Goal: Transaction & Acquisition: Purchase product/service

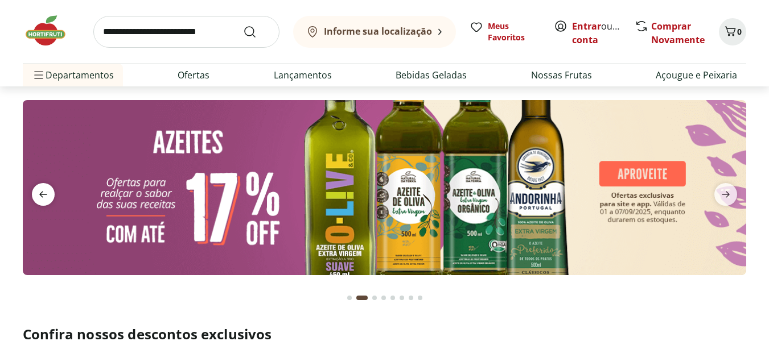
click at [43, 194] on icon "previous" at bounding box center [43, 195] width 14 height 14
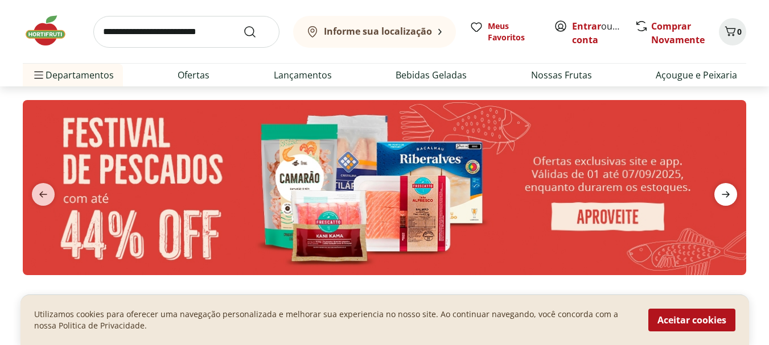
click at [725, 193] on icon "next" at bounding box center [726, 195] width 14 height 14
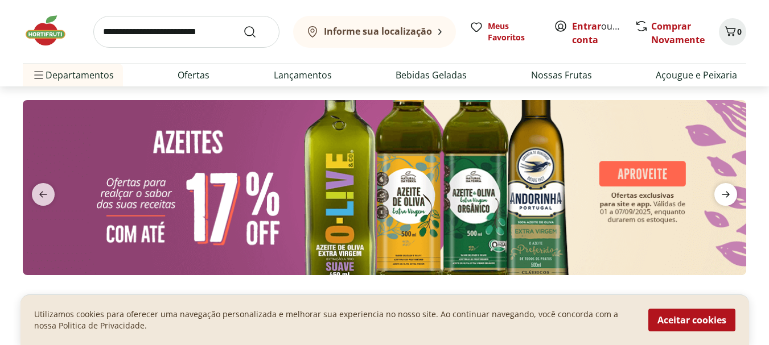
click at [725, 193] on icon "next" at bounding box center [726, 195] width 14 height 14
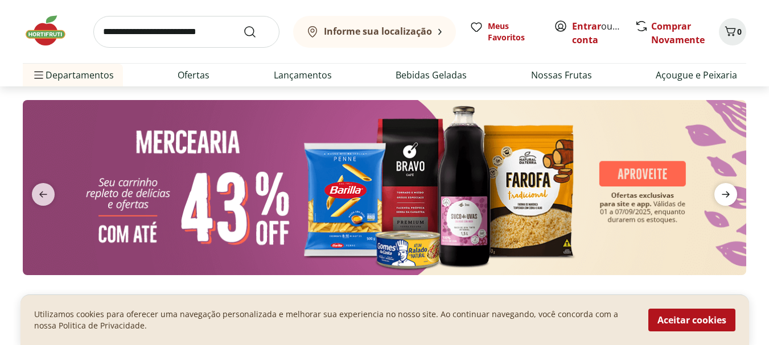
click at [725, 193] on icon "next" at bounding box center [726, 195] width 14 height 14
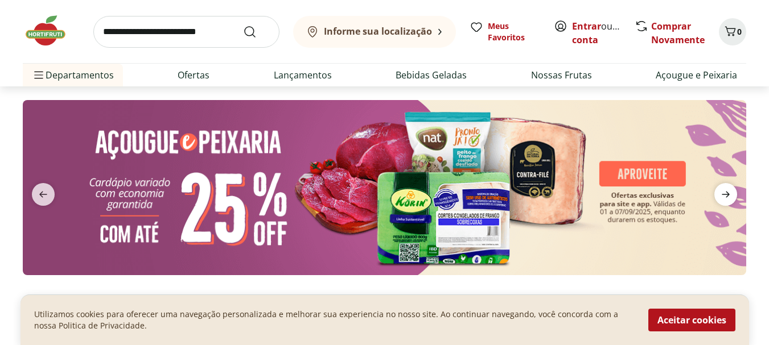
click at [725, 193] on icon "next" at bounding box center [726, 195] width 14 height 14
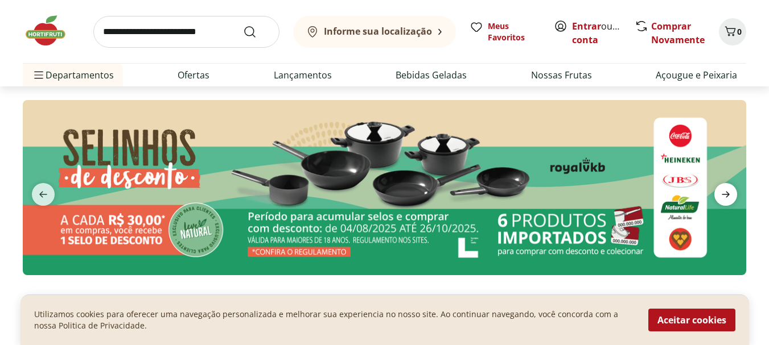
click at [725, 193] on icon "next" at bounding box center [726, 195] width 14 height 14
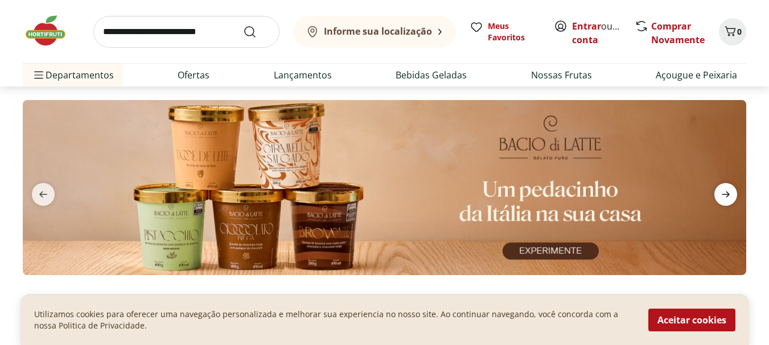
click at [725, 193] on icon "next" at bounding box center [726, 195] width 14 height 14
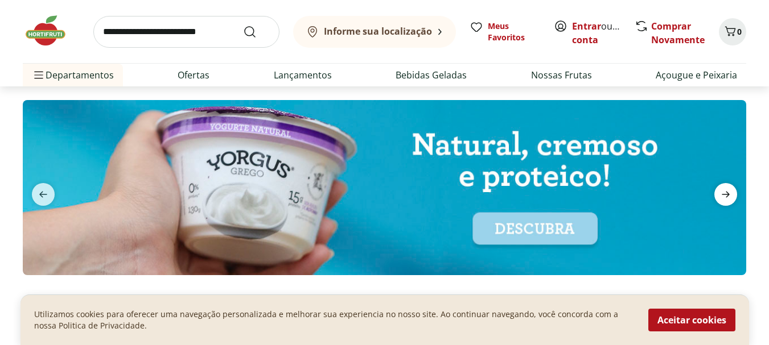
click at [725, 193] on icon "next" at bounding box center [726, 195] width 14 height 14
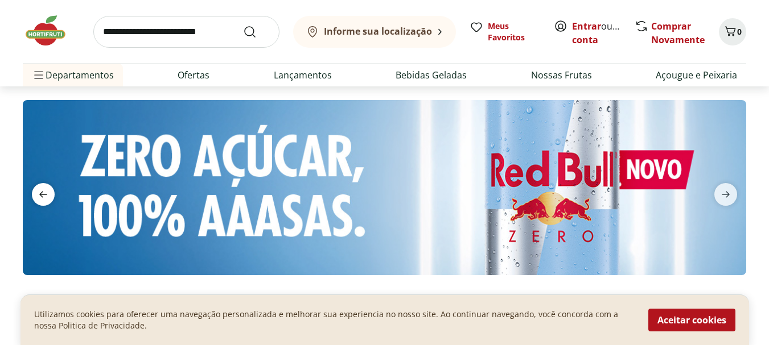
click at [36, 190] on icon "previous" at bounding box center [43, 195] width 14 height 14
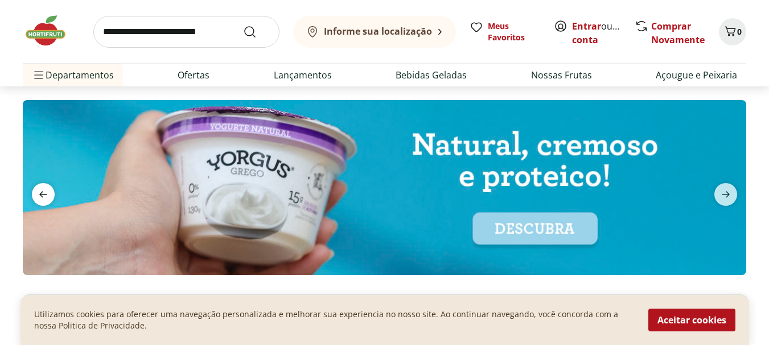
click at [36, 190] on icon "previous" at bounding box center [43, 195] width 14 height 14
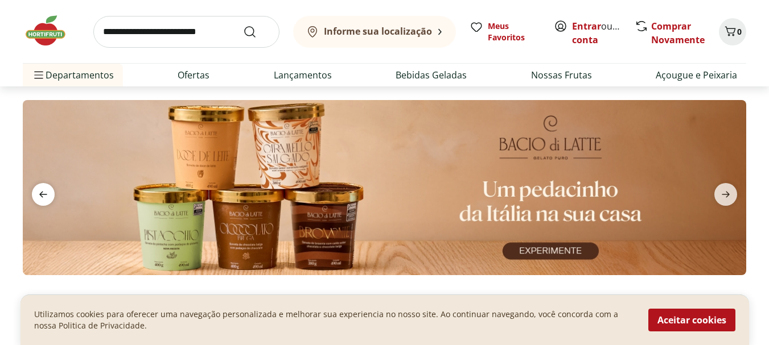
click at [36, 190] on icon "previous" at bounding box center [43, 195] width 14 height 14
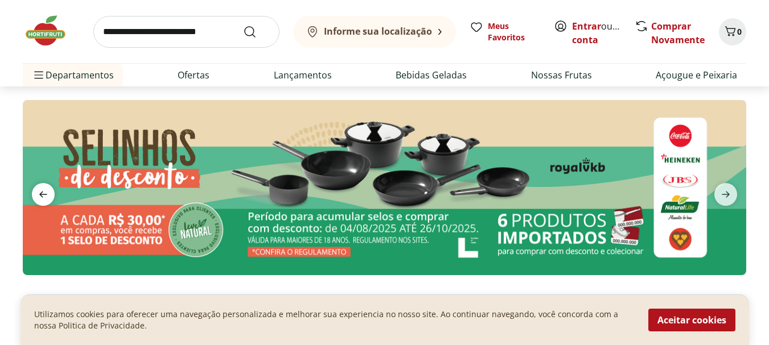
click at [36, 190] on icon "previous" at bounding box center [43, 195] width 14 height 14
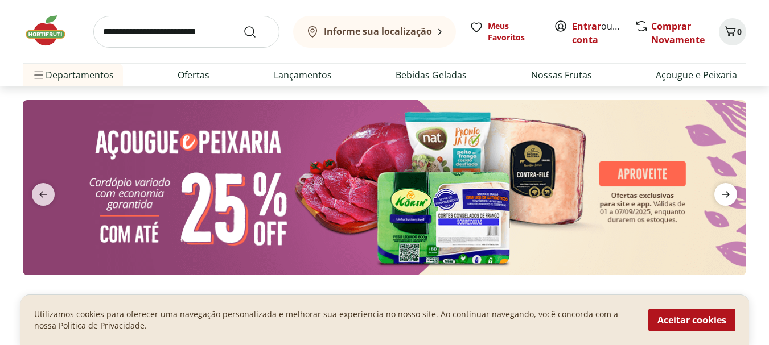
click at [723, 195] on icon "next" at bounding box center [726, 195] width 8 height 6
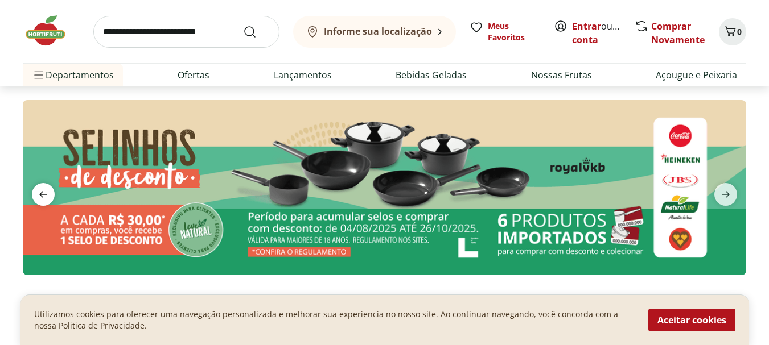
click at [48, 190] on icon "previous" at bounding box center [43, 195] width 14 height 14
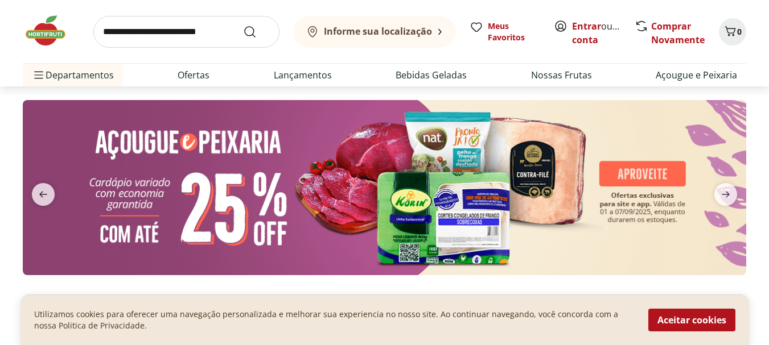
click at [364, 200] on img at bounding box center [384, 187] width 723 height 175
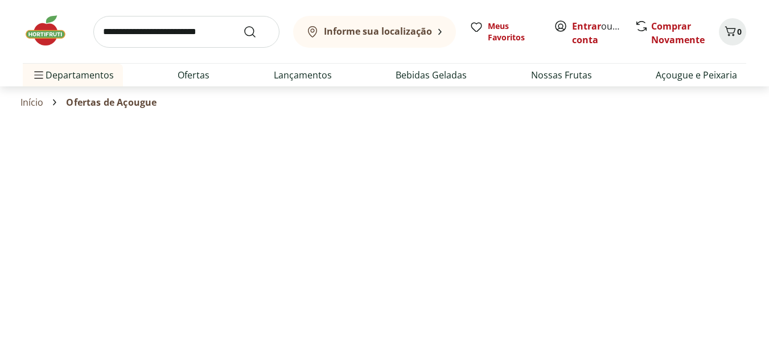
select select "**********"
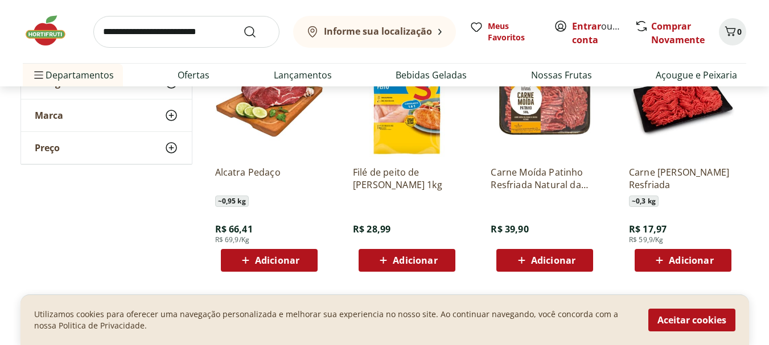
scroll to position [359, 0]
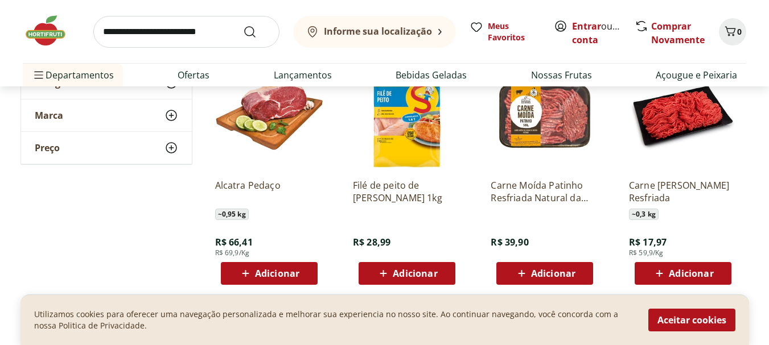
click at [418, 278] on span "Adicionar" at bounding box center [415, 273] width 44 height 9
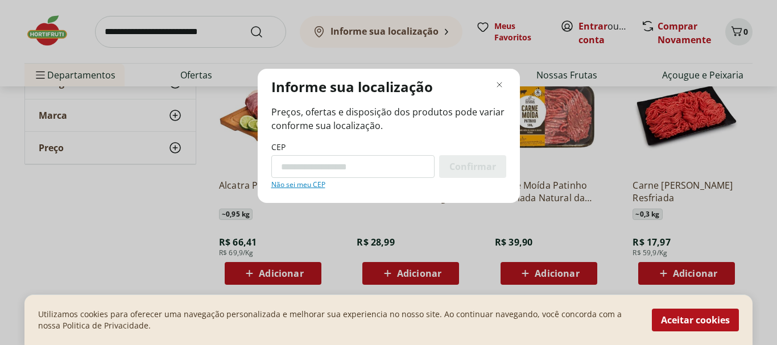
paste input "*********"
type input "*********"
click at [480, 162] on span "Confirmar" at bounding box center [473, 166] width 47 height 9
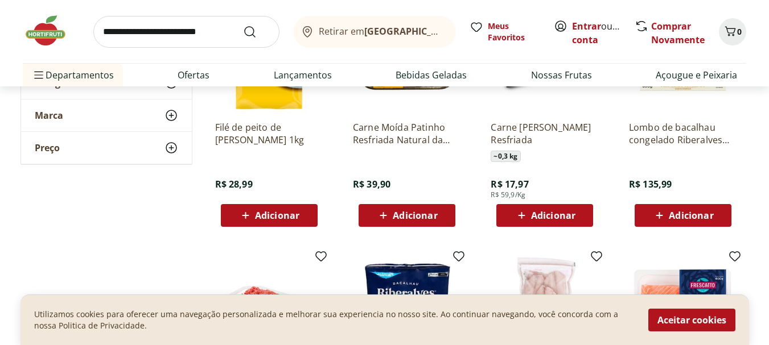
scroll to position [425, 0]
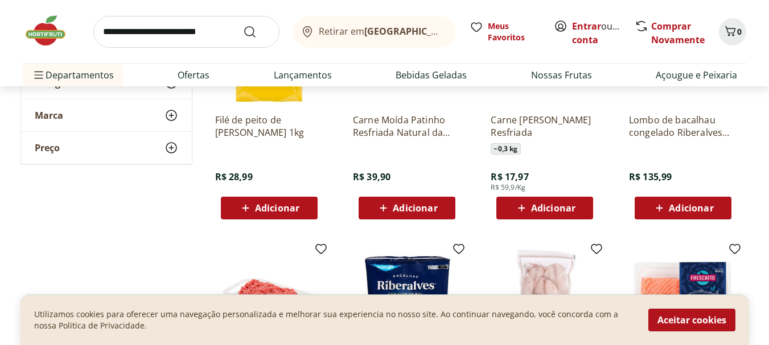
click at [279, 216] on div "Adicionar" at bounding box center [269, 208] width 79 height 20
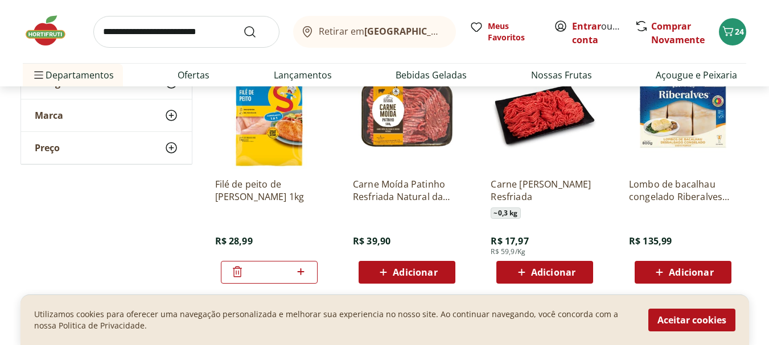
scroll to position [493, 0]
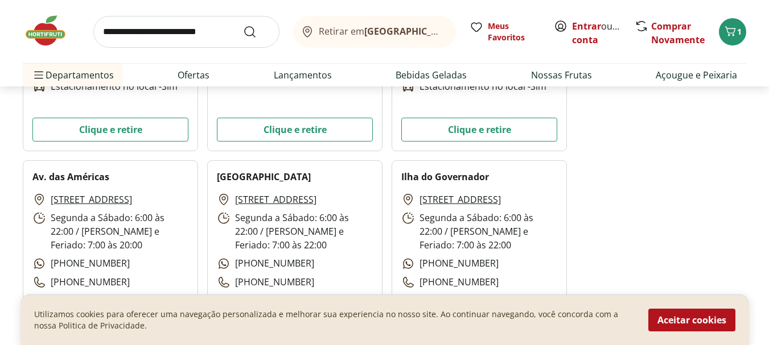
scroll to position [1583, 0]
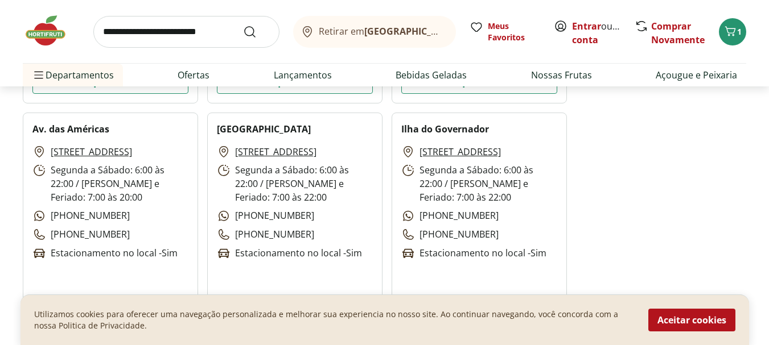
click at [387, 30] on b "[GEOGRAPHIC_DATA]/[GEOGRAPHIC_DATA]" at bounding box center [460, 31] width 192 height 13
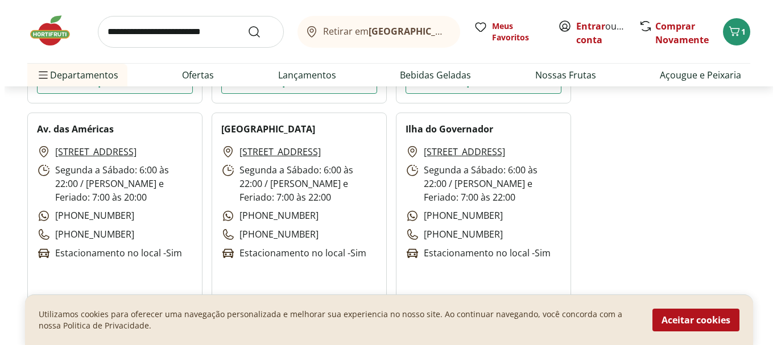
scroll to position [1126, 0]
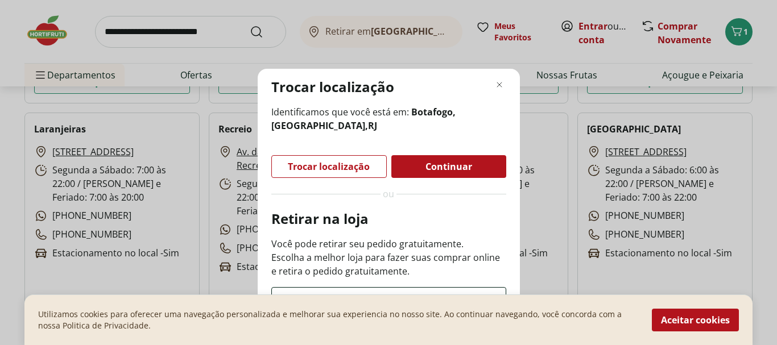
click at [403, 289] on div "Ver lojas" at bounding box center [389, 301] width 234 height 26
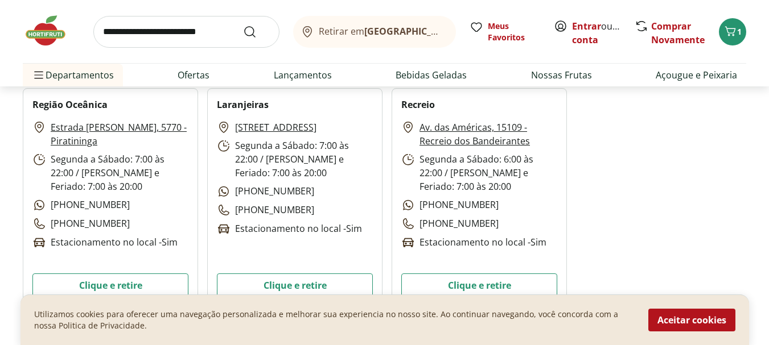
scroll to position [1367, 0]
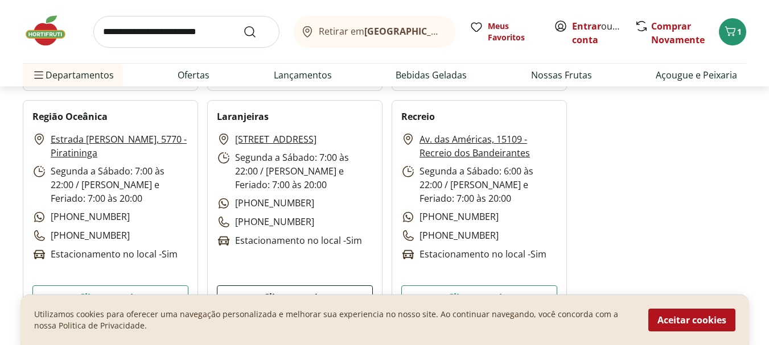
click at [253, 290] on button "Clique e retire" at bounding box center [295, 298] width 156 height 24
click at [48, 32] on img at bounding box center [51, 31] width 57 height 34
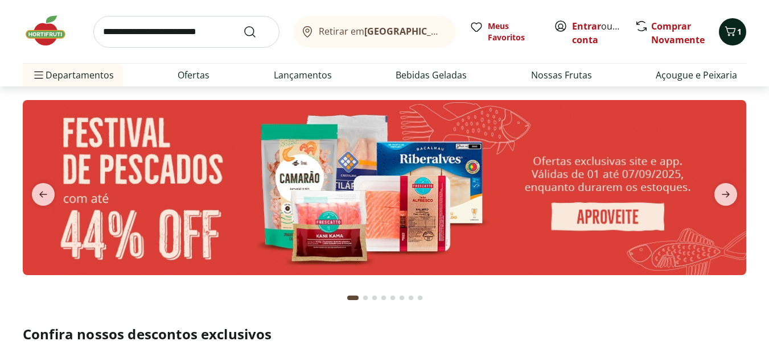
click at [728, 36] on icon "Carrinho" at bounding box center [730, 31] width 14 height 14
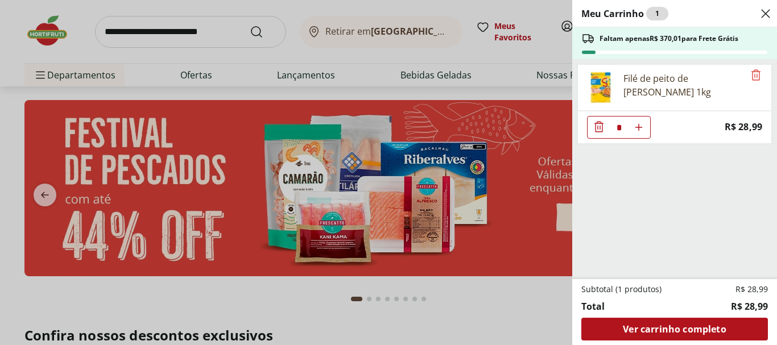
click at [767, 19] on icon "Close" at bounding box center [766, 14] width 14 height 14
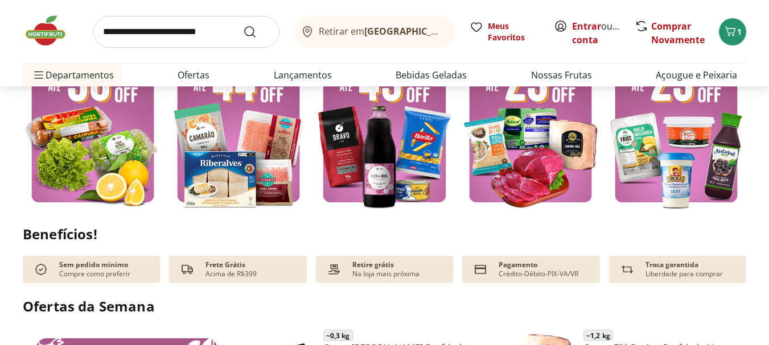
scroll to position [141, 0]
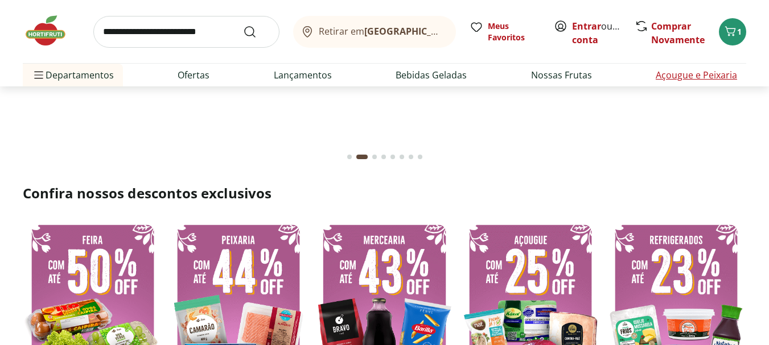
click at [689, 76] on link "Açougue e Peixaria" at bounding box center [696, 75] width 81 height 14
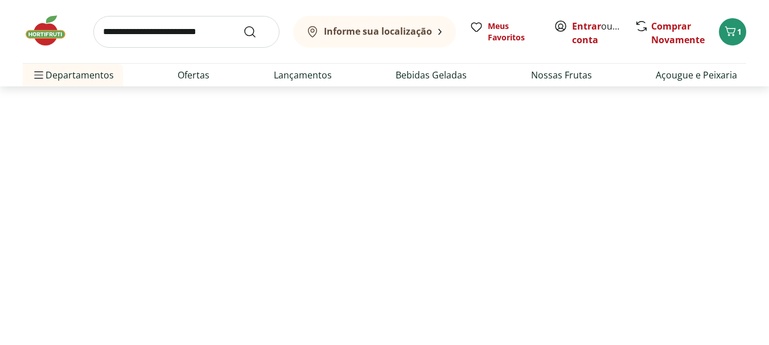
select select "**********"
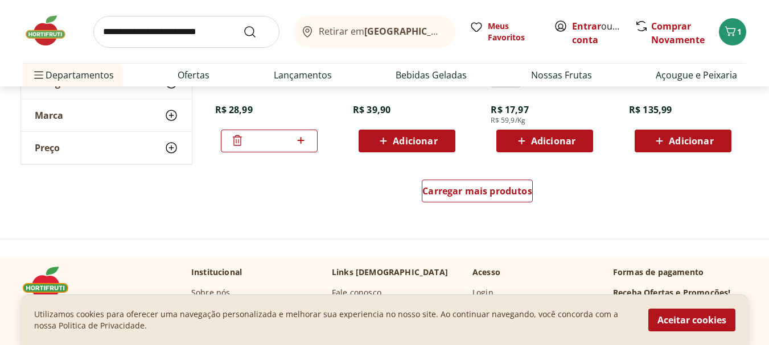
scroll to position [756, 0]
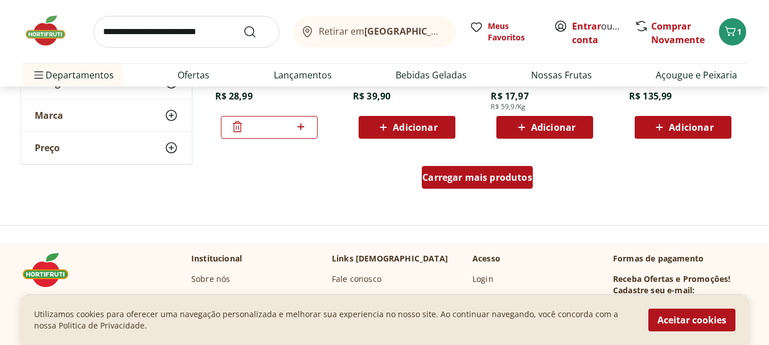
click at [462, 175] on span "Carregar mais produtos" at bounding box center [477, 177] width 110 height 9
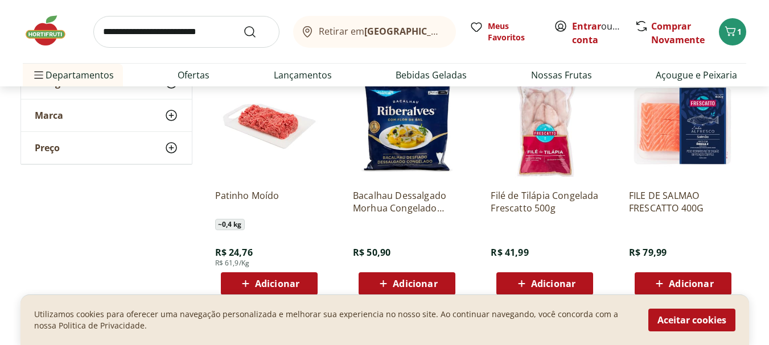
scroll to position [850, 0]
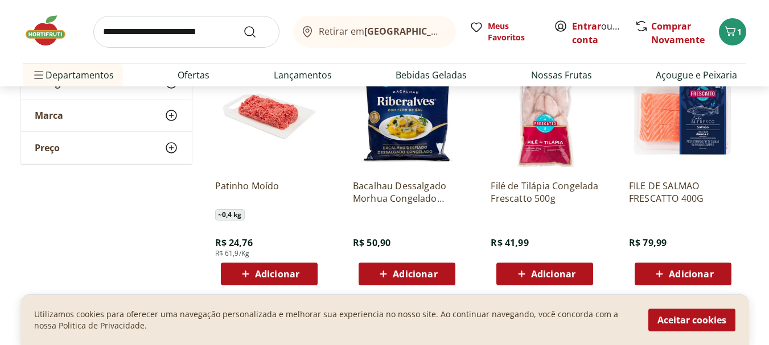
click at [278, 272] on span "Adicionar" at bounding box center [277, 274] width 44 height 9
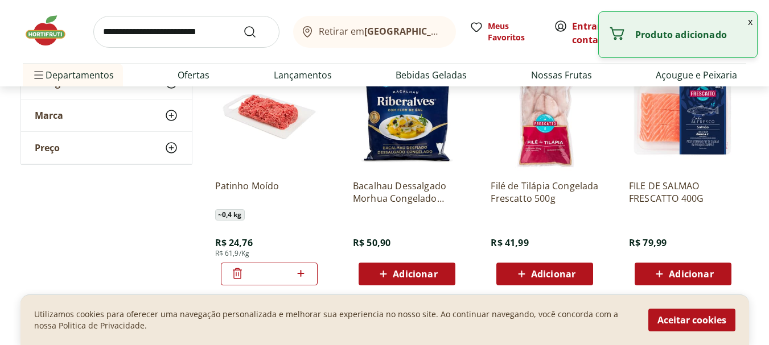
click at [304, 271] on icon at bounding box center [301, 274] width 14 height 14
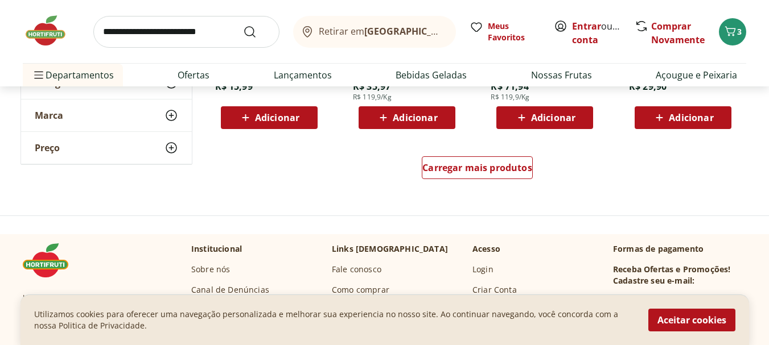
scroll to position [1559, 0]
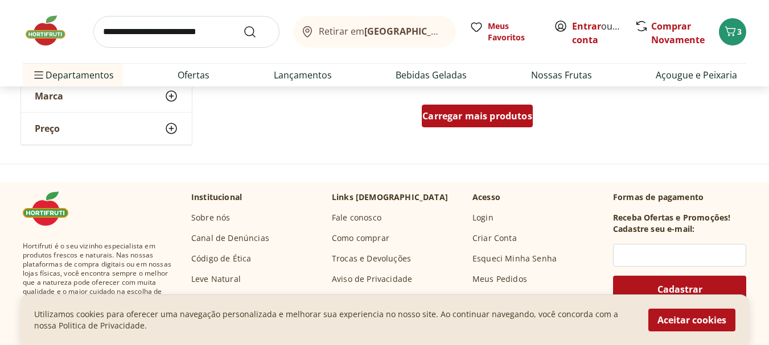
click at [476, 120] on span "Carregar mais produtos" at bounding box center [477, 116] width 110 height 9
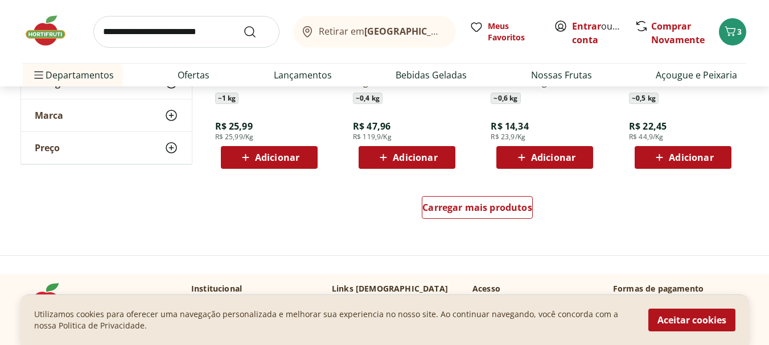
scroll to position [2228, 0]
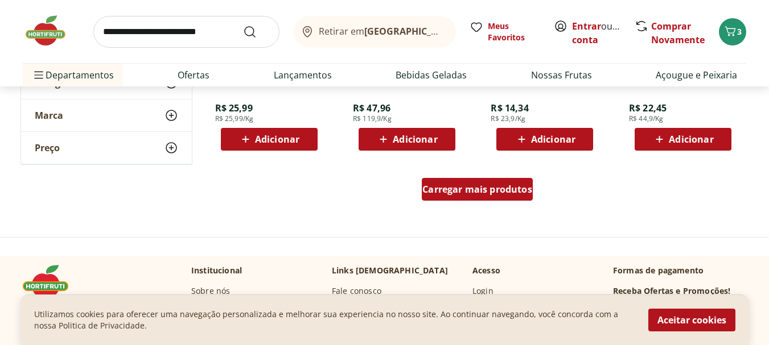
click at [469, 199] on div "Carregar mais produtos" at bounding box center [477, 189] width 111 height 23
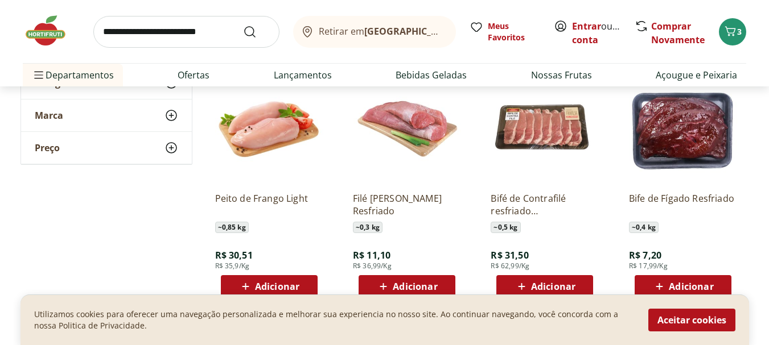
scroll to position [2587, 0]
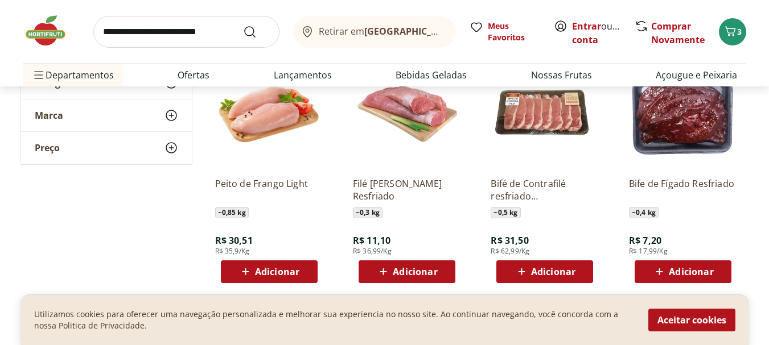
click at [565, 269] on span "Adicionar" at bounding box center [553, 271] width 44 height 9
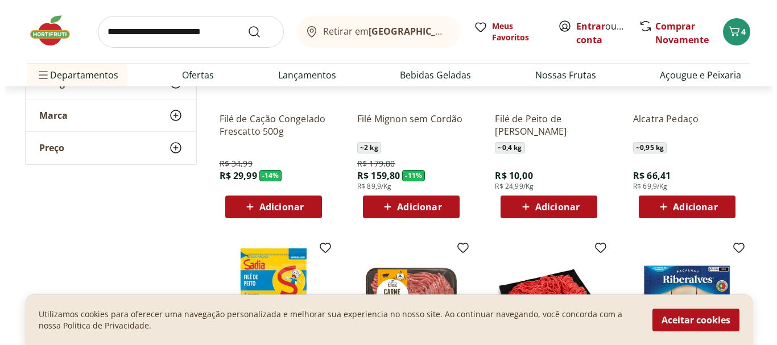
scroll to position [404, 0]
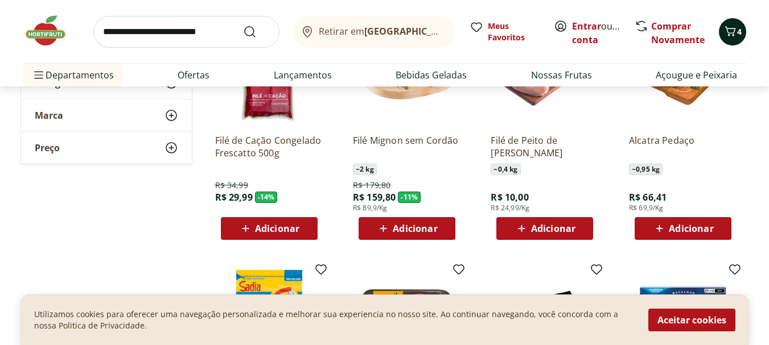
click at [730, 32] on icon "Carrinho" at bounding box center [730, 31] width 14 height 14
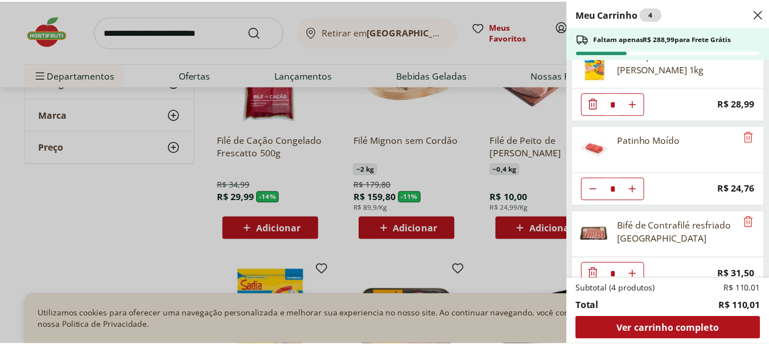
scroll to position [40, 0]
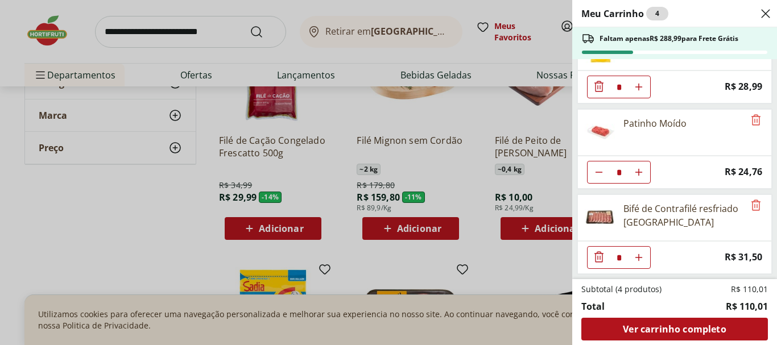
click at [595, 170] on icon "Diminuir Quantidade" at bounding box center [599, 172] width 9 height 9
type input "*"
click at [249, 118] on div "Meu Carrinho 3 Faltam apenas R$ 313,75 para Frete Grátis Filé de peito de frang…" at bounding box center [388, 172] width 777 height 345
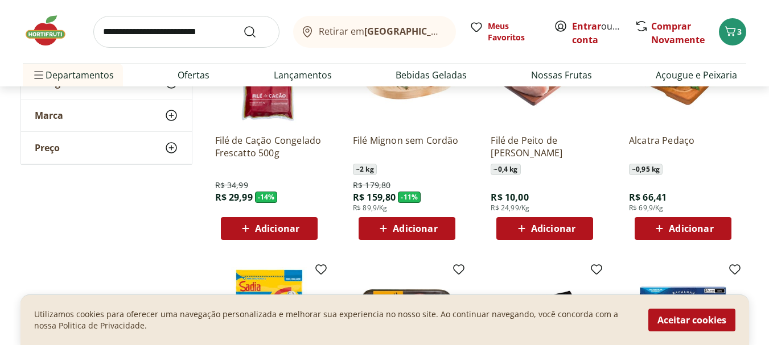
click at [163, 24] on input "search" at bounding box center [186, 32] width 186 height 32
type input "*****"
click at [243, 25] on button "Submit Search" at bounding box center [256, 32] width 27 height 14
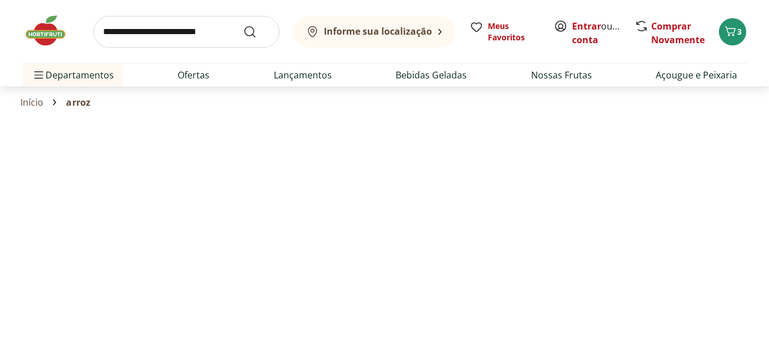
select select "**********"
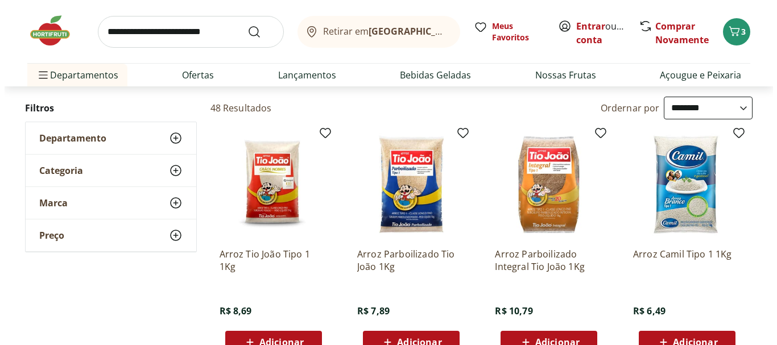
scroll to position [86, 0]
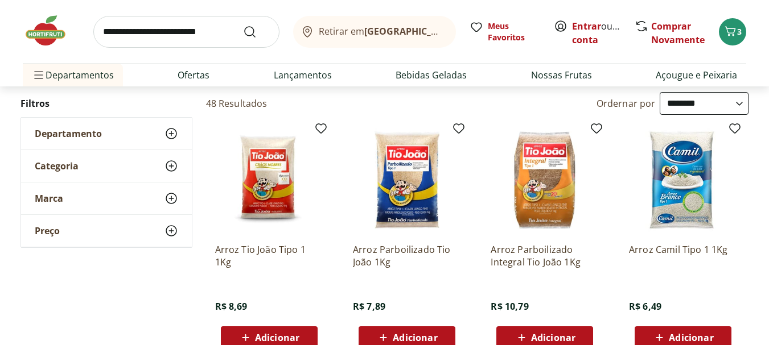
click at [292, 333] on span "Adicionar" at bounding box center [277, 337] width 44 height 9
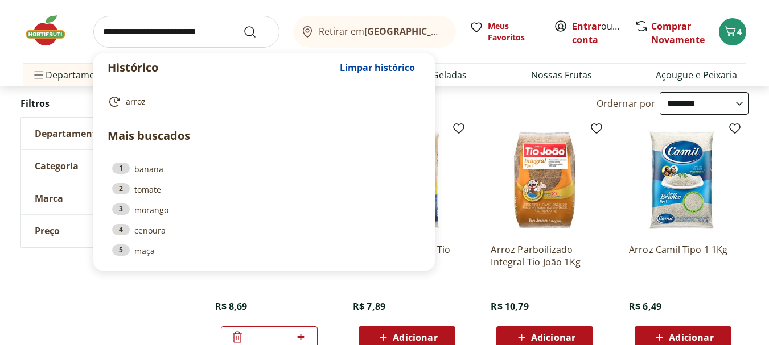
click at [162, 33] on input "search" at bounding box center [186, 32] width 186 height 32
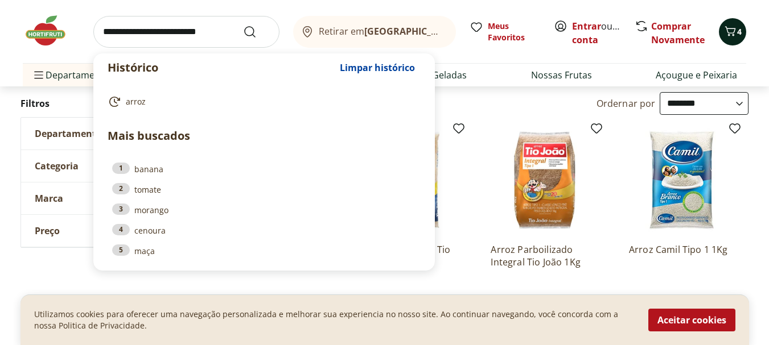
click at [738, 35] on span "4" at bounding box center [739, 31] width 5 height 11
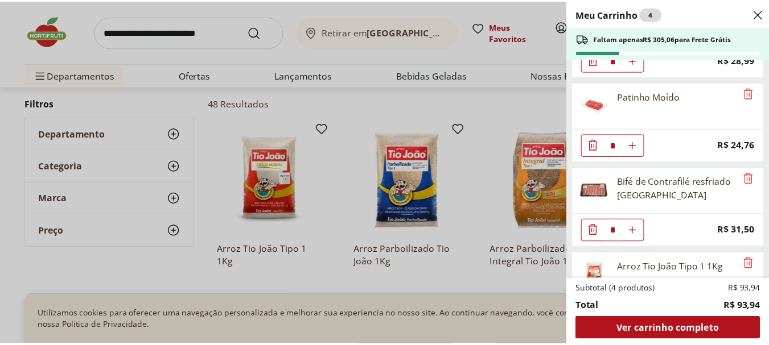
scroll to position [126, 0]
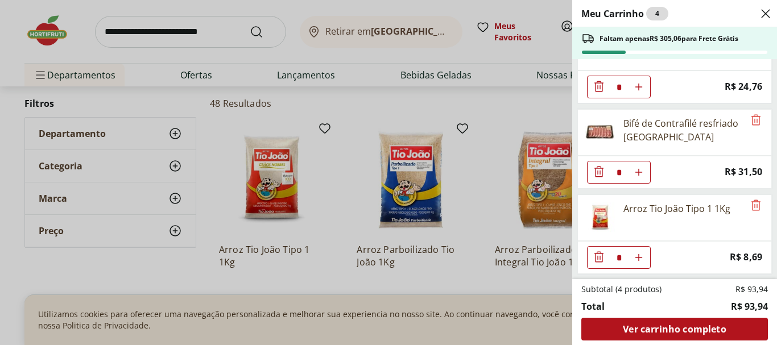
click at [236, 88] on div "Meu Carrinho 4 Faltam apenas R$ 305,06 para Frete Grátis Filé de peito de frang…" at bounding box center [388, 172] width 777 height 345
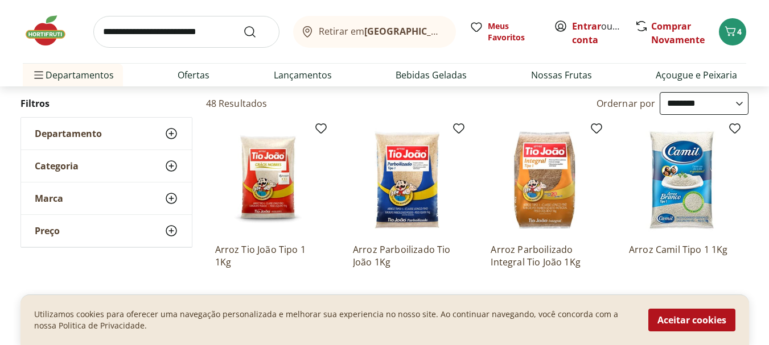
click at [171, 32] on input "search" at bounding box center [186, 32] width 186 height 32
type input "**********"
click at [243, 25] on button "Submit Search" at bounding box center [256, 32] width 27 height 14
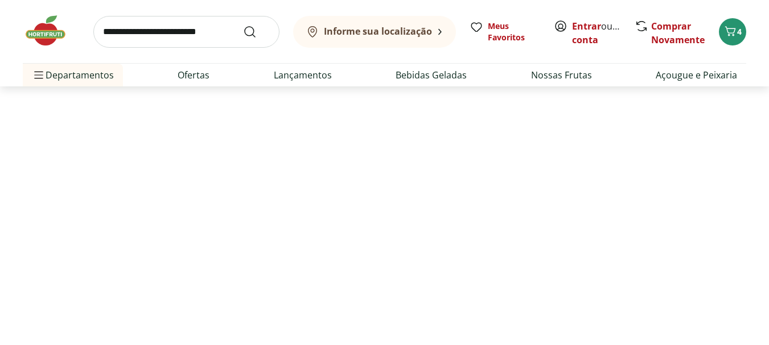
select select "**********"
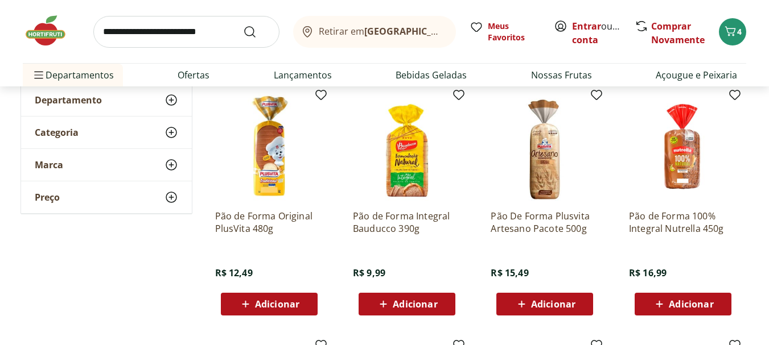
scroll to position [116, 0]
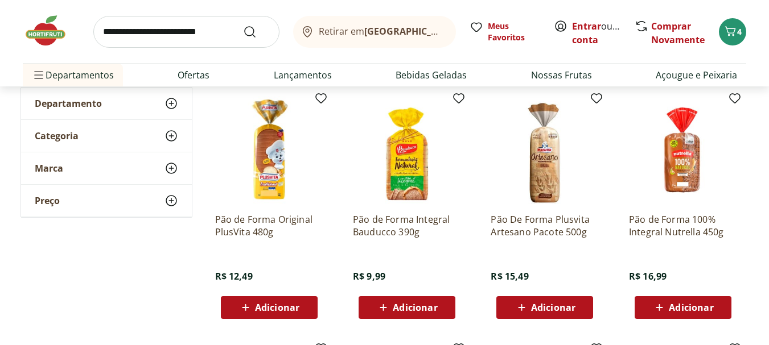
click at [287, 299] on div "Adicionar" at bounding box center [269, 308] width 79 height 20
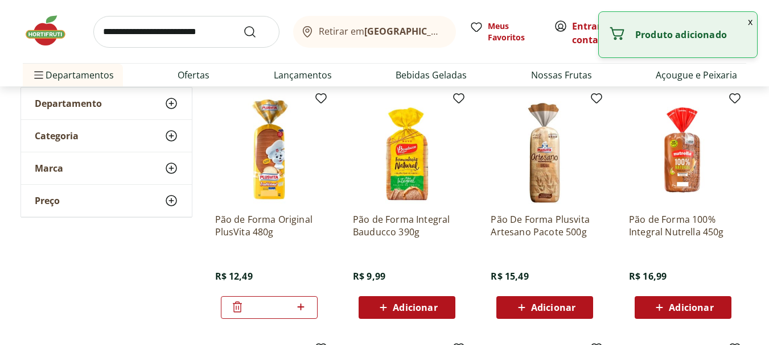
click at [303, 307] on icon at bounding box center [301, 307] width 7 height 7
type input "*"
click at [146, 19] on input "search" at bounding box center [186, 32] width 186 height 32
type input "****"
click at [243, 25] on button "Submit Search" at bounding box center [256, 32] width 27 height 14
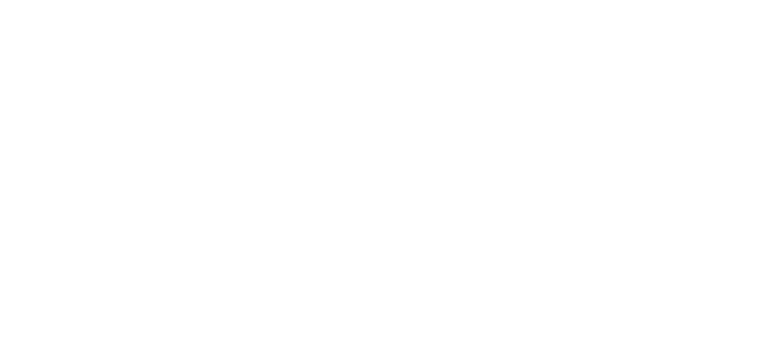
select select "**********"
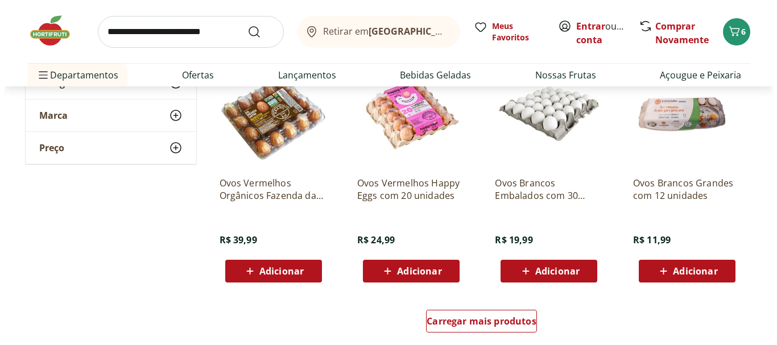
scroll to position [657, 0]
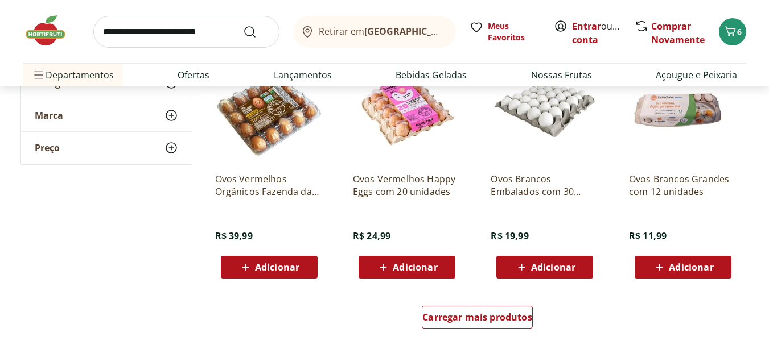
click at [532, 269] on span "Adicionar" at bounding box center [553, 267] width 44 height 9
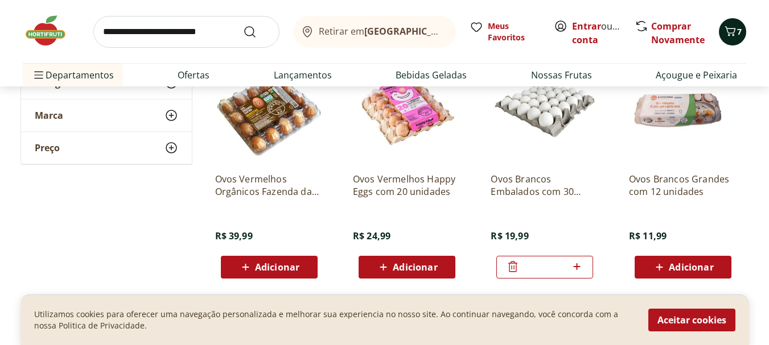
click at [731, 27] on icon "Carrinho" at bounding box center [730, 31] width 14 height 14
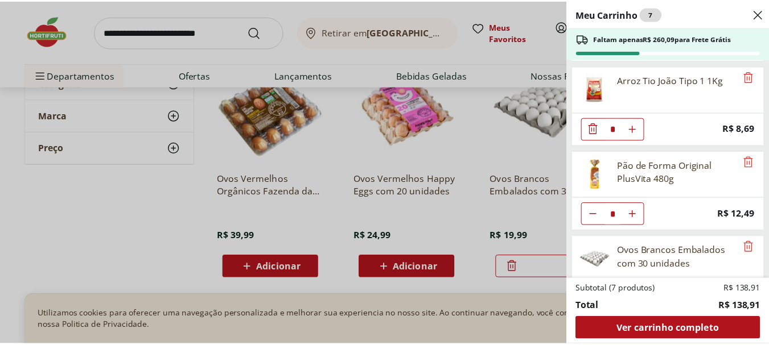
scroll to position [297, 0]
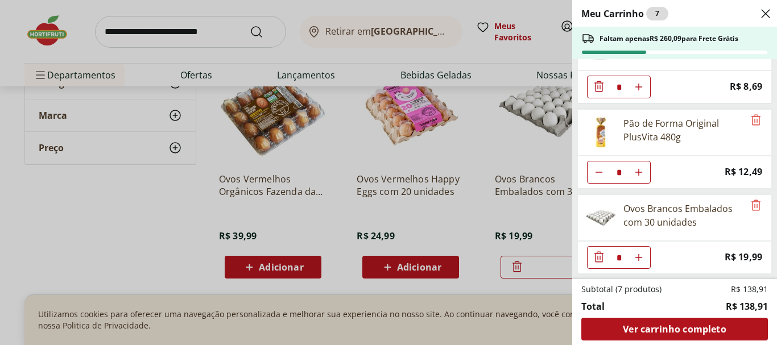
click at [765, 16] on icon "Close" at bounding box center [766, 14] width 14 height 14
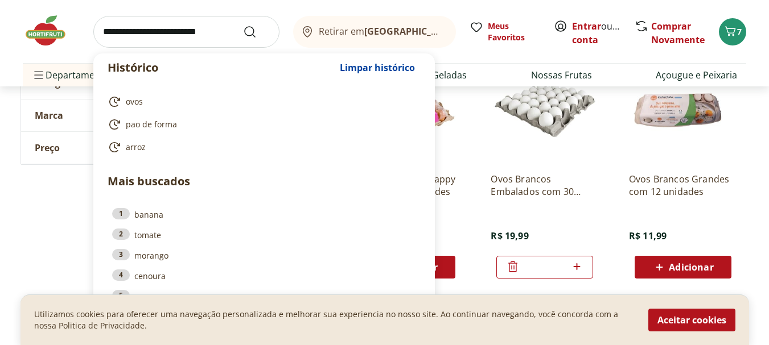
click at [126, 32] on input "search" at bounding box center [186, 32] width 186 height 32
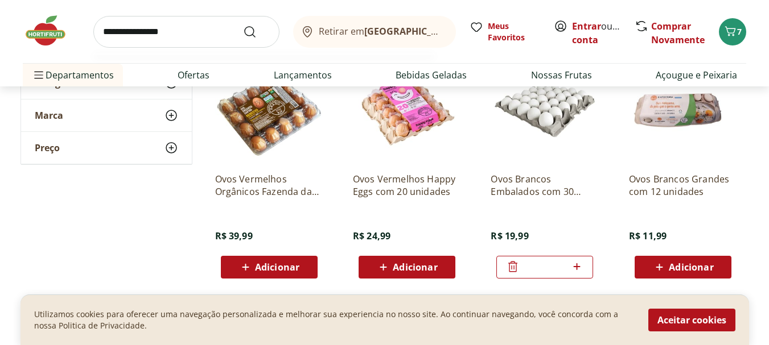
type input "**********"
click at [243, 25] on button "Submit Search" at bounding box center [256, 32] width 27 height 14
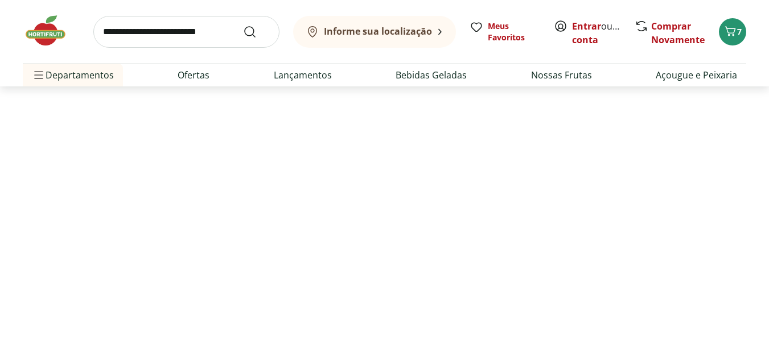
select select "**********"
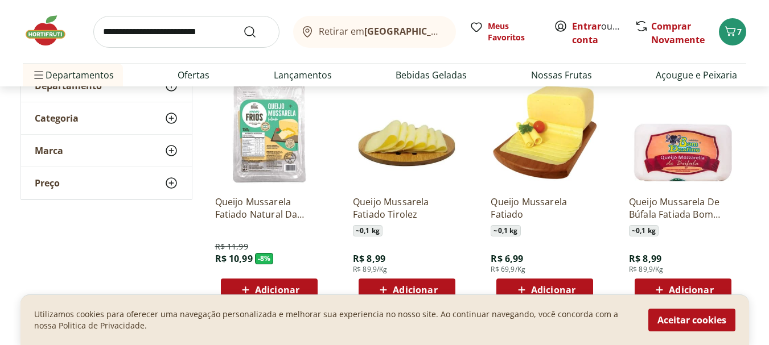
scroll to position [149, 0]
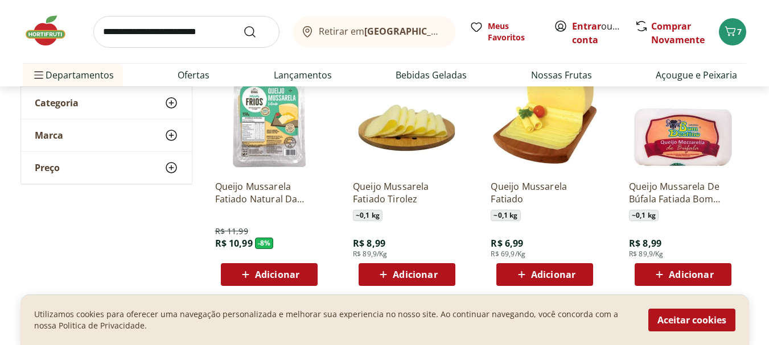
click at [545, 272] on span "Adicionar" at bounding box center [553, 274] width 44 height 9
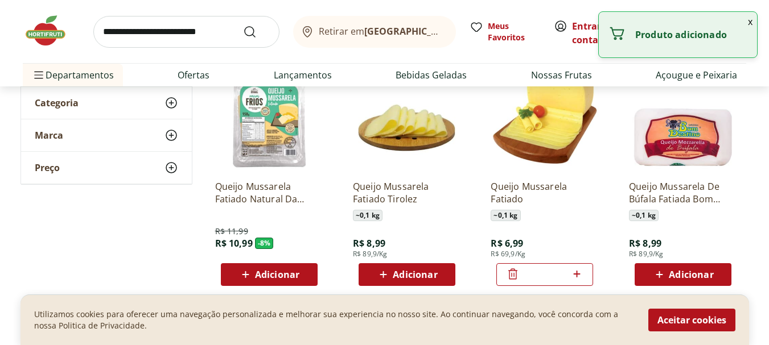
click at [574, 271] on icon at bounding box center [577, 274] width 14 height 14
type input "*"
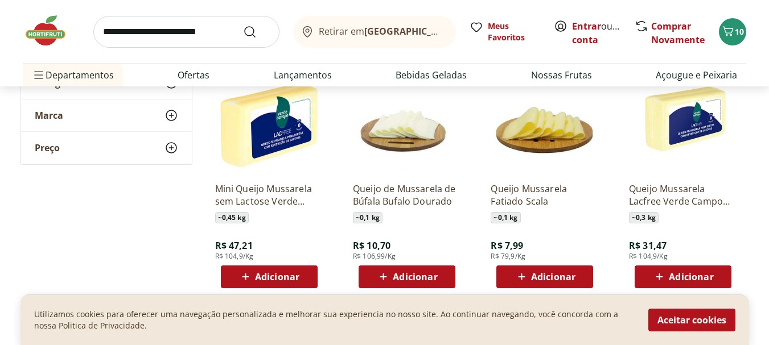
scroll to position [658, 0]
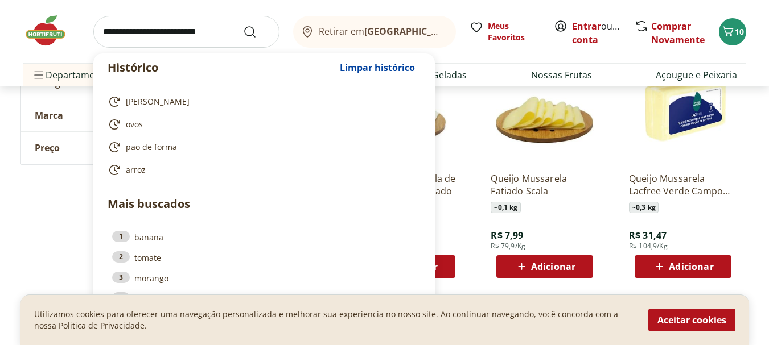
click at [181, 47] on input "search" at bounding box center [186, 32] width 186 height 32
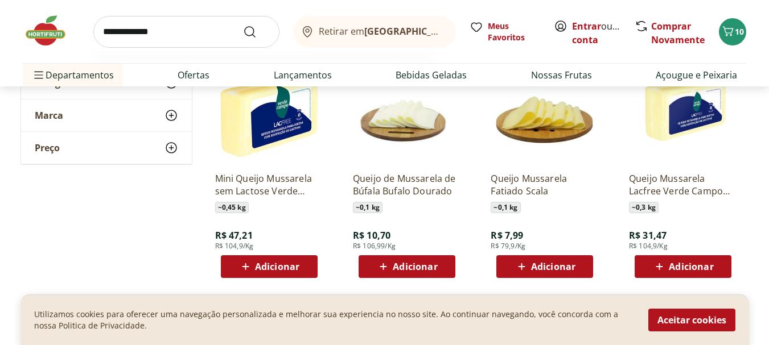
type input "**********"
click at [243, 25] on button "Submit Search" at bounding box center [256, 32] width 27 height 14
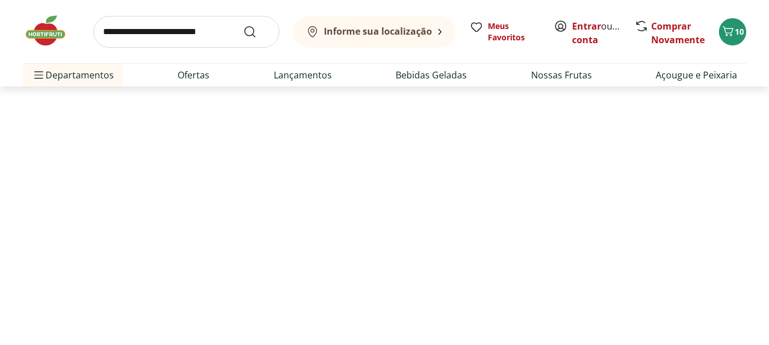
select select "**********"
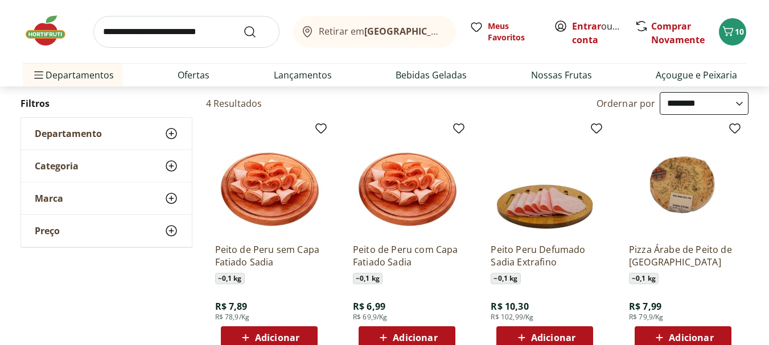
scroll to position [129, 0]
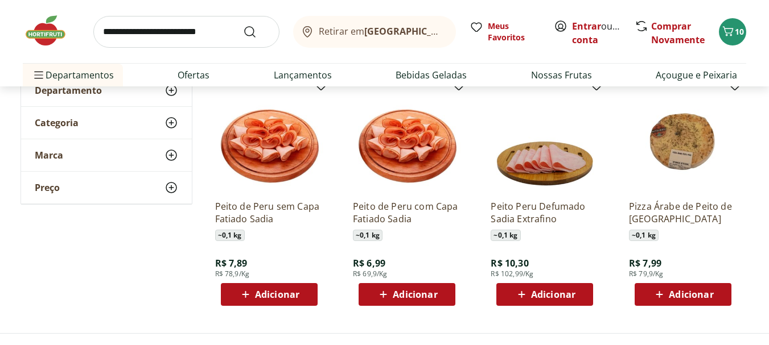
click at [394, 291] on span "Adicionar" at bounding box center [415, 294] width 44 height 9
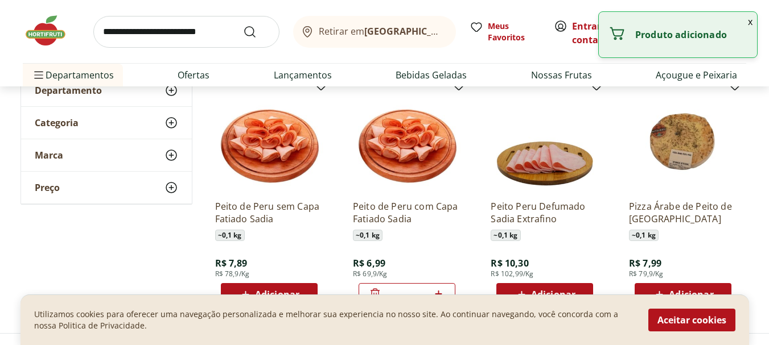
click at [419, 292] on input "*" at bounding box center [407, 295] width 50 height 13
click at [437, 292] on icon at bounding box center [438, 294] width 14 height 14
type input "*"
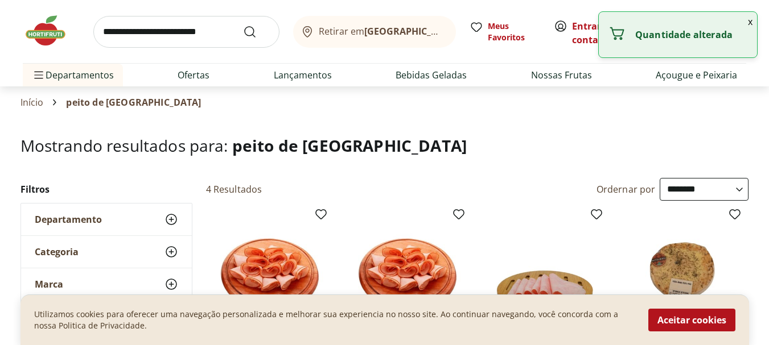
select select "**********"
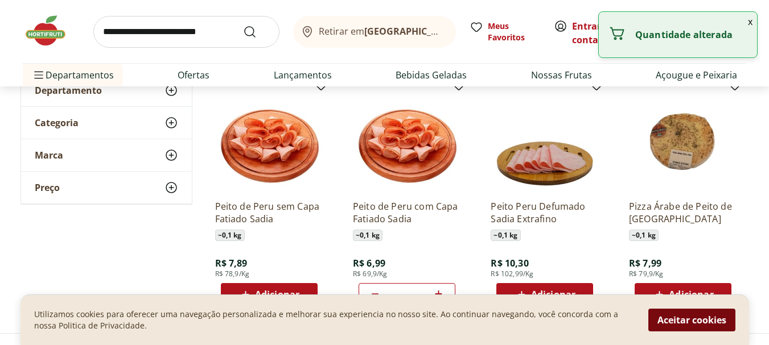
scroll to position [129, 0]
click at [705, 320] on button "Aceitar cookies" at bounding box center [691, 320] width 87 height 23
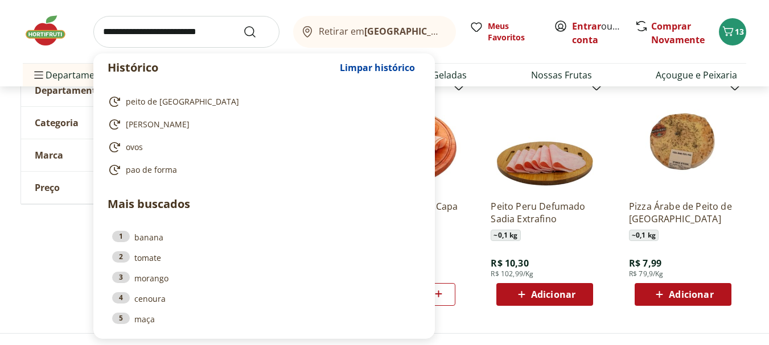
click at [168, 34] on input "search" at bounding box center [186, 32] width 186 height 32
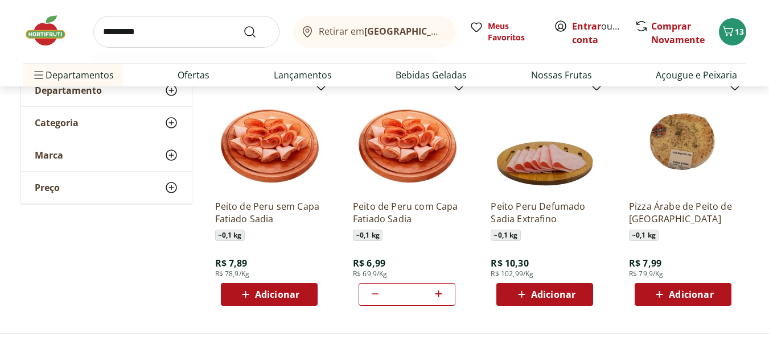
type input "*********"
click at [243, 25] on button "Submit Search" at bounding box center [256, 32] width 27 height 14
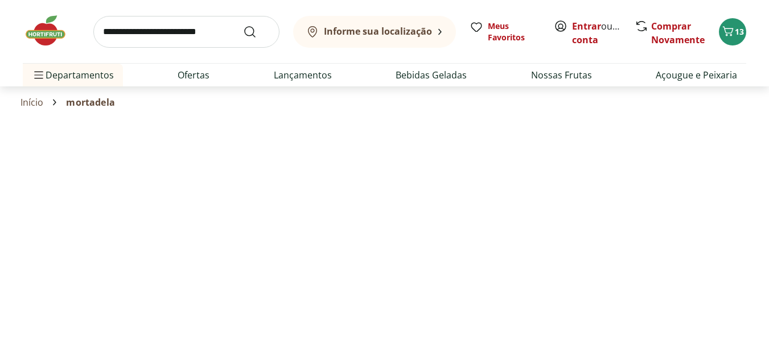
select select "**********"
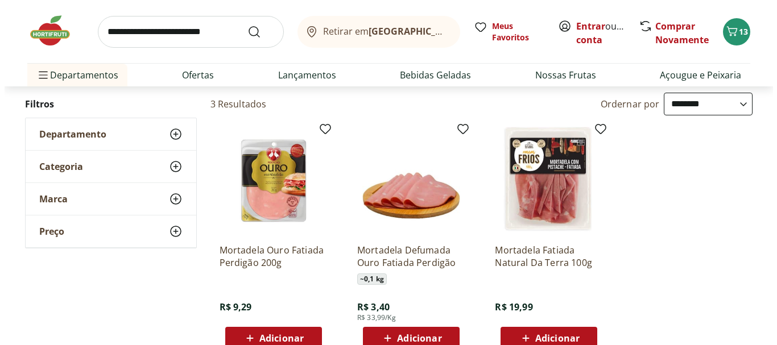
scroll to position [112, 0]
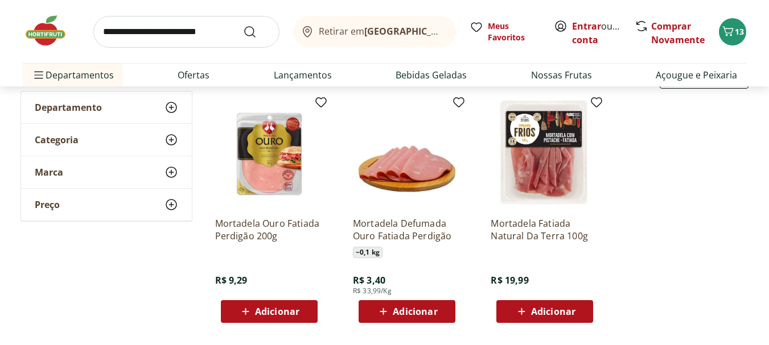
click at [425, 310] on span "Adicionar" at bounding box center [415, 311] width 44 height 9
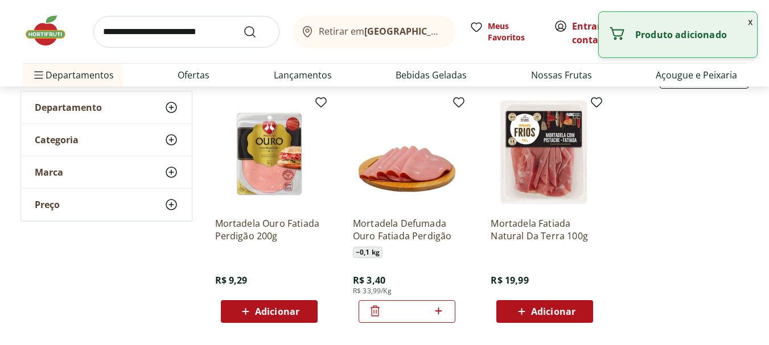
click at [440, 309] on icon at bounding box center [438, 311] width 14 height 14
type input "*"
click at [751, 22] on button "x" at bounding box center [750, 21] width 14 height 19
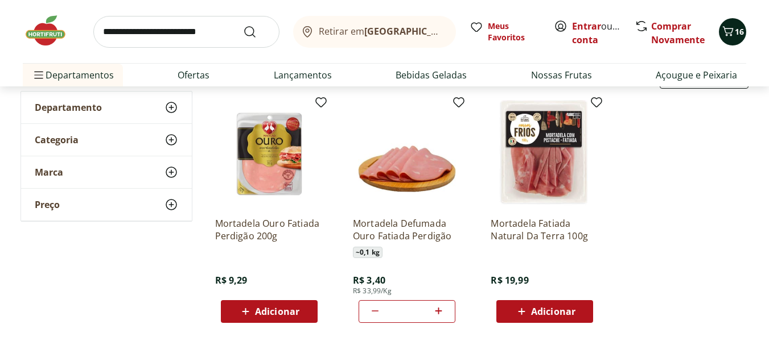
click at [728, 34] on icon "Carrinho" at bounding box center [728, 31] width 14 height 14
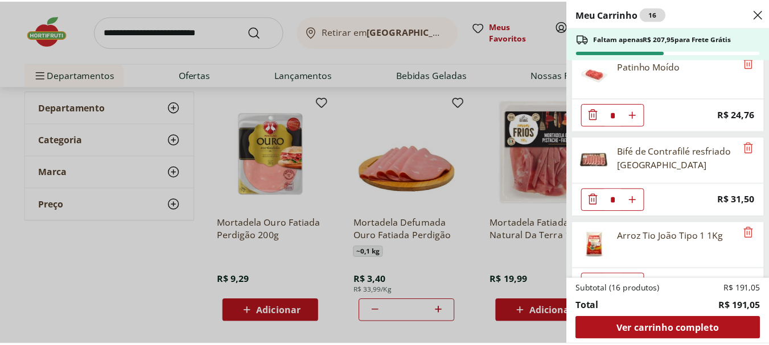
scroll to position [65, 0]
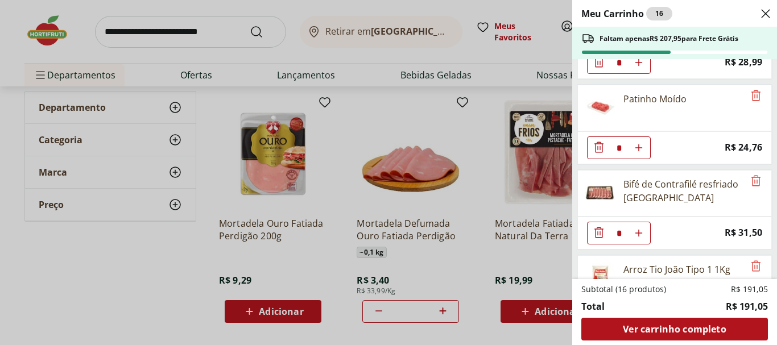
click at [263, 203] on div "Meu Carrinho 16 Faltam apenas R$ 207,95 para Frete Grátis Filé de peito de fran…" at bounding box center [388, 172] width 777 height 345
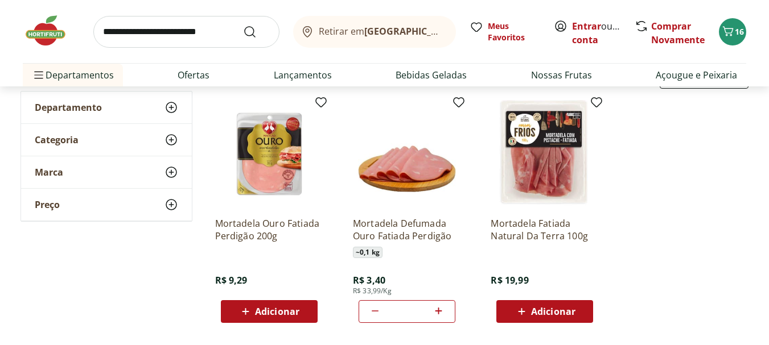
click at [186, 40] on input "search" at bounding box center [186, 32] width 186 height 32
type input "*********"
click at [243, 25] on button "Submit Search" at bounding box center [256, 32] width 27 height 14
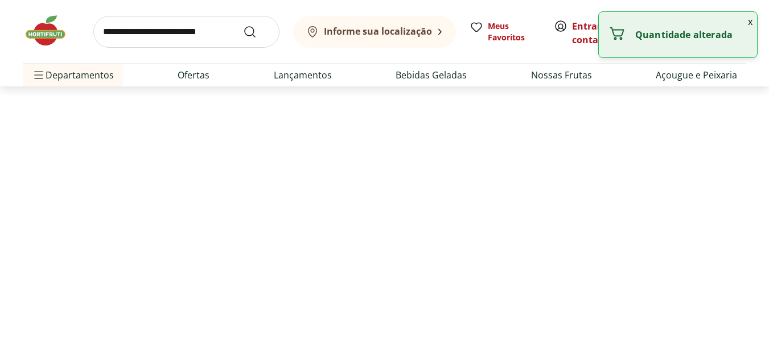
select select "**********"
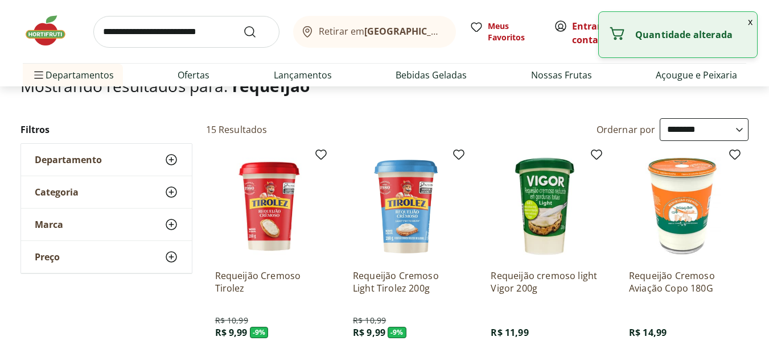
scroll to position [180, 0]
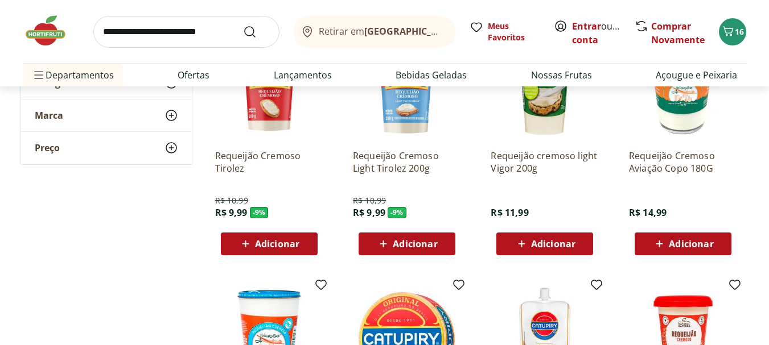
click at [304, 244] on div "Adicionar" at bounding box center [269, 244] width 79 height 20
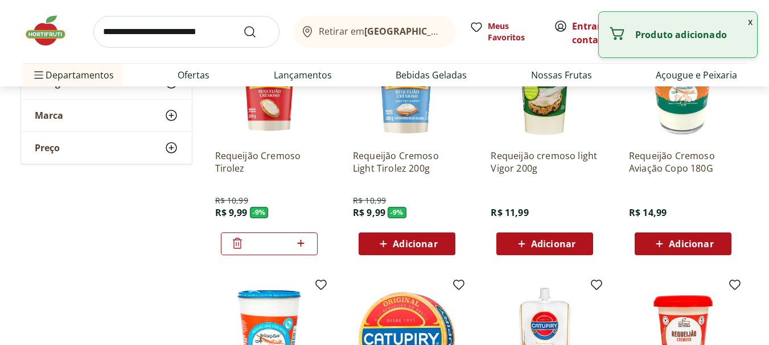
click at [307, 244] on icon at bounding box center [301, 244] width 14 height 14
click at [241, 245] on icon at bounding box center [237, 244] width 14 height 14
type input "*"
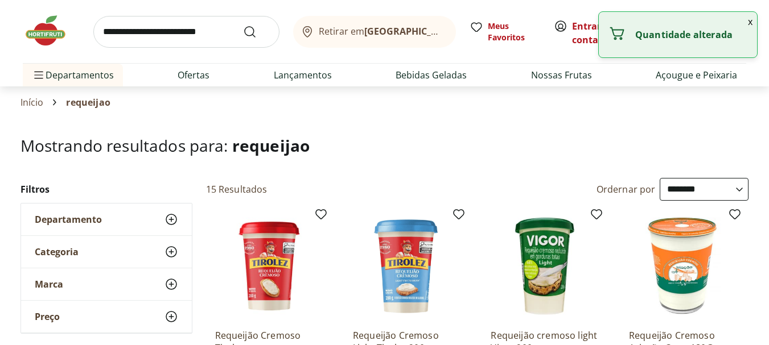
click at [133, 34] on input "search" at bounding box center [186, 32] width 186 height 32
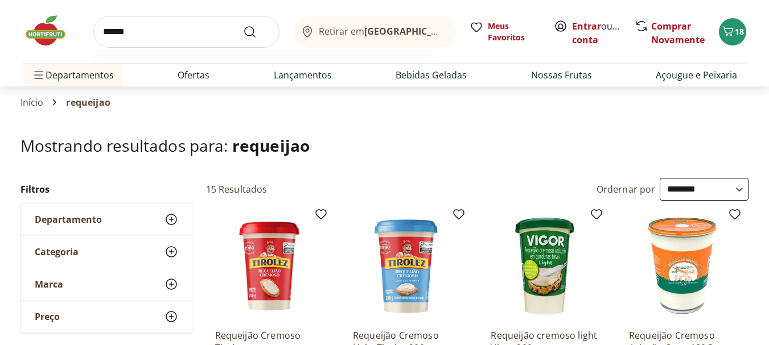
type input "******"
click at [243, 25] on button "Submit Search" at bounding box center [256, 32] width 27 height 14
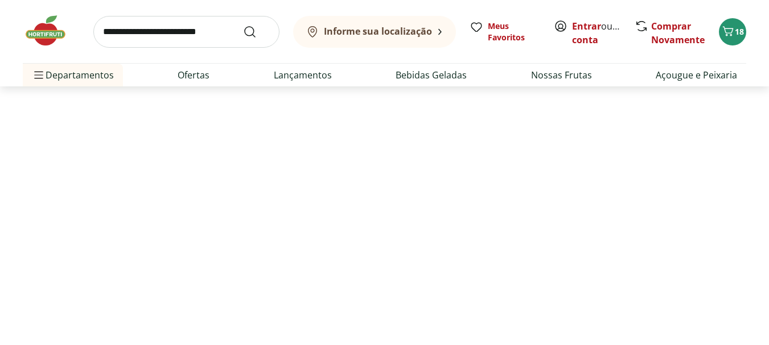
select select "**********"
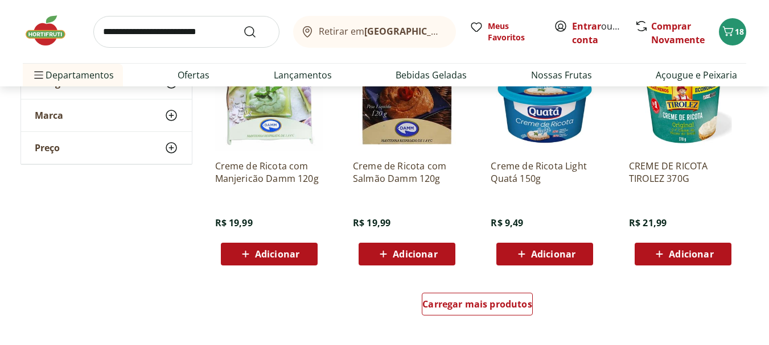
scroll to position [739, 0]
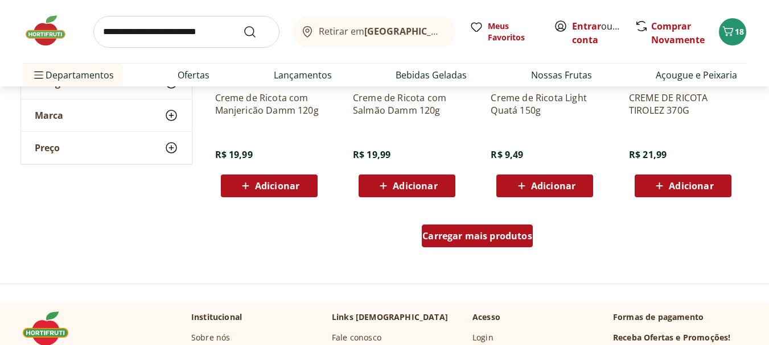
click at [469, 237] on span "Carregar mais produtos" at bounding box center [477, 236] width 110 height 9
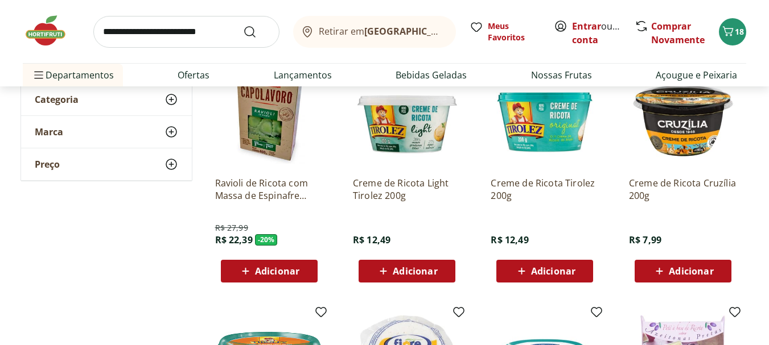
scroll to position [74, 0]
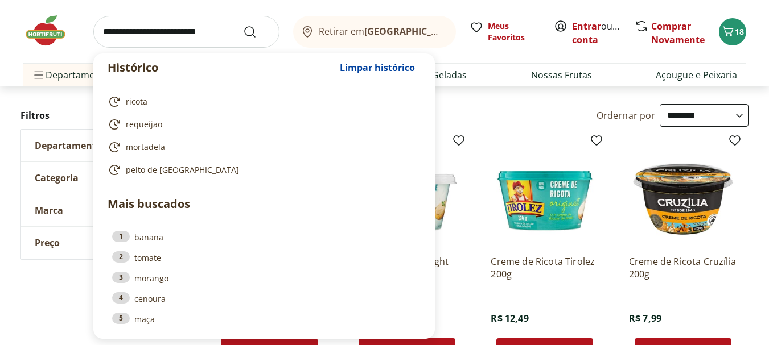
click at [137, 46] on input "search" at bounding box center [186, 32] width 186 height 32
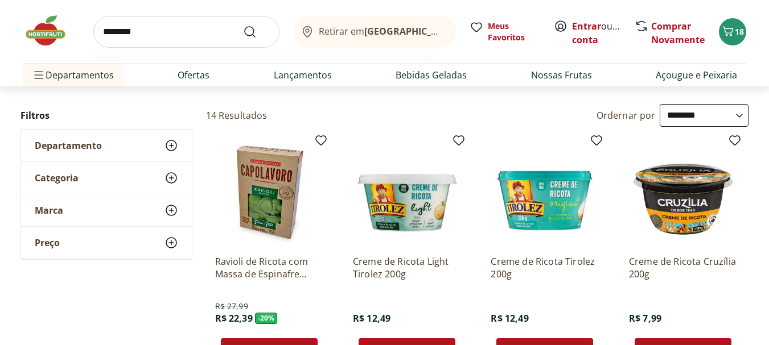
type input "*********"
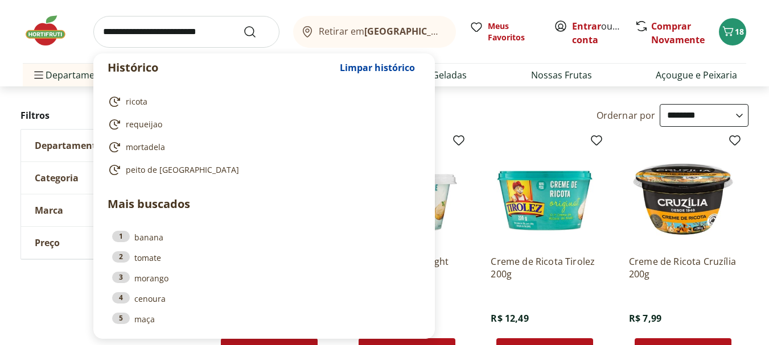
type input "*"
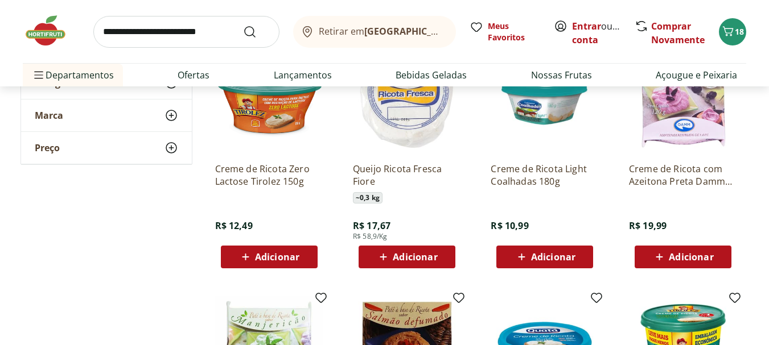
scroll to position [0, 0]
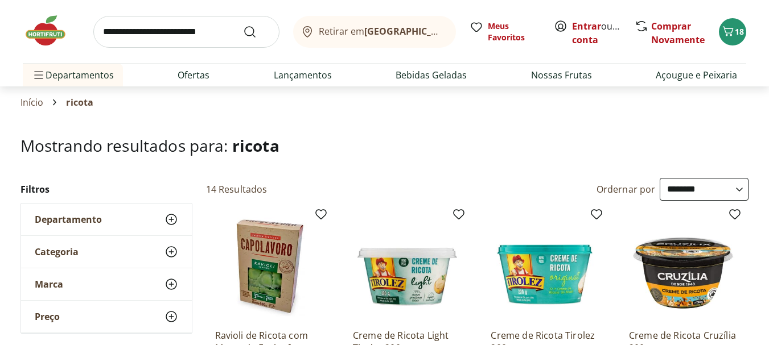
click at [174, 40] on input "search" at bounding box center [186, 32] width 186 height 32
type input "*******"
click at [243, 25] on button "Submit Search" at bounding box center [256, 32] width 27 height 14
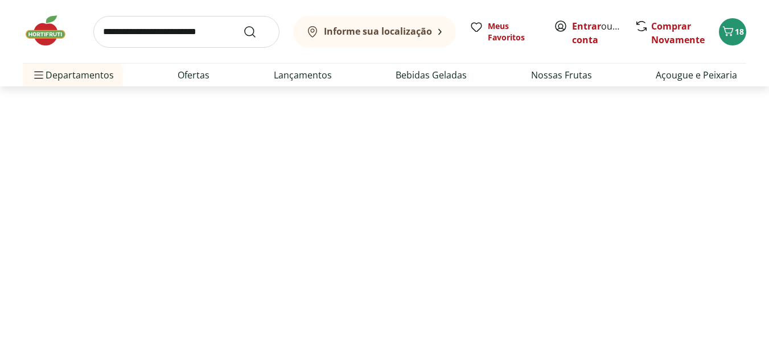
select select "**********"
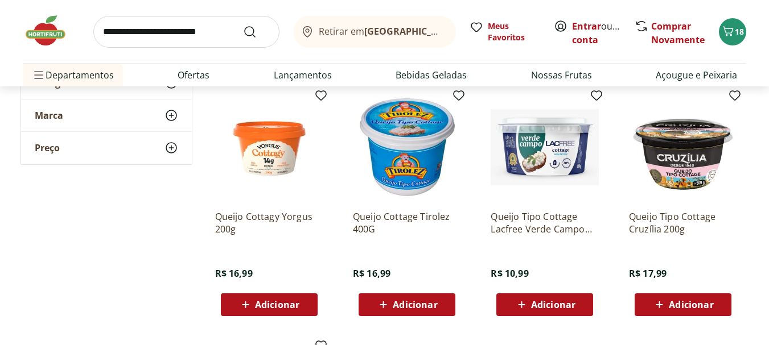
scroll to position [374, 0]
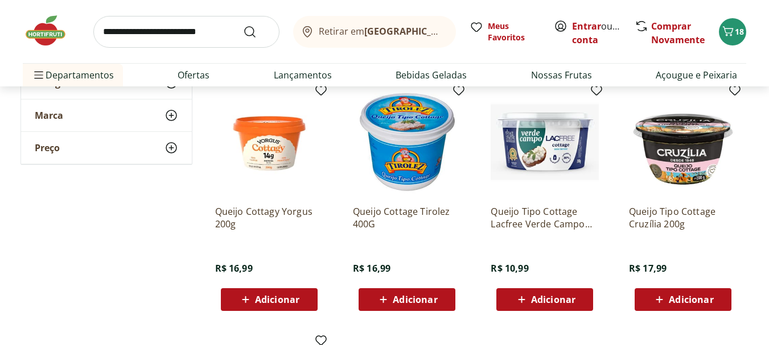
click at [425, 299] on span "Adicionar" at bounding box center [415, 299] width 44 height 9
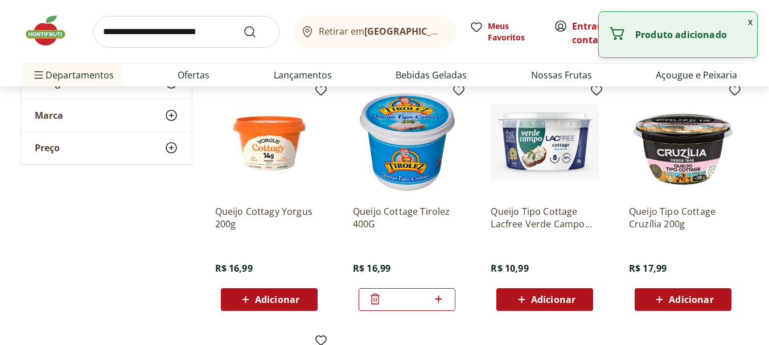
click at [188, 33] on input "search" at bounding box center [186, 32] width 186 height 32
type input "******"
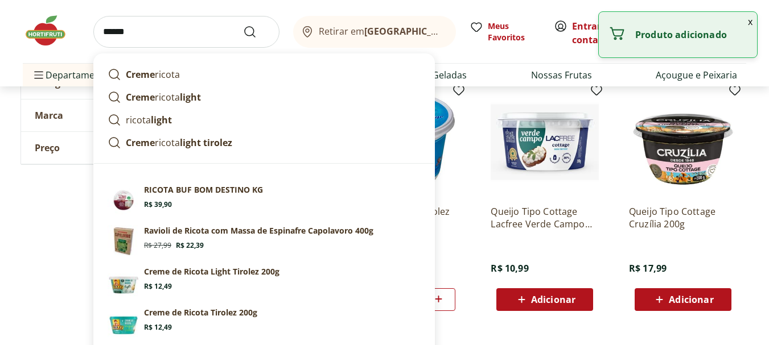
click button "Submit Search" at bounding box center [256, 32] width 27 height 14
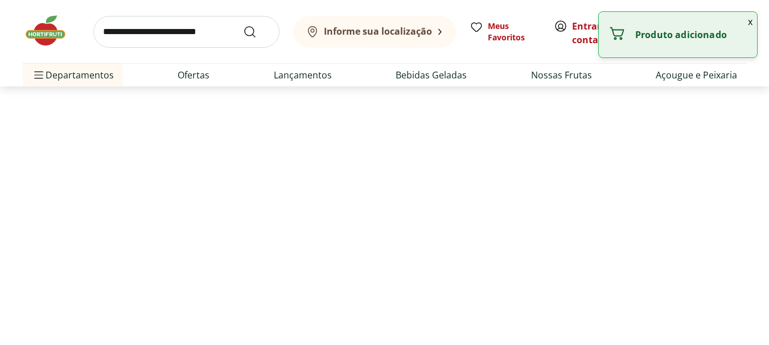
select select "**********"
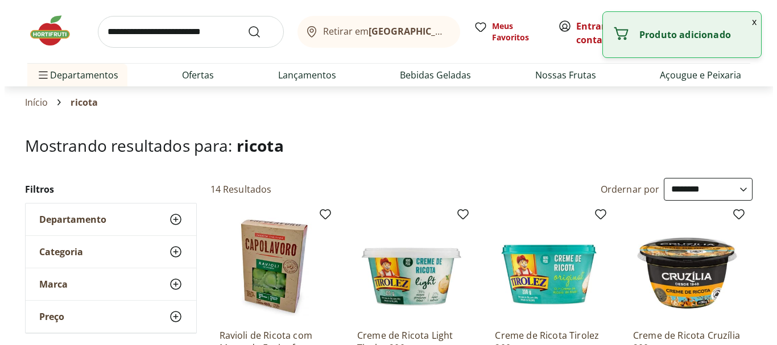
scroll to position [98, 0]
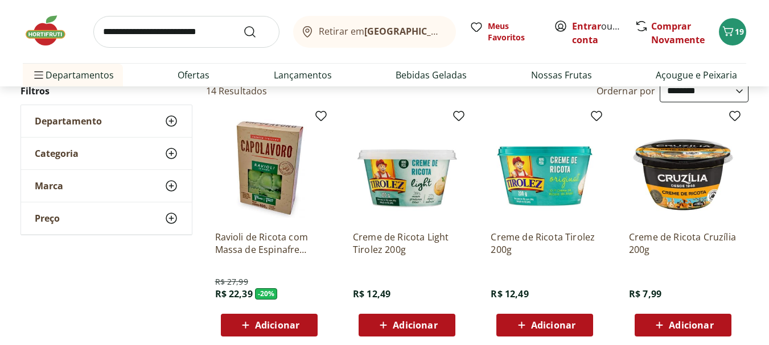
click at [555, 323] on span "Adicionar" at bounding box center [553, 325] width 44 height 9
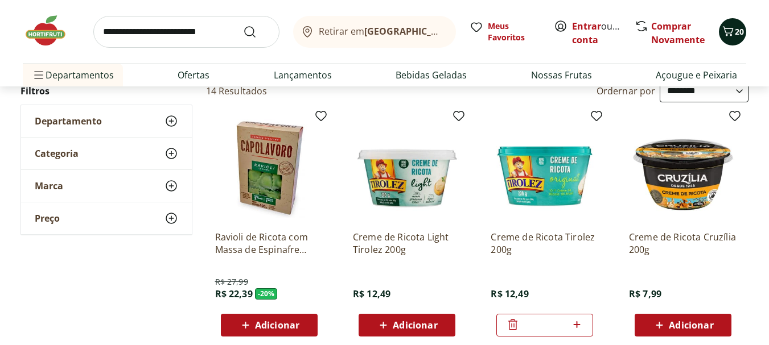
click at [734, 30] on icon "Carrinho" at bounding box center [728, 31] width 14 height 14
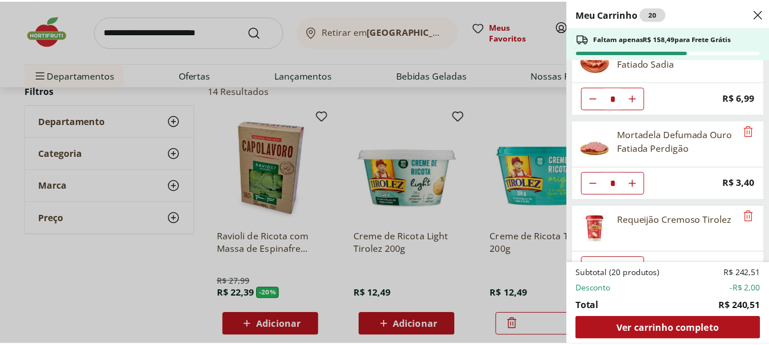
scroll to position [825, 0]
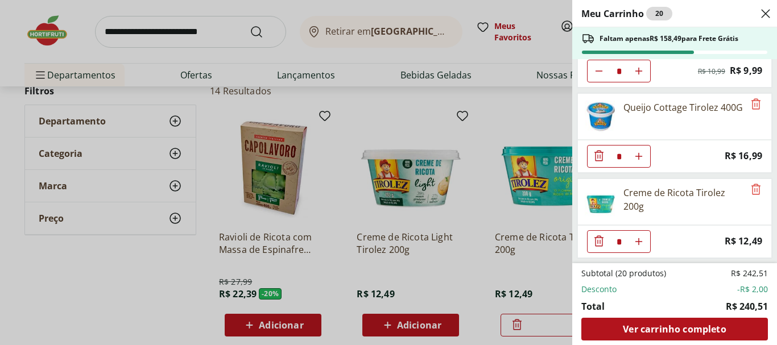
click at [324, 21] on div "Meu Carrinho 20 Faltam apenas R$ 158,49 para Frete Grátis Filé de peito de fran…" at bounding box center [388, 172] width 777 height 345
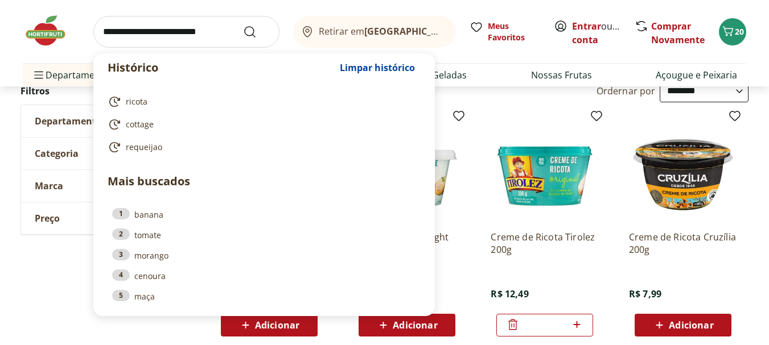
click at [203, 31] on input "search" at bounding box center [186, 32] width 186 height 32
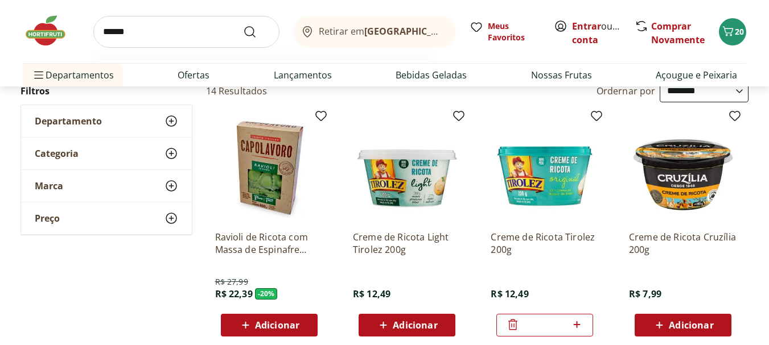
type input "******"
click at [243, 25] on button "Submit Search" at bounding box center [256, 32] width 27 height 14
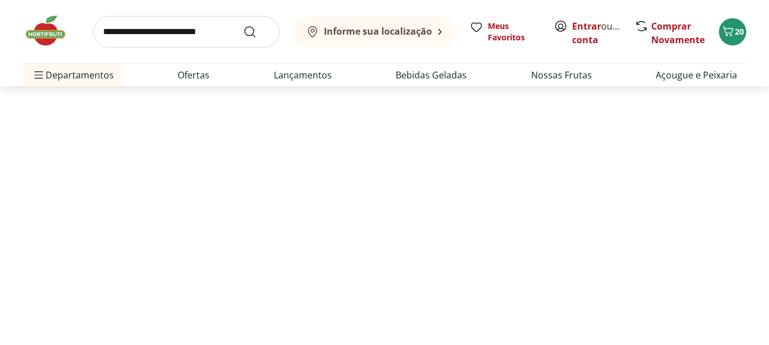
select select "**********"
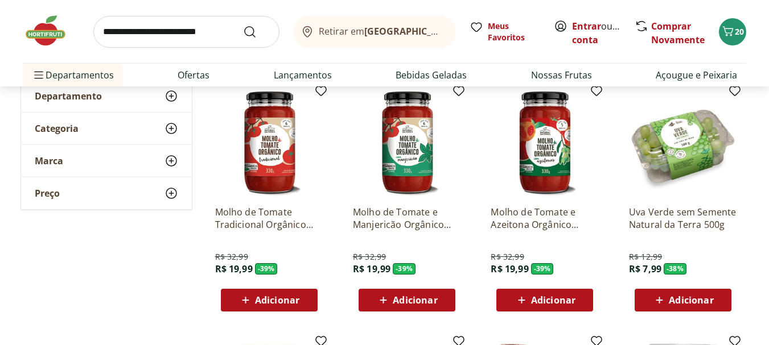
scroll to position [128, 0]
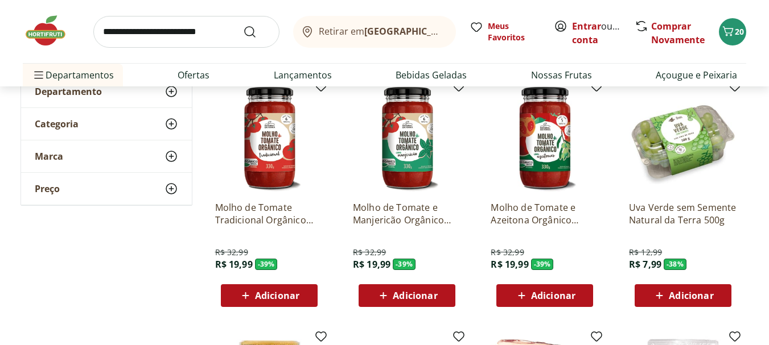
click at [91, 38] on div "Retirar em Rio de Janeiro/RJ Meus Favoritos Entrar ou Criar conta Comprar Novam…" at bounding box center [384, 31] width 723 height 63
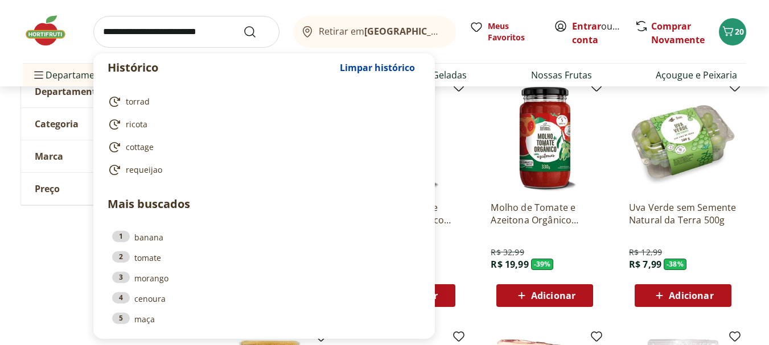
click at [143, 30] on input "search" at bounding box center [186, 32] width 186 height 32
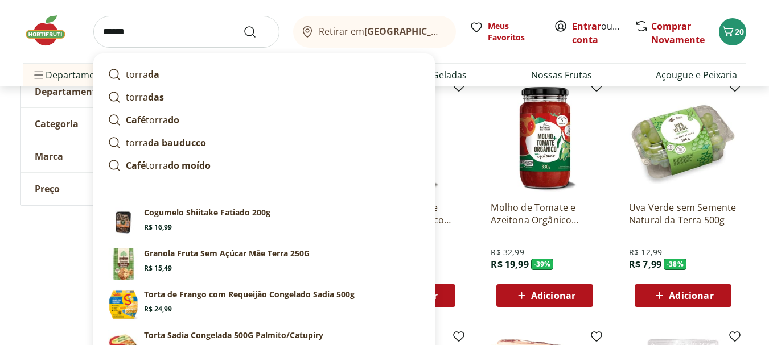
type input "*******"
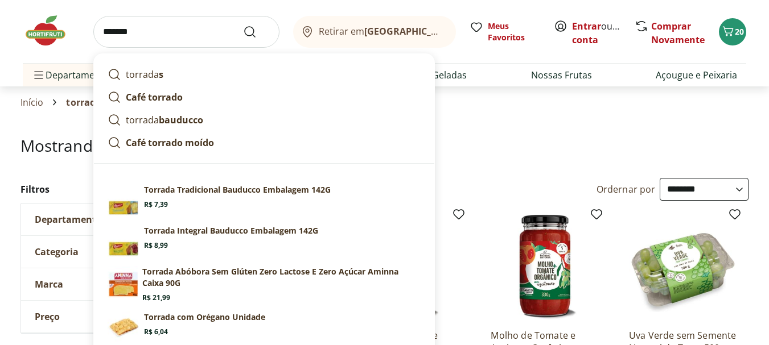
select select "**********"
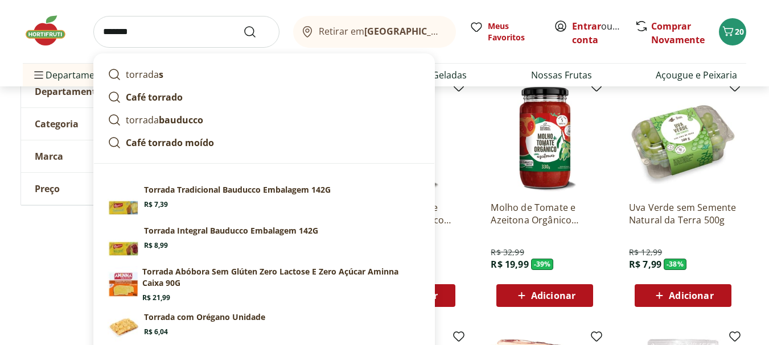
scroll to position [128, 0]
type input "*******"
click at [243, 25] on button "Submit Search" at bounding box center [256, 32] width 27 height 14
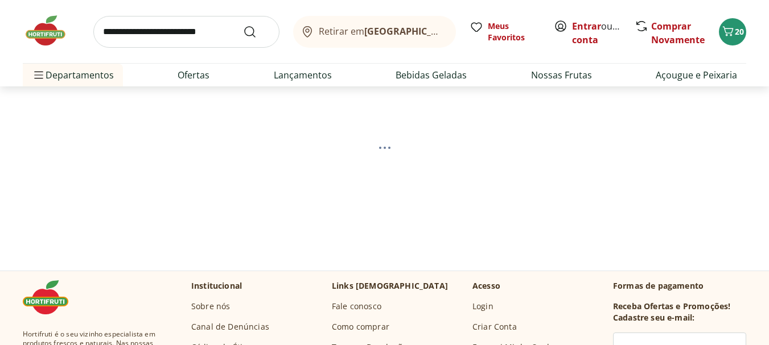
scroll to position [27, 0]
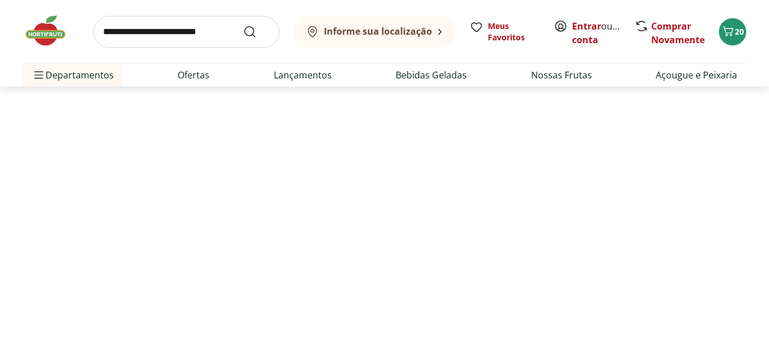
select select "**********"
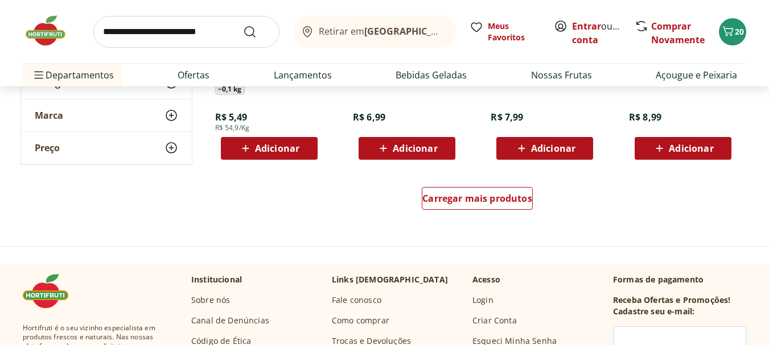
scroll to position [783, 0]
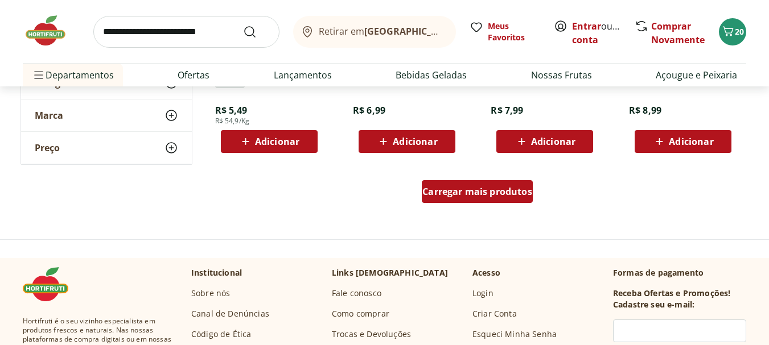
click at [473, 191] on span "Carregar mais produtos" at bounding box center [477, 191] width 110 height 9
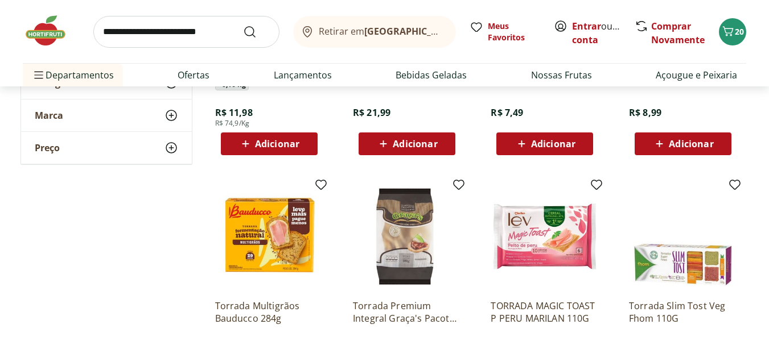
scroll to position [1362, 0]
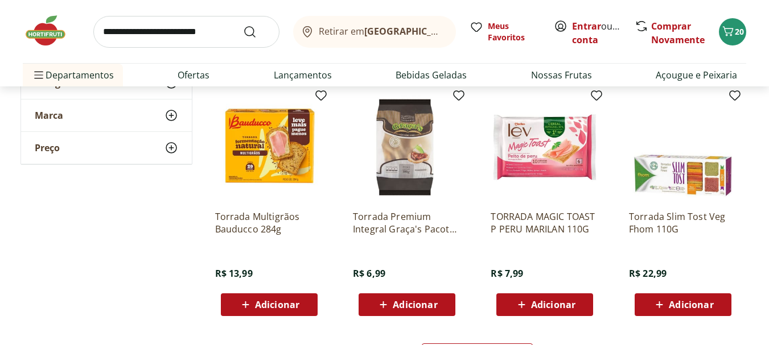
click at [297, 302] on span "Adicionar" at bounding box center [277, 304] width 44 height 9
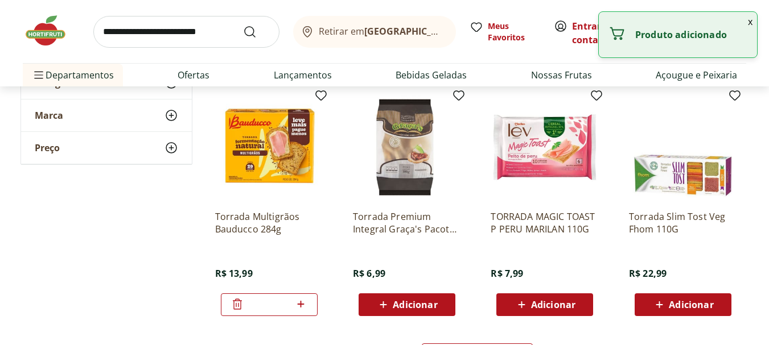
click at [197, 24] on input "search" at bounding box center [186, 32] width 186 height 32
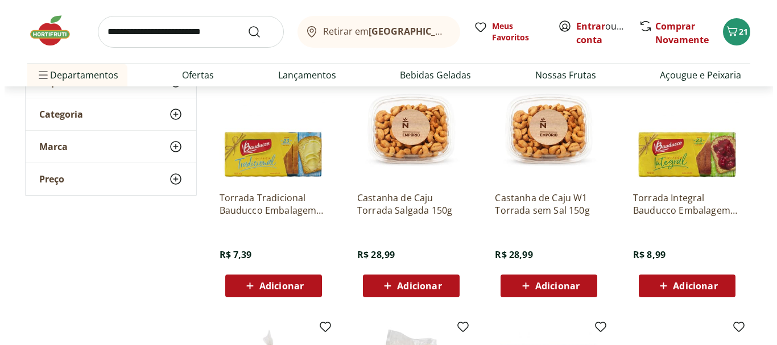
scroll to position [119, 0]
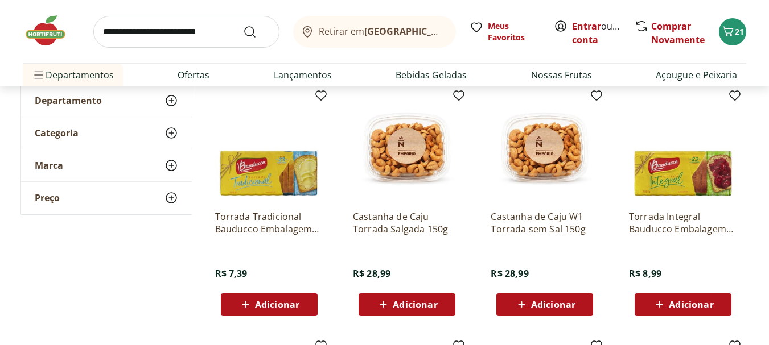
click at [288, 308] on span "Adicionar" at bounding box center [277, 304] width 44 height 9
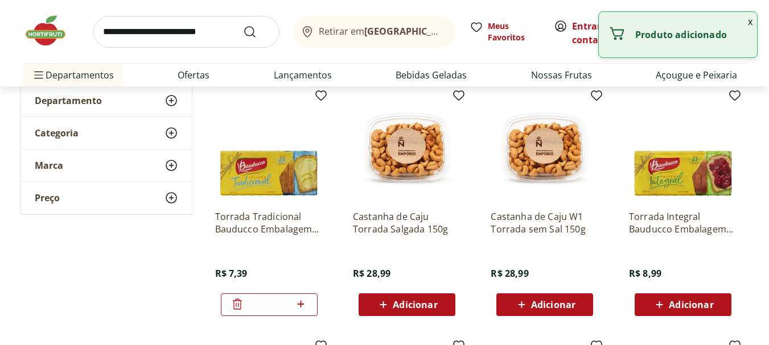
click at [310, 303] on div "*" at bounding box center [269, 305] width 97 height 23
click at [304, 304] on icon at bounding box center [301, 304] width 7 height 7
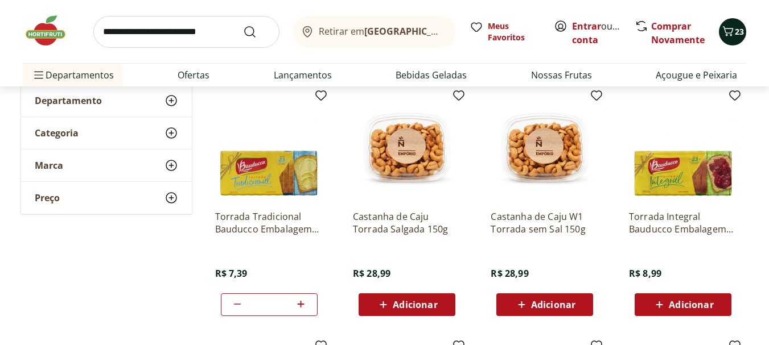
click at [739, 30] on span "23" at bounding box center [739, 31] width 9 height 11
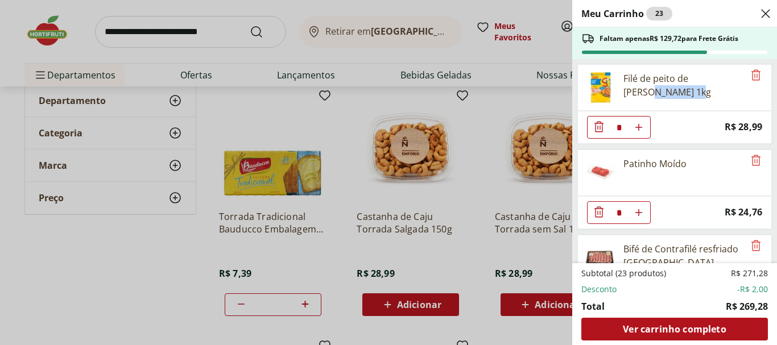
drag, startPoint x: 776, startPoint y: 81, endPoint x: 772, endPoint y: 110, distance: 28.7
click at [768, 110] on div "Meu Carrinho 23 Faltam apenas R$ 129,72 para Frete Grátis Filé de peito de fran…" at bounding box center [675, 172] width 205 height 345
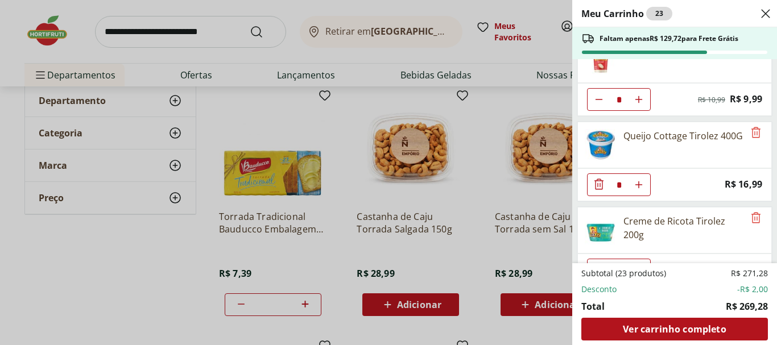
scroll to position [995, 0]
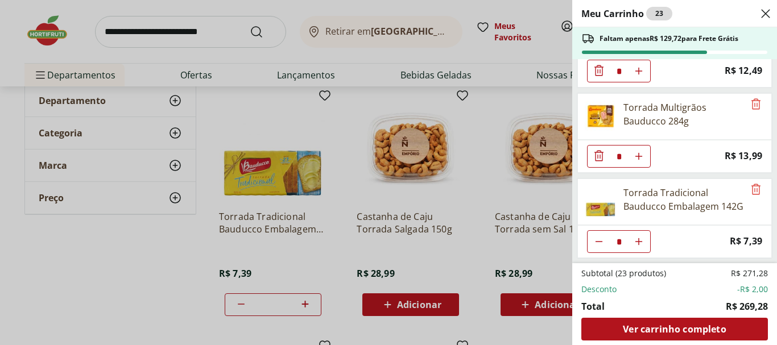
click at [595, 244] on icon "Diminuir Quantidade" at bounding box center [599, 241] width 9 height 9
type input "*"
click at [595, 244] on icon "Diminuir Quantidade" at bounding box center [599, 241] width 14 height 14
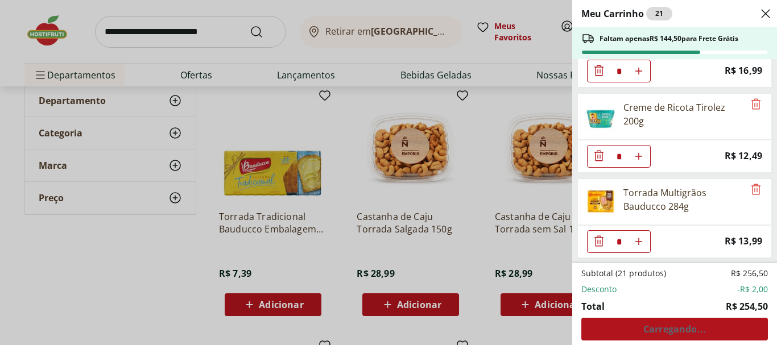
scroll to position [910, 0]
click at [336, 111] on div "Meu Carrinho 21 Faltam apenas R$ 144,50 para Frete Grátis Filé de peito de fran…" at bounding box center [388, 172] width 777 height 345
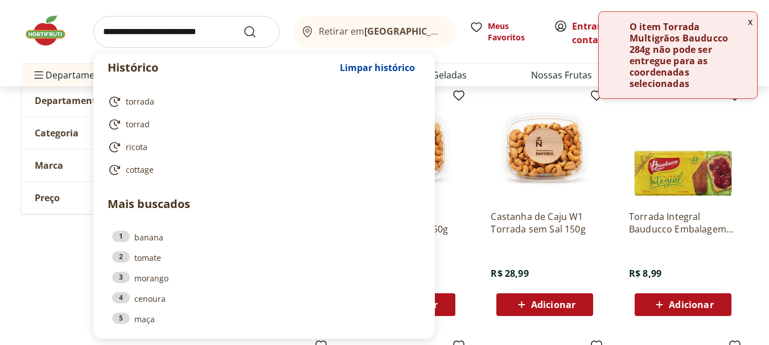
click at [171, 32] on input "search" at bounding box center [186, 32] width 186 height 32
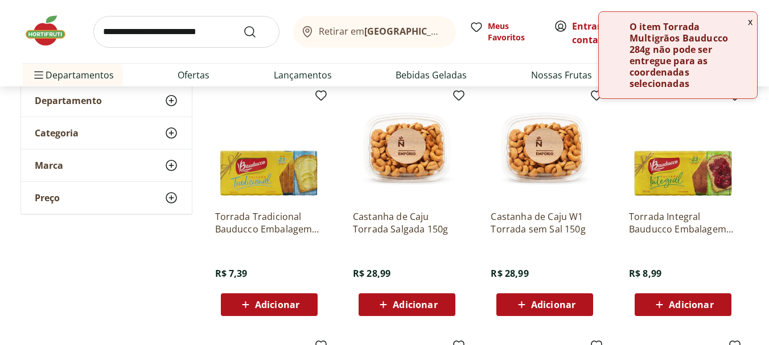
click at [750, 19] on button "x" at bounding box center [750, 21] width 14 height 19
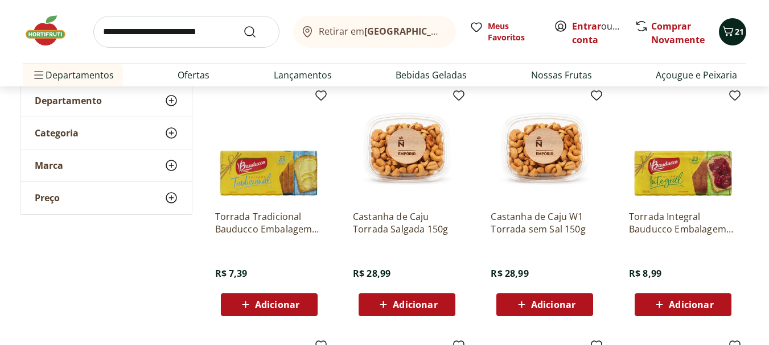
click at [738, 40] on button "21" at bounding box center [732, 31] width 27 height 27
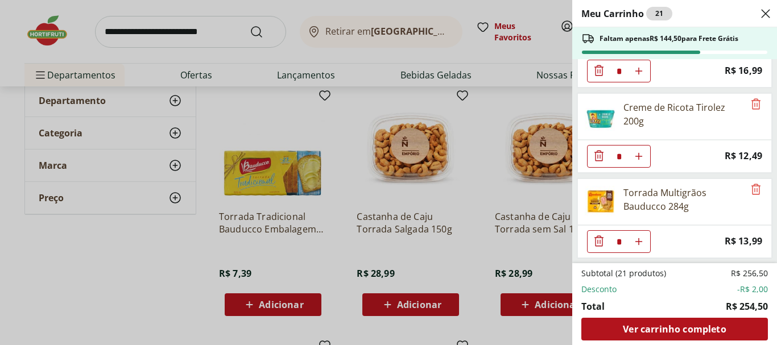
click at [603, 239] on icon "Diminuir Quantidade" at bounding box center [599, 241] width 9 height 11
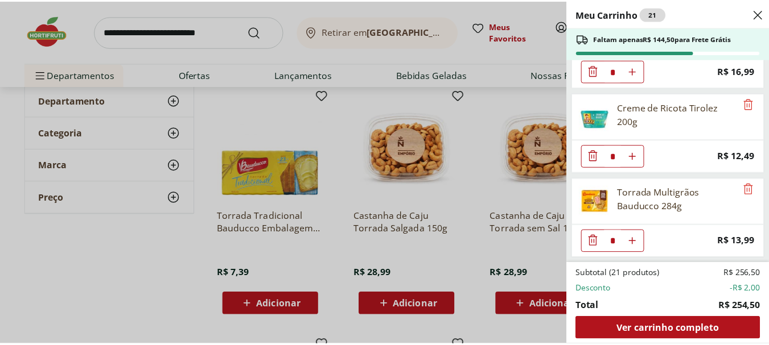
scroll to position [825, 0]
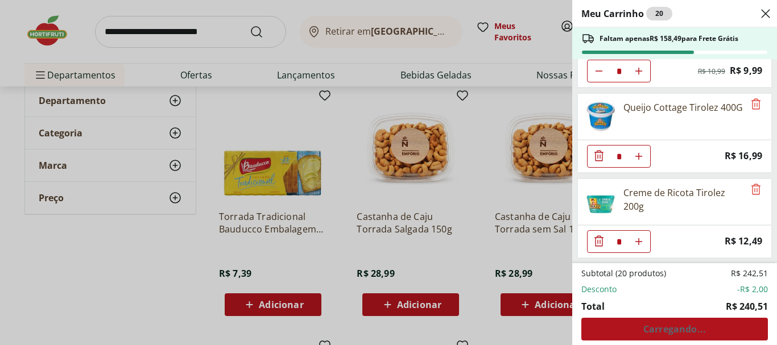
click at [452, 229] on div "Meu Carrinho 20 Faltam apenas R$ 158,49 para Frete Grátis Filé de peito de fran…" at bounding box center [388, 172] width 777 height 345
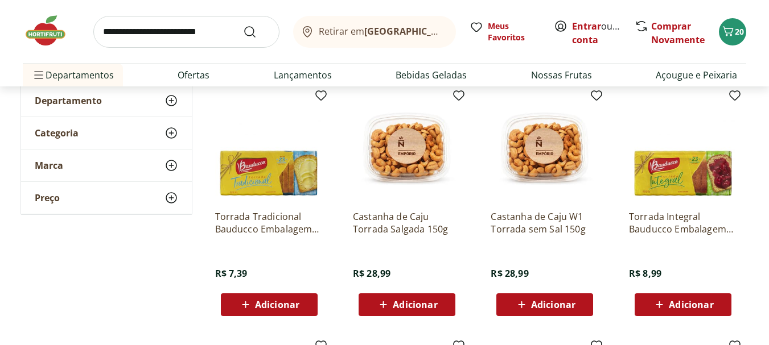
click at [286, 295] on div "Adicionar" at bounding box center [269, 305] width 79 height 20
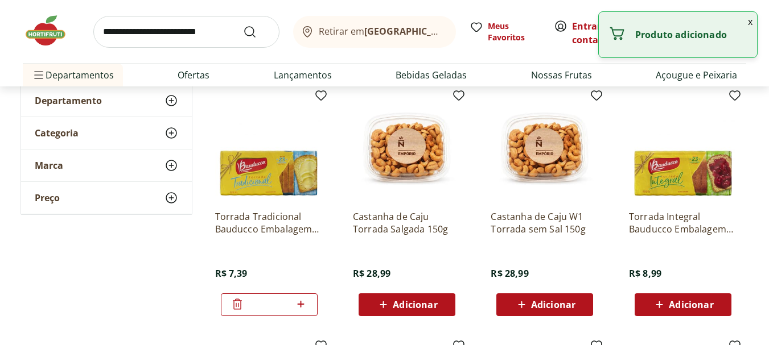
click at [300, 304] on icon at bounding box center [301, 304] width 7 height 7
type input "*"
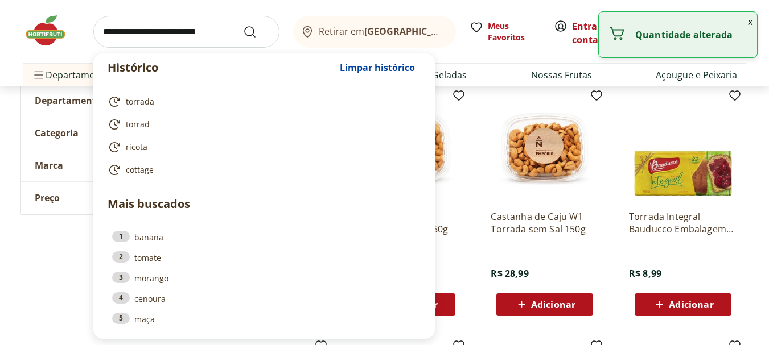
click at [170, 23] on input "search" at bounding box center [186, 32] width 186 height 32
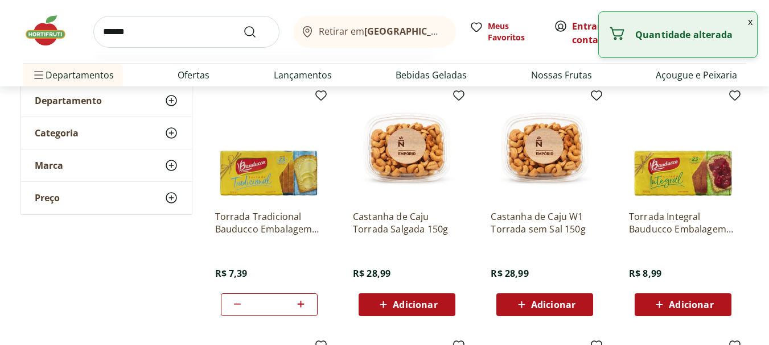
type input "******"
click at [243, 25] on button "Submit Search" at bounding box center [256, 32] width 27 height 14
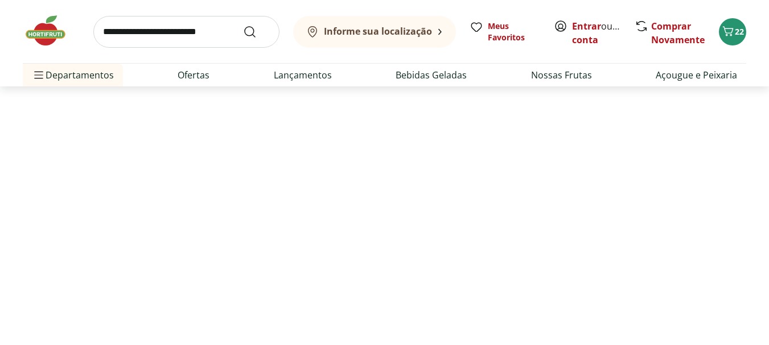
select select "**********"
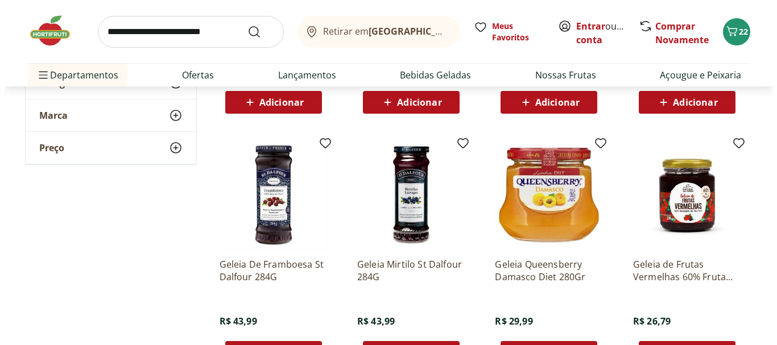
scroll to position [648, 0]
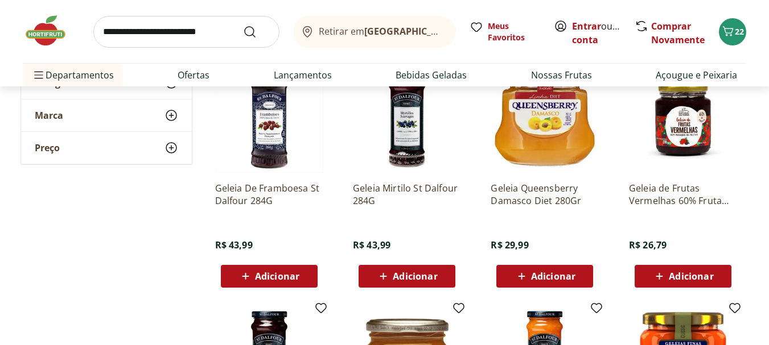
click at [701, 274] on span "Adicionar" at bounding box center [691, 276] width 44 height 9
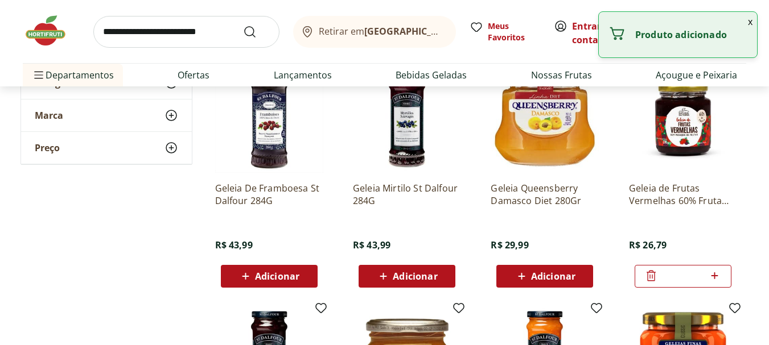
click at [191, 33] on input "search" at bounding box center [186, 32] width 186 height 32
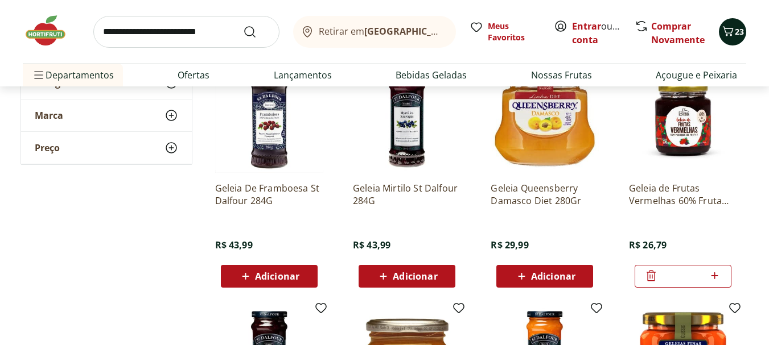
click at [734, 36] on icon "Carrinho" at bounding box center [728, 31] width 14 height 14
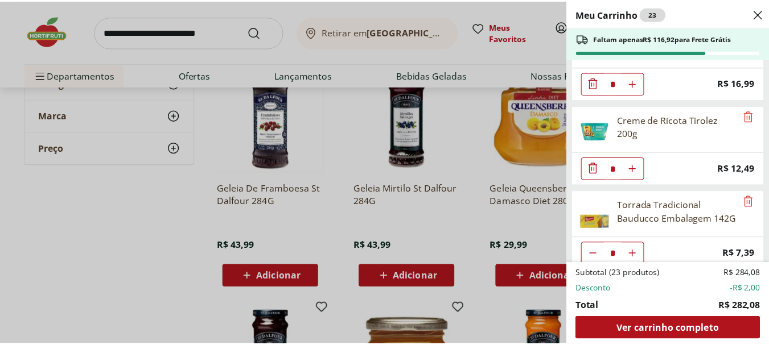
scroll to position [967, 0]
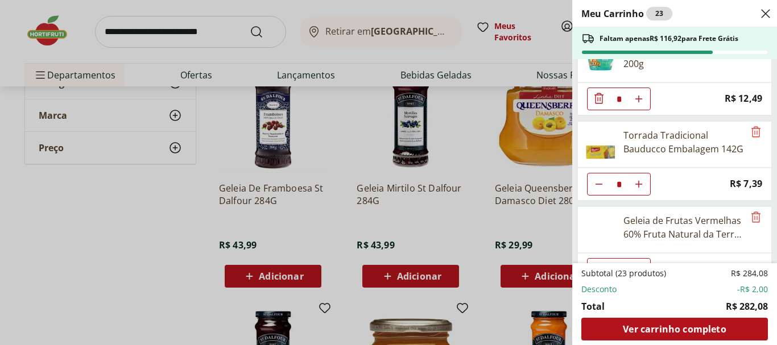
click at [164, 76] on div "Meu Carrinho 23 Faltam apenas R$ 116,92 para Frete Grátis Filé de peito de fran…" at bounding box center [388, 172] width 777 height 345
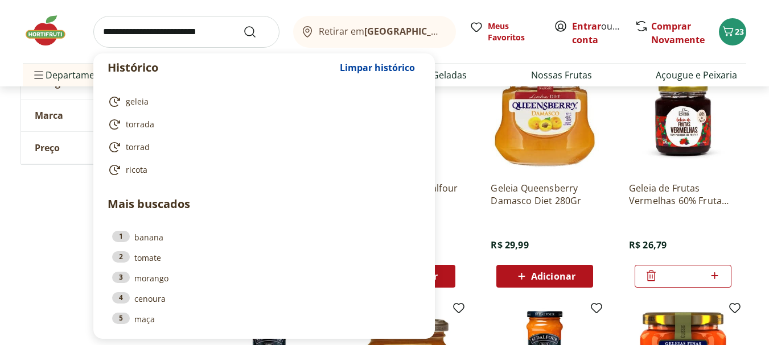
click at [143, 31] on input "search" at bounding box center [186, 32] width 186 height 32
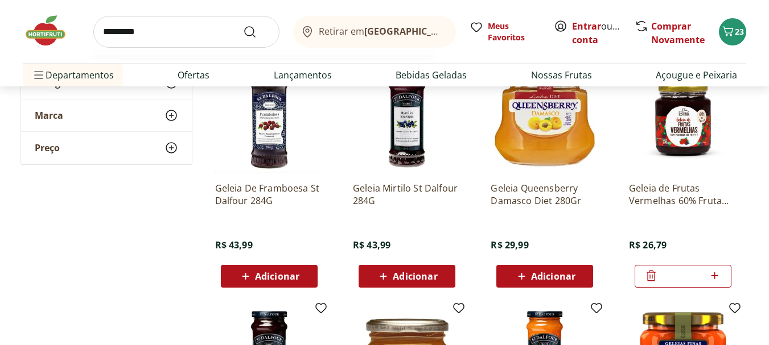
type input "*********"
click at [243, 25] on button "Submit Search" at bounding box center [256, 32] width 27 height 14
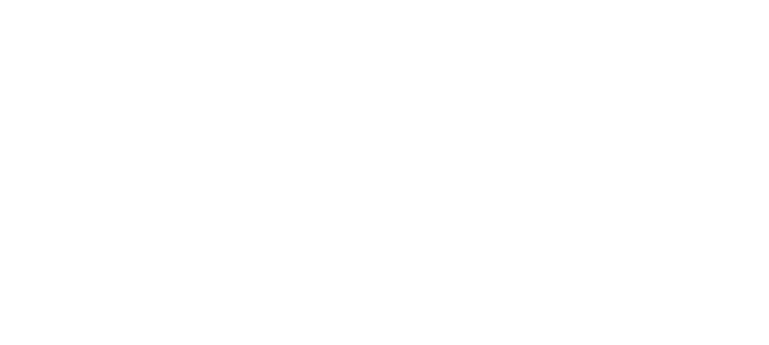
select select "**********"
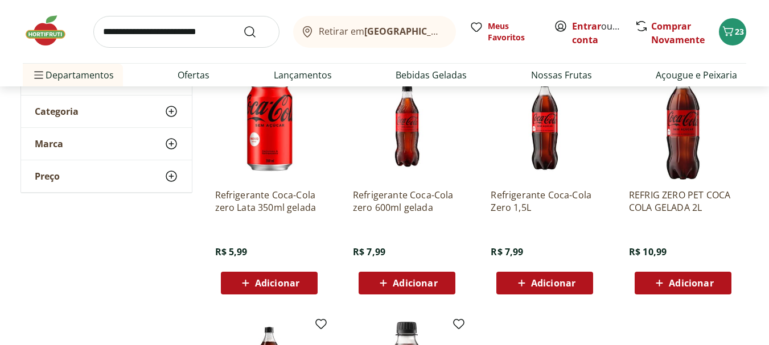
scroll to position [148, 0]
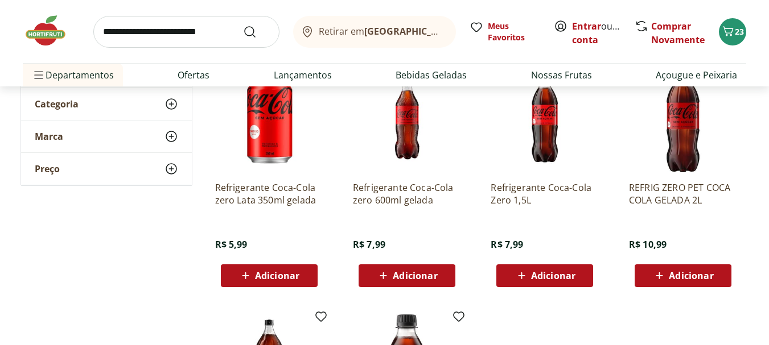
click at [525, 273] on icon at bounding box center [521, 276] width 14 height 14
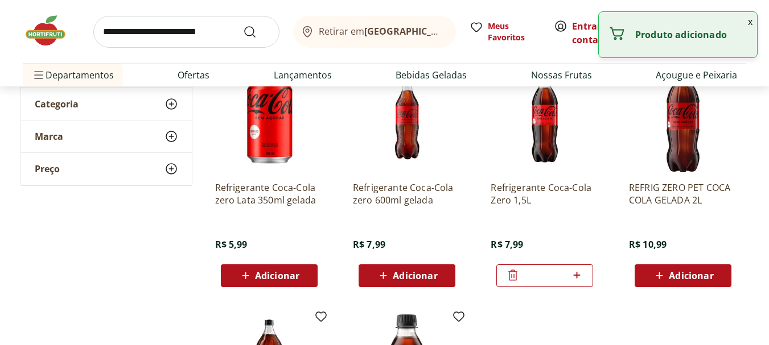
click at [184, 34] on input "search" at bounding box center [186, 32] width 186 height 32
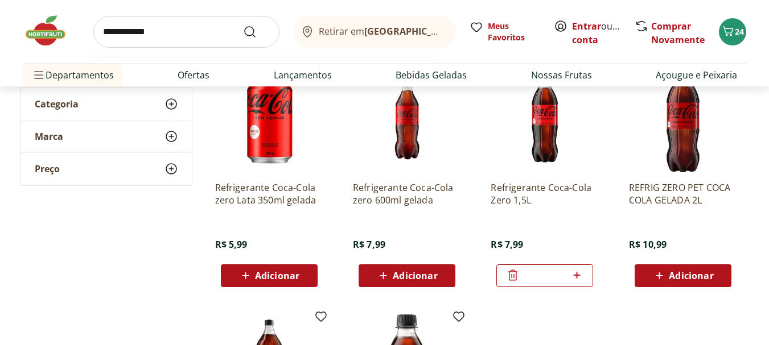
type input "**********"
click at [243, 25] on button "Submit Search" at bounding box center [256, 32] width 27 height 14
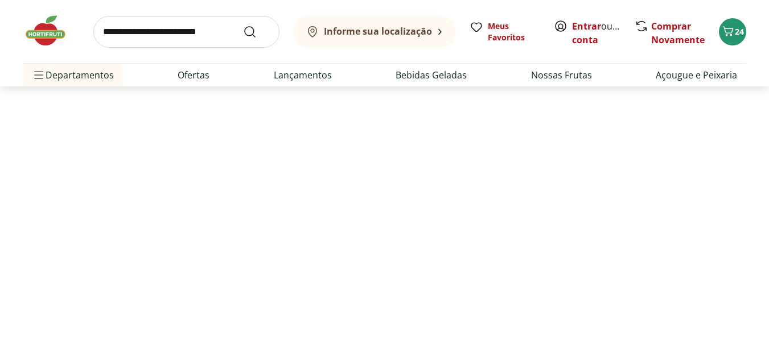
select select "**********"
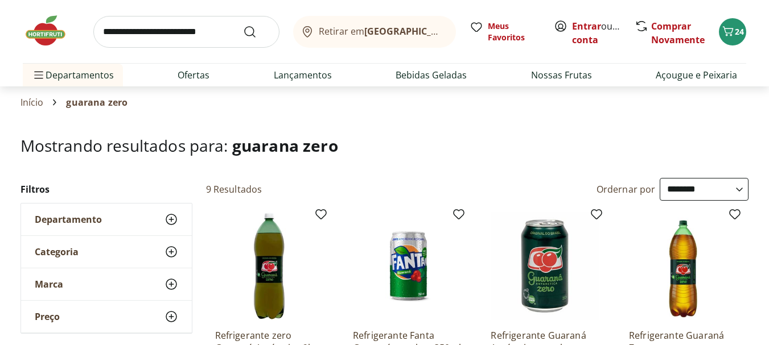
click at [164, 19] on input "search" at bounding box center [186, 32] width 186 height 32
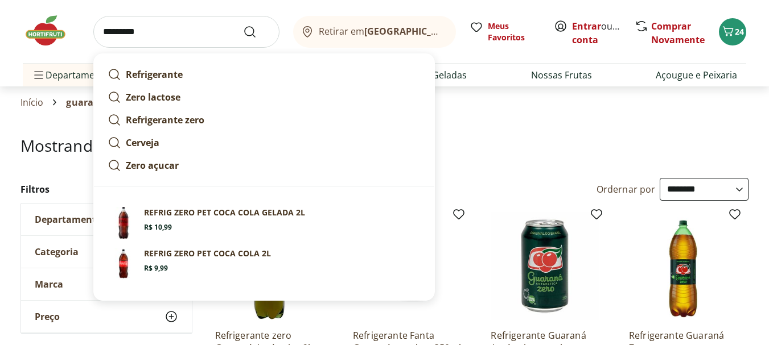
type input "**********"
click button "Submit Search" at bounding box center [256, 32] width 27 height 14
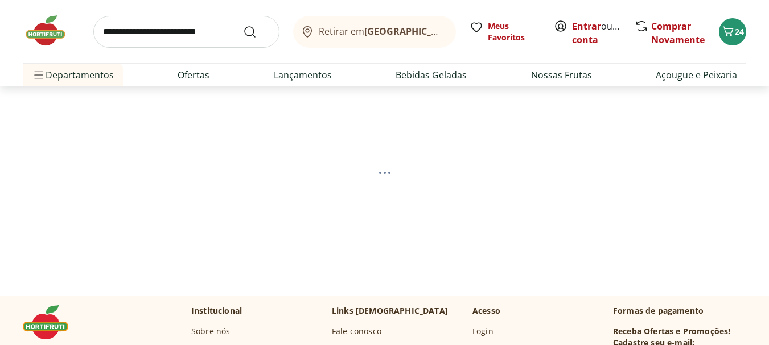
select select "**********"
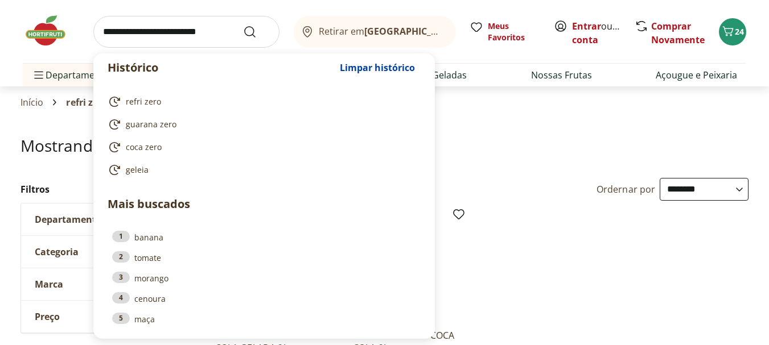
click at [117, 27] on input "search" at bounding box center [186, 32] width 186 height 32
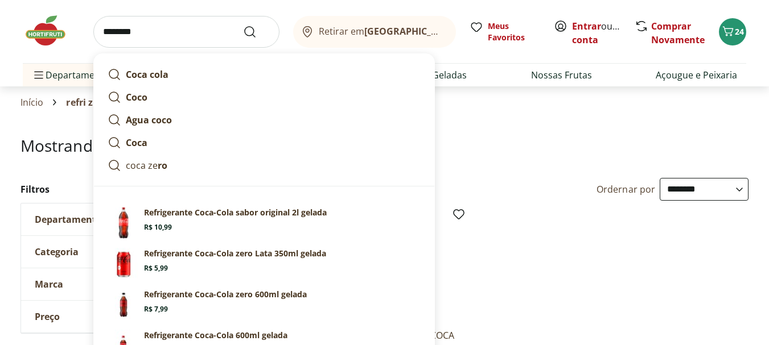
type input "*********"
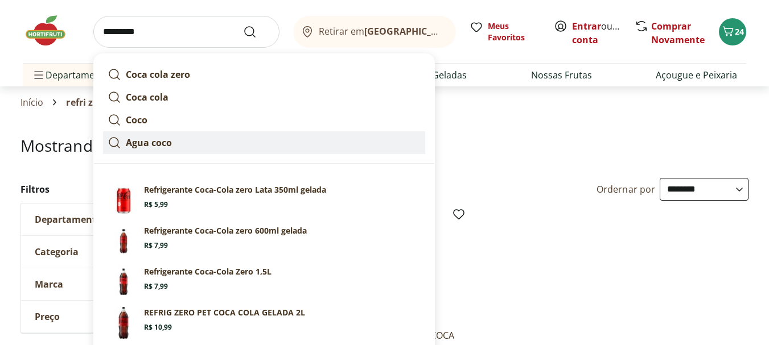
click button "Submit Search" at bounding box center [256, 32] width 27 height 14
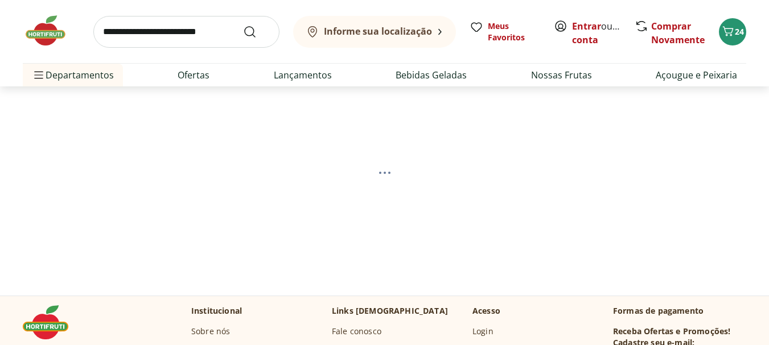
select select "**********"
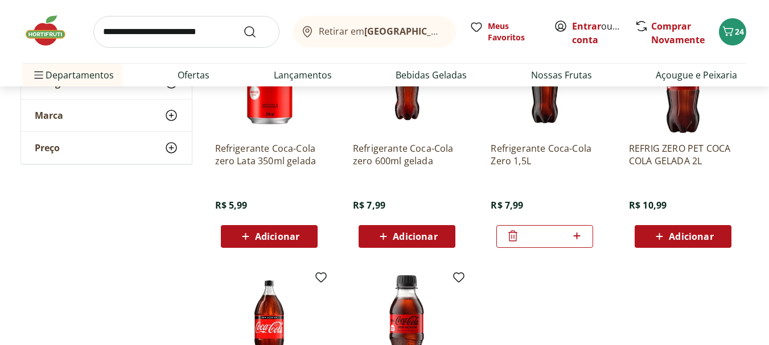
scroll to position [205, 0]
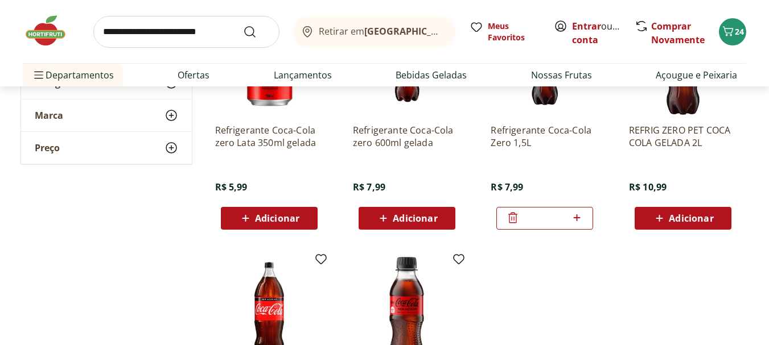
click at [571, 219] on icon at bounding box center [577, 218] width 14 height 14
type input "*"
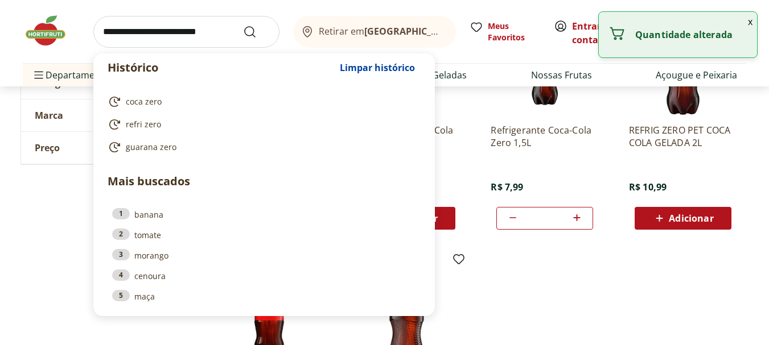
click at [201, 32] on input "search" at bounding box center [186, 32] width 186 height 32
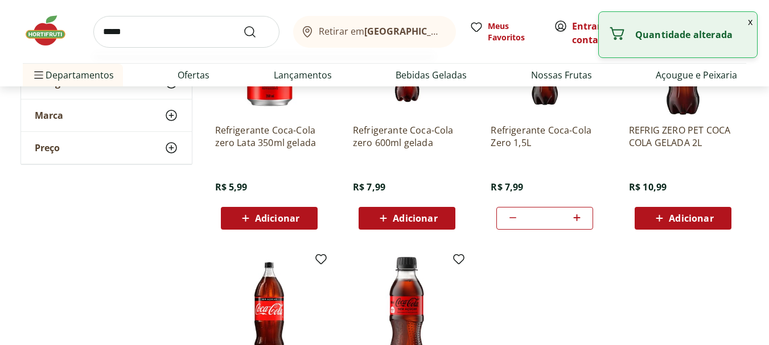
type input "****"
click at [243, 25] on button "Submit Search" at bounding box center [256, 32] width 27 height 14
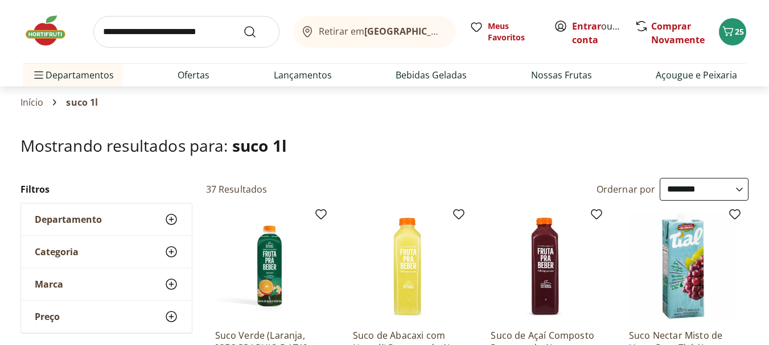
select select "**********"
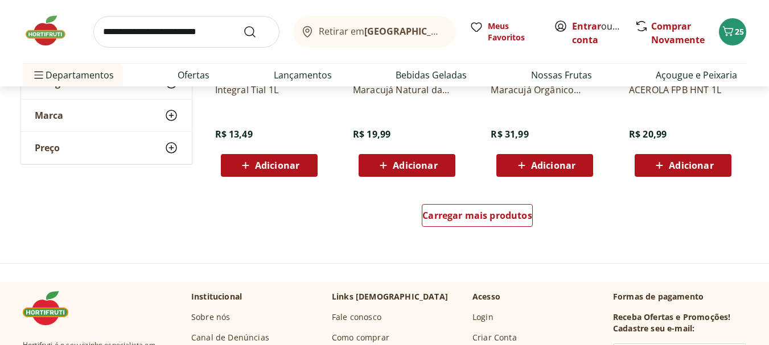
scroll to position [1511, 0]
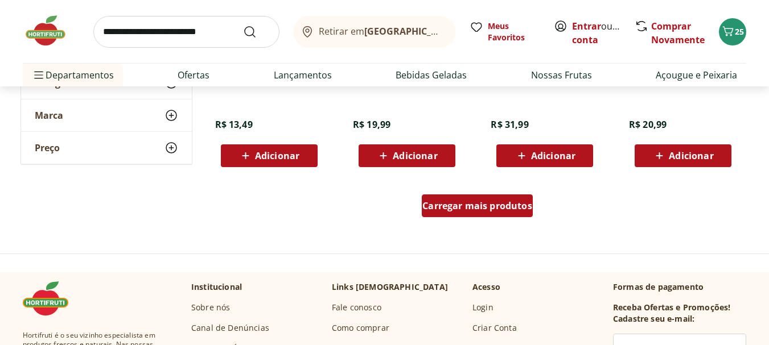
click at [492, 206] on span "Carregar mais produtos" at bounding box center [477, 205] width 110 height 9
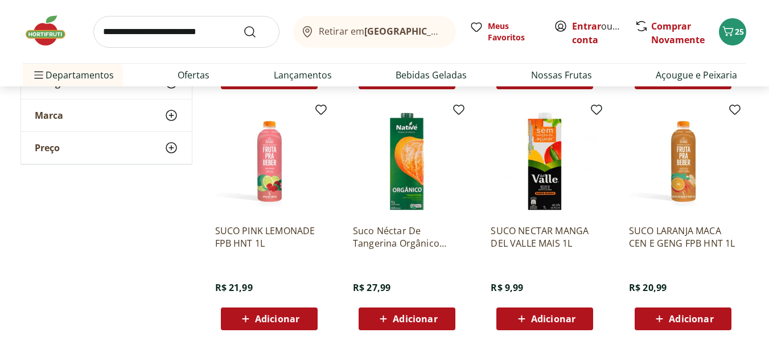
scroll to position [1607, 0]
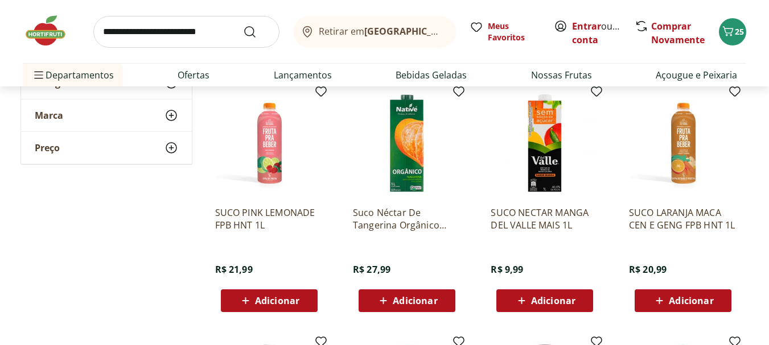
click at [542, 300] on span "Adicionar" at bounding box center [553, 301] width 44 height 9
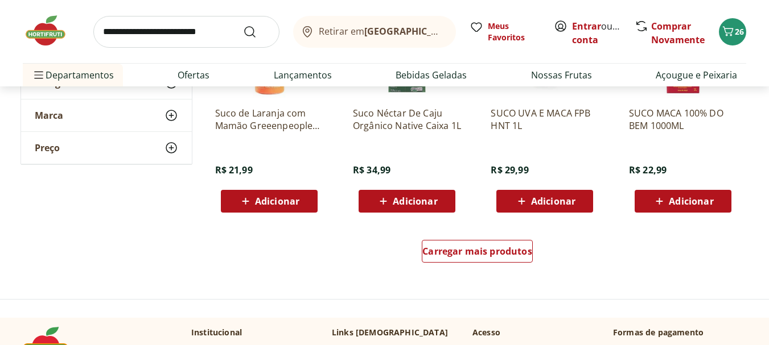
scroll to position [2153, 0]
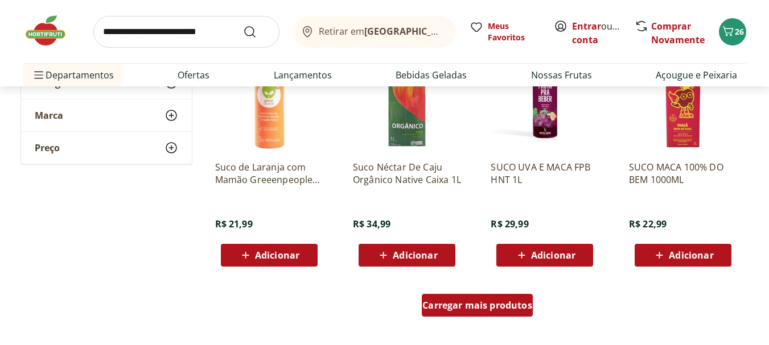
click at [499, 306] on span "Carregar mais produtos" at bounding box center [477, 305] width 110 height 9
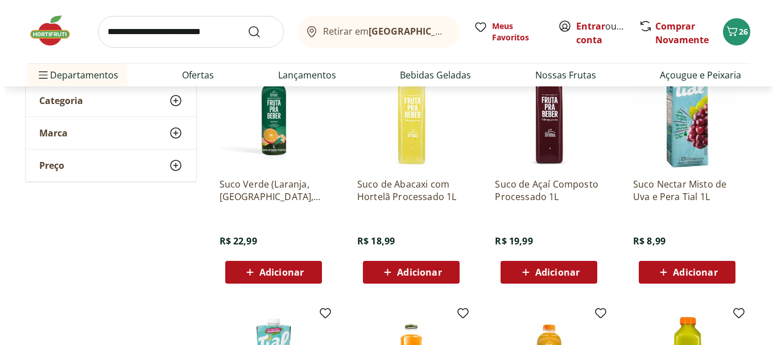
scroll to position [133, 0]
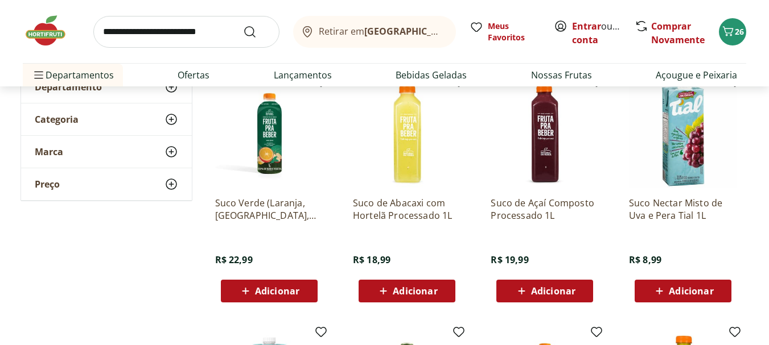
click at [690, 287] on span "Adicionar" at bounding box center [691, 291] width 44 height 9
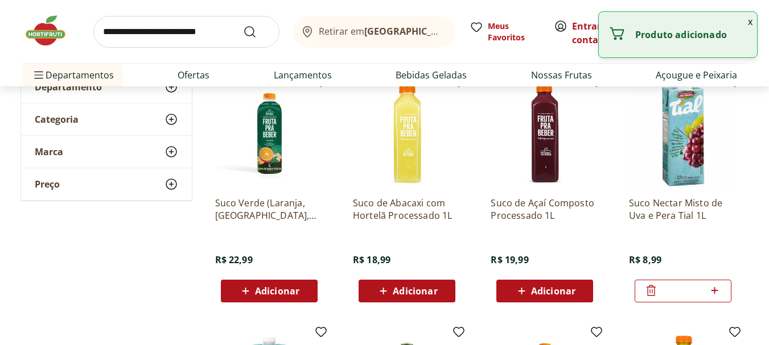
click at [753, 22] on button "x" at bounding box center [750, 21] width 14 height 19
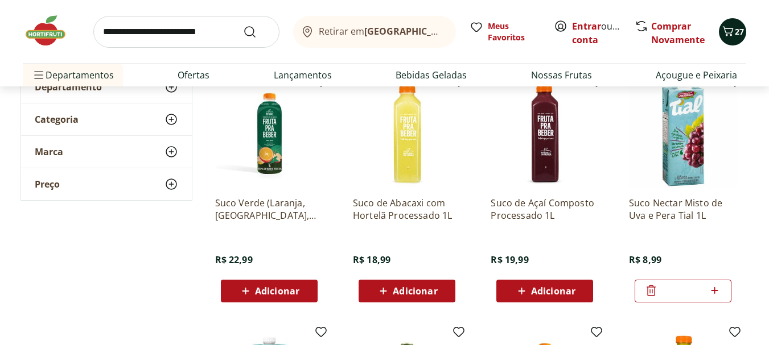
click at [740, 27] on span "27" at bounding box center [739, 31] width 9 height 11
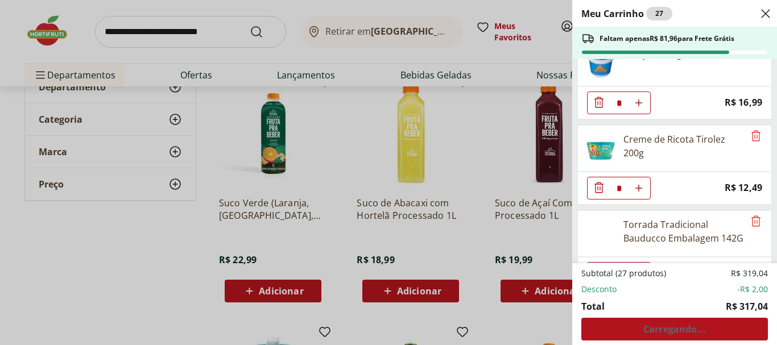
scroll to position [1251, 0]
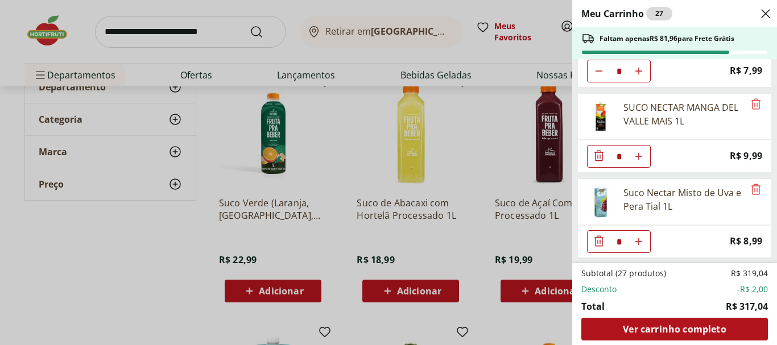
click at [768, 240] on ul "Filé de peito de frango Sadia 1kg * Price: R$ 28,99 Patinho Moído * Price: R$ 2…" at bounding box center [674, 161] width 203 height 204
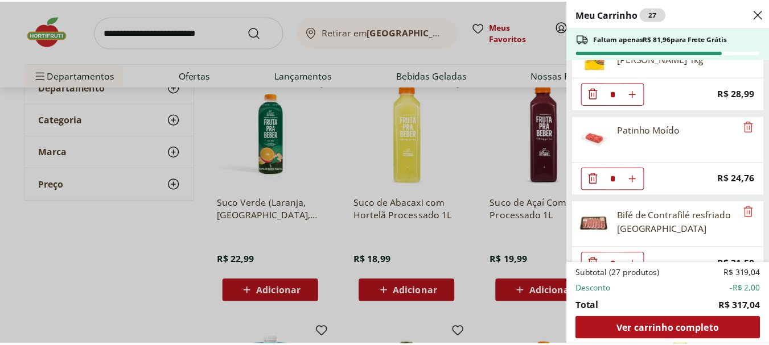
scroll to position [0, 0]
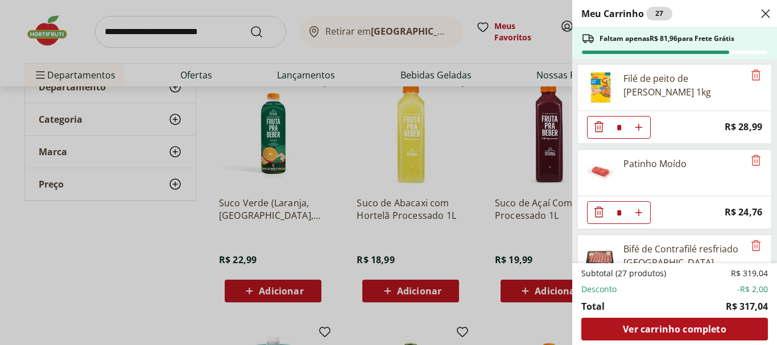
click at [141, 155] on div "Meu Carrinho 27 Faltam apenas R$ 81,96 para Frete Grátis Filé de peito de frang…" at bounding box center [388, 172] width 777 height 345
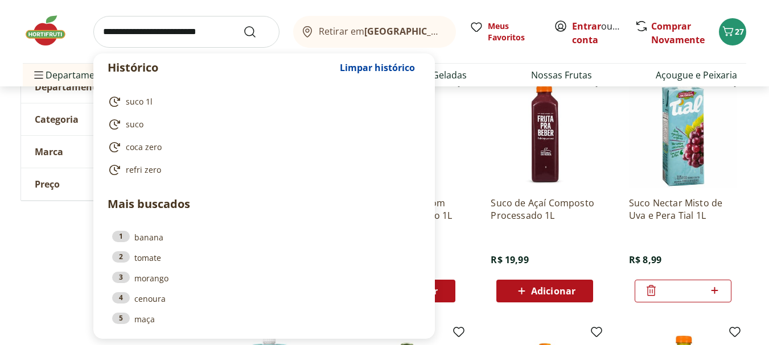
click at [159, 35] on input "search" at bounding box center [186, 32] width 186 height 32
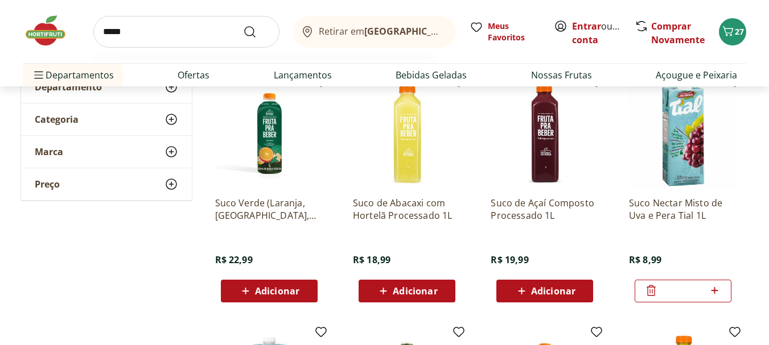
type input "*****"
click at [243, 25] on button "Submit Search" at bounding box center [256, 32] width 27 height 14
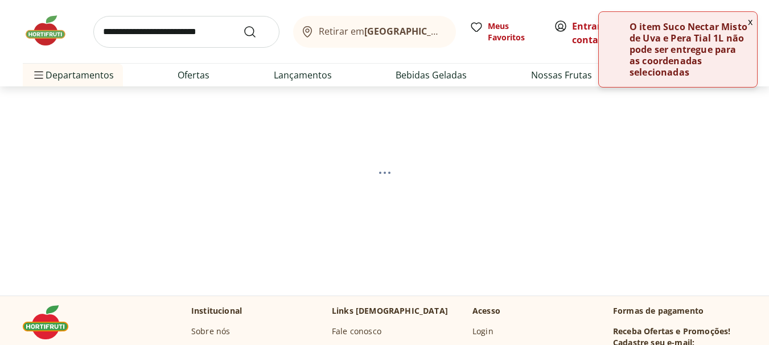
click at [752, 23] on button "x" at bounding box center [750, 21] width 14 height 19
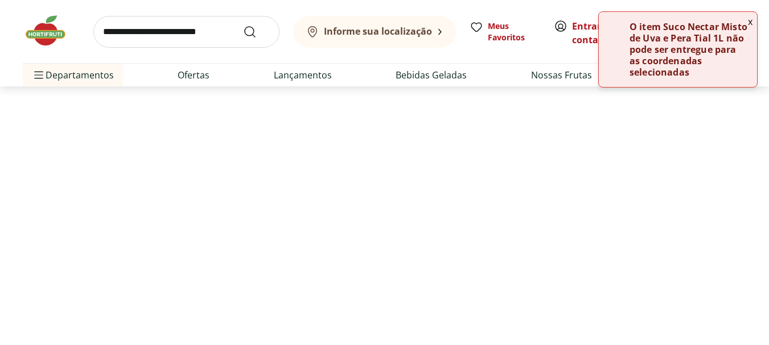
select select "**********"
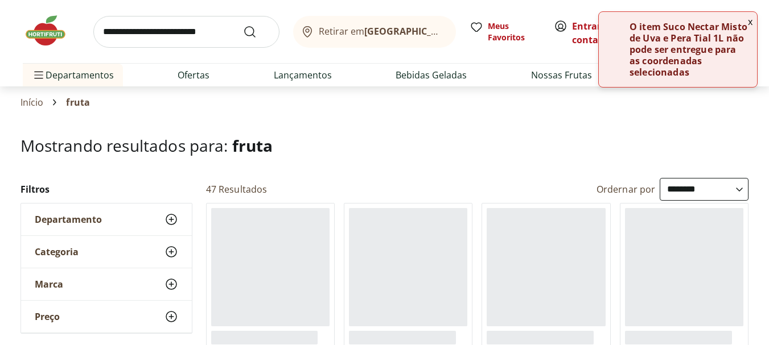
click at [752, 20] on button "x" at bounding box center [750, 21] width 14 height 19
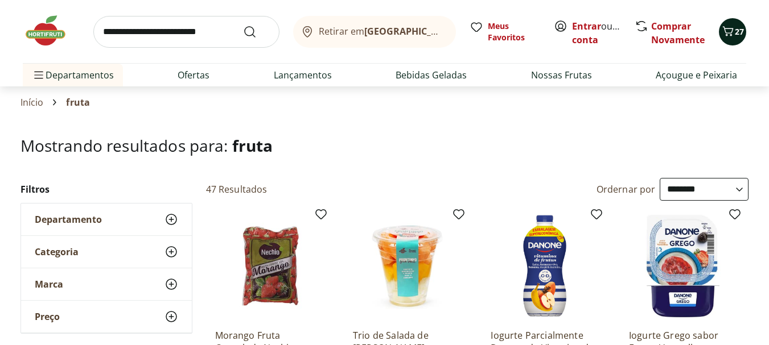
click at [736, 29] on span "27" at bounding box center [739, 31] width 9 height 11
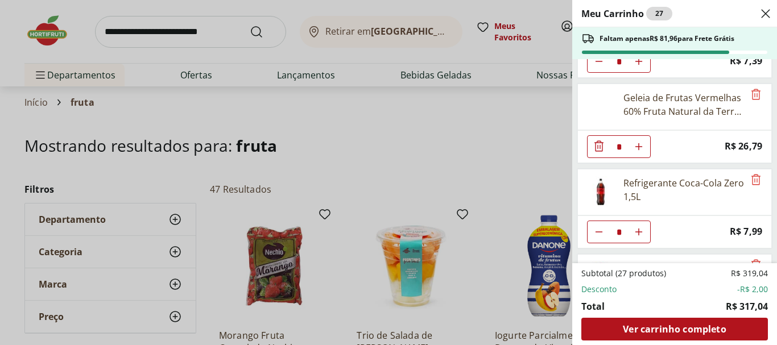
scroll to position [1251, 0]
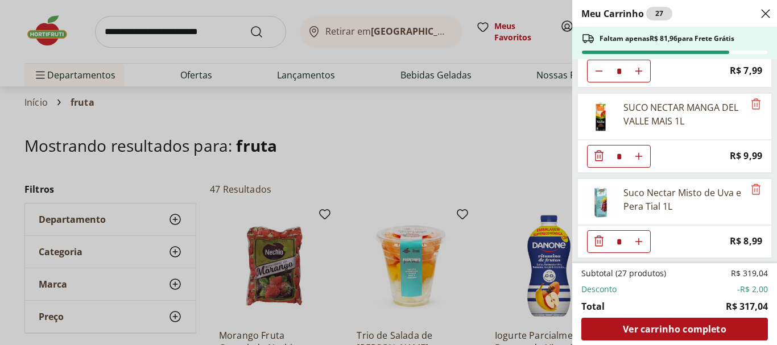
click at [600, 241] on icon "Diminuir Quantidade" at bounding box center [599, 241] width 9 height 11
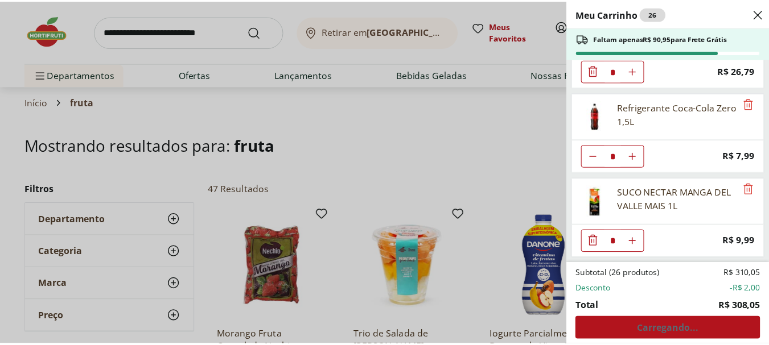
scroll to position [1166, 0]
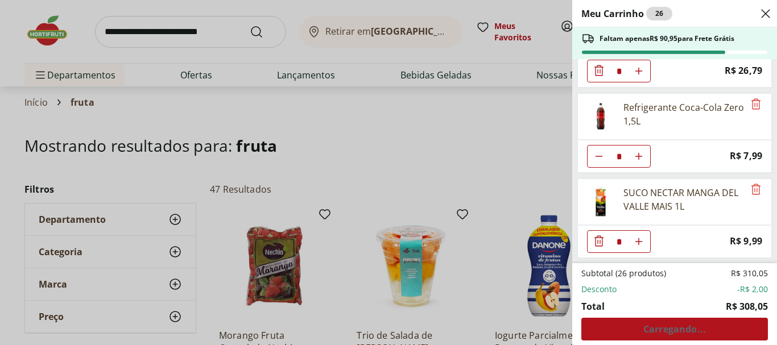
click at [477, 145] on div "Meu Carrinho 26 Faltam apenas R$ 90,95 para Frete Grátis Filé de peito de frang…" at bounding box center [388, 172] width 777 height 345
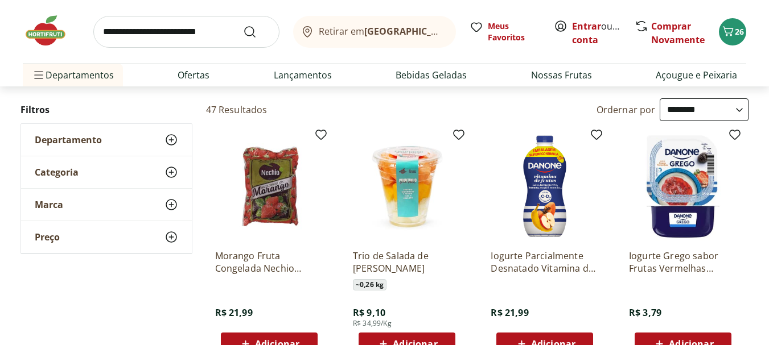
scroll to position [97, 0]
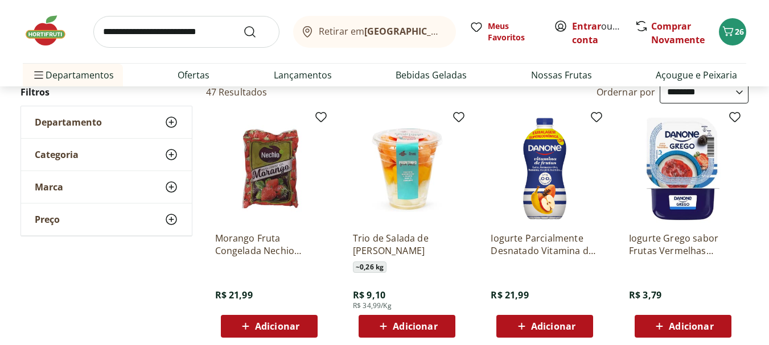
click at [549, 324] on span "Adicionar" at bounding box center [553, 326] width 44 height 9
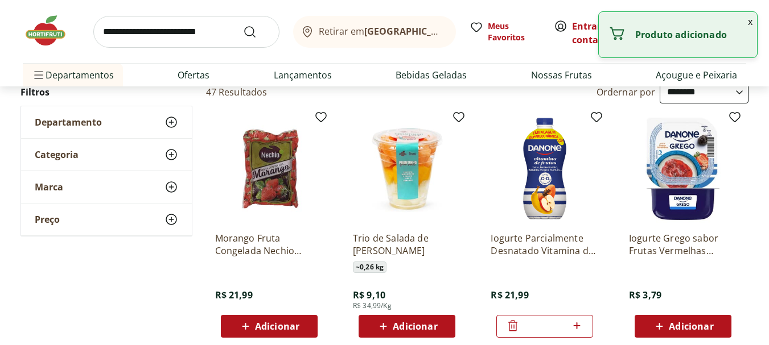
click at [755, 18] on button "x" at bounding box center [750, 21] width 14 height 19
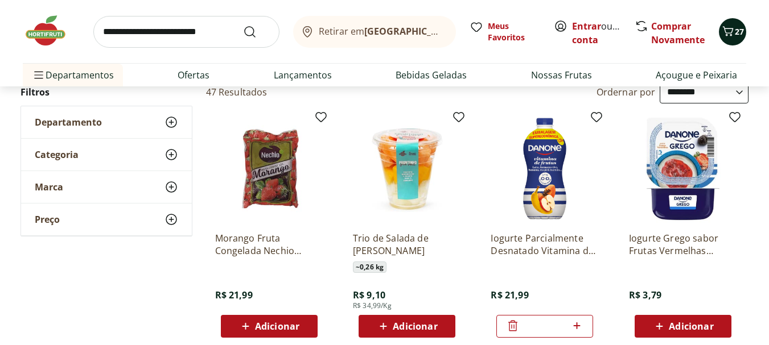
click at [740, 28] on span "27" at bounding box center [739, 31] width 9 height 11
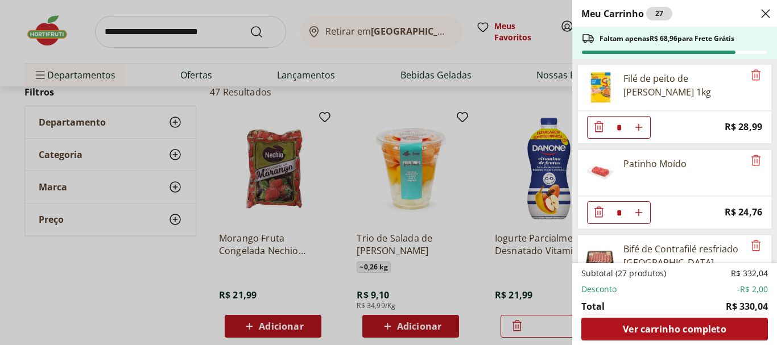
click at [768, 19] on icon "Close" at bounding box center [766, 14] width 14 height 14
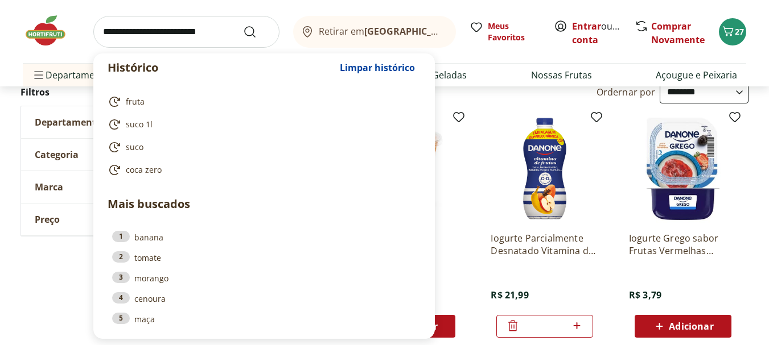
click at [192, 16] on input "search" at bounding box center [186, 32] width 186 height 32
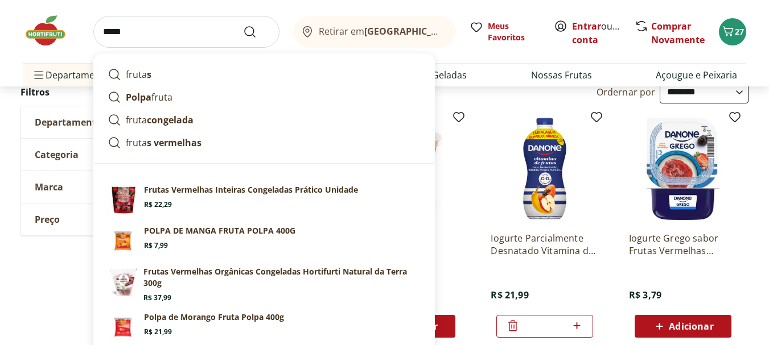
type input "******"
click button "Submit Search" at bounding box center [256, 32] width 27 height 14
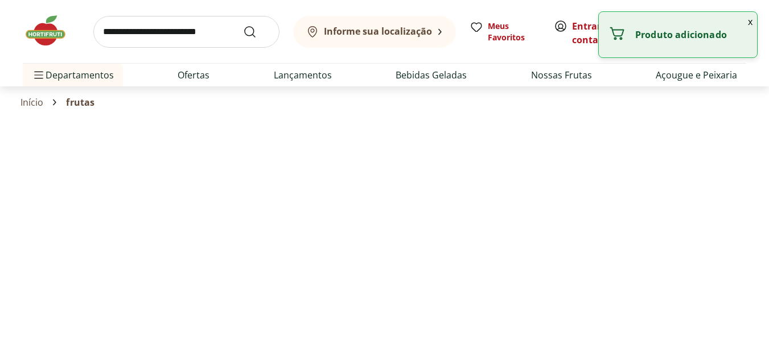
select select "**********"
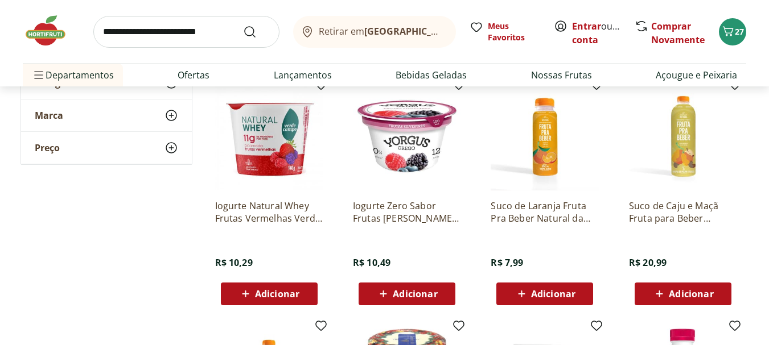
scroll to position [719, 0]
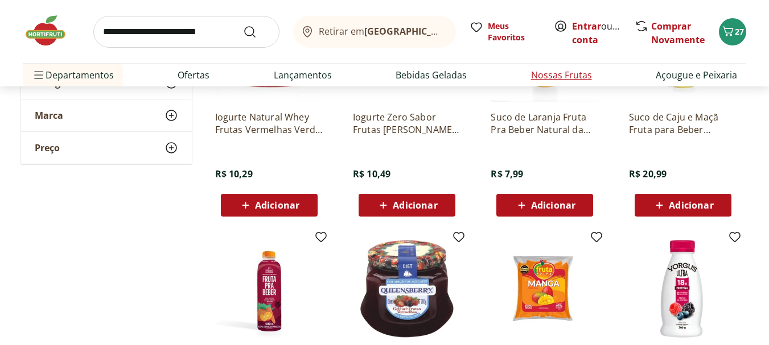
click at [565, 72] on link "Nossas Frutas" at bounding box center [561, 75] width 61 height 14
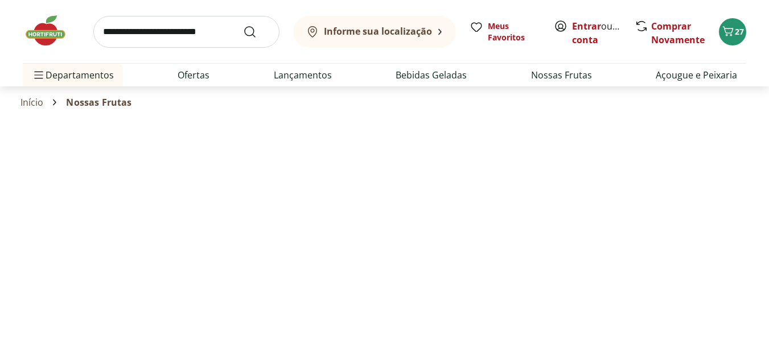
select select "**********"
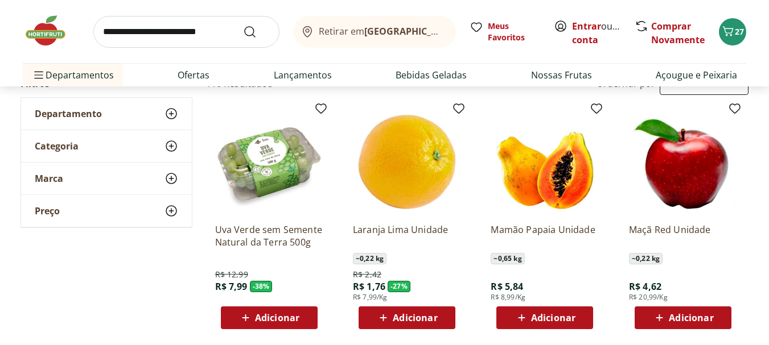
scroll to position [76, 0]
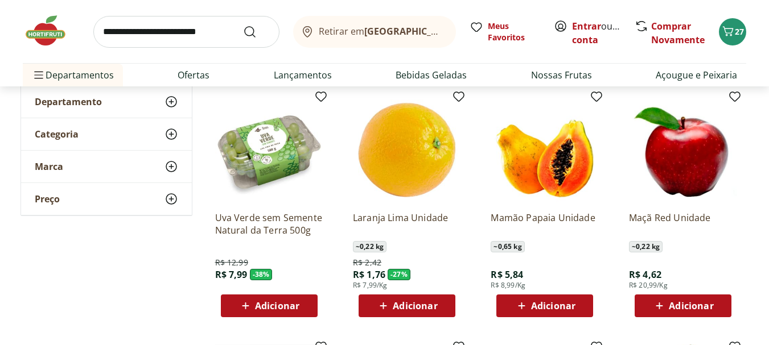
click at [293, 310] on span "Adicionar" at bounding box center [277, 306] width 44 height 9
click at [429, 302] on span "Adicionar" at bounding box center [415, 306] width 44 height 9
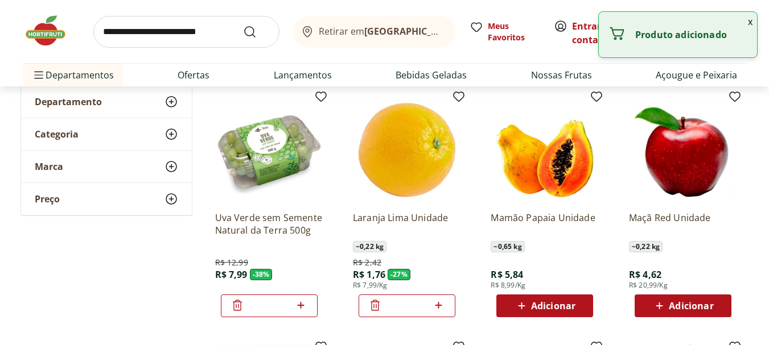
click at [441, 307] on icon at bounding box center [438, 306] width 14 height 14
click at [376, 305] on icon at bounding box center [375, 306] width 14 height 14
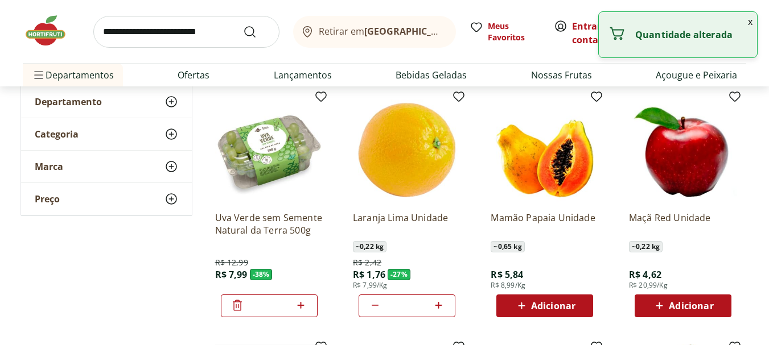
click at [376, 305] on icon at bounding box center [375, 306] width 14 height 14
type input "*"
click at [376, 305] on icon at bounding box center [375, 306] width 14 height 14
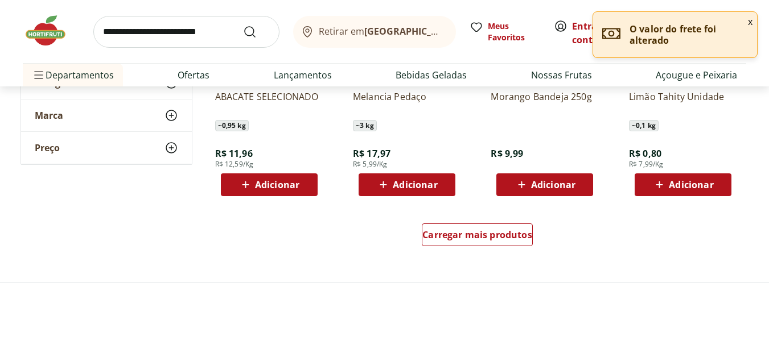
scroll to position [775, 0]
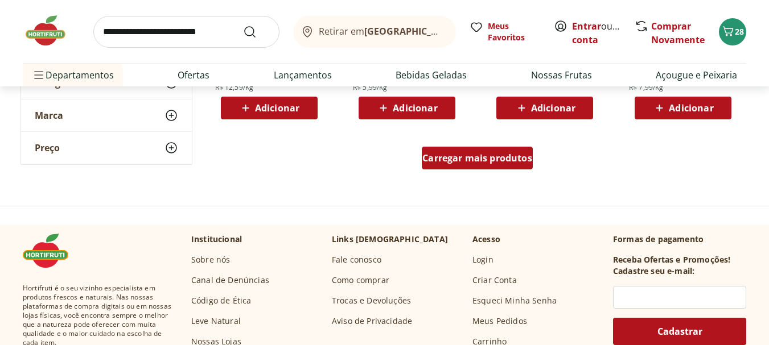
click at [444, 163] on span "Carregar mais produtos" at bounding box center [477, 158] width 110 height 9
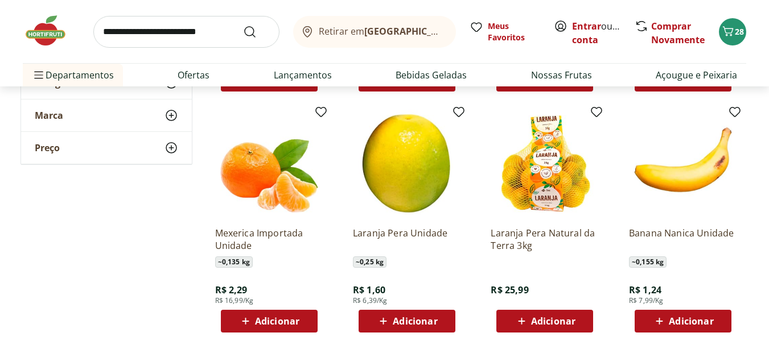
scroll to position [808, 0]
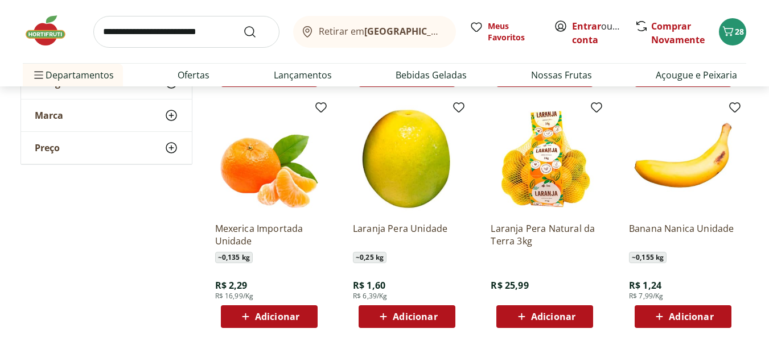
click at [571, 312] on span "Adicionar" at bounding box center [553, 316] width 44 height 9
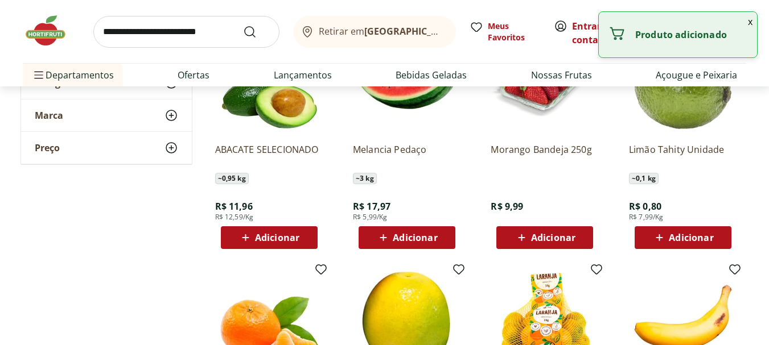
scroll to position [608, 0]
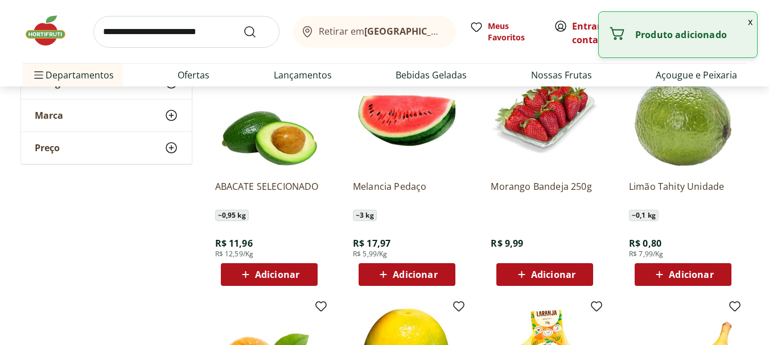
click at [681, 266] on div "Adicionar" at bounding box center [683, 275] width 79 height 20
click at [714, 271] on icon at bounding box center [714, 274] width 14 height 14
click at [720, 266] on div at bounding box center [715, 274] width 14 height 27
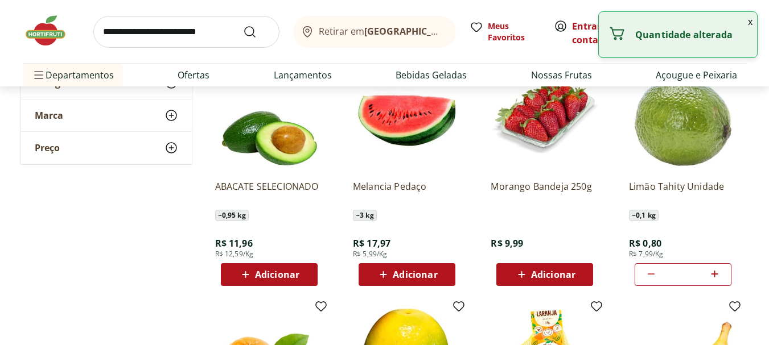
click at [720, 266] on div at bounding box center [715, 274] width 14 height 27
type input "*"
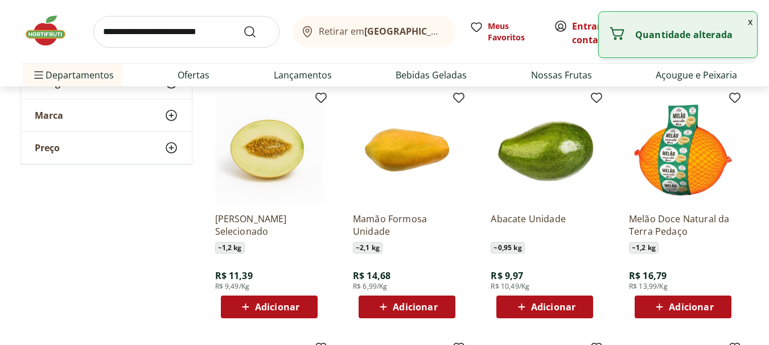
scroll to position [1072, 0]
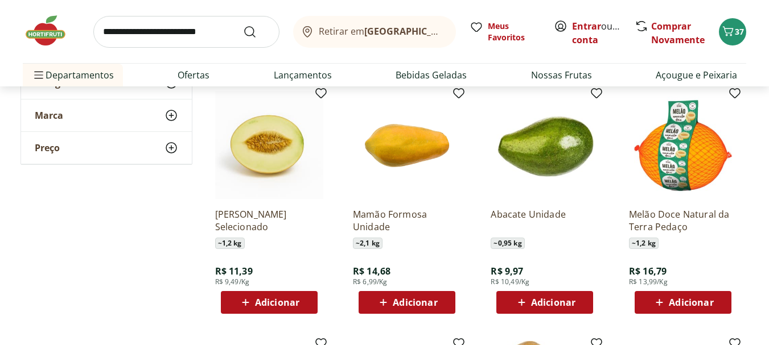
click at [271, 302] on span "Adicionar" at bounding box center [277, 302] width 44 height 9
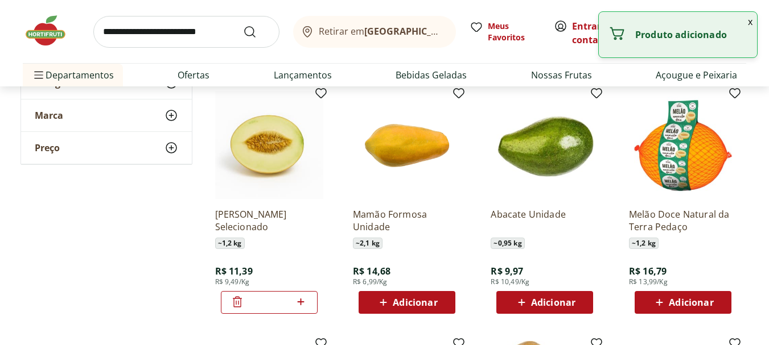
click at [399, 305] on span "Adicionar" at bounding box center [415, 302] width 44 height 9
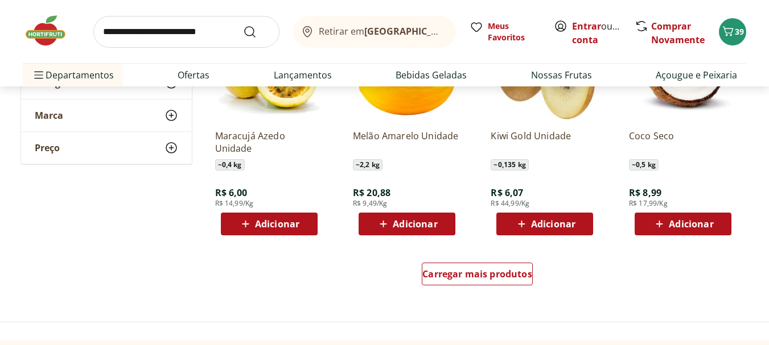
scroll to position [1466, 0]
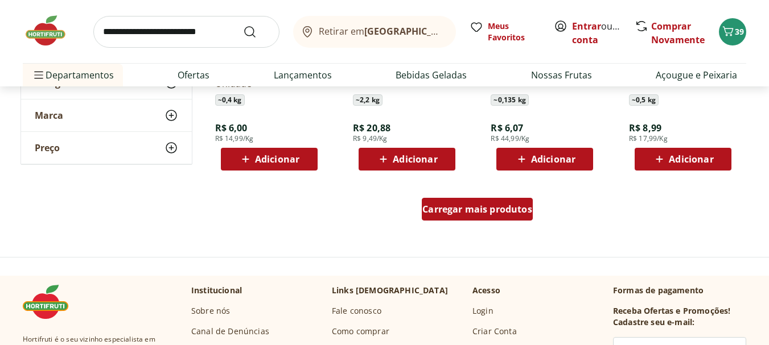
click at [502, 221] on link "Carregar mais produtos" at bounding box center [477, 211] width 111 height 27
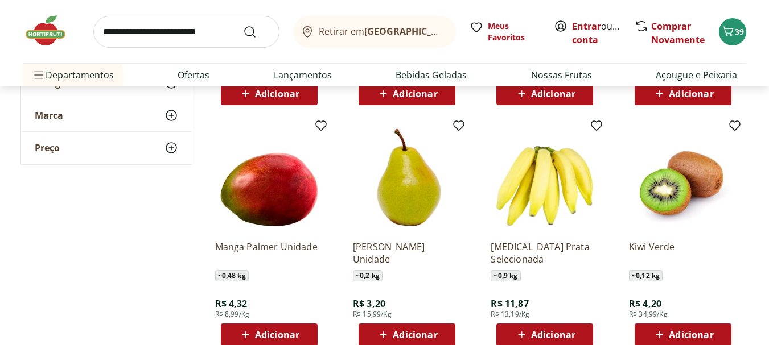
scroll to position [1555, 0]
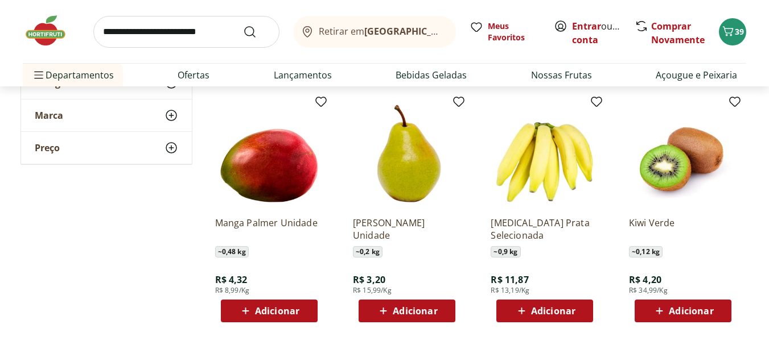
click at [398, 312] on span "Adicionar" at bounding box center [415, 311] width 44 height 9
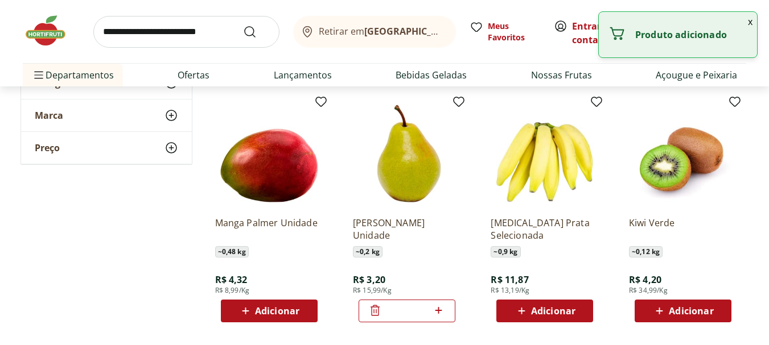
click at [440, 311] on icon at bounding box center [438, 310] width 7 height 7
type input "*"
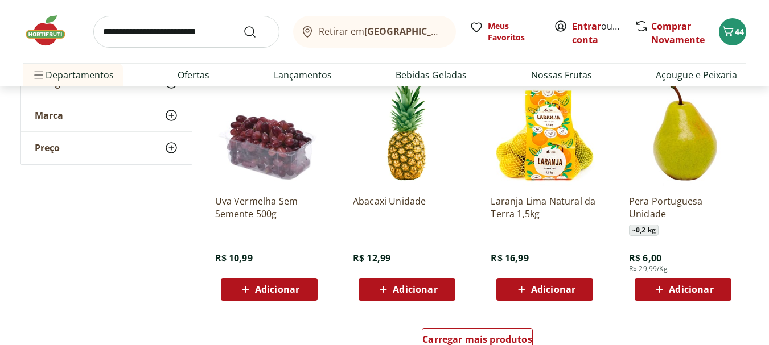
scroll to position [2119, 0]
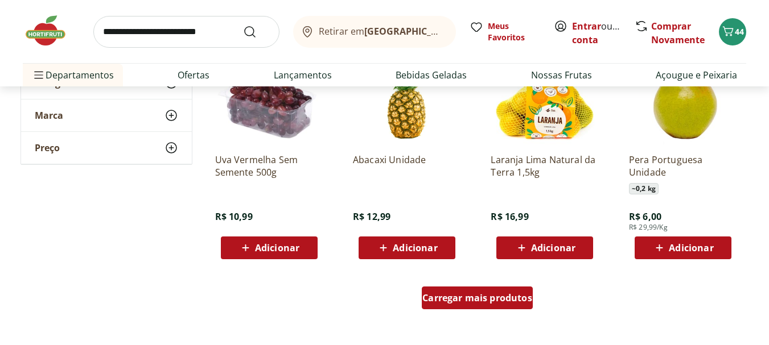
click at [499, 290] on div "Carregar mais produtos" at bounding box center [477, 298] width 111 height 23
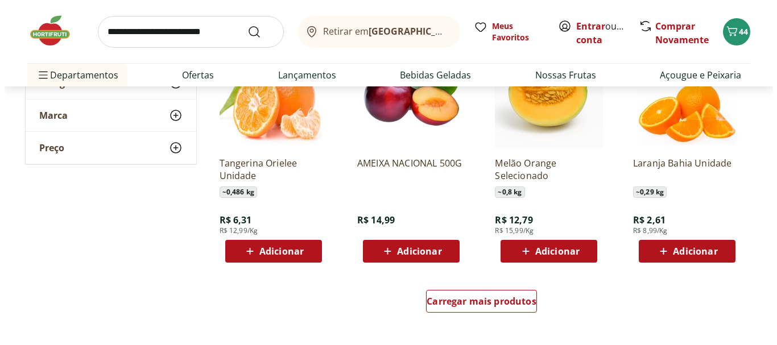
scroll to position [2872, 0]
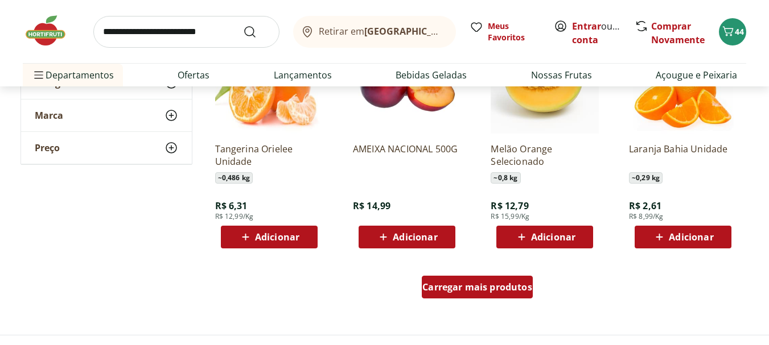
click at [507, 283] on span "Carregar mais produtos" at bounding box center [477, 287] width 110 height 9
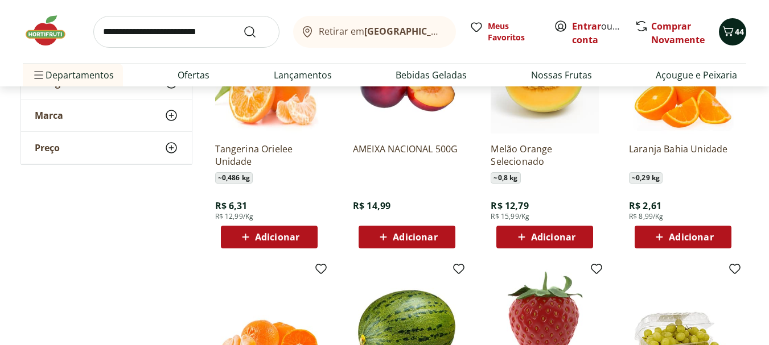
click at [724, 32] on icon "Carrinho" at bounding box center [728, 31] width 14 height 14
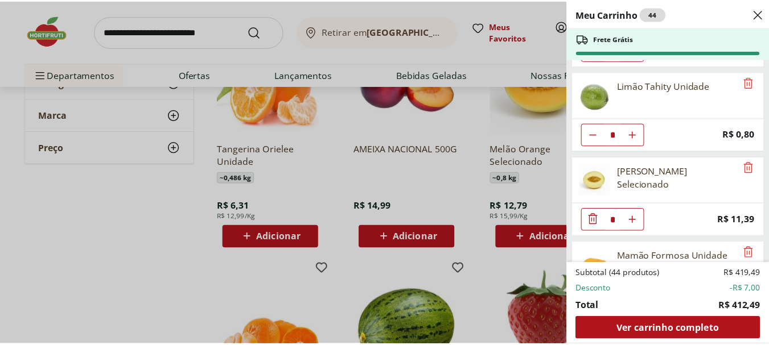
scroll to position [1718, 0]
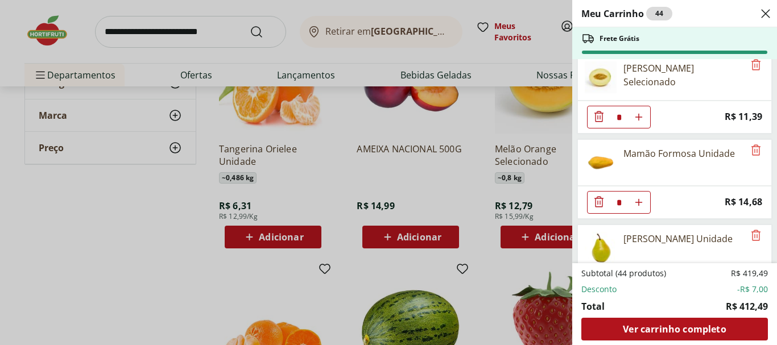
click at [355, 140] on div "Meu Carrinho 44 Frete Grátis Filé de peito de frango Sadia 1kg * Price: R$ 28,9…" at bounding box center [388, 172] width 777 height 345
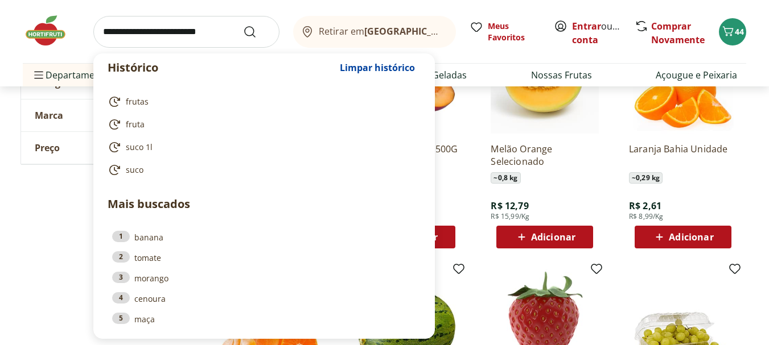
click at [171, 37] on input "search" at bounding box center [186, 32] width 186 height 32
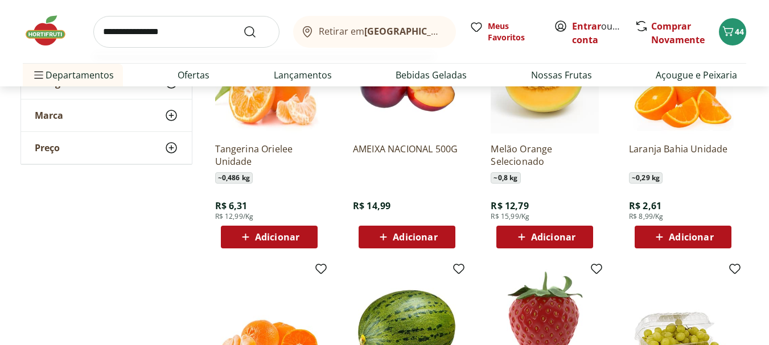
type input "**********"
click at [243, 25] on button "Submit Search" at bounding box center [256, 32] width 27 height 14
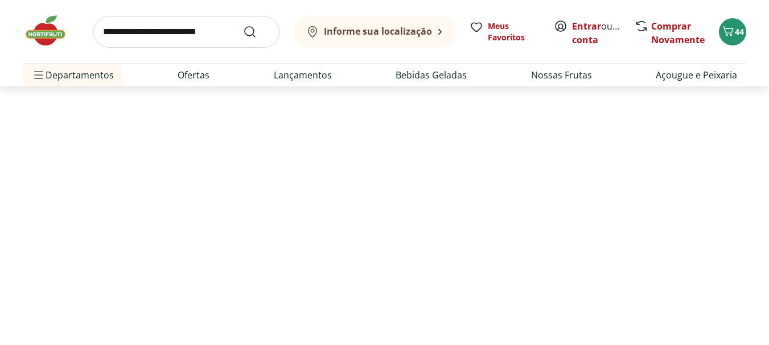
select select "**********"
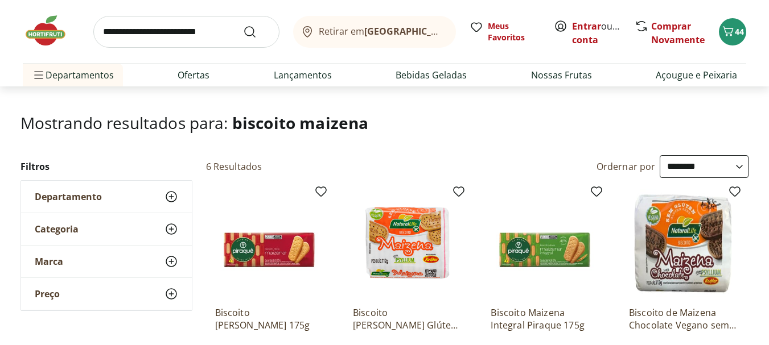
scroll to position [150, 0]
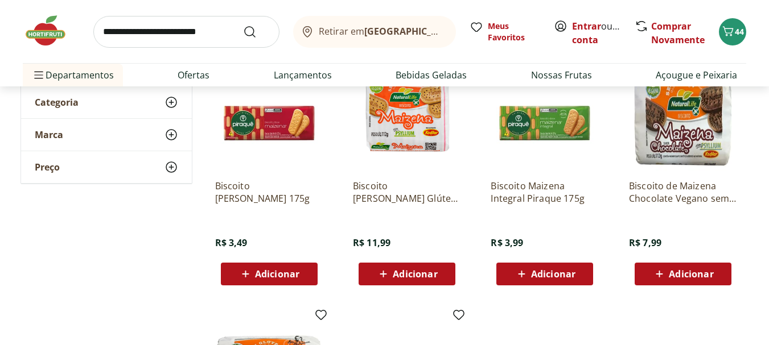
click at [277, 276] on span "Adicionar" at bounding box center [277, 274] width 44 height 9
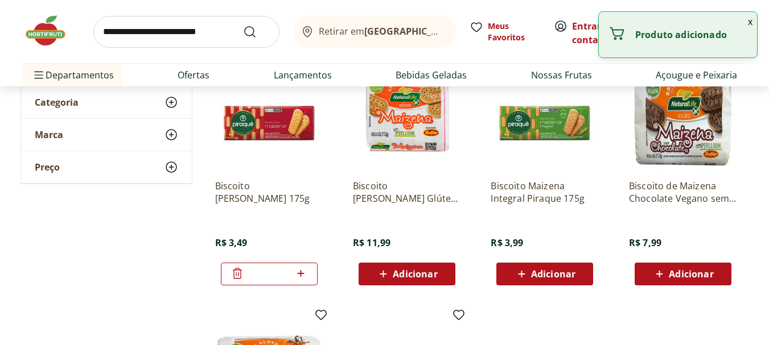
click at [303, 272] on icon at bounding box center [301, 274] width 14 height 14
type input "*"
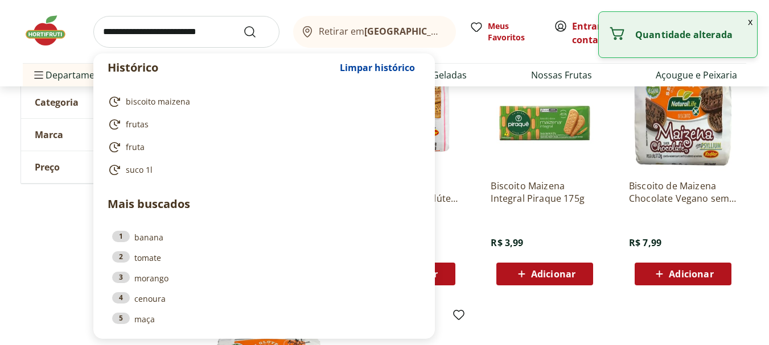
click at [191, 36] on input "search" at bounding box center [186, 32] width 186 height 32
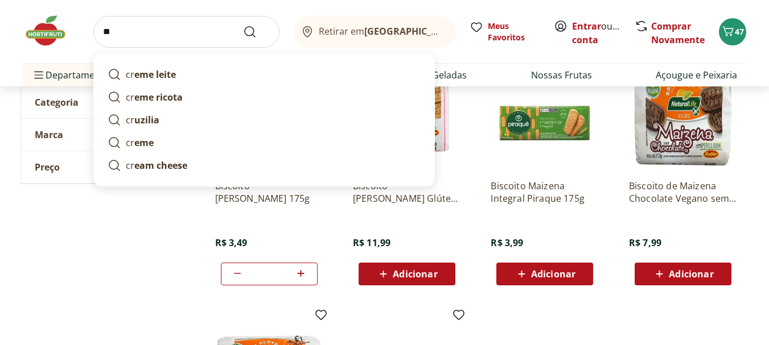
type input "*"
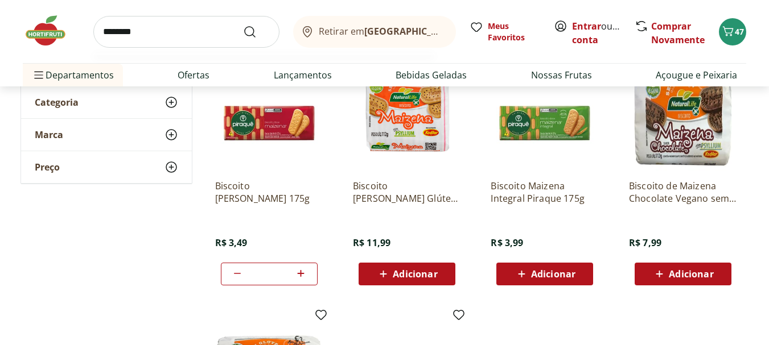
type input "*********"
click button "Submit Search" at bounding box center [256, 32] width 27 height 14
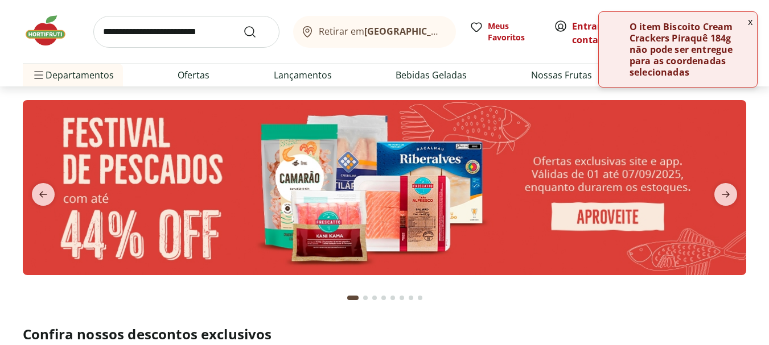
click at [749, 22] on button "x" at bounding box center [750, 21] width 14 height 19
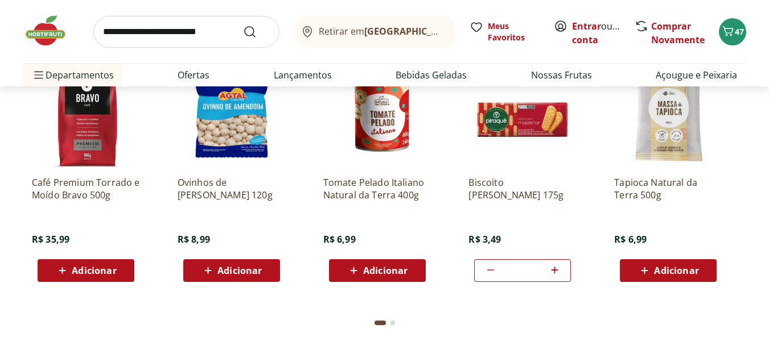
scroll to position [1786, 0]
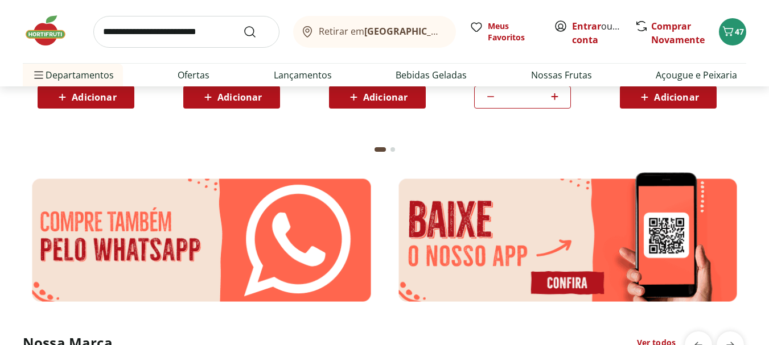
click at [191, 23] on input "search" at bounding box center [186, 32] width 186 height 32
type input "********"
click at [243, 25] on button "Submit Search" at bounding box center [256, 32] width 27 height 14
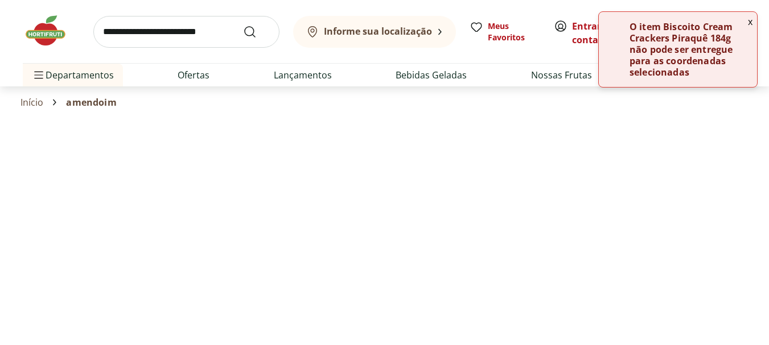
select select "**********"
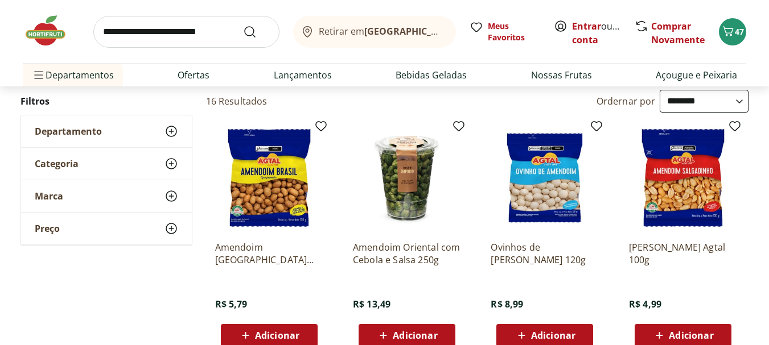
scroll to position [105, 0]
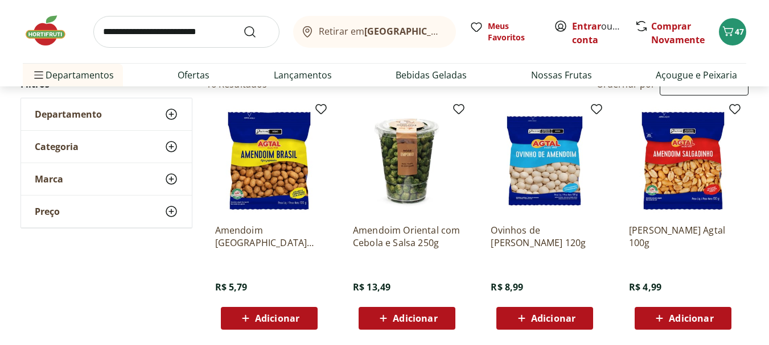
click at [258, 320] on span "Adicionar" at bounding box center [277, 318] width 44 height 9
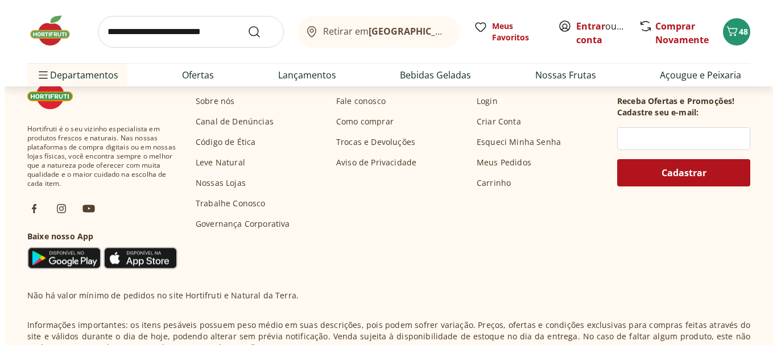
scroll to position [0, 0]
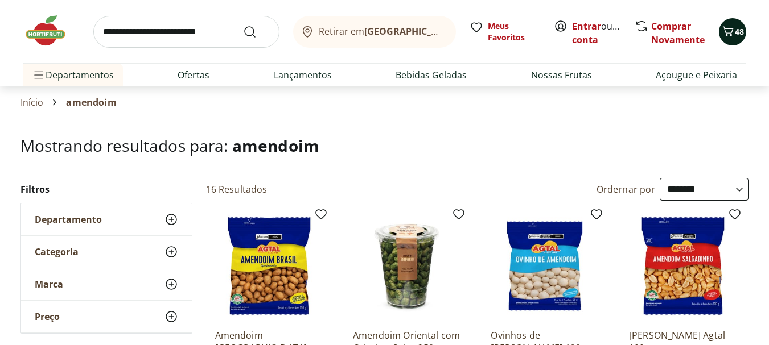
click icon "Carrinho"
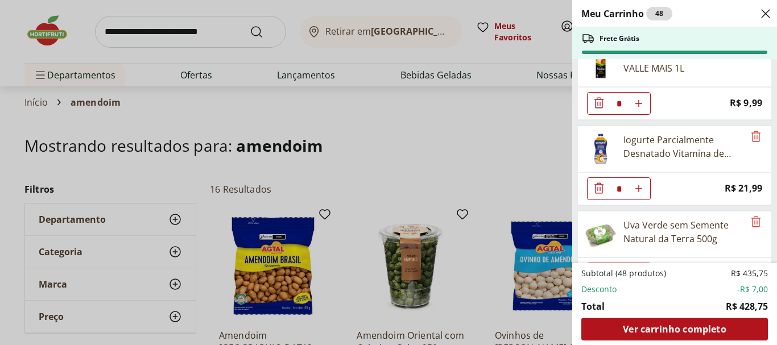
scroll to position [1410, 0]
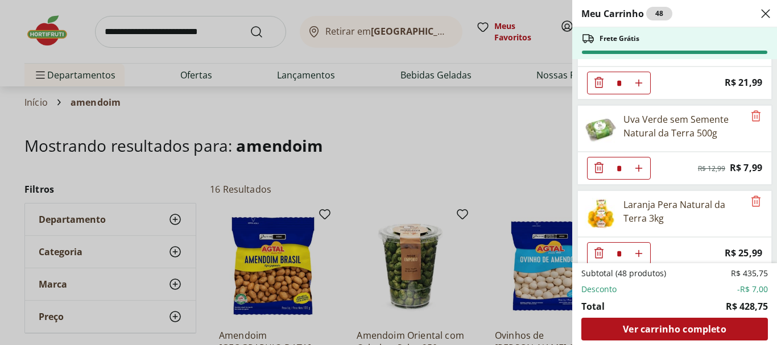
click div "Meu Carrinho 48 Frete Grátis Filé de peito de frango Sadia 1kg * Price: R$ 28,9…"
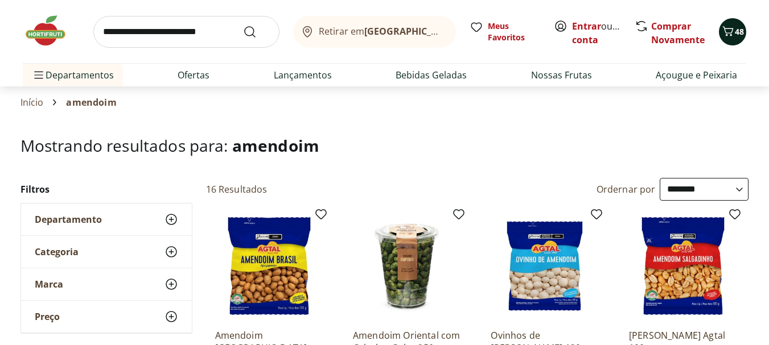
click span "48"
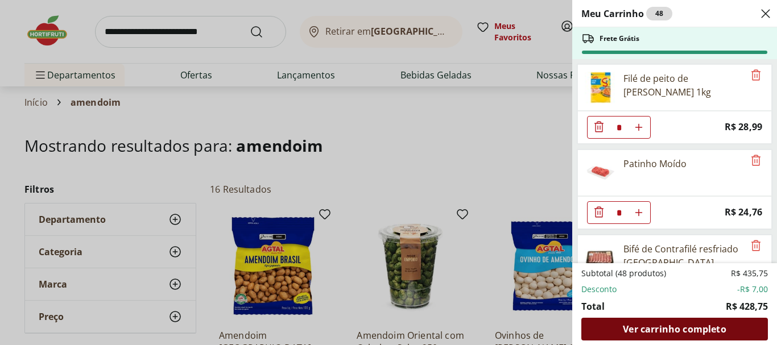
click span "Ver carrinho completo"
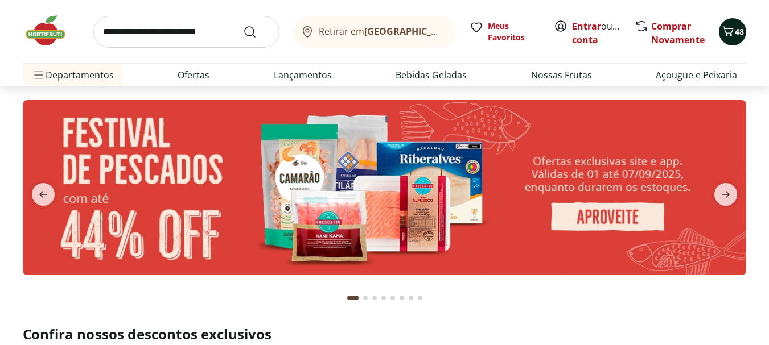
click at [725, 32] on icon "Carrinho" at bounding box center [728, 31] width 14 height 14
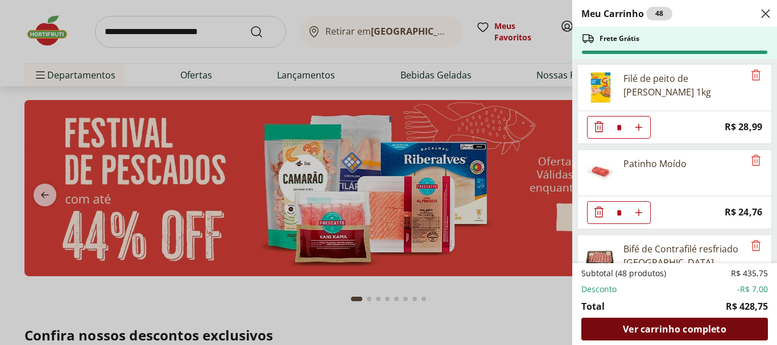
click at [686, 325] on span "Ver carrinho completo" at bounding box center [674, 329] width 103 height 9
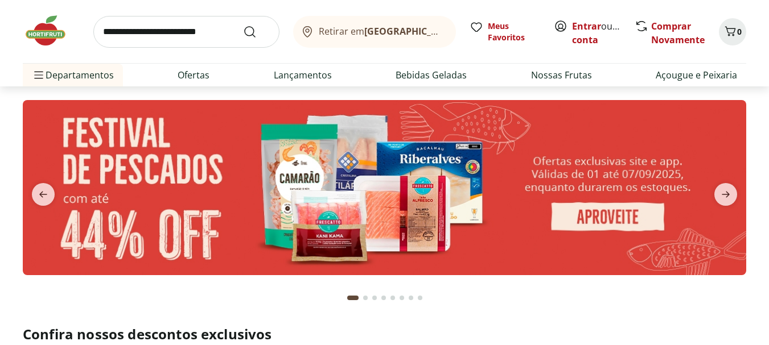
click at [389, 39] on button "Retirar em [GEOGRAPHIC_DATA]/[GEOGRAPHIC_DATA]" at bounding box center [374, 32] width 163 height 32
click at [407, 34] on b "[GEOGRAPHIC_DATA]/[GEOGRAPHIC_DATA]" at bounding box center [460, 31] width 192 height 13
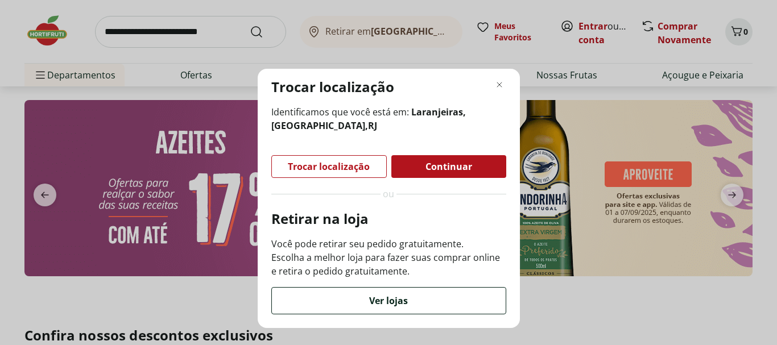
click at [382, 302] on span "Ver lojas" at bounding box center [388, 301] width 39 height 9
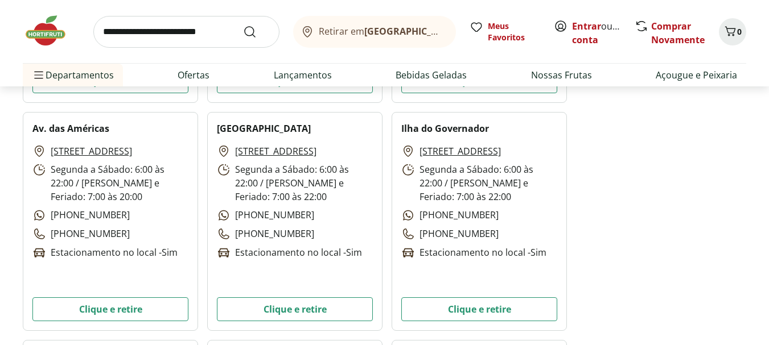
scroll to position [1572, 0]
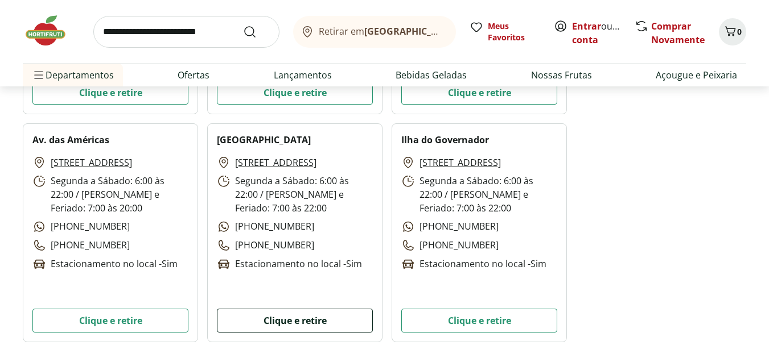
click at [286, 322] on button "Clique e retire" at bounding box center [295, 321] width 156 height 24
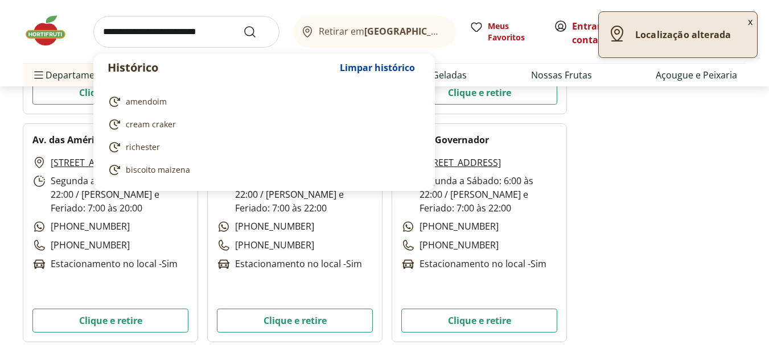
click at [188, 19] on input "search" at bounding box center [186, 32] width 186 height 32
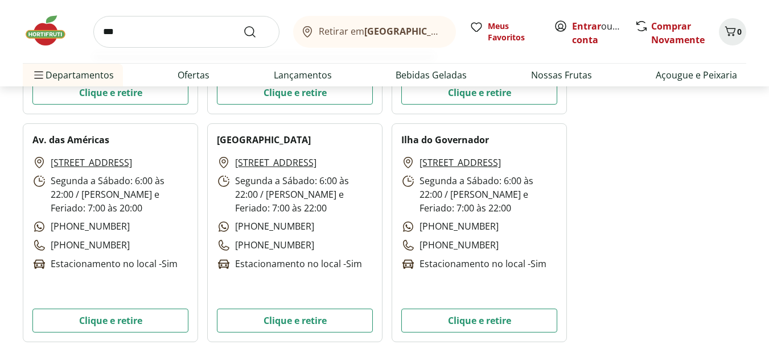
type input "***"
click at [243, 25] on button "Submit Search" at bounding box center [256, 32] width 27 height 14
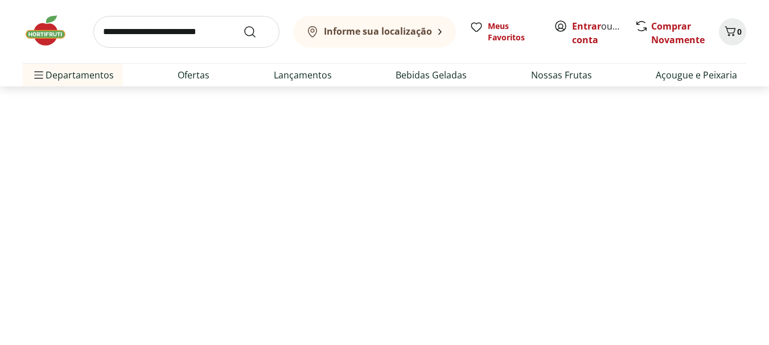
select select "**********"
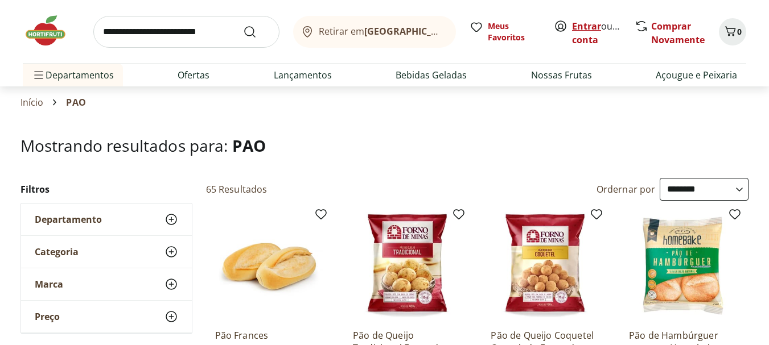
click at [584, 27] on link "Entrar" at bounding box center [586, 26] width 29 height 13
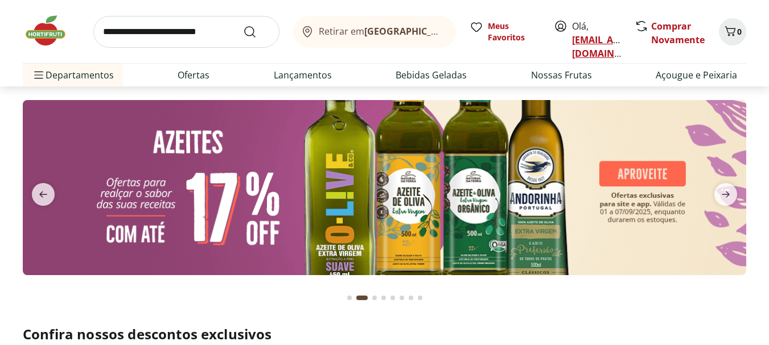
click at [599, 42] on link "[EMAIL_ADDRESS][DOMAIN_NAME]" at bounding box center [611, 47] width 79 height 26
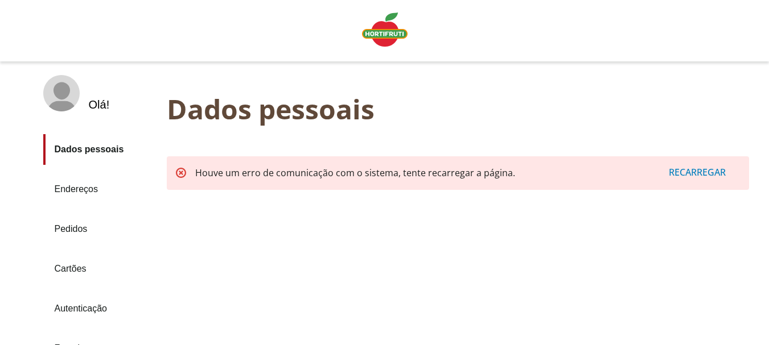
click at [705, 178] on div "Recarregar" at bounding box center [697, 173] width 84 height 22
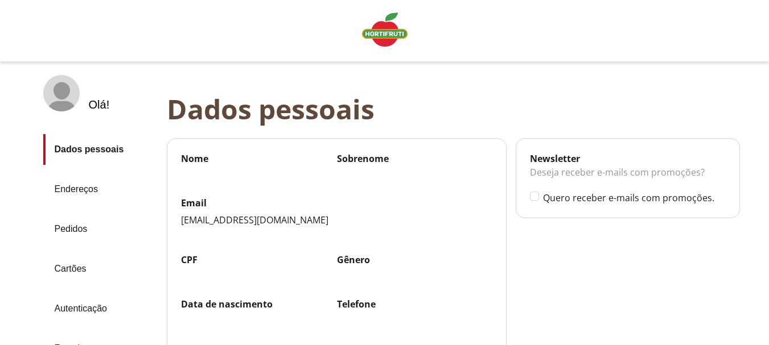
click at [384, 31] on img "Linha de sessão" at bounding box center [385, 30] width 46 height 34
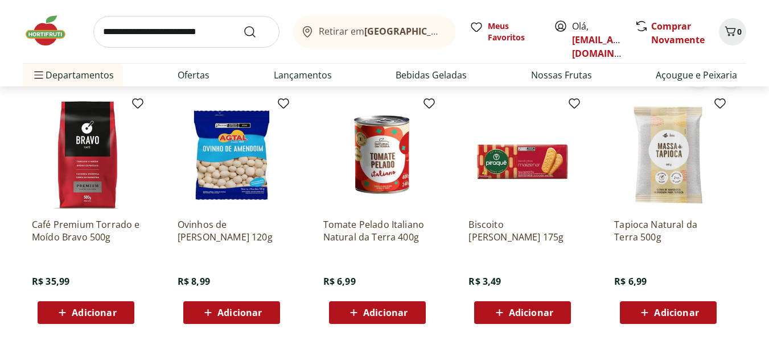
scroll to position [1584, 0]
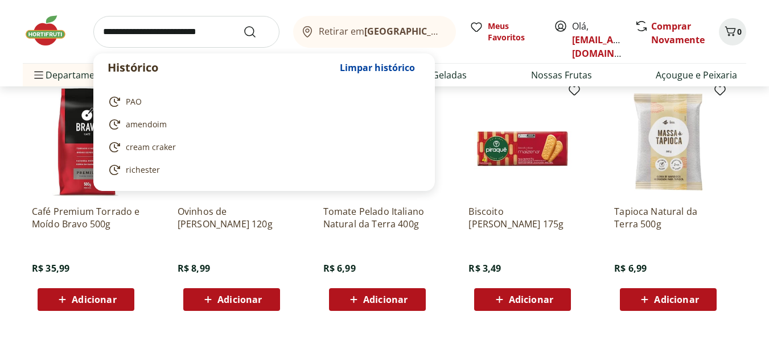
click at [196, 22] on input "search" at bounding box center [186, 32] width 186 height 32
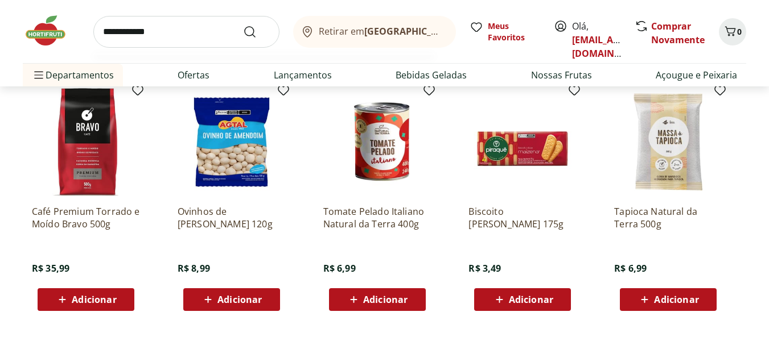
type input "**********"
click at [243, 25] on button "Submit Search" at bounding box center [256, 32] width 27 height 14
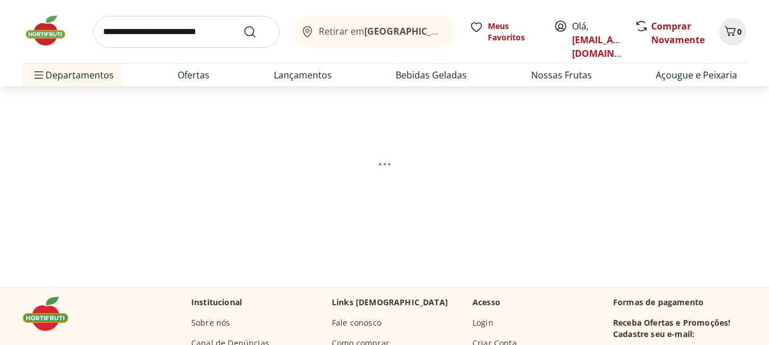
scroll to position [11, 0]
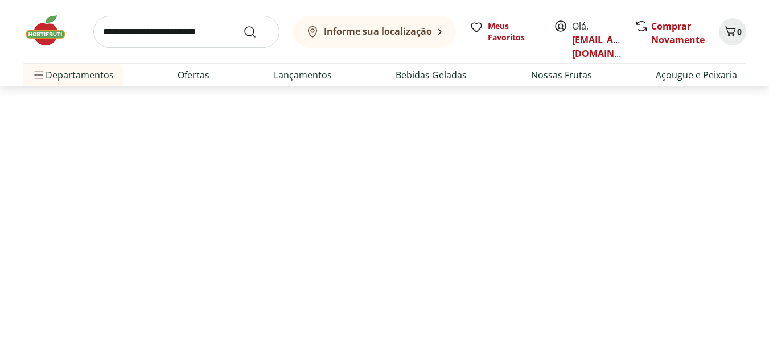
select select "**********"
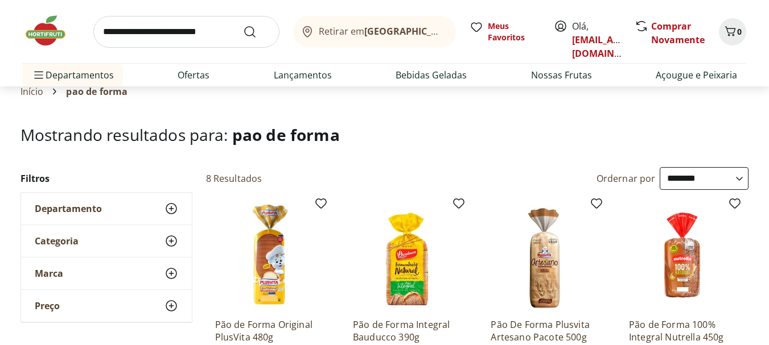
scroll to position [101, 0]
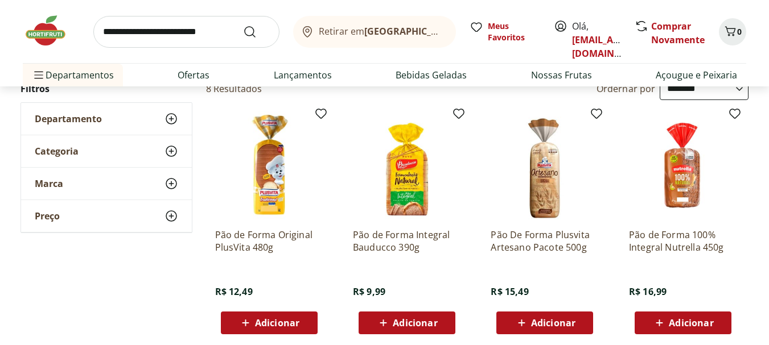
click at [269, 322] on span "Adicionar" at bounding box center [277, 323] width 44 height 9
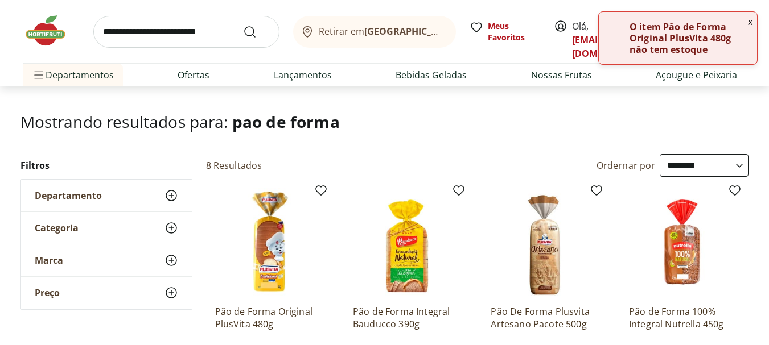
scroll to position [0, 0]
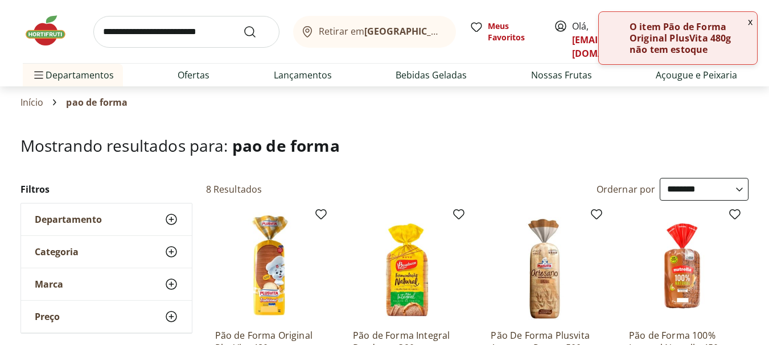
click at [402, 37] on div "Retirar em [GEOGRAPHIC_DATA]/[GEOGRAPHIC_DATA]" at bounding box center [372, 32] width 145 height 14
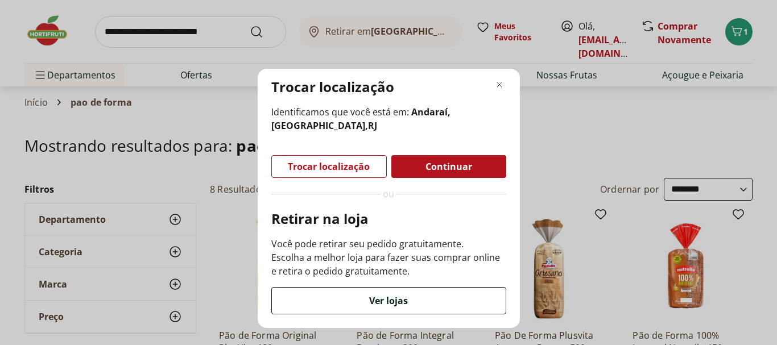
click at [393, 306] on span "Ver lojas" at bounding box center [388, 301] width 39 height 9
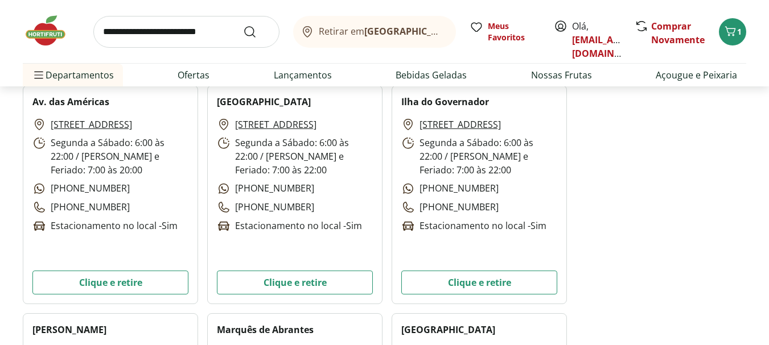
scroll to position [1633, 0]
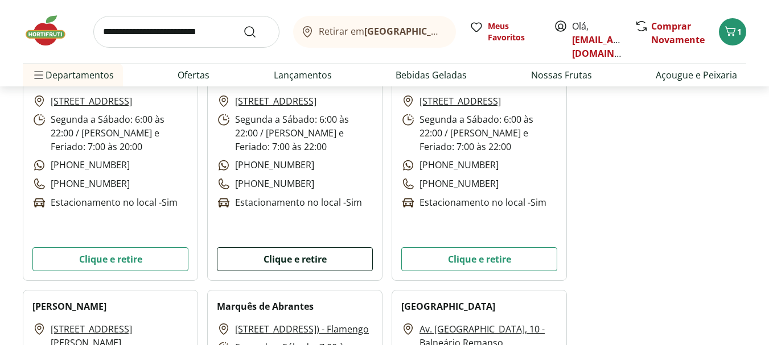
click at [292, 253] on button "Clique e retire" at bounding box center [295, 260] width 156 height 24
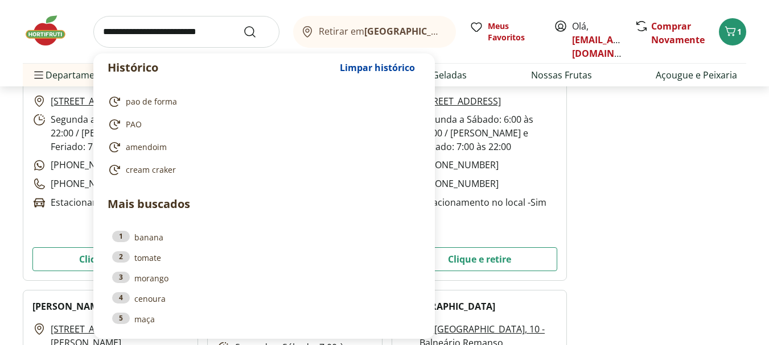
click at [182, 40] on input "search" at bounding box center [186, 32] width 186 height 32
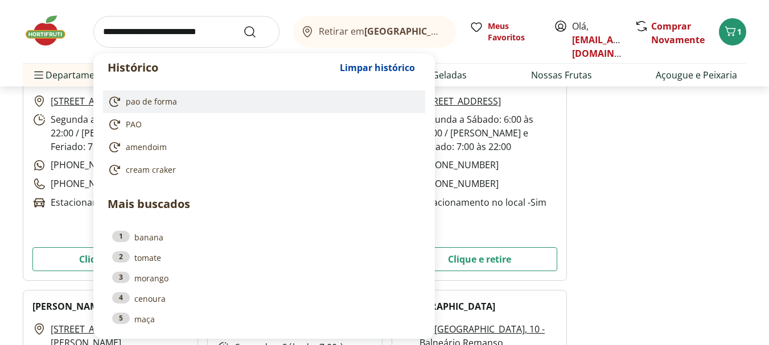
click at [177, 108] on link "pao de forma" at bounding box center [262, 102] width 308 height 14
type input "**********"
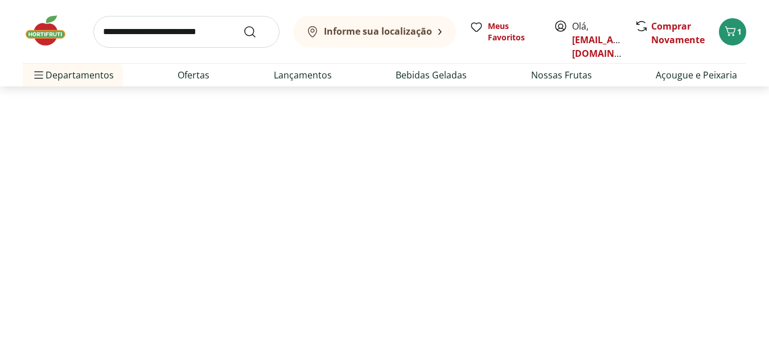
select select "**********"
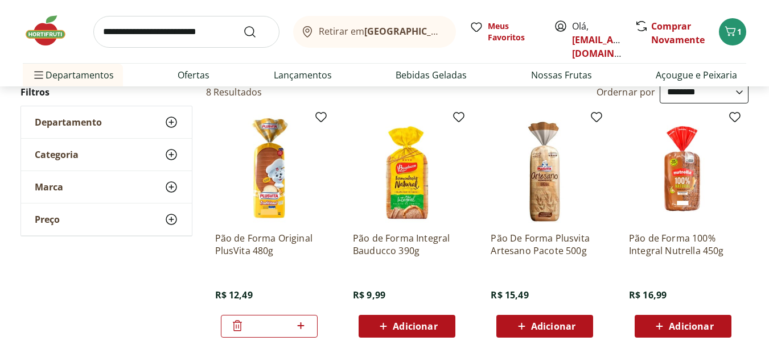
scroll to position [105, 0]
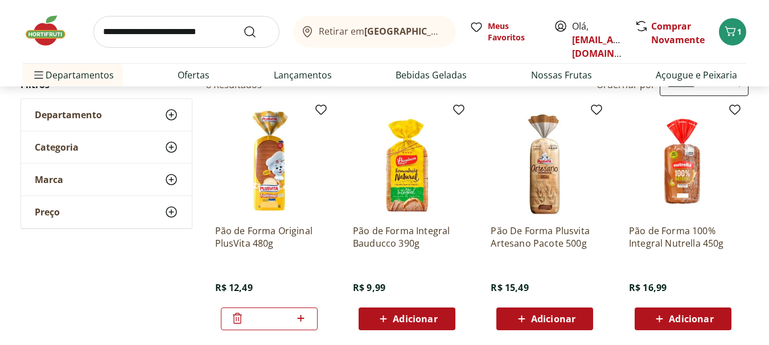
click at [297, 326] on span at bounding box center [301, 319] width 14 height 15
type input "*"
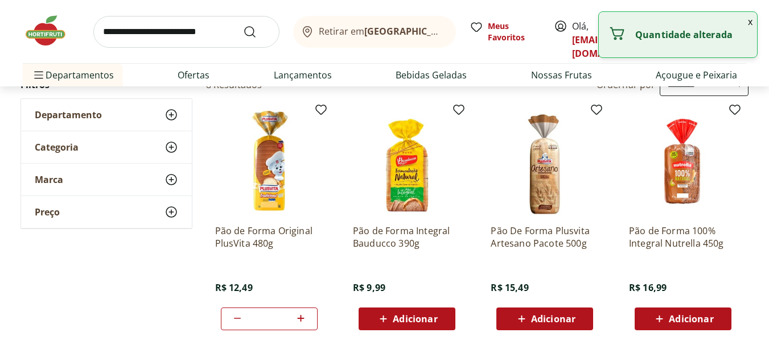
click at [175, 40] on input "search" at bounding box center [186, 32] width 186 height 32
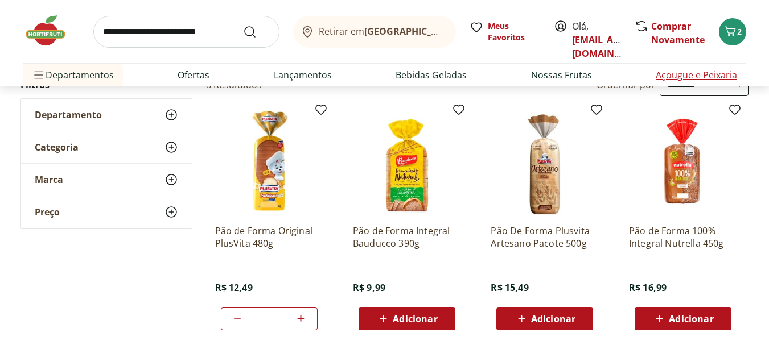
click at [678, 73] on link "Açougue e Peixaria" at bounding box center [696, 75] width 81 height 14
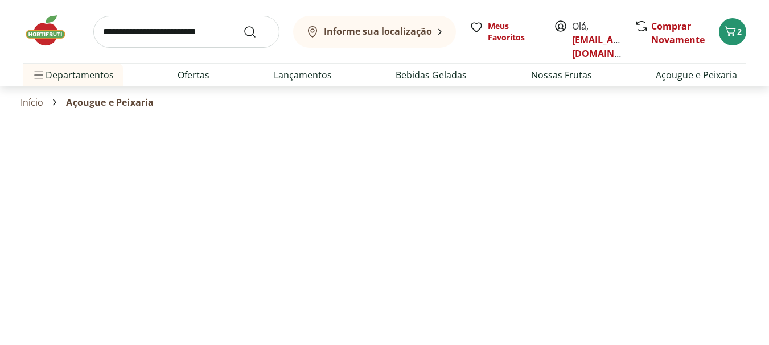
select select "**********"
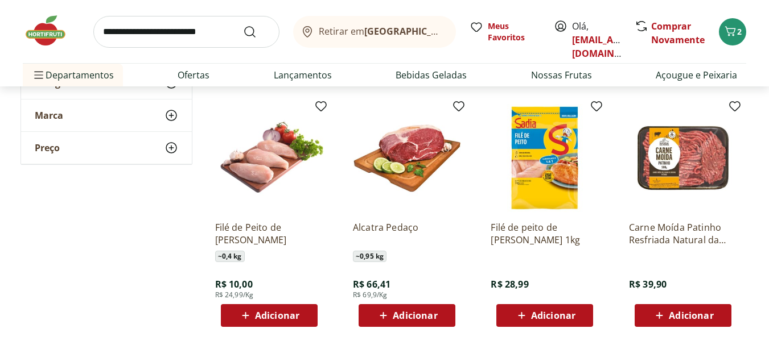
scroll to position [574, 0]
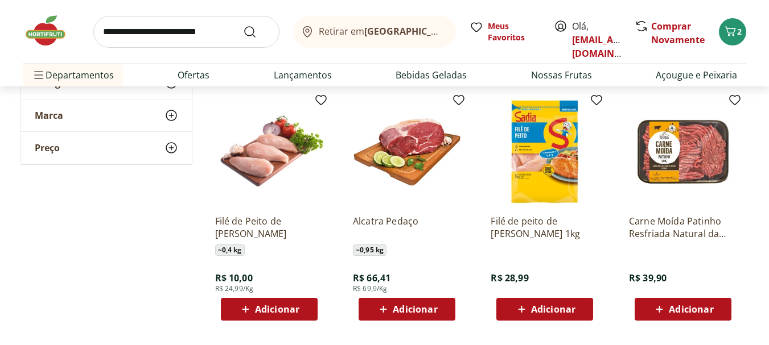
click at [538, 299] on button "Adicionar" at bounding box center [544, 309] width 97 height 23
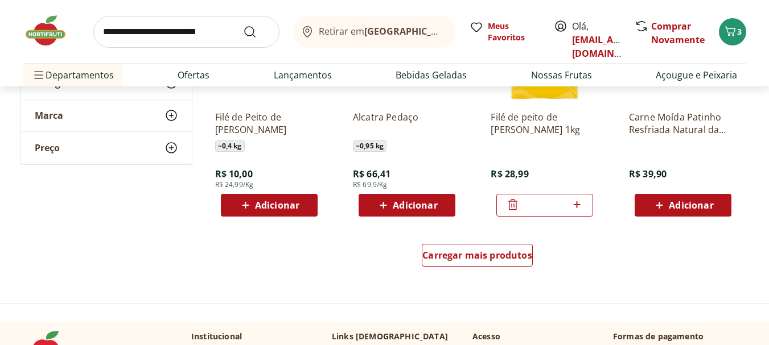
scroll to position [684, 0]
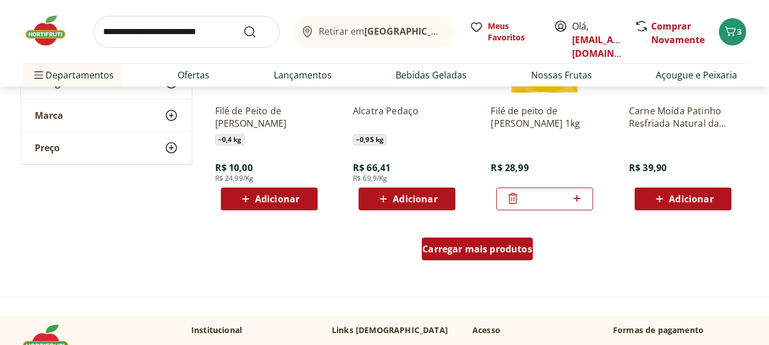
click at [484, 259] on div "Carregar mais produtos" at bounding box center [477, 249] width 111 height 23
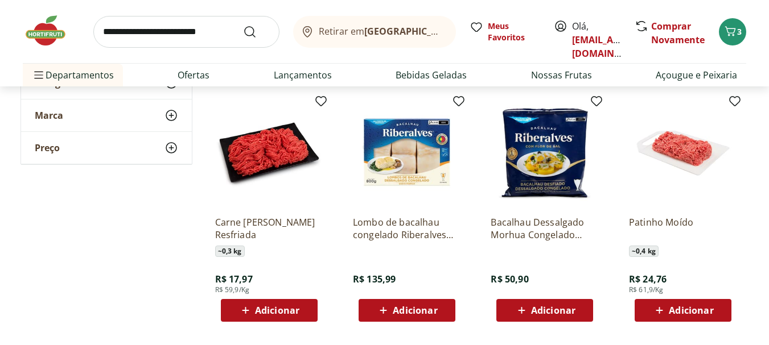
scroll to position [819, 0]
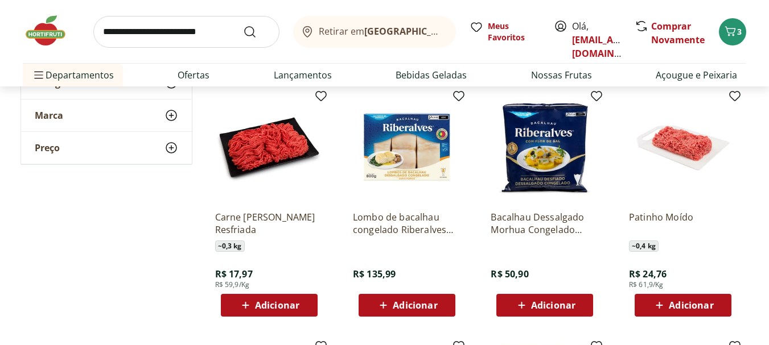
click at [265, 299] on span "Adicionar" at bounding box center [268, 306] width 61 height 14
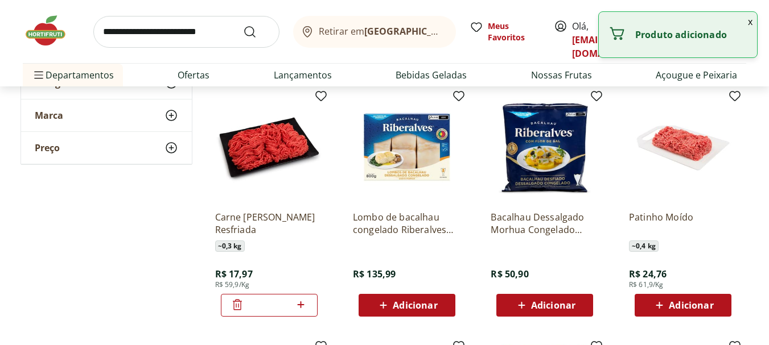
click at [234, 310] on icon at bounding box center [237, 305] width 14 height 14
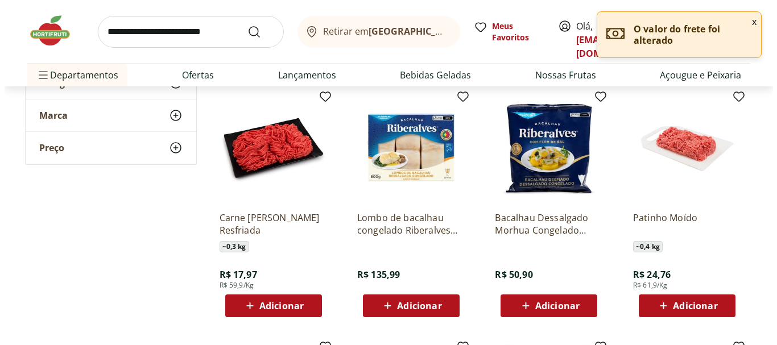
scroll to position [860, 0]
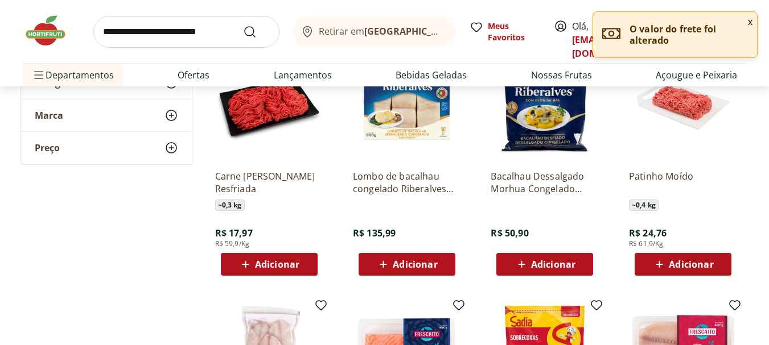
click at [671, 264] on span "Adicionar" at bounding box center [691, 264] width 44 height 9
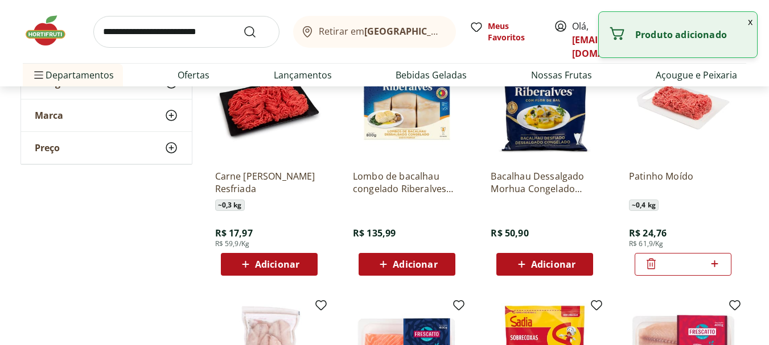
click at [747, 26] on button "x" at bounding box center [750, 21] width 14 height 19
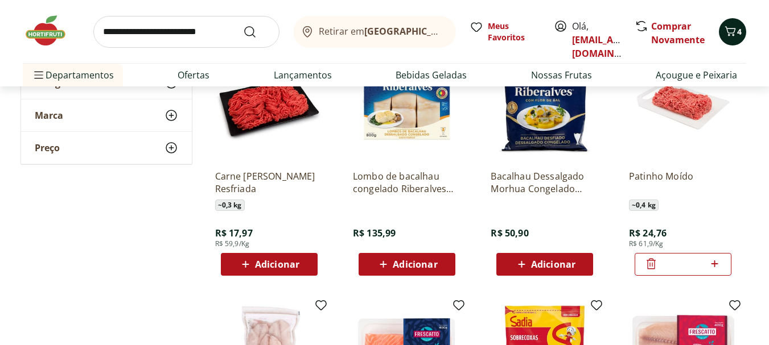
click at [736, 32] on icon "Carrinho" at bounding box center [730, 31] width 14 height 14
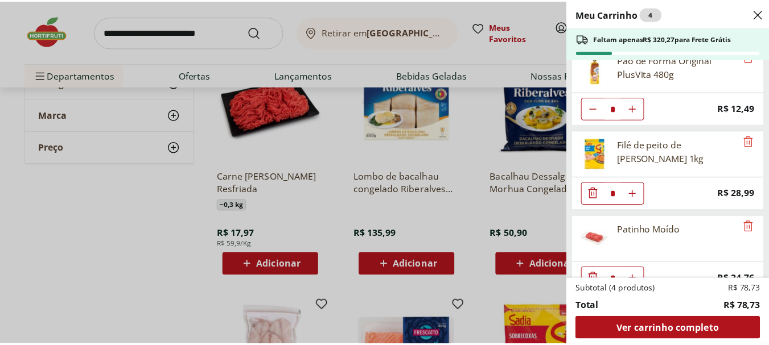
scroll to position [20, 0]
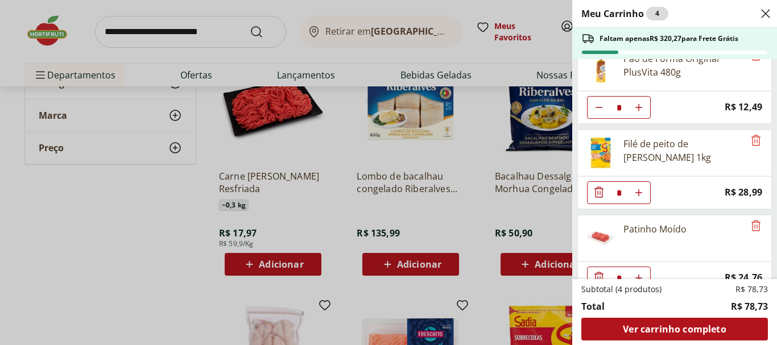
click at [349, 210] on div "Meu Carrinho 4 Faltam apenas R$ 320,27 para Frete Grátis Pão de Forma Original …" at bounding box center [388, 172] width 777 height 345
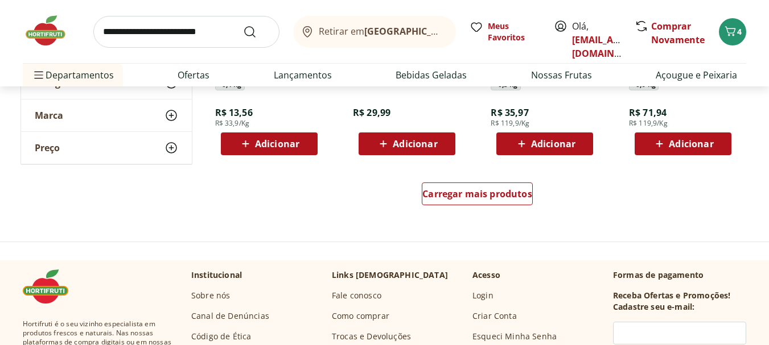
scroll to position [1490, 0]
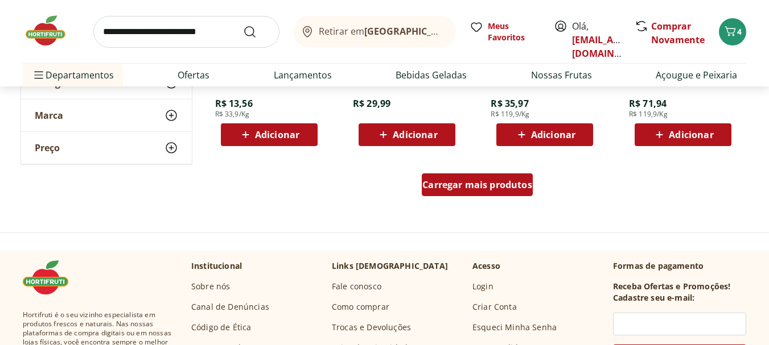
click at [466, 192] on div "Carregar mais produtos" at bounding box center [477, 185] width 111 height 23
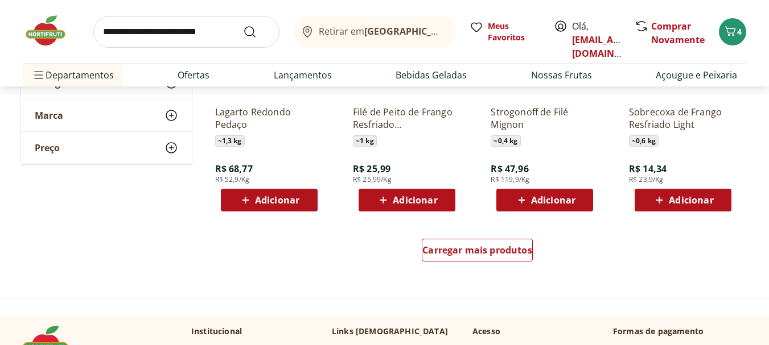
scroll to position [2268, 0]
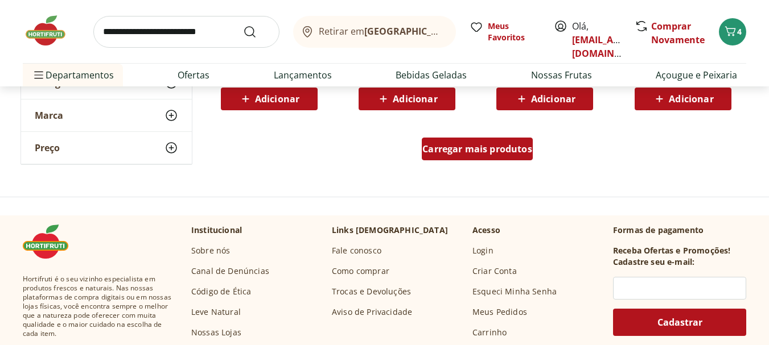
click at [490, 160] on div "Carregar mais produtos" at bounding box center [477, 149] width 111 height 23
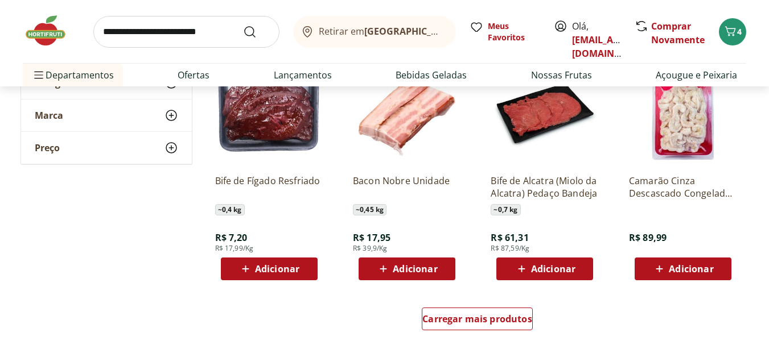
scroll to position [2848, 0]
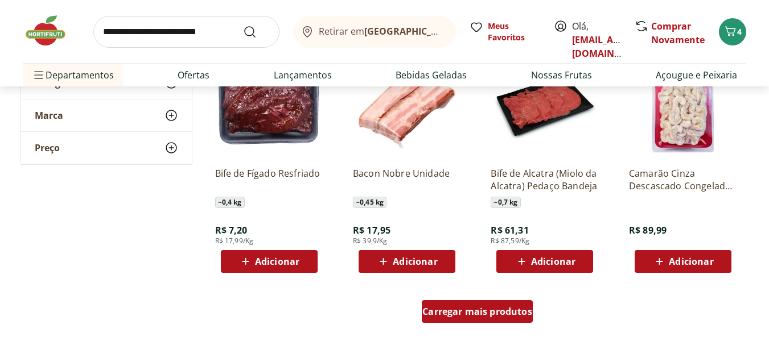
click at [464, 312] on span "Carregar mais produtos" at bounding box center [477, 311] width 110 height 9
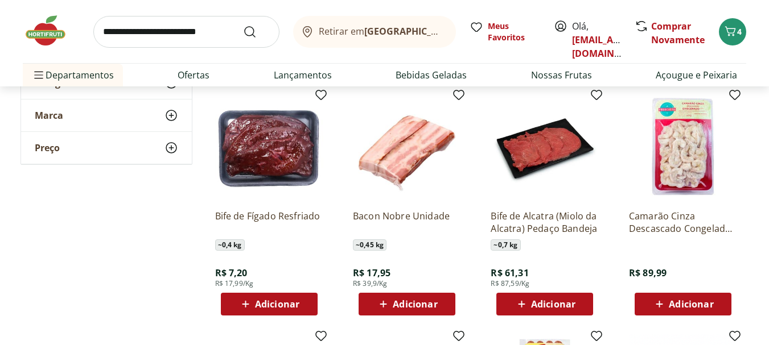
scroll to position [2822, 0]
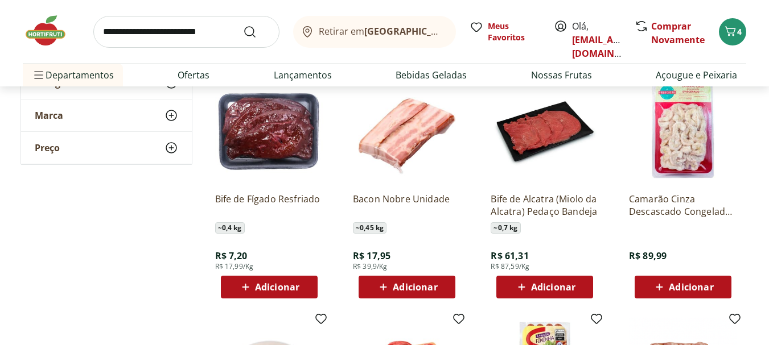
click at [276, 291] on span "Adicionar" at bounding box center [277, 287] width 44 height 9
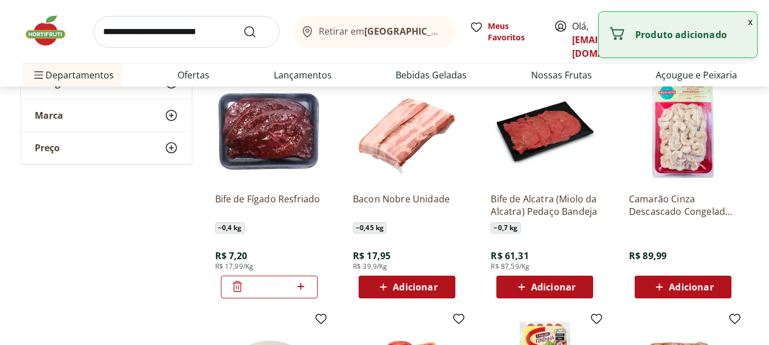
click at [309, 285] on div "*" at bounding box center [269, 287] width 97 height 23
click at [307, 286] on icon at bounding box center [301, 287] width 14 height 14
type input "*"
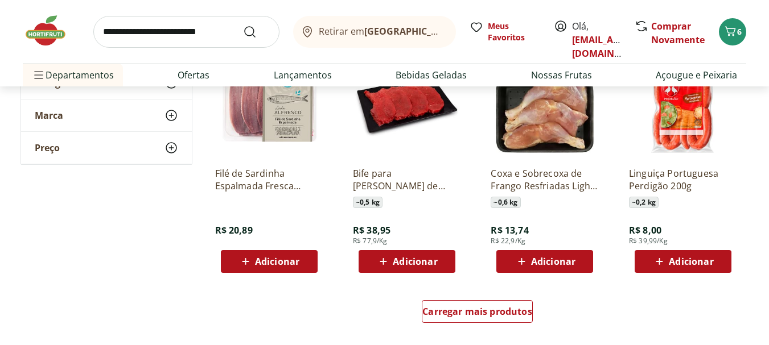
scroll to position [3581, 0]
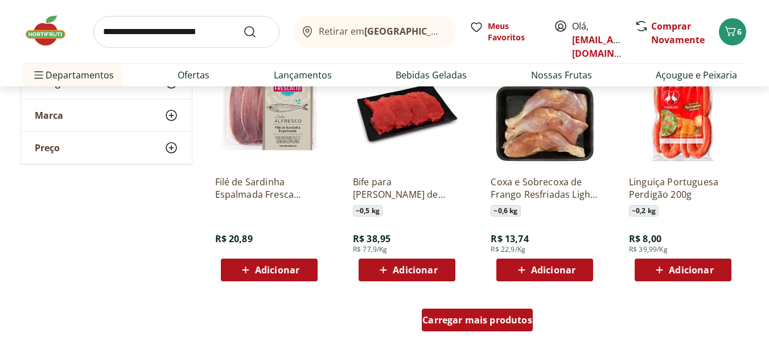
click at [446, 318] on span "Carregar mais produtos" at bounding box center [477, 320] width 110 height 9
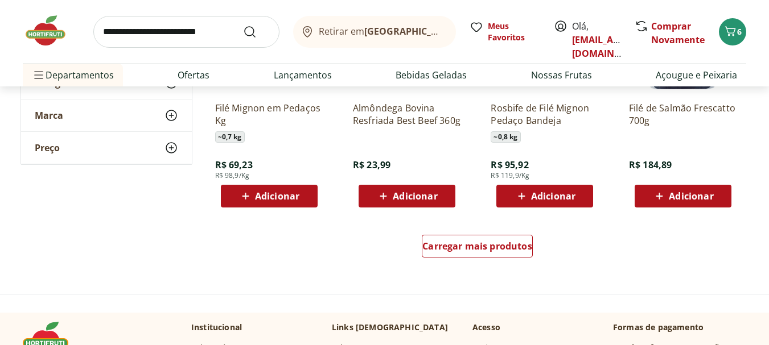
scroll to position [4417, 0]
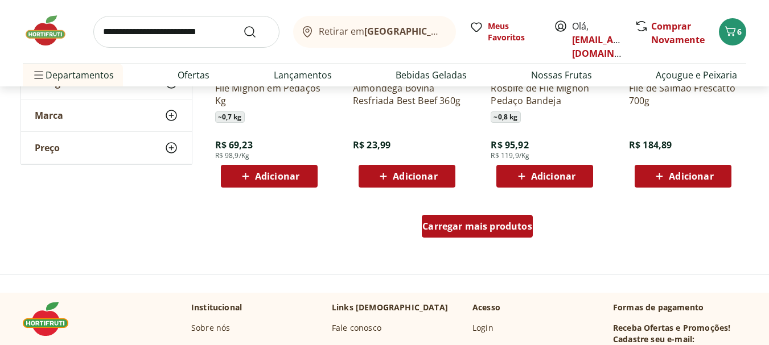
click at [467, 224] on span "Carregar mais produtos" at bounding box center [477, 226] width 110 height 9
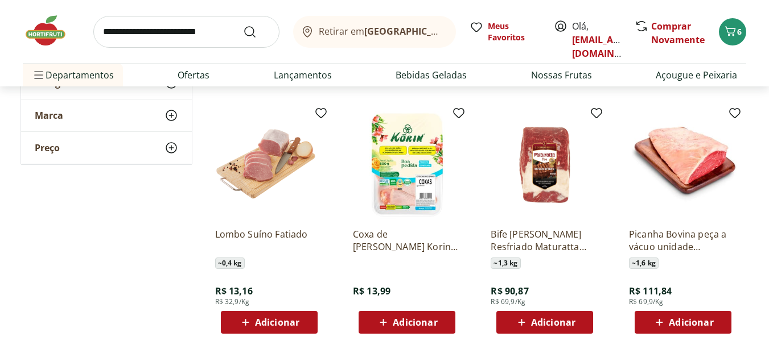
scroll to position [4774, 0]
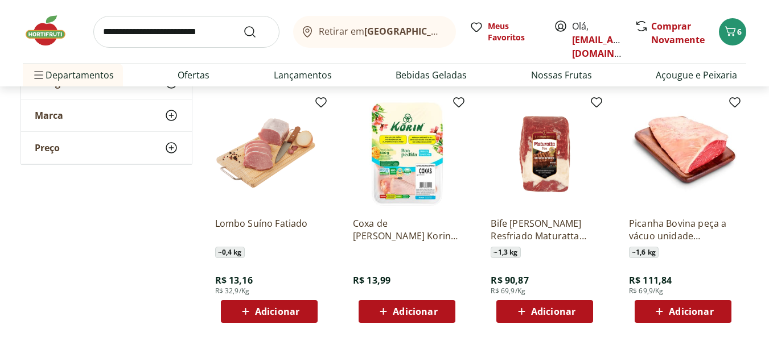
click at [283, 316] on span "Adicionar" at bounding box center [277, 311] width 44 height 9
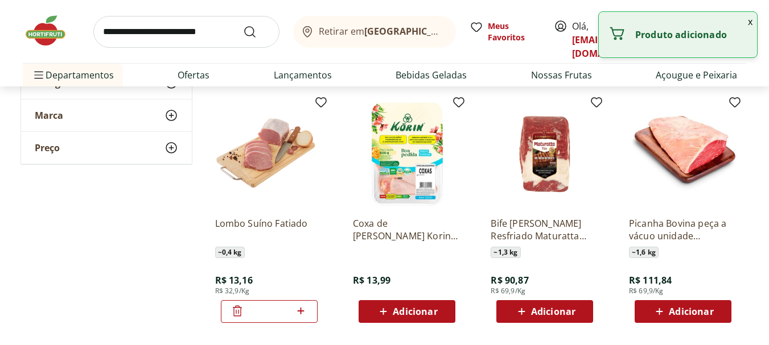
click at [306, 312] on icon at bounding box center [301, 311] width 14 height 14
type input "*"
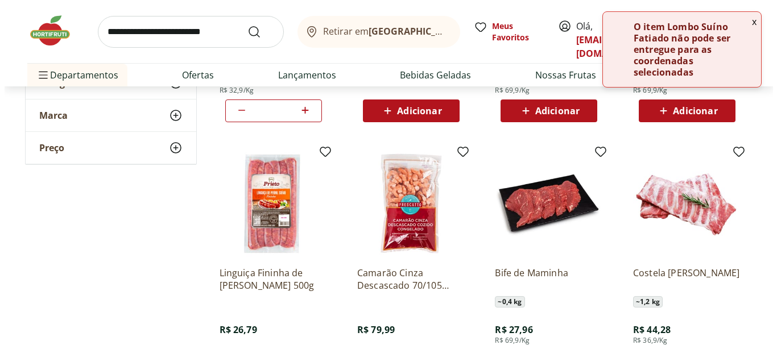
scroll to position [4985, 0]
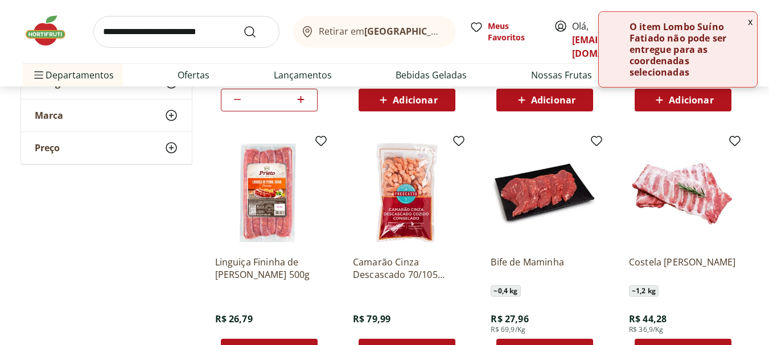
click at [750, 24] on button "x" at bounding box center [750, 21] width 14 height 19
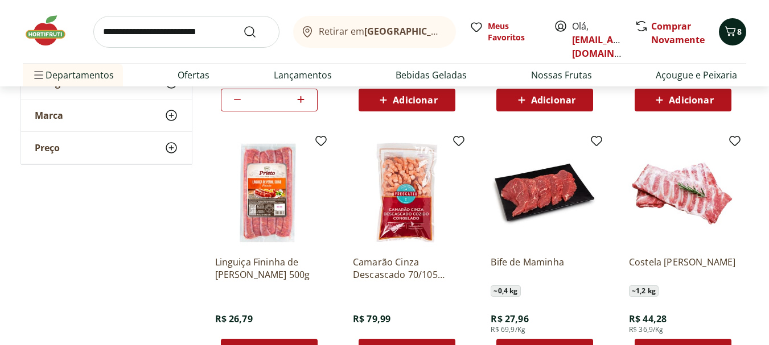
click at [740, 31] on span "8" at bounding box center [739, 31] width 5 height 11
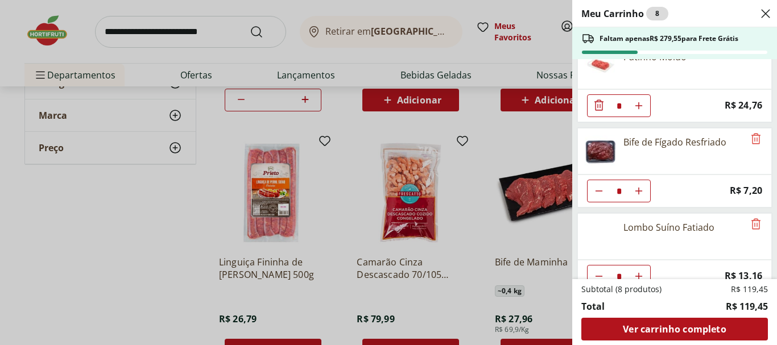
scroll to position [211, 0]
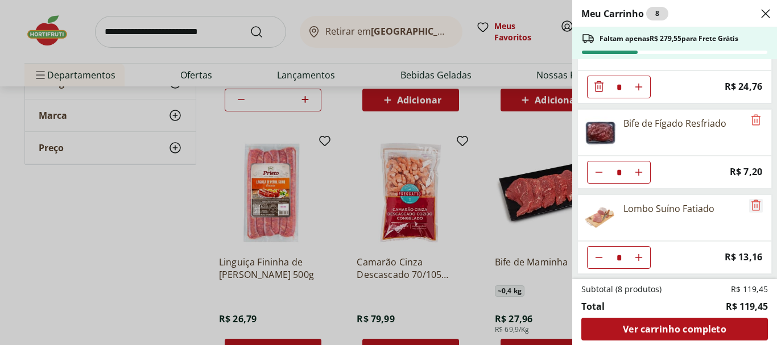
click at [750, 209] on icon "Remove" at bounding box center [757, 206] width 14 height 14
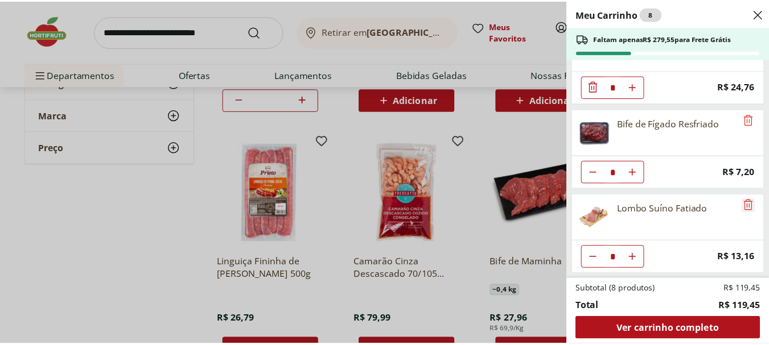
scroll to position [126, 0]
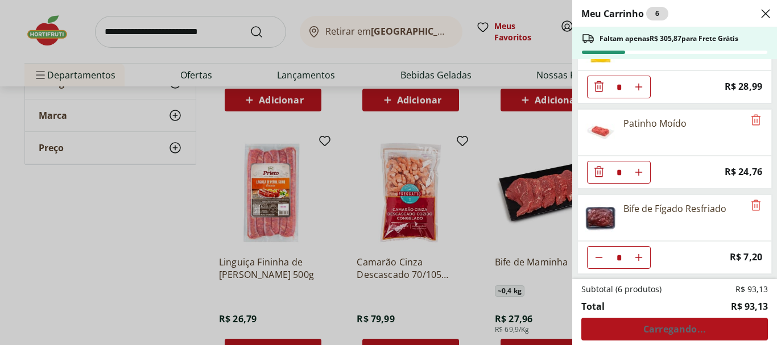
click at [426, 206] on div "Meu Carrinho 6 Faltam apenas R$ 305,87 para Frete Grátis Pão de Forma Original …" at bounding box center [388, 172] width 777 height 345
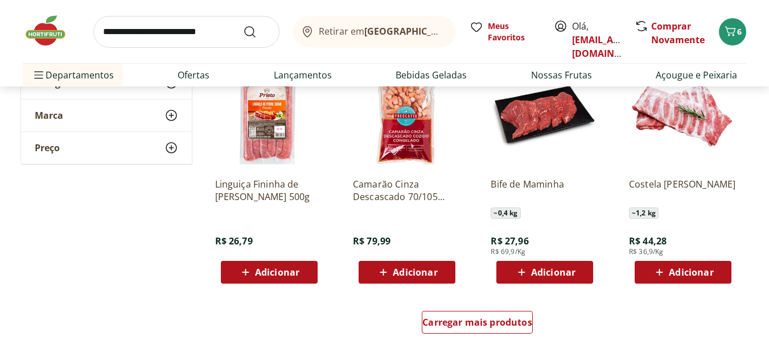
scroll to position [5297, 0]
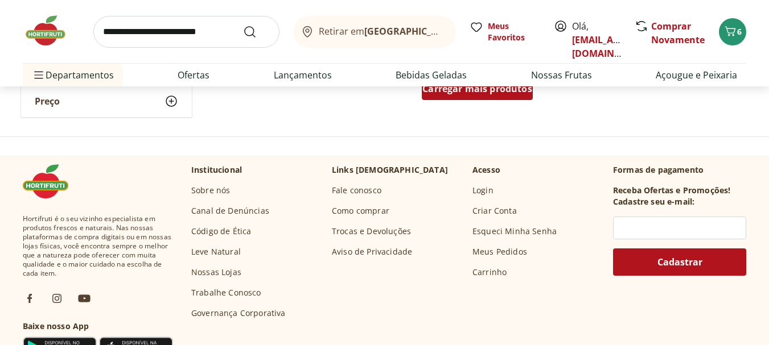
click at [491, 88] on span "Carregar mais produtos" at bounding box center [477, 88] width 110 height 9
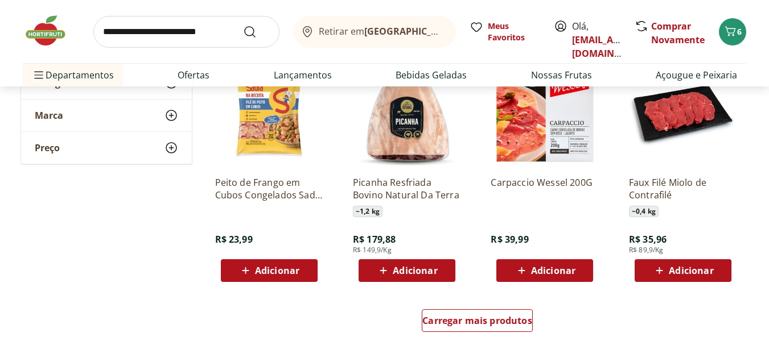
scroll to position [5845, 0]
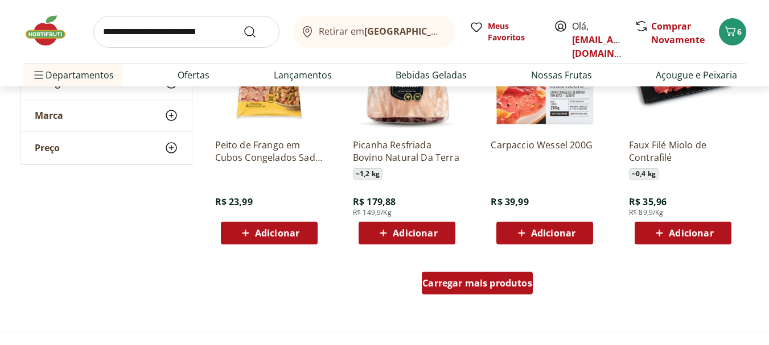
click at [494, 288] on span "Carregar mais produtos" at bounding box center [477, 283] width 110 height 9
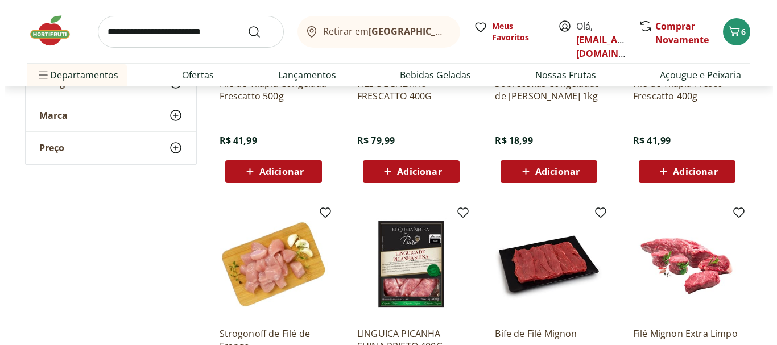
scroll to position [228, 0]
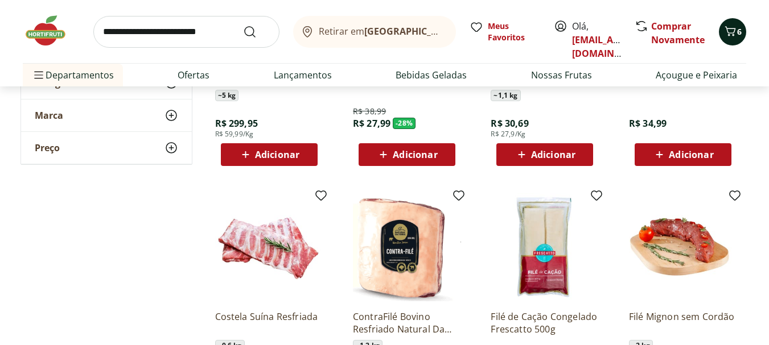
click at [734, 33] on icon "Carrinho" at bounding box center [730, 31] width 14 height 14
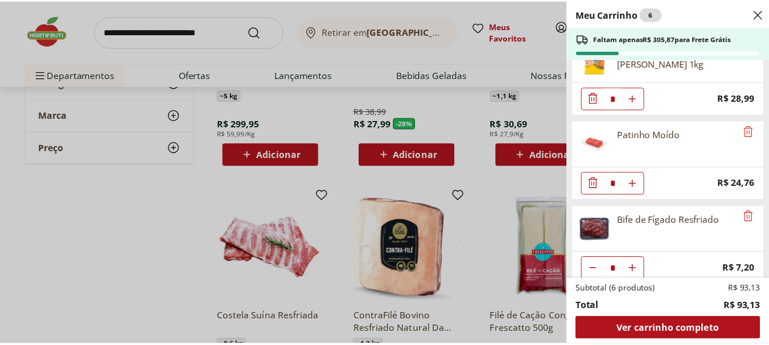
scroll to position [126, 0]
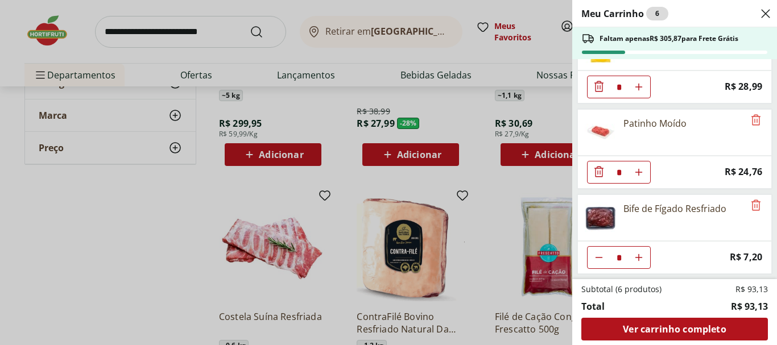
click at [413, 216] on div "Meu Carrinho 6 Faltam apenas R$ 305,87 para Frete Grátis Pão de Forma Original …" at bounding box center [388, 172] width 777 height 345
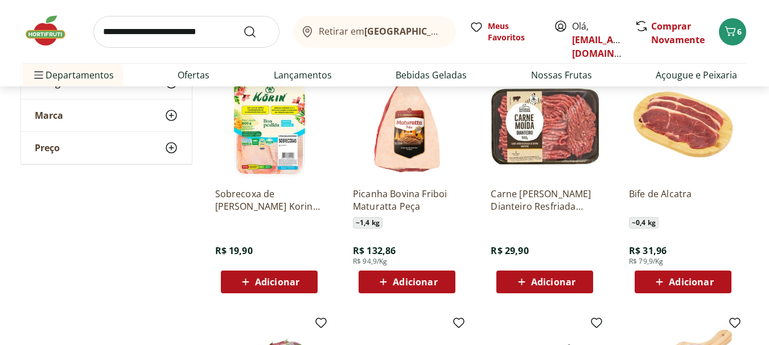
scroll to position [1848, 0]
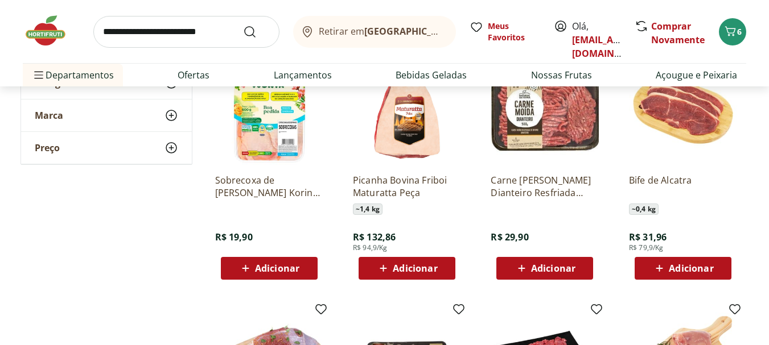
click at [691, 270] on span "Adicionar" at bounding box center [691, 268] width 44 height 9
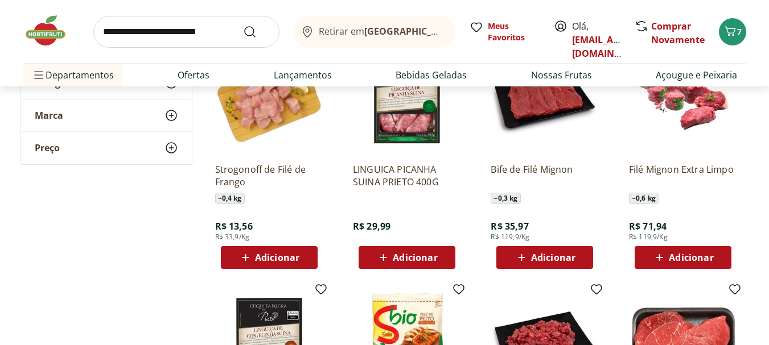
scroll to position [1313, 0]
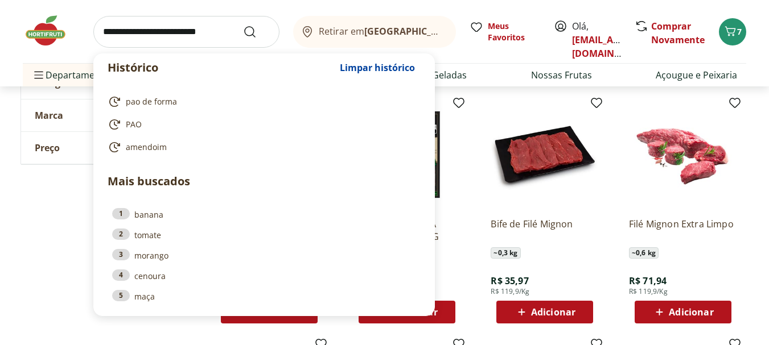
click at [167, 24] on input "search" at bounding box center [186, 32] width 186 height 32
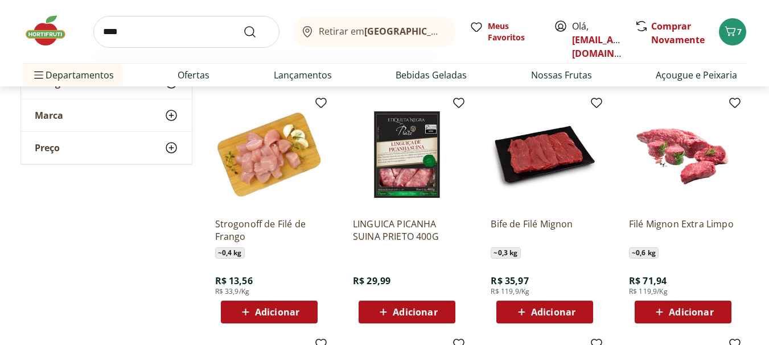
type input "****"
click at [243, 25] on button "Submit Search" at bounding box center [256, 32] width 27 height 14
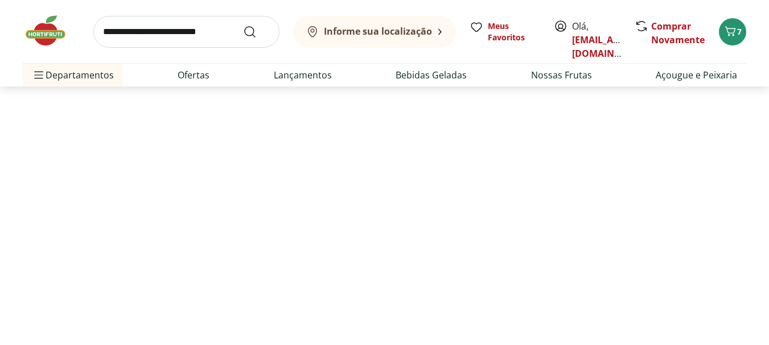
select select "**********"
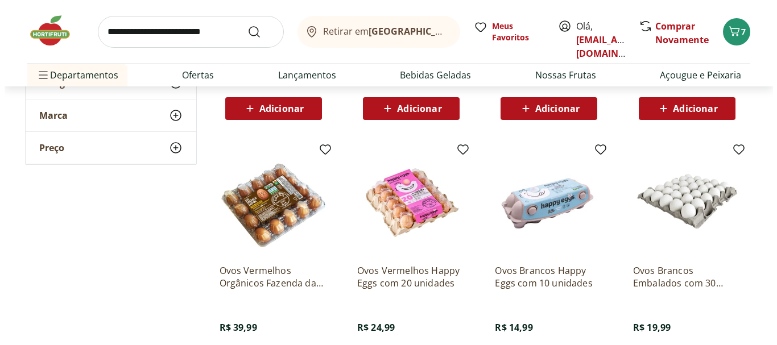
scroll to position [591, 0]
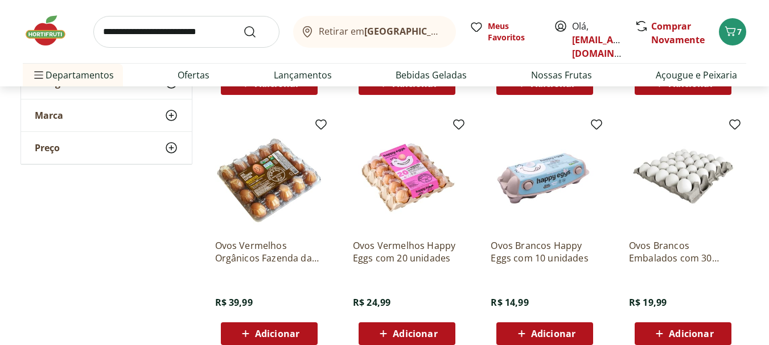
click at [678, 326] on div "Adicionar" at bounding box center [683, 334] width 79 height 20
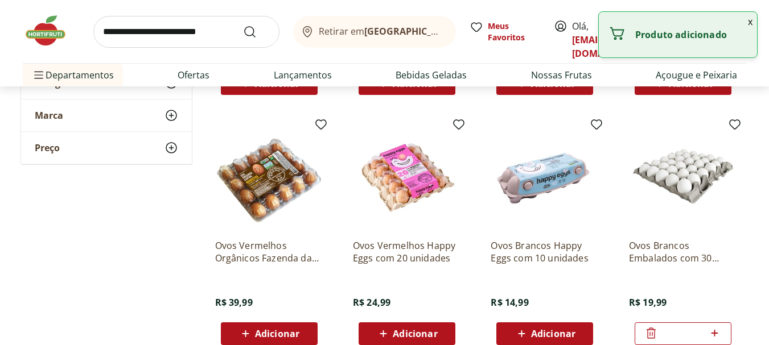
click at [752, 22] on button "x" at bounding box center [750, 21] width 14 height 19
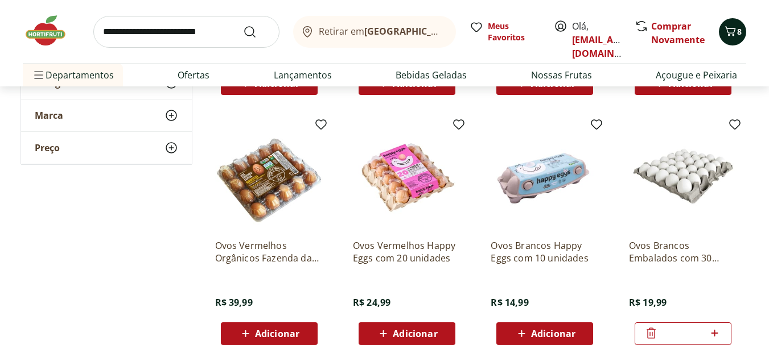
click at [731, 38] on span "Carrinho" at bounding box center [730, 31] width 14 height 15
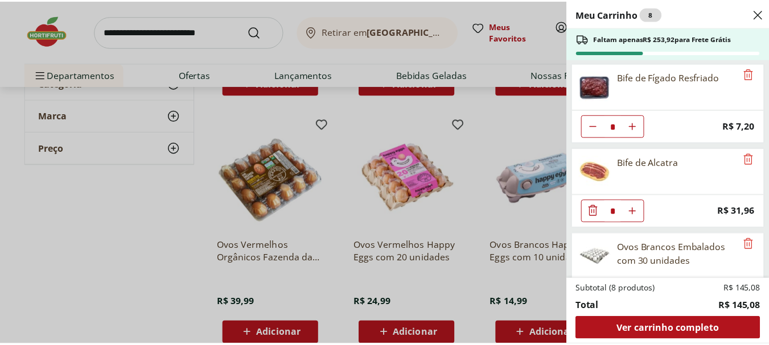
scroll to position [297, 0]
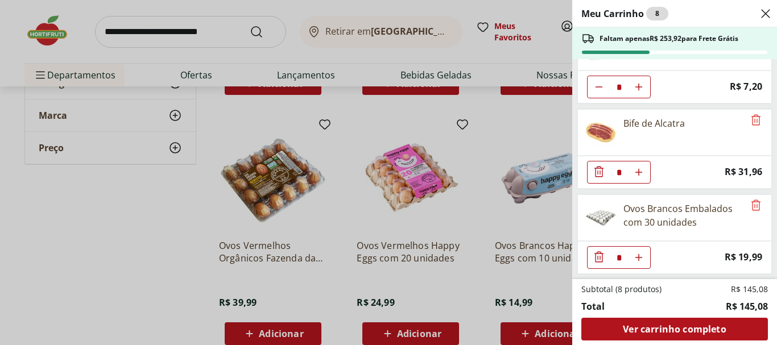
click at [374, 147] on div "Meu Carrinho 8 Faltam apenas R$ 253,92 para Frete Grátis Pão de Forma Original …" at bounding box center [388, 172] width 777 height 345
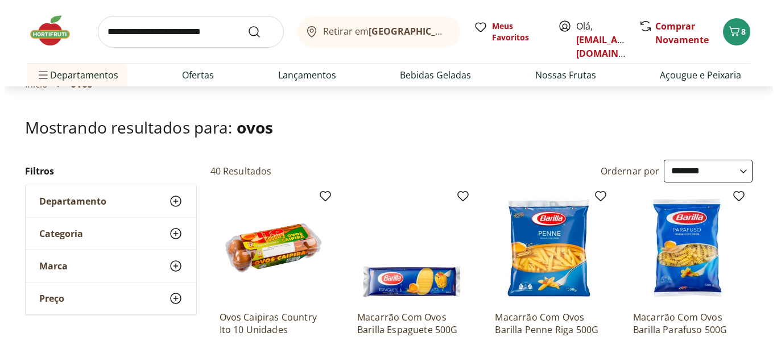
scroll to position [5, 0]
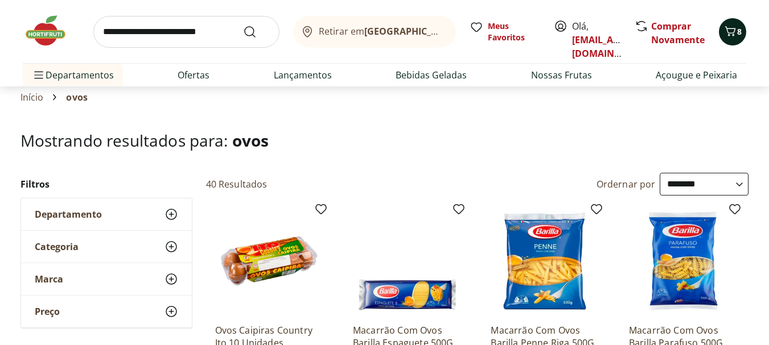
click at [736, 32] on icon "Carrinho" at bounding box center [730, 31] width 14 height 14
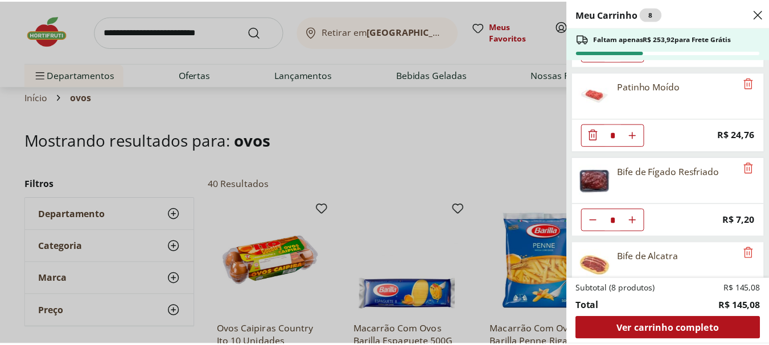
scroll to position [297, 0]
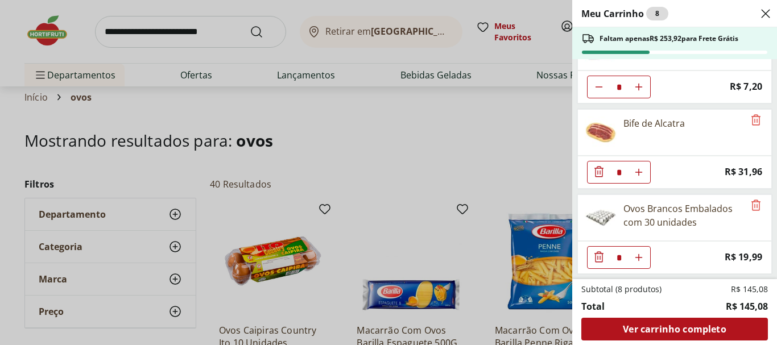
click at [305, 220] on div "Meu Carrinho 8 Faltam apenas R$ 253,92 para Frete Grátis Pão de Forma Original …" at bounding box center [388, 172] width 777 height 345
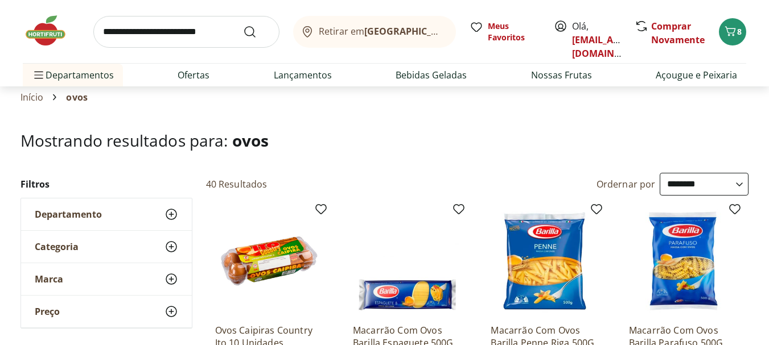
click at [179, 38] on input "search" at bounding box center [186, 32] width 186 height 32
click at [243, 25] on button "Submit Search" at bounding box center [256, 32] width 27 height 14
type input "**********"
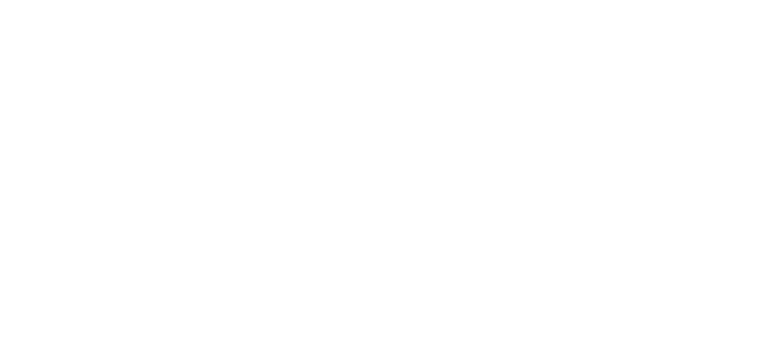
select select "**********"
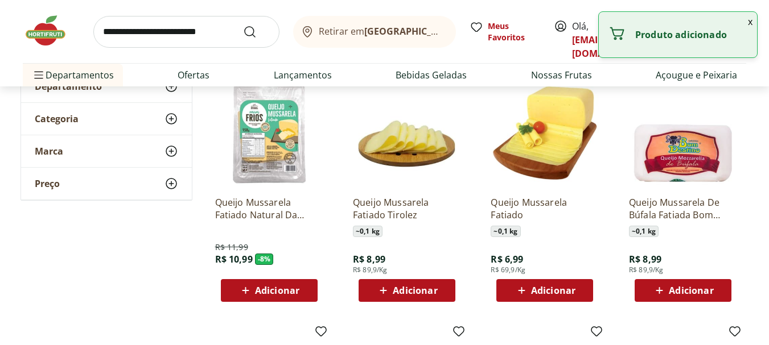
scroll to position [137, 0]
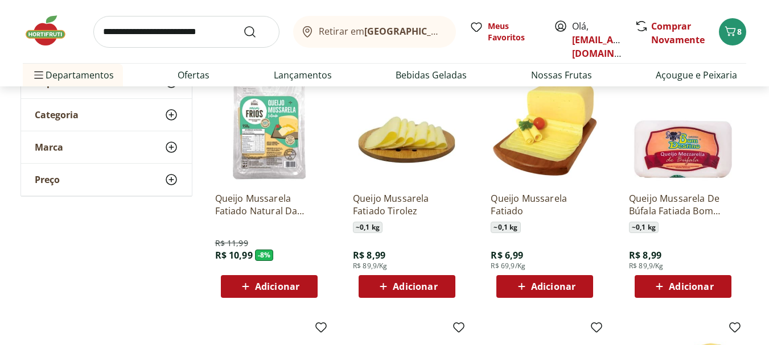
click at [533, 282] on span "Adicionar" at bounding box center [553, 286] width 44 height 9
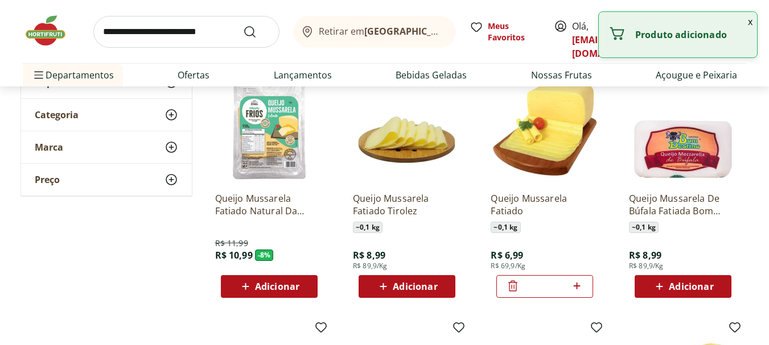
click at [572, 282] on icon at bounding box center [577, 286] width 14 height 14
type input "*"
click at [179, 38] on input "search" at bounding box center [186, 32] width 186 height 32
type input "***"
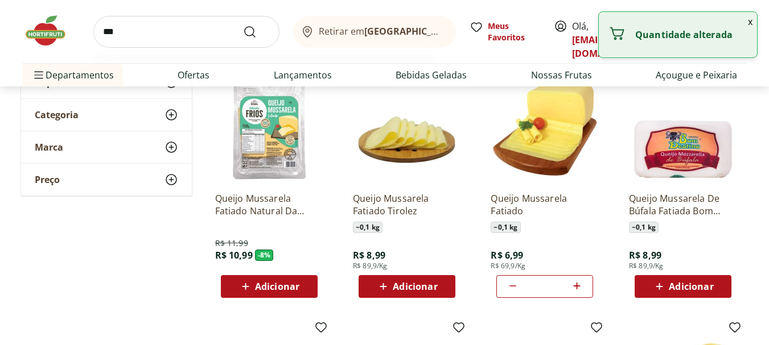
click at [243, 25] on button "Submit Search" at bounding box center [256, 32] width 27 height 14
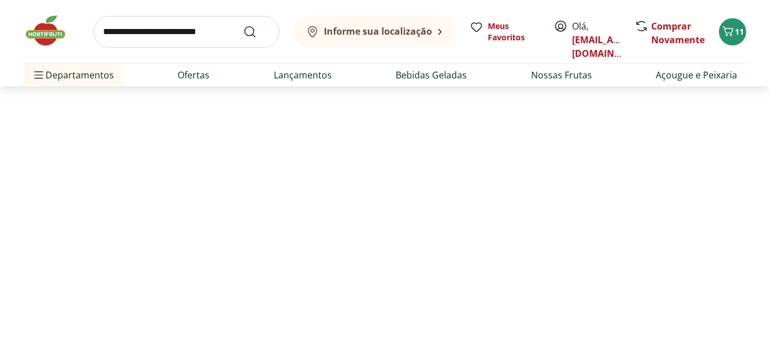
select select "**********"
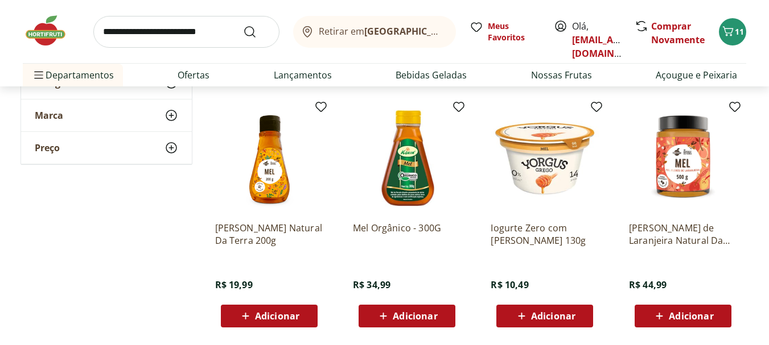
scroll to position [367, 0]
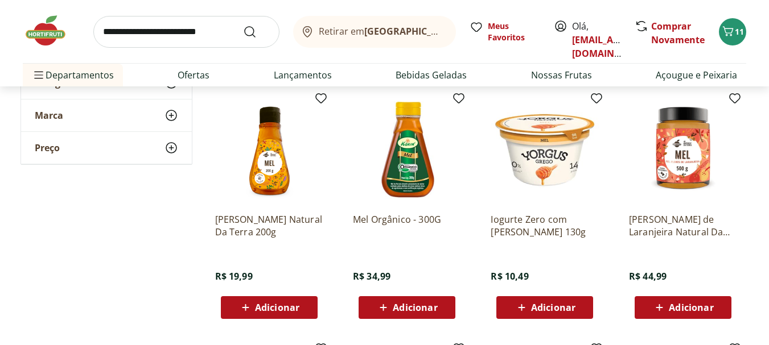
click at [256, 311] on span "Adicionar" at bounding box center [277, 307] width 44 height 9
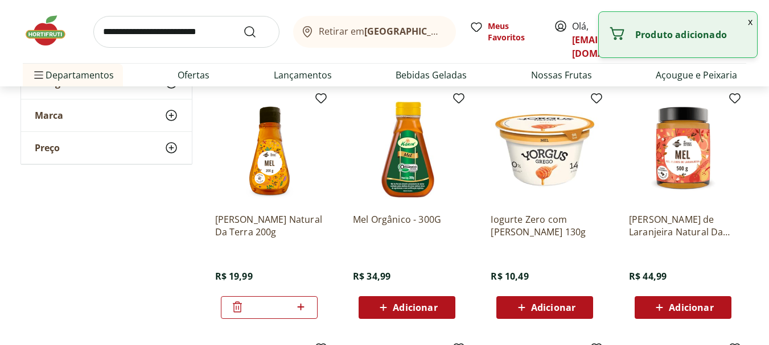
scroll to position [0, 0]
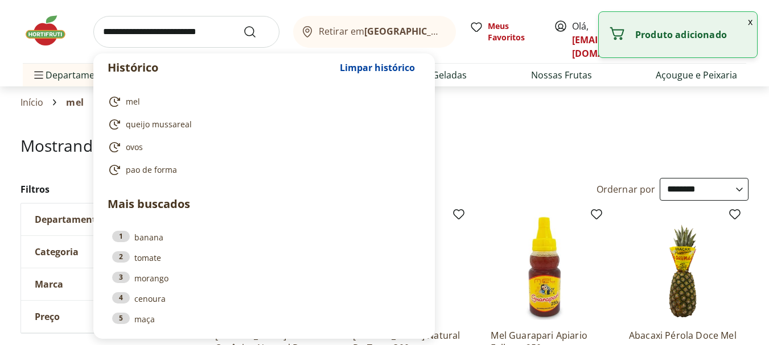
click at [184, 47] on input "search" at bounding box center [186, 32] width 186 height 32
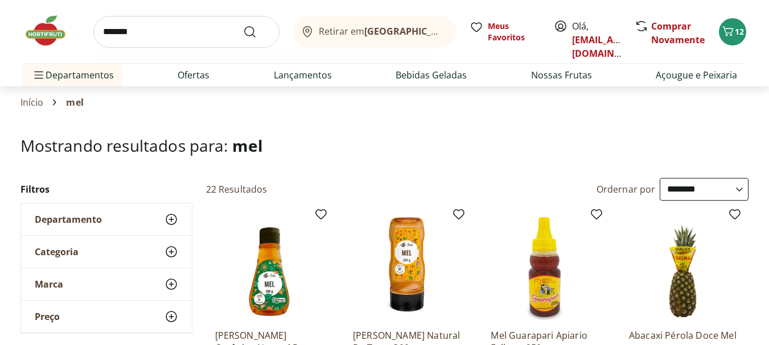
type input "*******"
click at [243, 25] on button "Submit Search" at bounding box center [256, 32] width 27 height 14
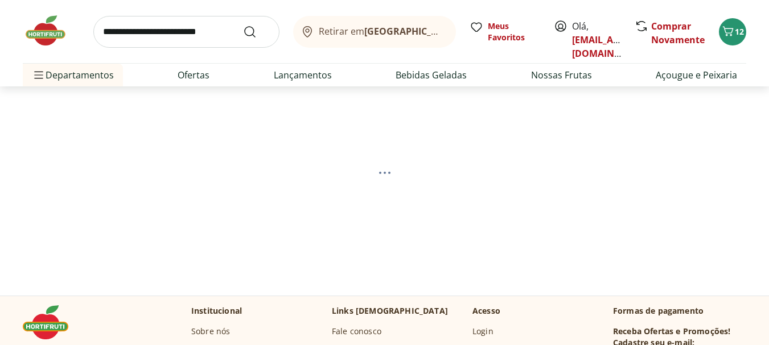
select select "**********"
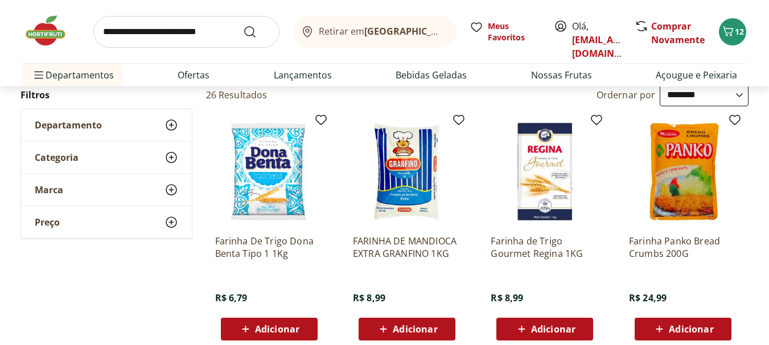
scroll to position [125, 0]
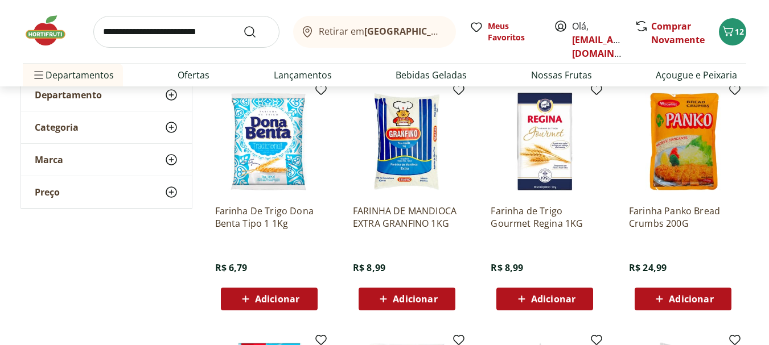
click at [286, 308] on div "Adicionar" at bounding box center [269, 299] width 79 height 20
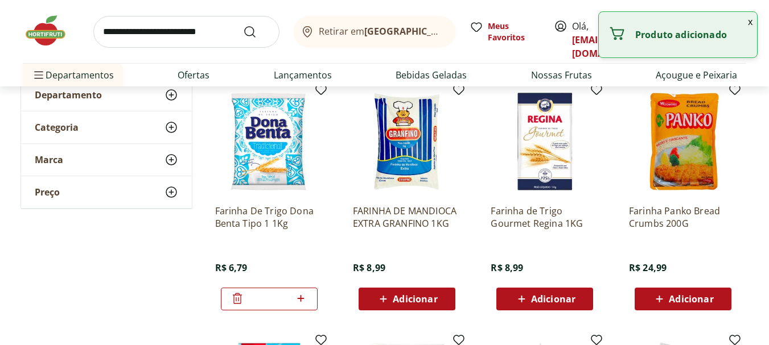
click at [203, 48] on div "Retirar em Rio de Janeiro/RJ Meus Favoritos Olá, aquariobrasilrio@outlook.com C…" at bounding box center [384, 31] width 723 height 63
click at [193, 46] on input "*" at bounding box center [186, 32] width 186 height 32
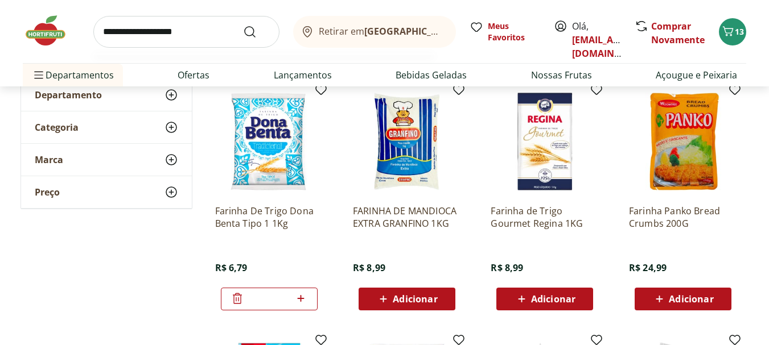
type input "**********"
click at [243, 25] on button "Submit Search" at bounding box center [256, 32] width 27 height 14
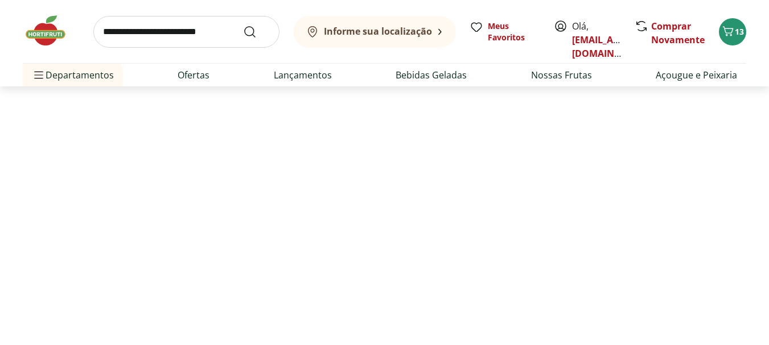
select select "**********"
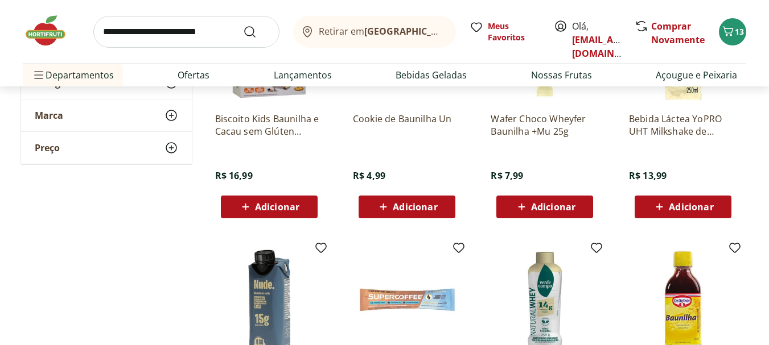
scroll to position [665, 0]
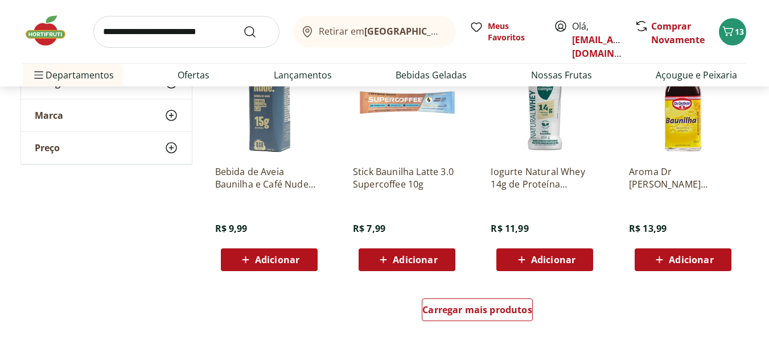
click at [710, 256] on span "Adicionar" at bounding box center [691, 260] width 44 height 9
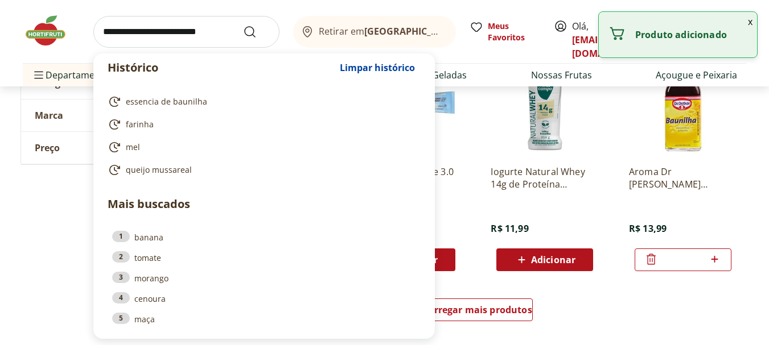
click at [213, 35] on input "search" at bounding box center [186, 32] width 186 height 32
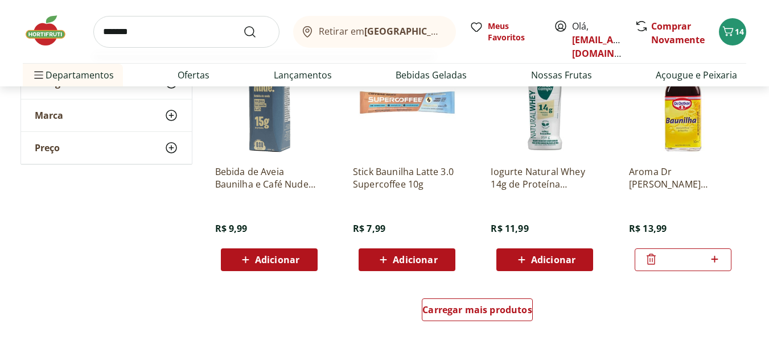
type input "*******"
click at [243, 25] on button "Submit Search" at bounding box center [256, 32] width 27 height 14
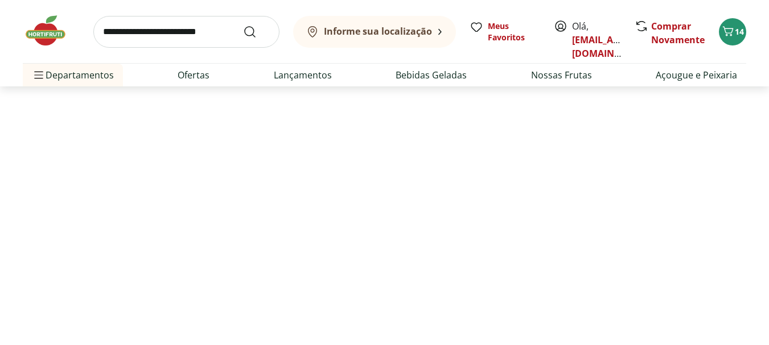
select select "**********"
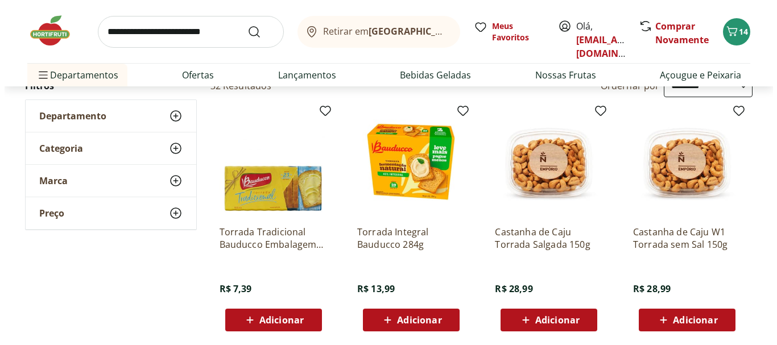
scroll to position [117, 0]
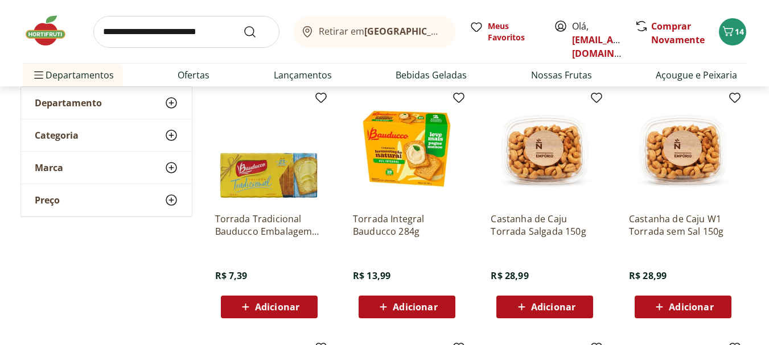
click at [253, 311] on span "Adicionar" at bounding box center [268, 307] width 61 height 14
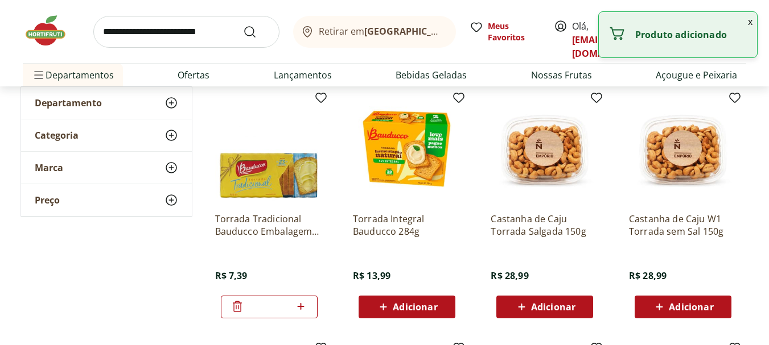
click at [238, 312] on icon at bounding box center [237, 306] width 9 height 11
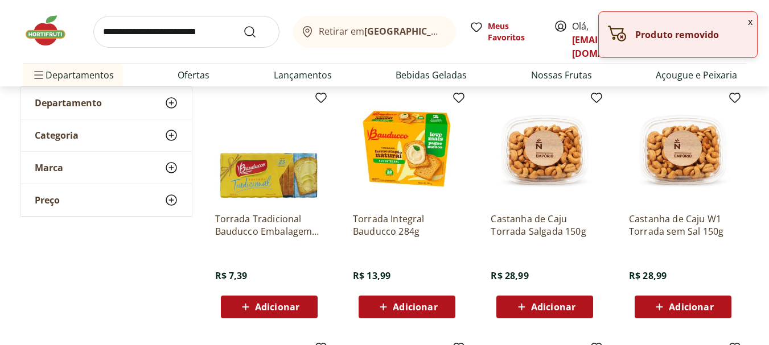
click at [394, 309] on span "Adicionar" at bounding box center [415, 307] width 44 height 9
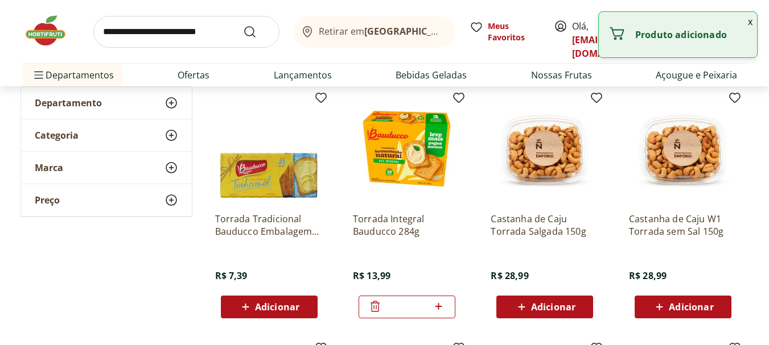
click at [757, 26] on div "Retirar em Rio de Janeiro/RJ Meus Favoritos Olá, aquariobrasilrio@outlook.com C…" at bounding box center [384, 43] width 769 height 87
click at [754, 22] on button "x" at bounding box center [750, 21] width 14 height 19
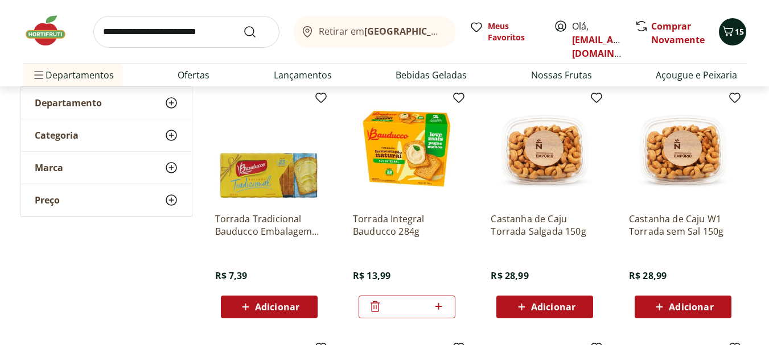
click at [741, 35] on span "15" at bounding box center [739, 31] width 9 height 11
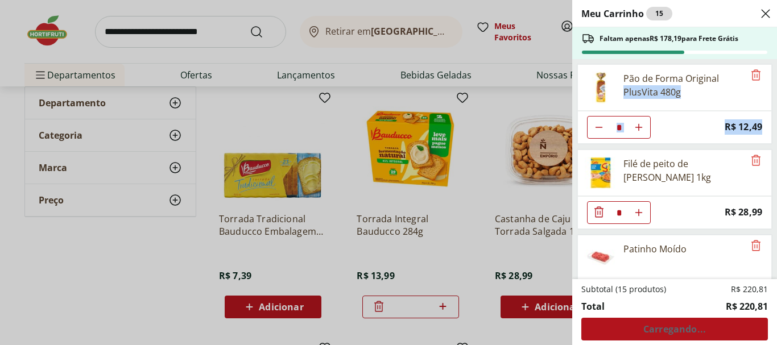
drag, startPoint x: 770, startPoint y: 106, endPoint x: 764, endPoint y: 132, distance: 26.8
click at [764, 132] on div "Meu Carrinho 15 Faltam apenas R$ 178,19 para Frete Grátis Pão de Forma Original…" at bounding box center [675, 172] width 205 height 345
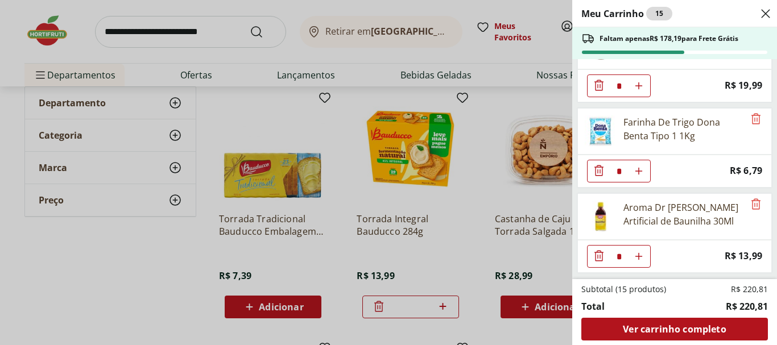
scroll to position [723, 0]
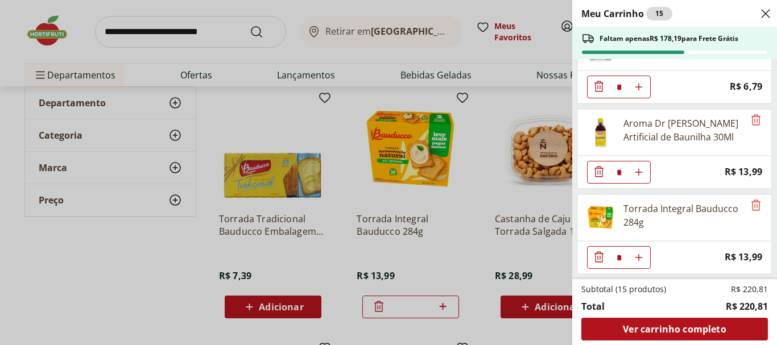
click at [332, 152] on div "Meu Carrinho 15 Faltam apenas R$ 178,19 para Frete Grátis Pão de Forma Original…" at bounding box center [388, 172] width 777 height 345
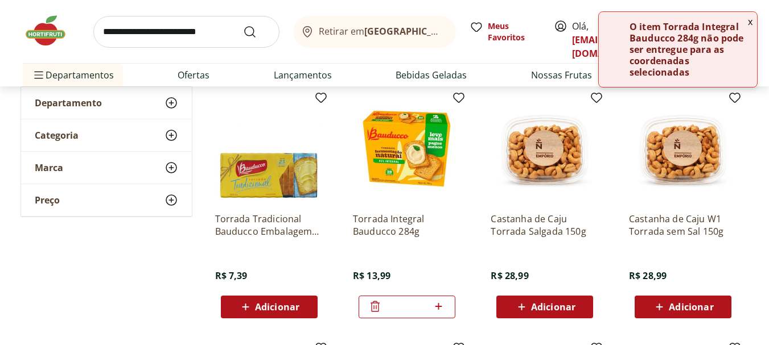
click at [745, 23] on button "x" at bounding box center [750, 21] width 14 height 19
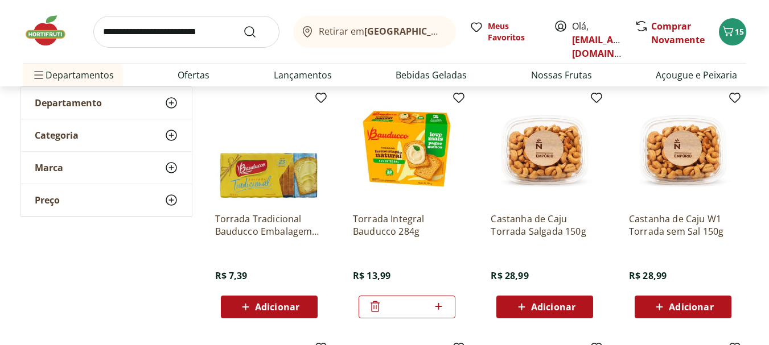
click at [377, 303] on icon at bounding box center [374, 306] width 9 height 11
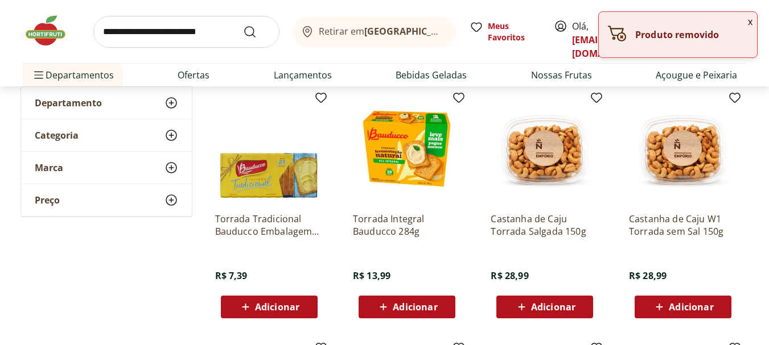
click at [293, 316] on div "Adicionar" at bounding box center [269, 307] width 79 height 20
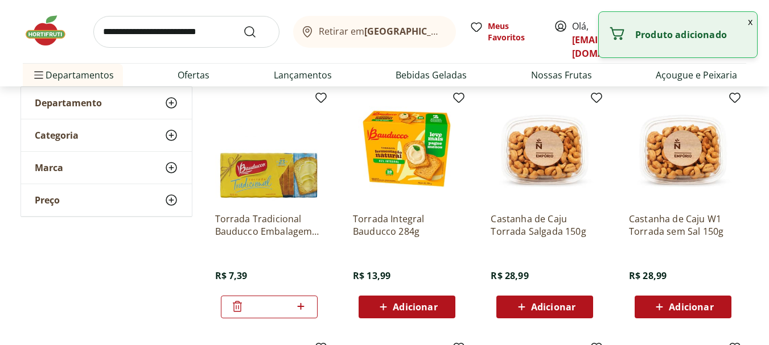
click at [311, 307] on div "*" at bounding box center [269, 307] width 97 height 23
click at [303, 307] on icon at bounding box center [301, 307] width 14 height 14
type input "*"
click at [755, 27] on button "x" at bounding box center [750, 21] width 14 height 19
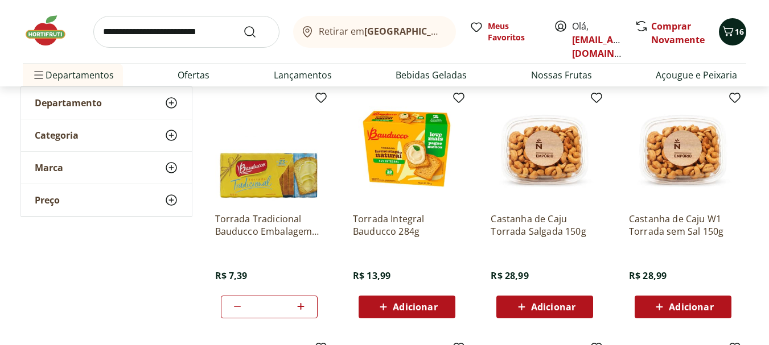
click at [730, 36] on icon "Carrinho" at bounding box center [728, 31] width 14 height 14
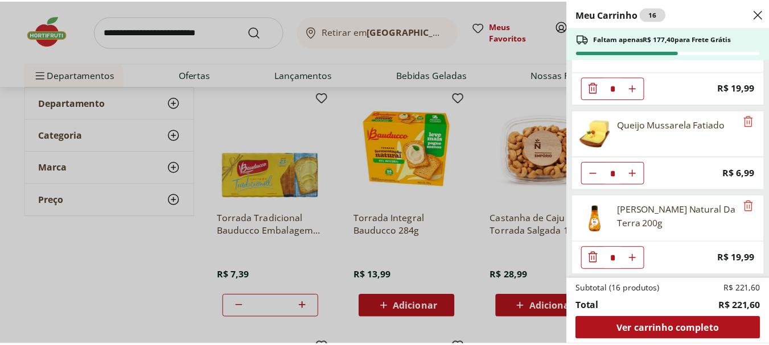
scroll to position [464, 0]
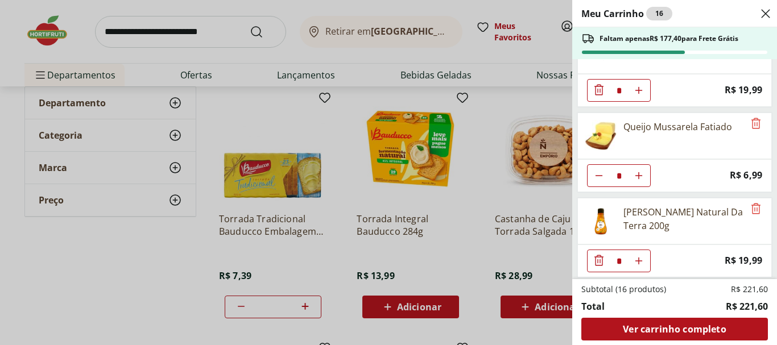
click at [323, 146] on div "Meu Carrinho 16 Faltam apenas R$ 177,40 para Frete Grátis Pão de Forma Original…" at bounding box center [388, 172] width 777 height 345
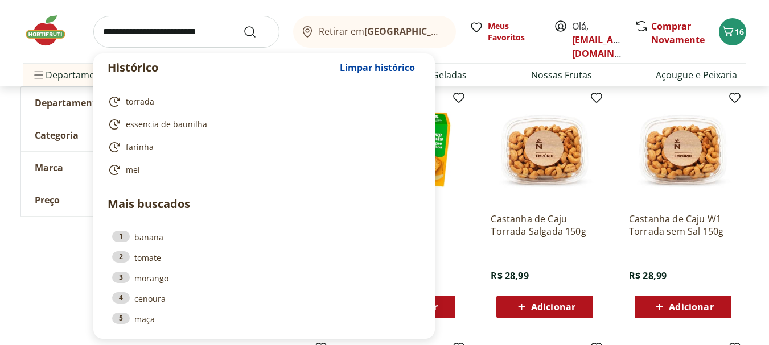
click at [145, 34] on input "search" at bounding box center [186, 32] width 186 height 32
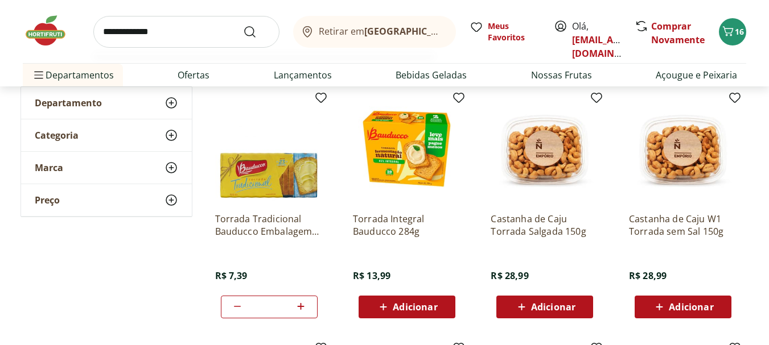
type input "**********"
click at [243, 25] on button "Submit Search" at bounding box center [256, 32] width 27 height 14
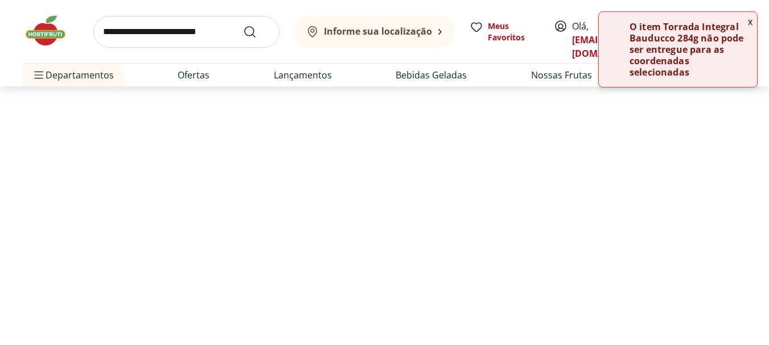
select select "**********"
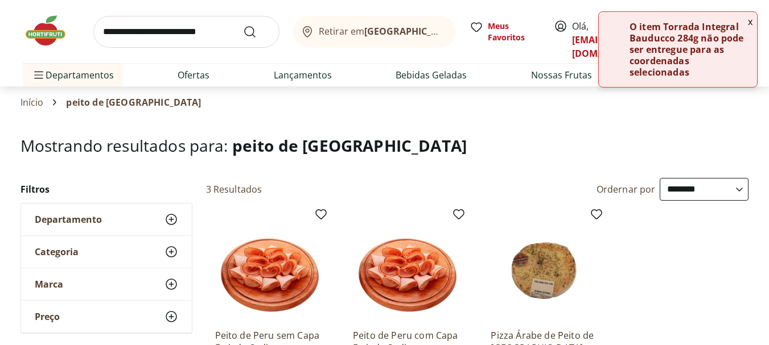
select select "**********"
click at [753, 24] on button "x" at bounding box center [750, 21] width 14 height 19
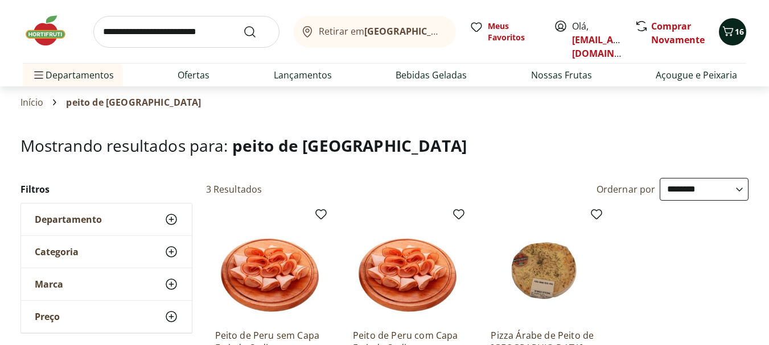
click at [744, 30] on span "16" at bounding box center [739, 31] width 9 height 11
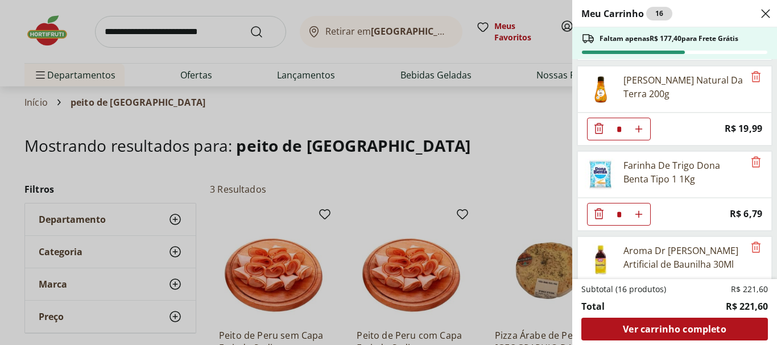
scroll to position [723, 0]
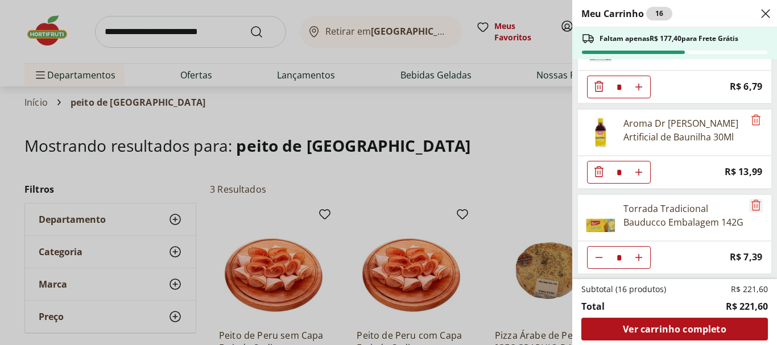
click at [750, 206] on icon "Remove" at bounding box center [757, 206] width 14 height 14
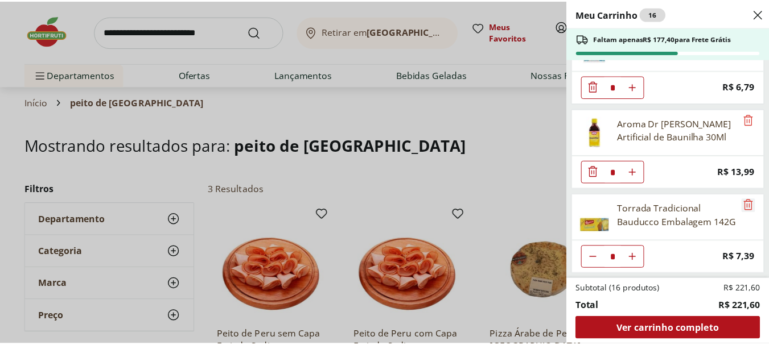
scroll to position [638, 0]
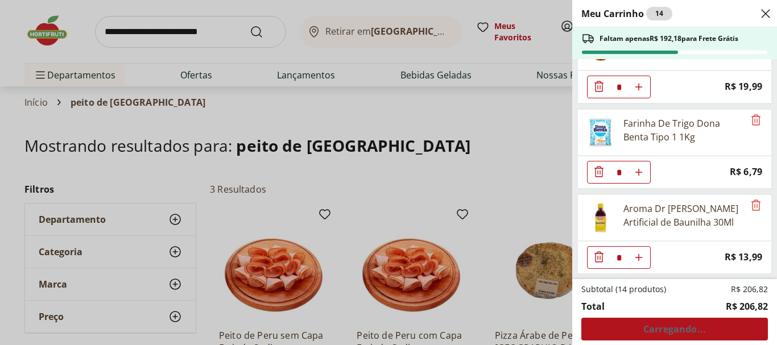
click at [396, 73] on div "Meu Carrinho 14 Faltam apenas R$ 192,18 para Frete Grátis Pão de Forma Original…" at bounding box center [388, 172] width 777 height 345
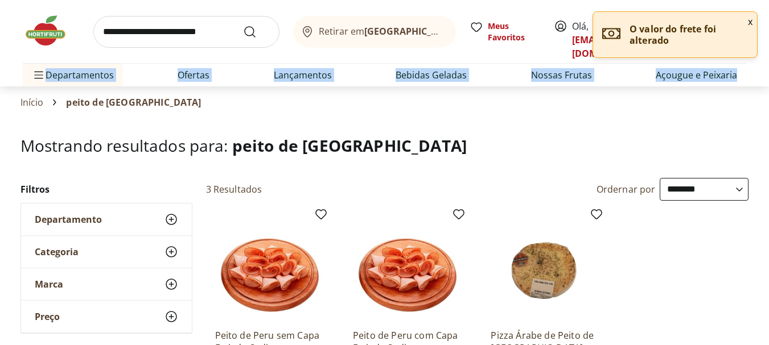
drag, startPoint x: 760, startPoint y: 53, endPoint x: 777, endPoint y: 70, distance: 23.7
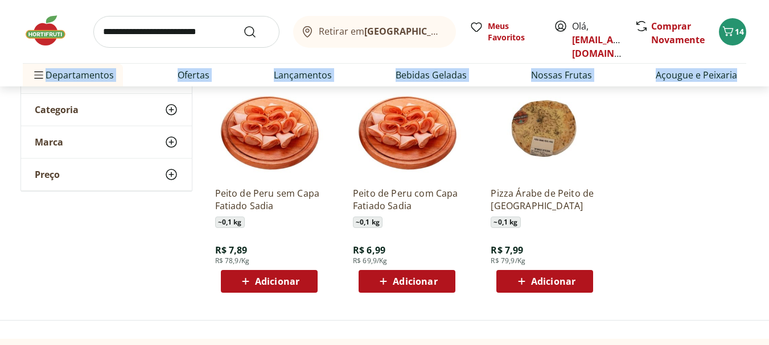
scroll to position [147, 0]
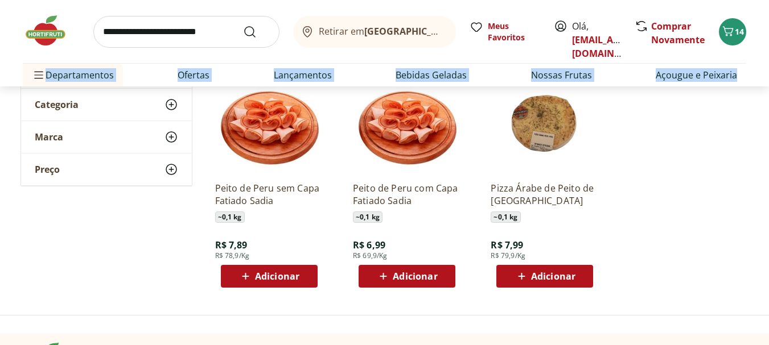
click at [402, 273] on span "Adicionar" at bounding box center [415, 276] width 44 height 9
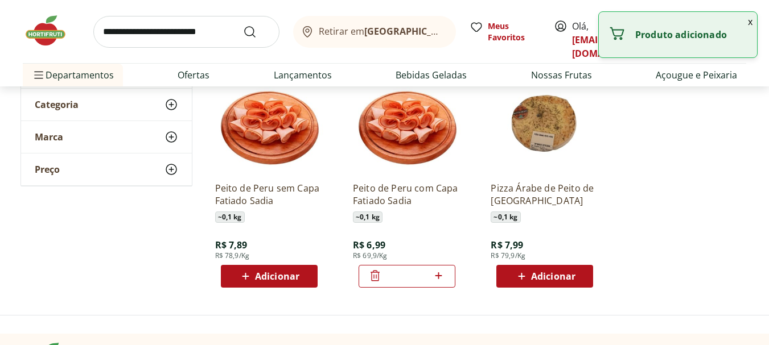
click at [428, 275] on input "*" at bounding box center [407, 276] width 50 height 13
click at [437, 274] on icon at bounding box center [438, 276] width 14 height 14
click at [446, 275] on div "*" at bounding box center [407, 276] width 97 height 23
click at [444, 275] on icon at bounding box center [438, 276] width 14 height 14
type input "*"
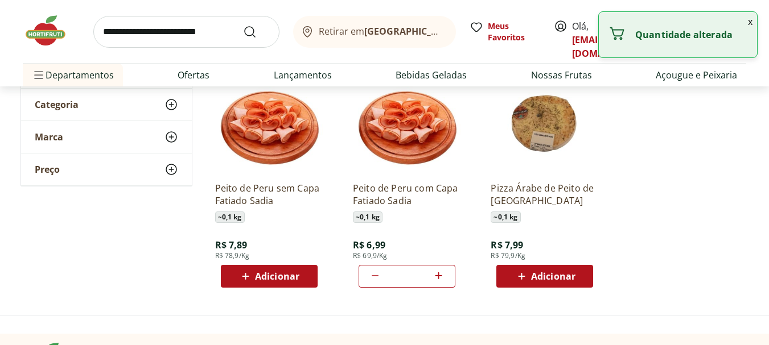
click at [157, 31] on input "search" at bounding box center [186, 32] width 186 height 32
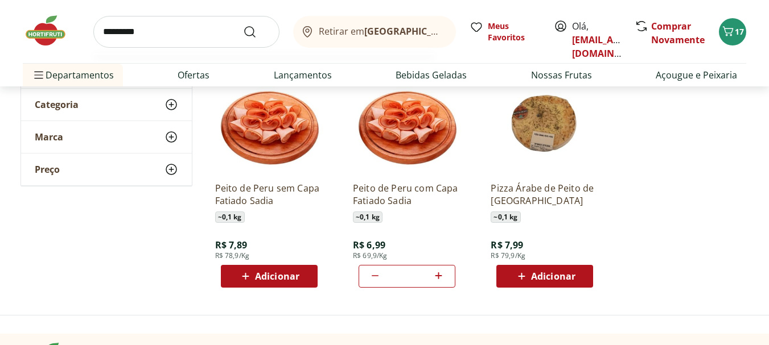
type input "*********"
click at [243, 25] on button "Submit Search" at bounding box center [256, 32] width 27 height 14
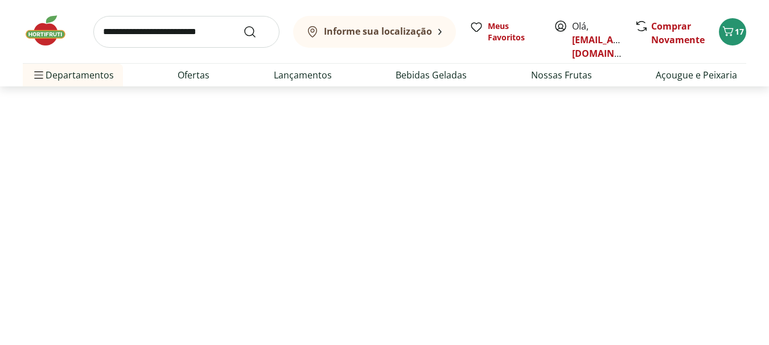
select select "**********"
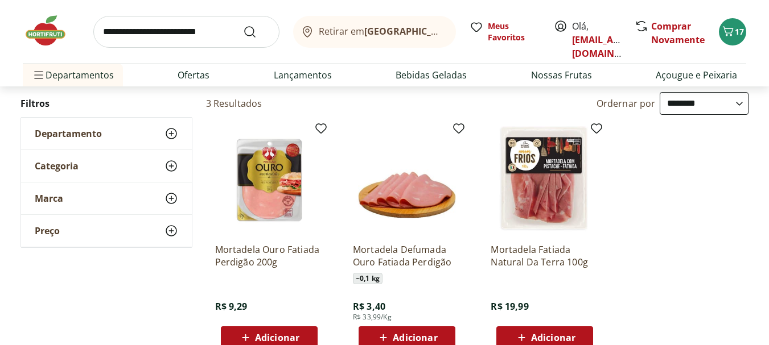
scroll to position [89, 0]
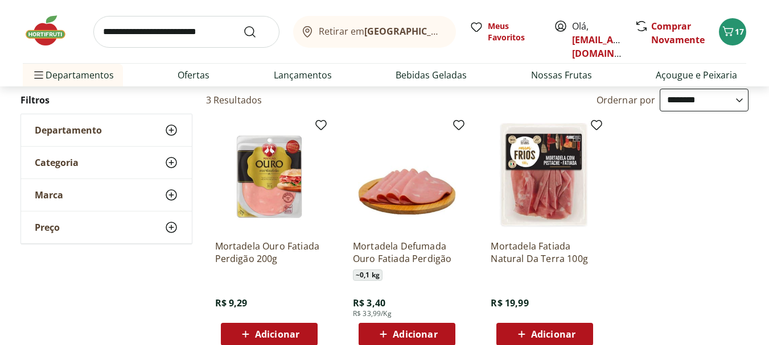
click at [431, 331] on span "Adicionar" at bounding box center [415, 334] width 44 height 9
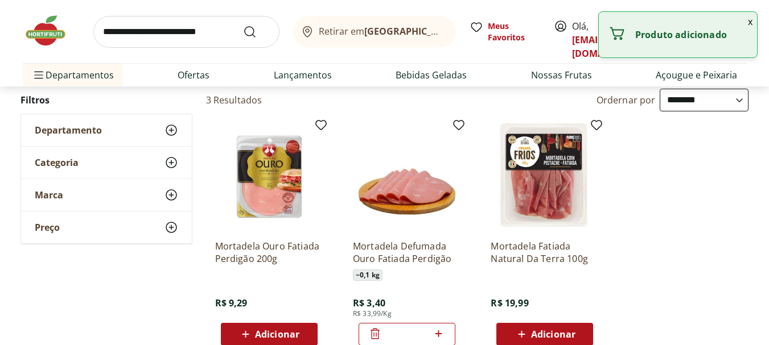
click at [442, 332] on icon at bounding box center [438, 334] width 14 height 14
type input "*"
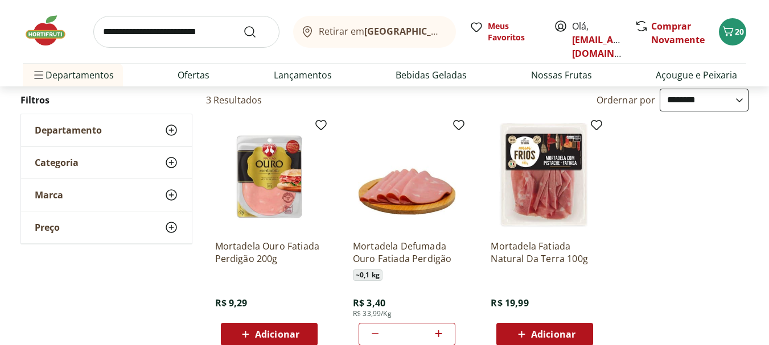
click at [175, 38] on input "search" at bounding box center [186, 32] width 186 height 32
type input "*********"
click at [243, 25] on button "Submit Search" at bounding box center [256, 32] width 27 height 14
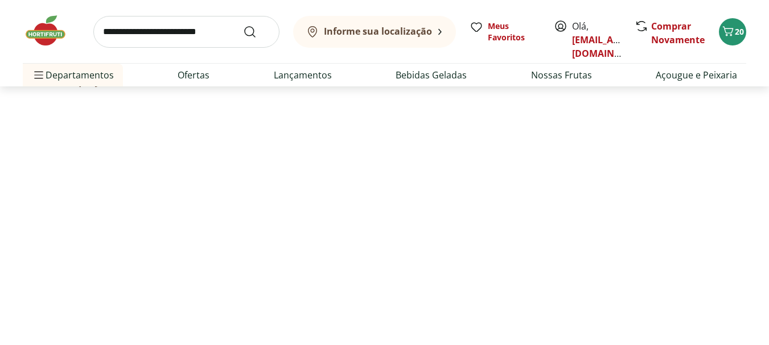
select select "**********"
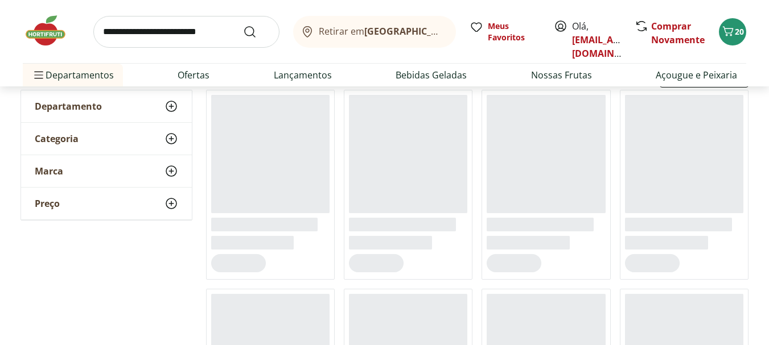
scroll to position [117, 0]
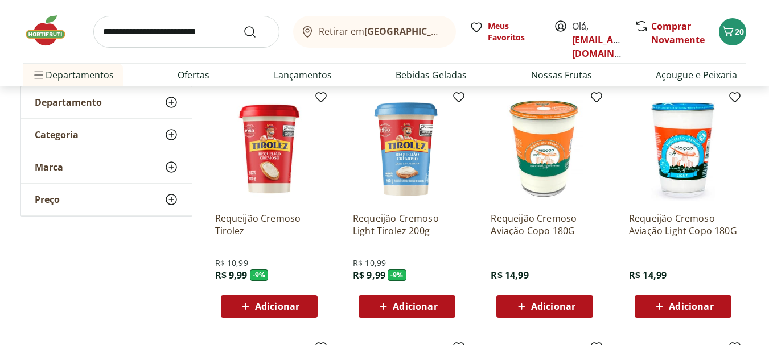
click at [282, 300] on span "Adicionar" at bounding box center [268, 307] width 61 height 14
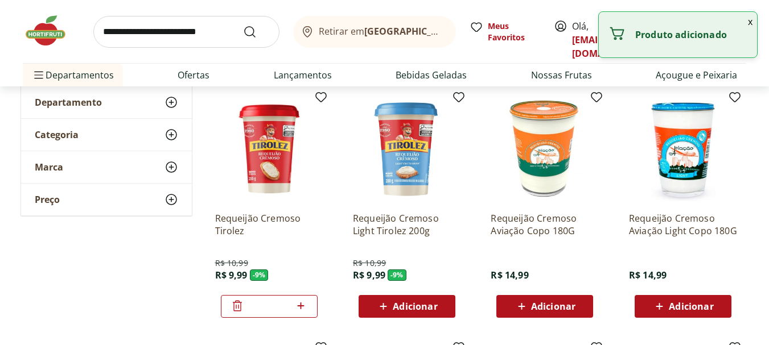
click at [302, 306] on icon at bounding box center [301, 306] width 7 height 7
type input "*"
click at [243, 49] on div "Retirar em [GEOGRAPHIC_DATA]/RJ Meus Favoritos Olá, [EMAIL_ADDRESS][DOMAIN_NAME…" at bounding box center [384, 31] width 723 height 63
click at [211, 40] on input "search" at bounding box center [186, 32] width 186 height 32
type input "******"
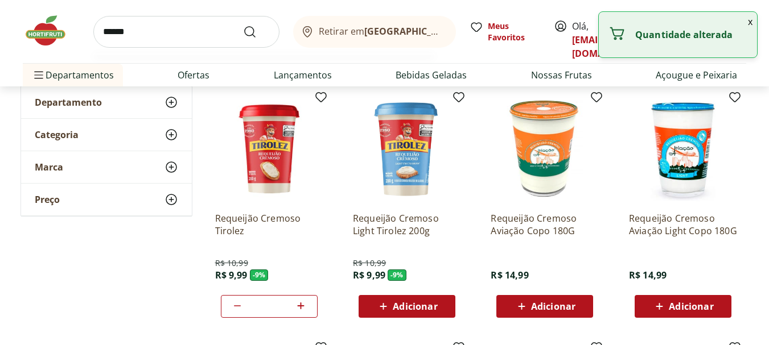
click at [243, 25] on button "Submit Search" at bounding box center [256, 32] width 27 height 14
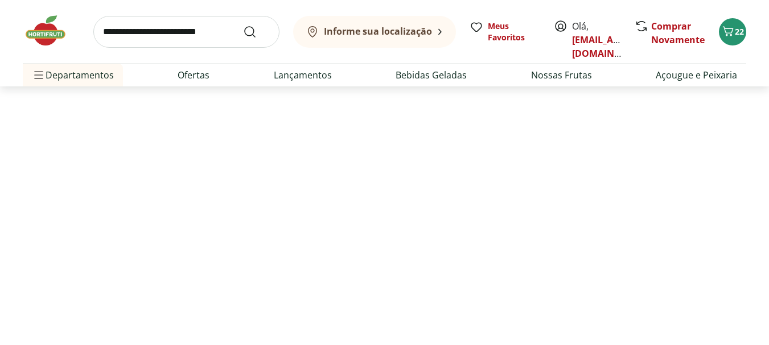
select select "**********"
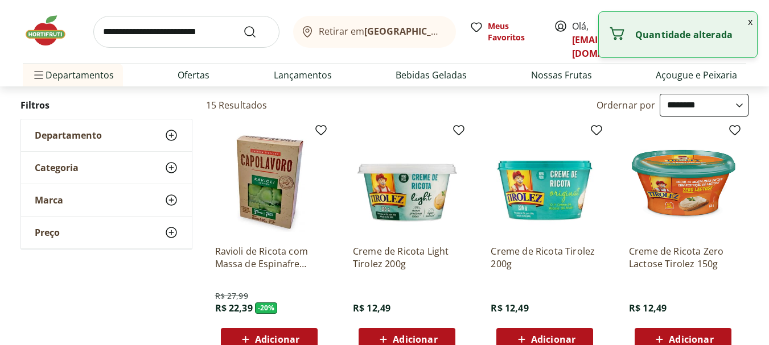
scroll to position [88, 0]
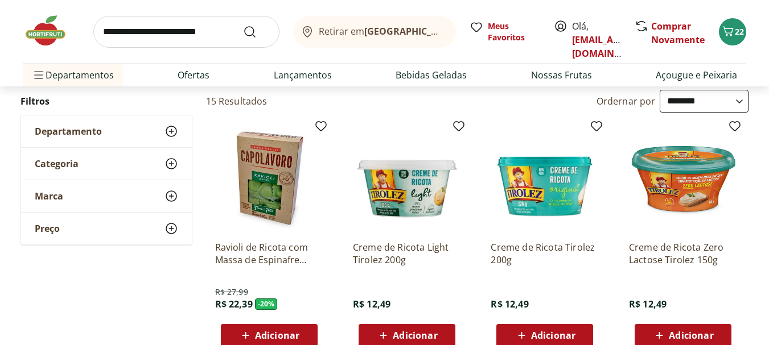
click at [550, 339] on span "Adicionar" at bounding box center [553, 335] width 44 height 9
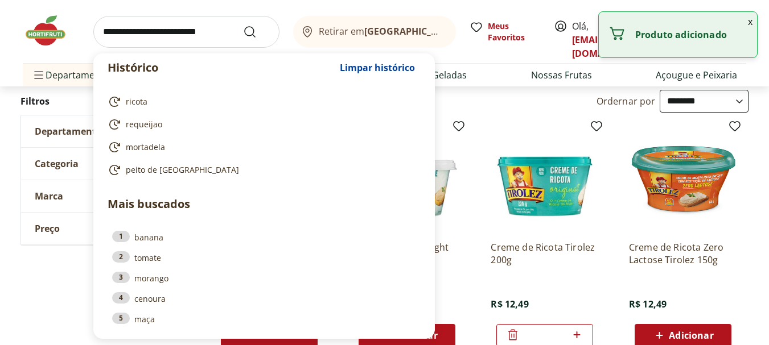
click at [205, 35] on input "search" at bounding box center [186, 32] width 186 height 32
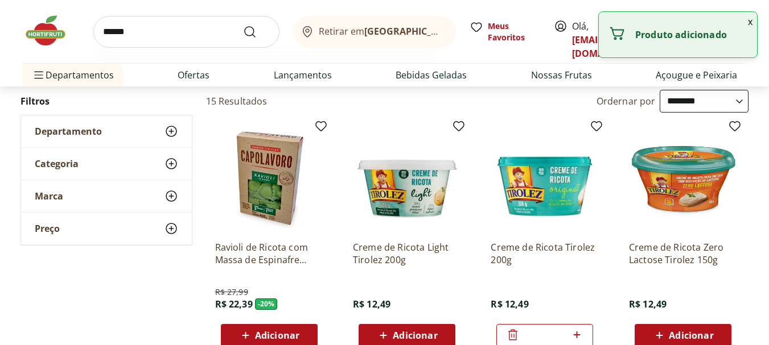
type input "******"
click at [243, 25] on button "Submit Search" at bounding box center [256, 32] width 27 height 14
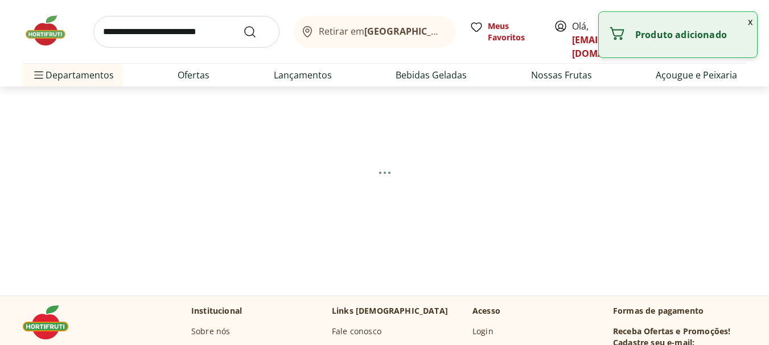
select select "**********"
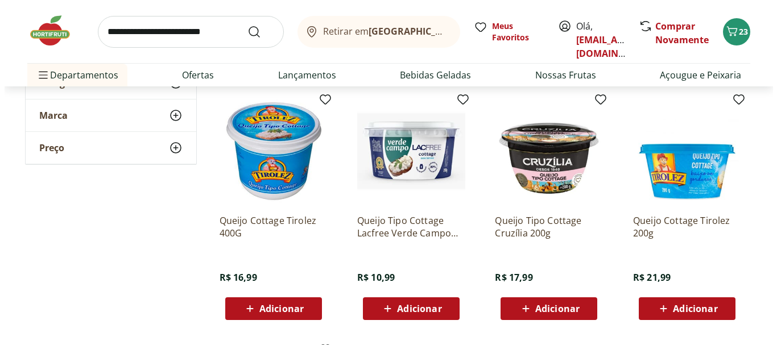
scroll to position [374, 0]
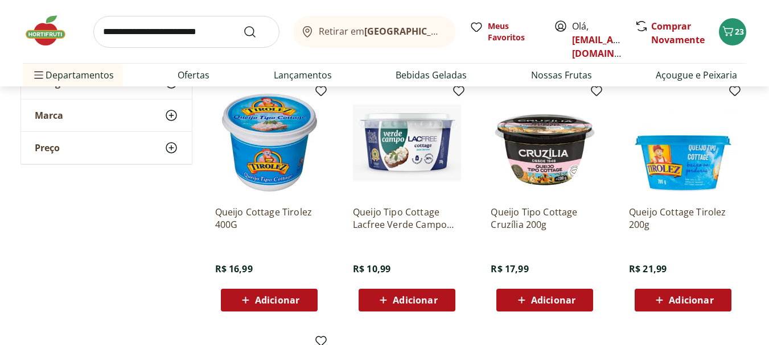
click at [266, 297] on span "Adicionar" at bounding box center [277, 300] width 44 height 9
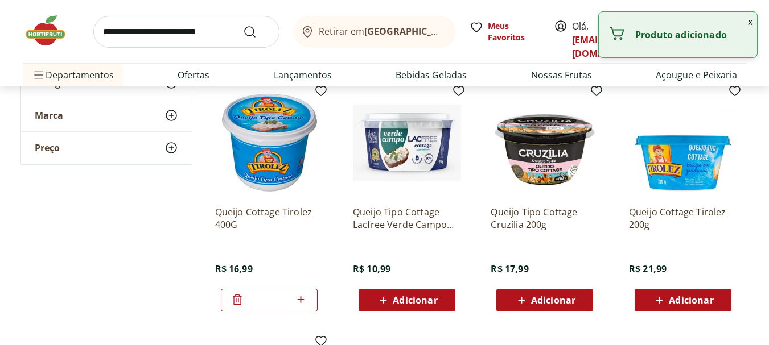
click at [750, 20] on button "x" at bounding box center [750, 21] width 14 height 19
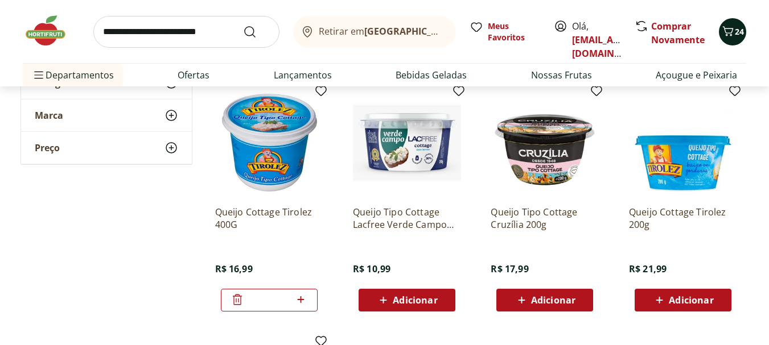
click at [730, 34] on icon "Carrinho" at bounding box center [728, 31] width 14 height 14
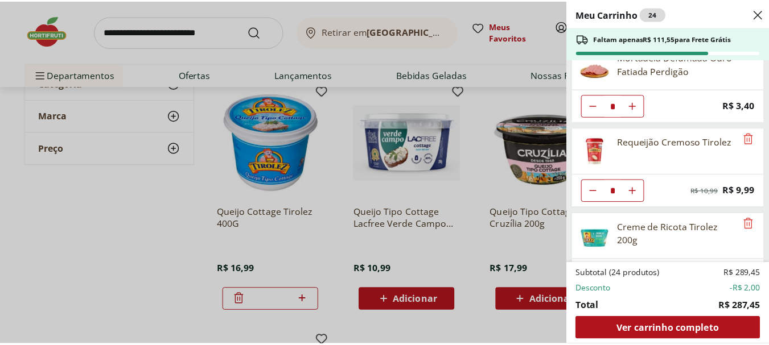
scroll to position [965, 0]
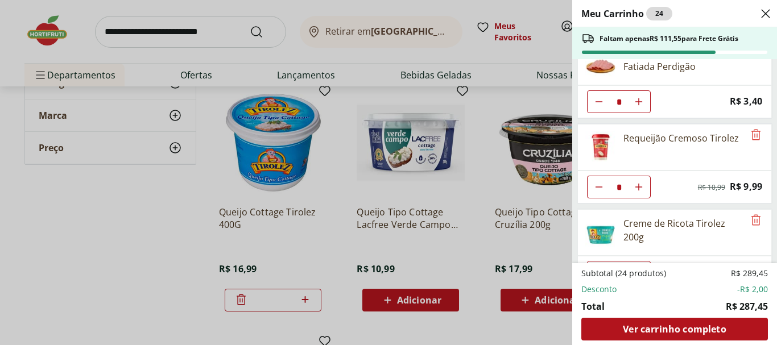
click at [132, 10] on div "Meu Carrinho 24 Faltam apenas R$ 111,55 para Frete Grátis Pão de Forma Original…" at bounding box center [388, 172] width 777 height 345
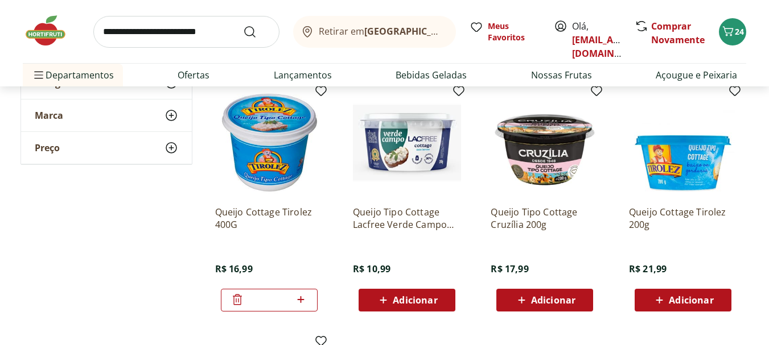
click at [134, 30] on input "search" at bounding box center [186, 32] width 186 height 32
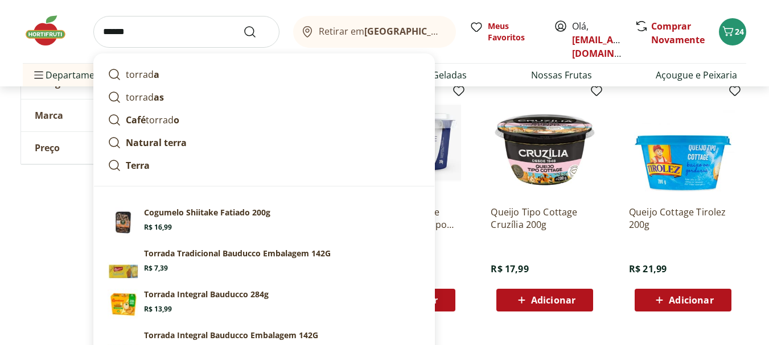
type input "*******"
click button "Submit Search" at bounding box center [256, 32] width 27 height 14
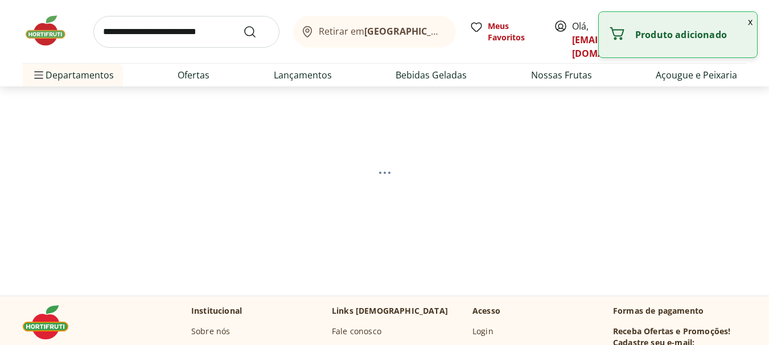
scroll to position [76, 0]
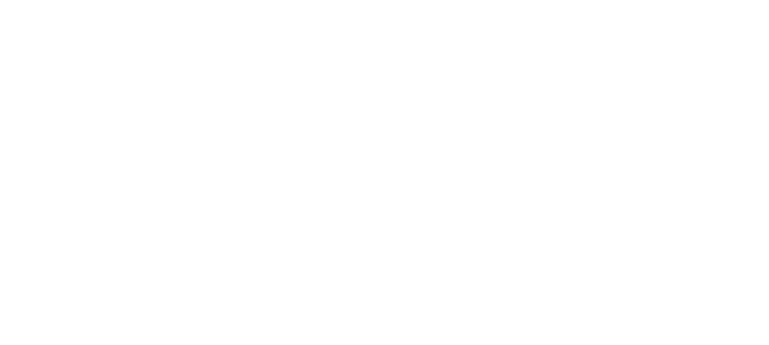
select select "**********"
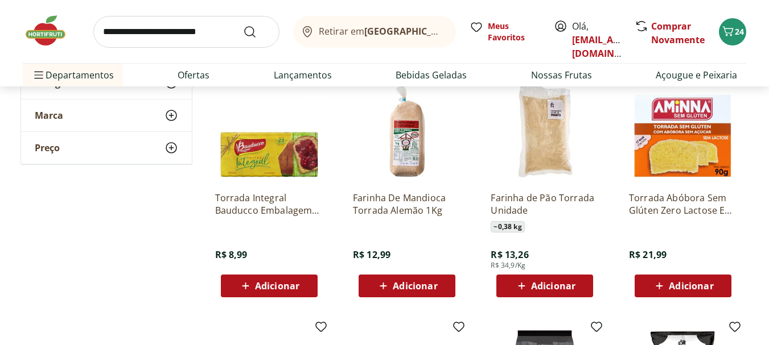
scroll to position [393, 0]
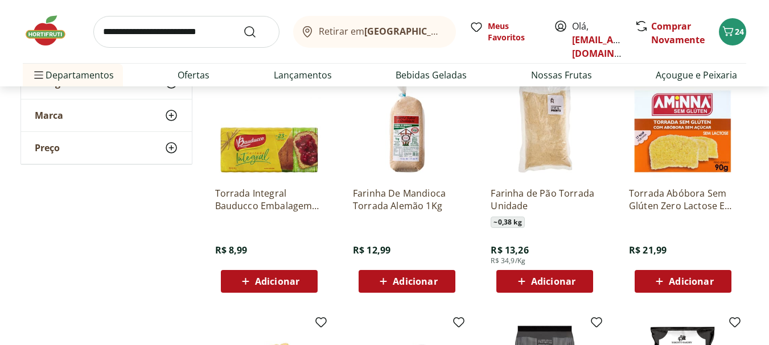
click at [267, 286] on span "Adicionar" at bounding box center [277, 281] width 44 height 9
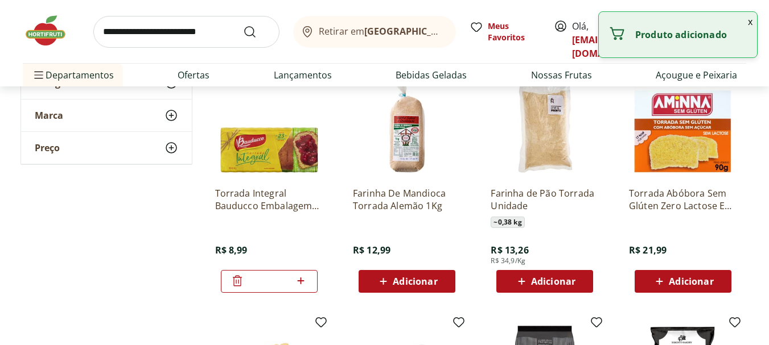
click at [293, 286] on input "*" at bounding box center [269, 281] width 50 height 13
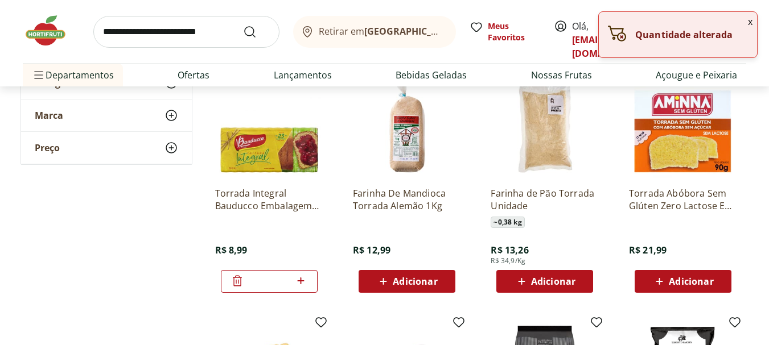
click at [303, 284] on icon at bounding box center [301, 281] width 14 height 14
type input "*"
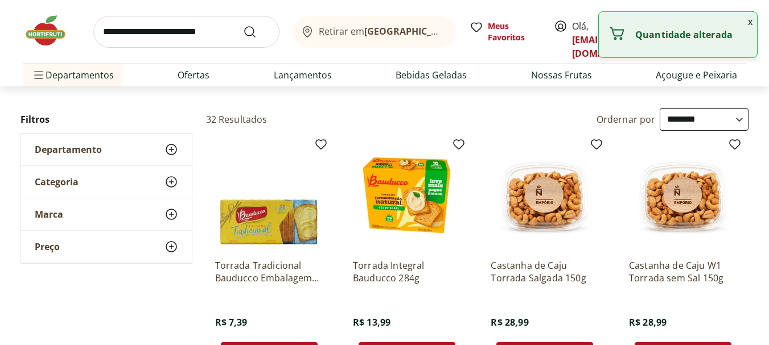
scroll to position [0, 0]
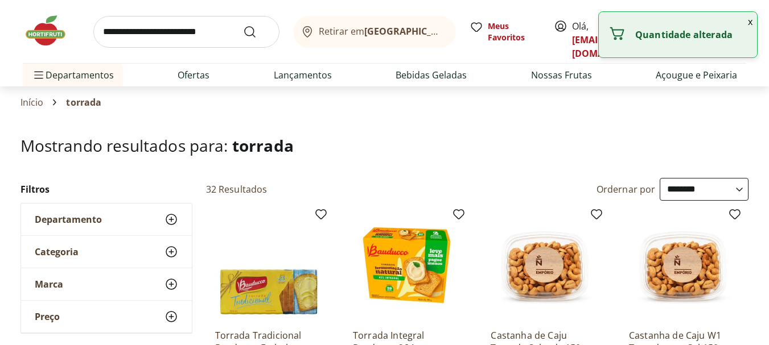
click at [746, 23] on button "x" at bounding box center [750, 21] width 14 height 19
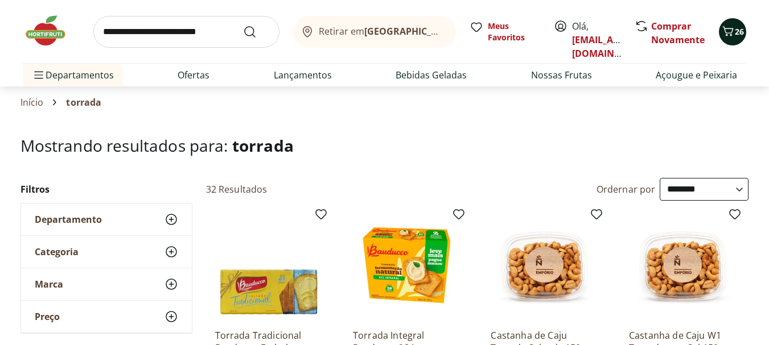
click at [724, 34] on icon "Carrinho" at bounding box center [728, 31] width 14 height 14
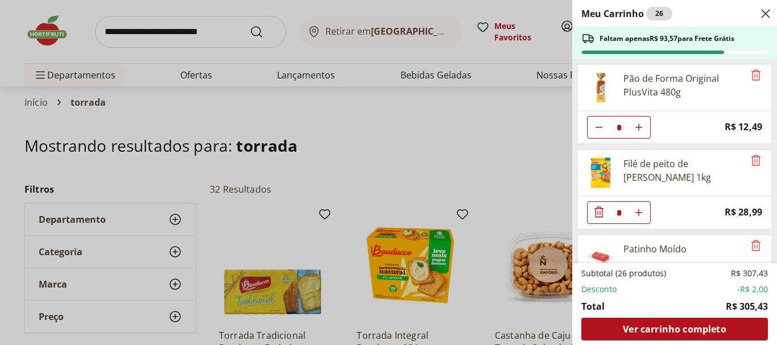
click at [764, 11] on icon "Close" at bounding box center [766, 14] width 14 height 14
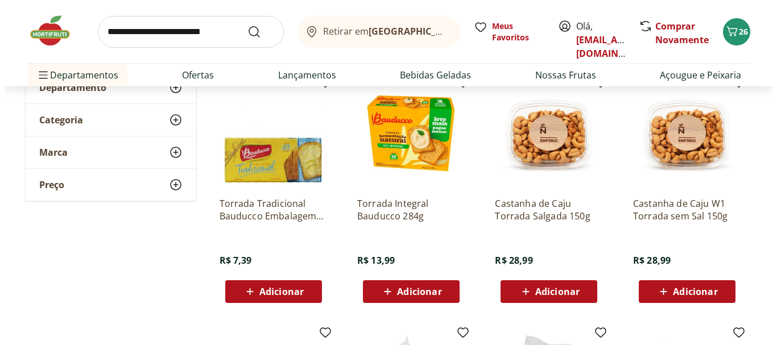
scroll to position [135, 0]
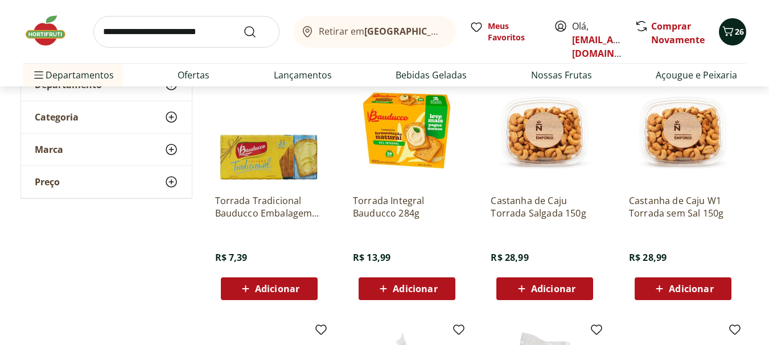
click at [733, 31] on icon "Carrinho" at bounding box center [728, 31] width 14 height 14
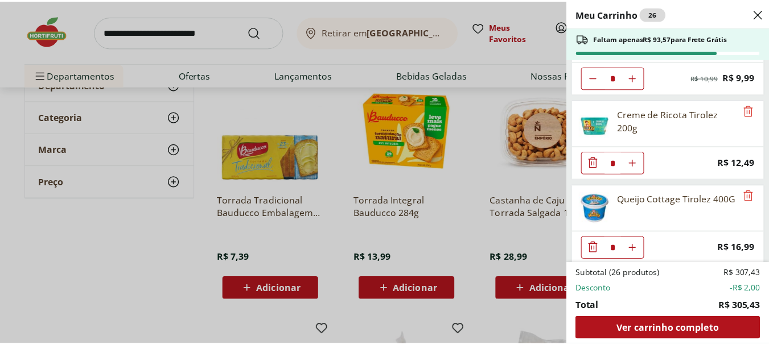
scroll to position [1166, 0]
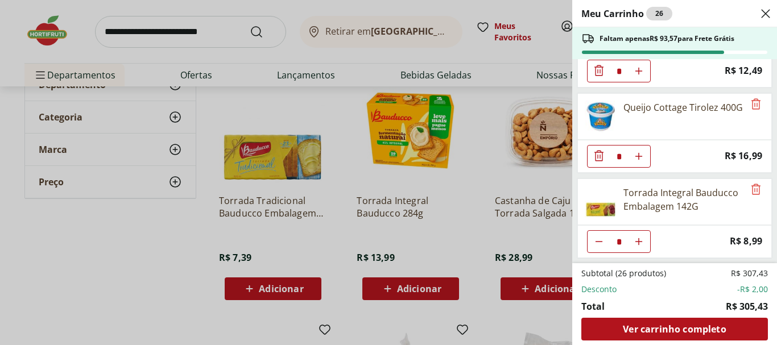
click at [327, 160] on div "Meu Carrinho 26 Faltam apenas R$ 93,57 para Frete Grátis Pão de Forma Original …" at bounding box center [388, 172] width 777 height 345
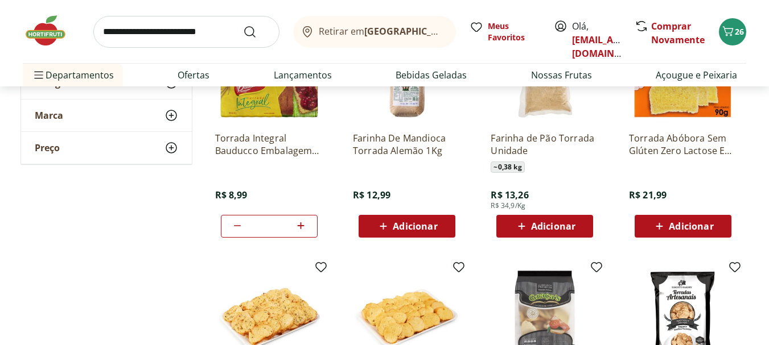
scroll to position [756, 0]
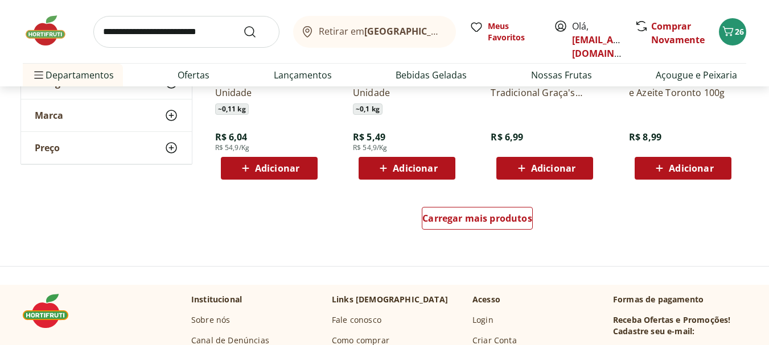
click at [149, 26] on input "search" at bounding box center [186, 32] width 186 height 32
type input "*****"
click at [243, 25] on button "Submit Search" at bounding box center [256, 32] width 27 height 14
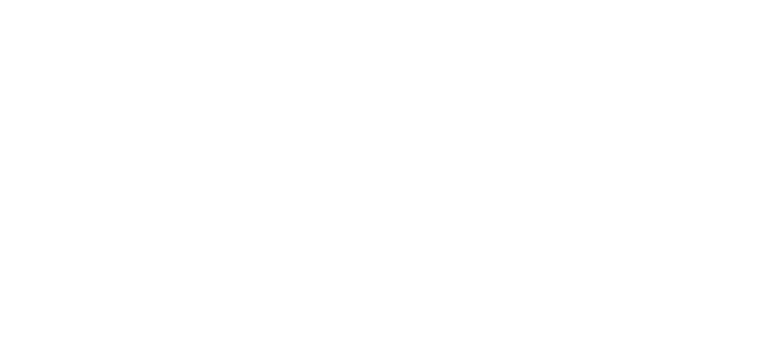
select select "**********"
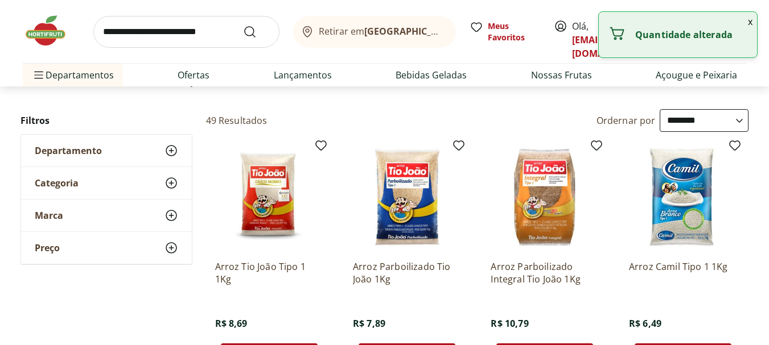
scroll to position [77, 0]
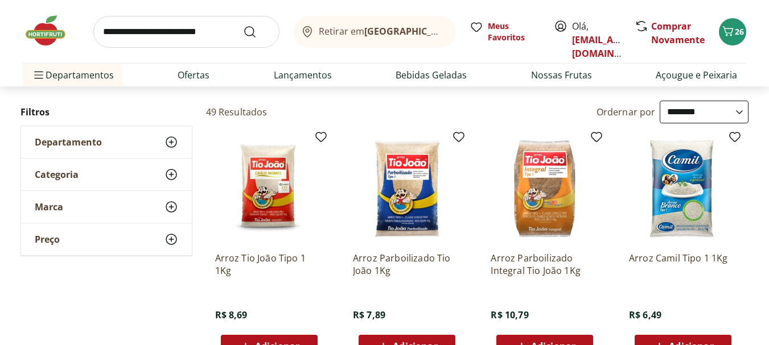
click at [256, 333] on div "Arroz Tio João Tipo 1 1Kg R$ 8,69 Adicionar" at bounding box center [269, 300] width 108 height 115
click at [263, 335] on button "Adicionar" at bounding box center [269, 346] width 97 height 23
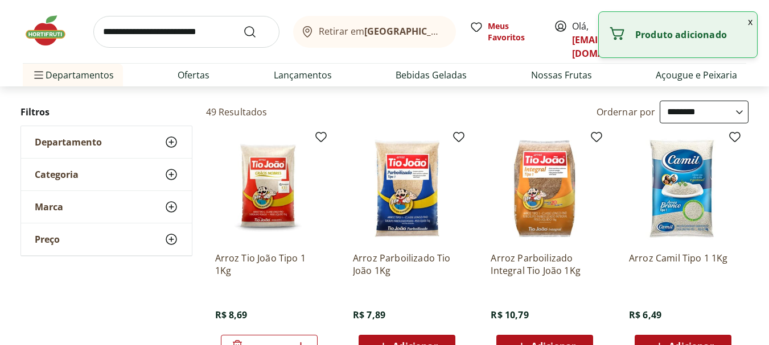
click at [174, 42] on input "search" at bounding box center [186, 32] width 186 height 32
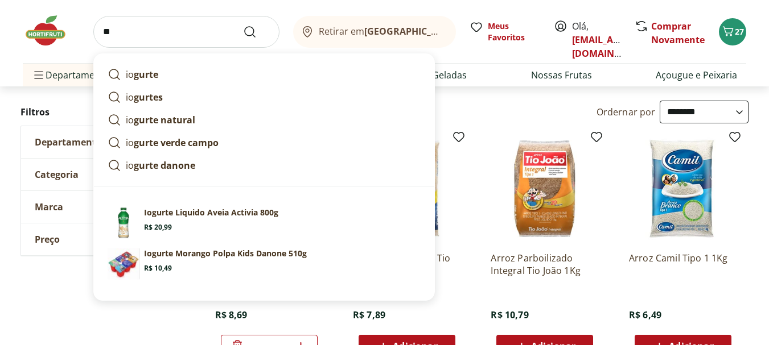
type input "*"
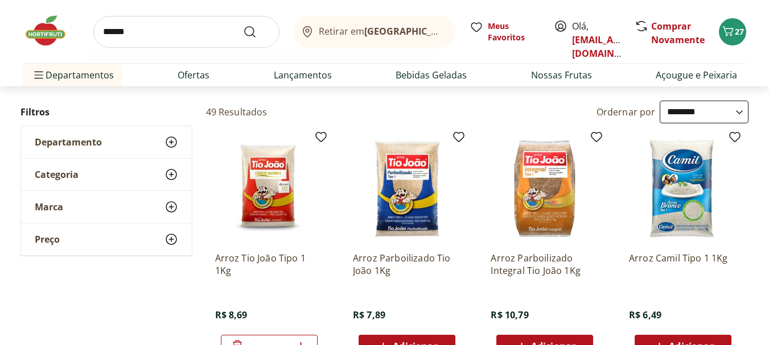
type input "******"
click at [243, 25] on button "Submit Search" at bounding box center [256, 32] width 27 height 14
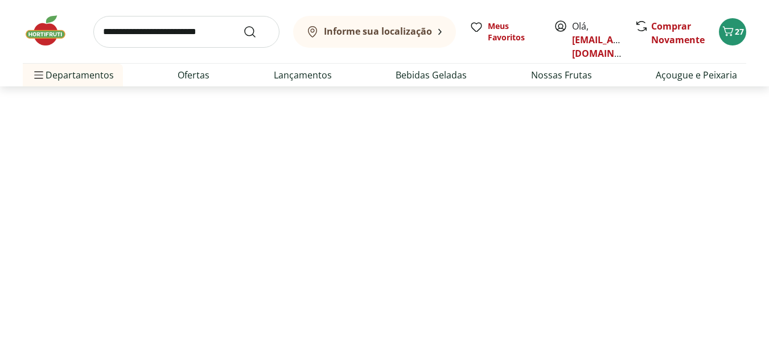
select select "**********"
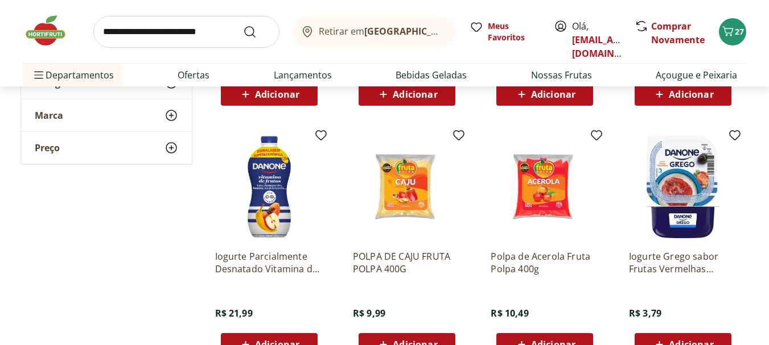
scroll to position [377, 0]
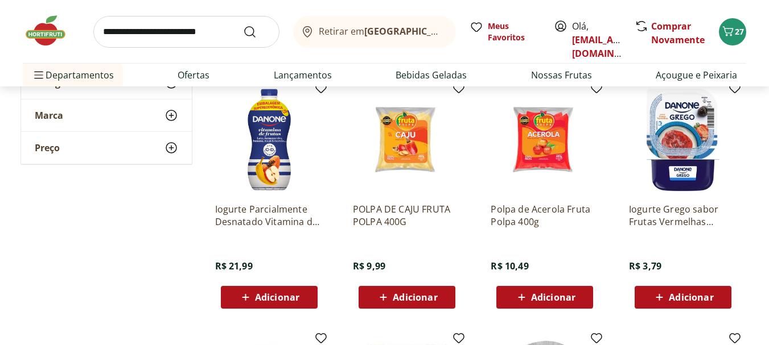
click at [284, 294] on span "Adicionar" at bounding box center [277, 297] width 44 height 9
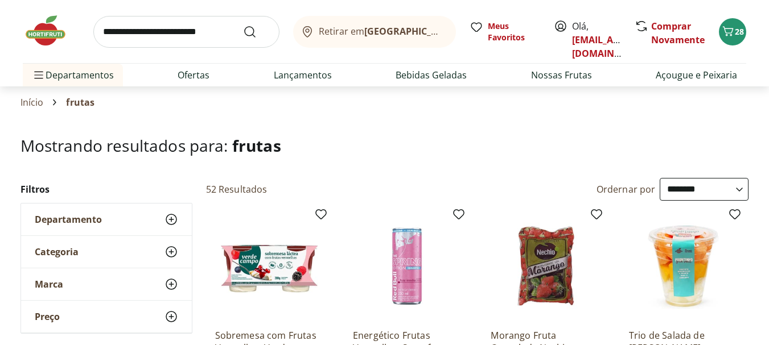
select select "**********"
click at [139, 43] on input "search" at bounding box center [186, 32] width 186 height 32
type input "*****"
click at [243, 25] on button "Submit Search" at bounding box center [256, 32] width 27 height 14
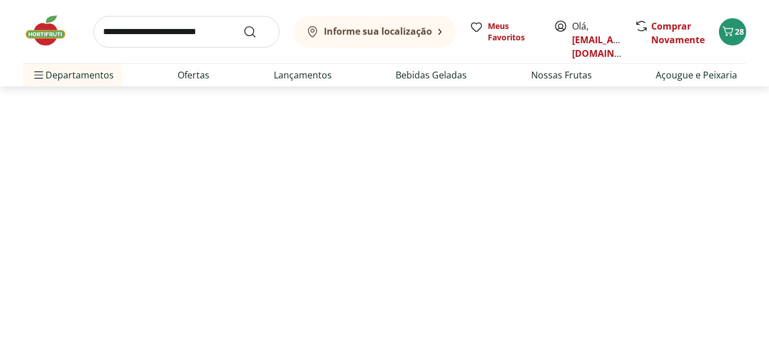
select select "**********"
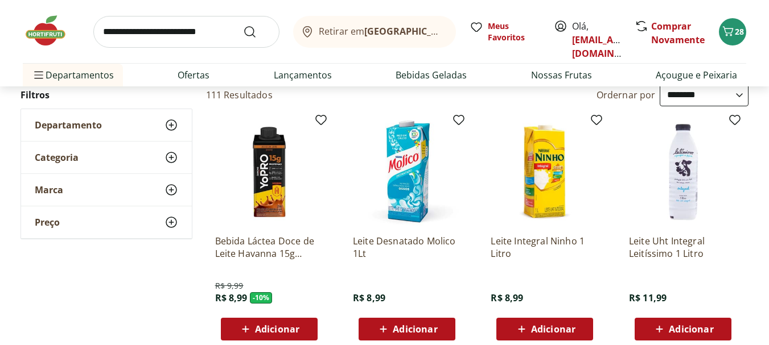
scroll to position [120, 0]
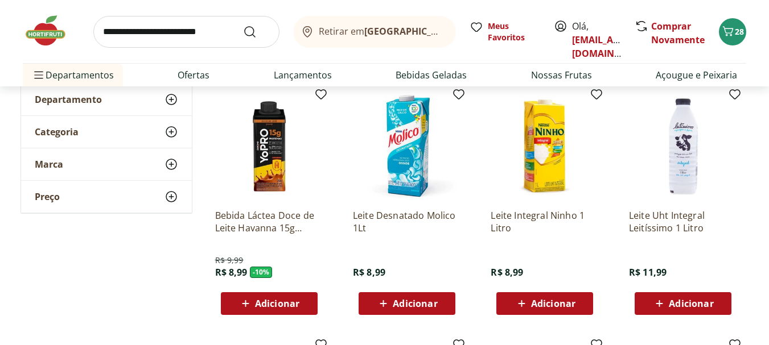
click at [571, 301] on span "Adicionar" at bounding box center [553, 303] width 44 height 9
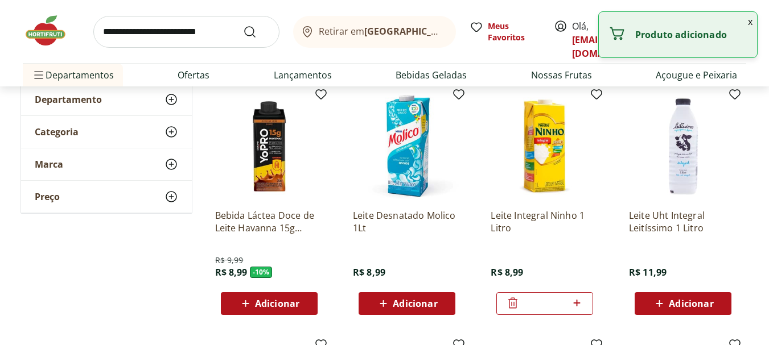
click at [577, 302] on icon at bounding box center [576, 303] width 7 height 7
type input "*"
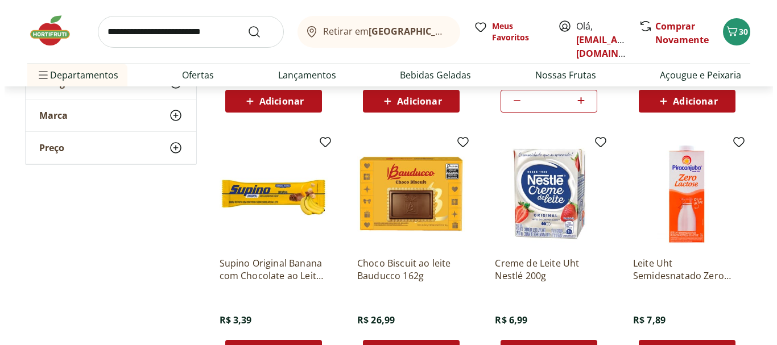
scroll to position [0, 0]
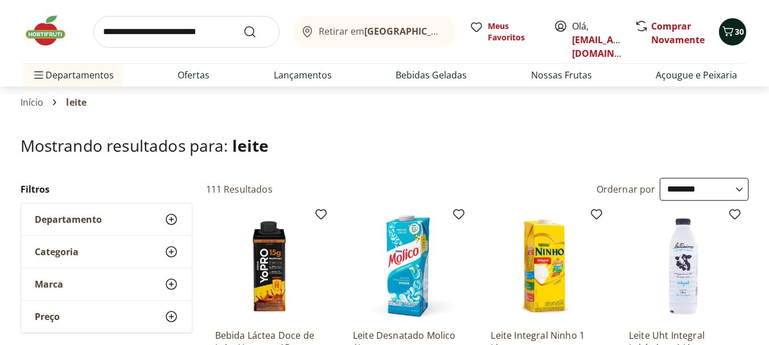
click at [733, 41] on button "30" at bounding box center [732, 31] width 27 height 27
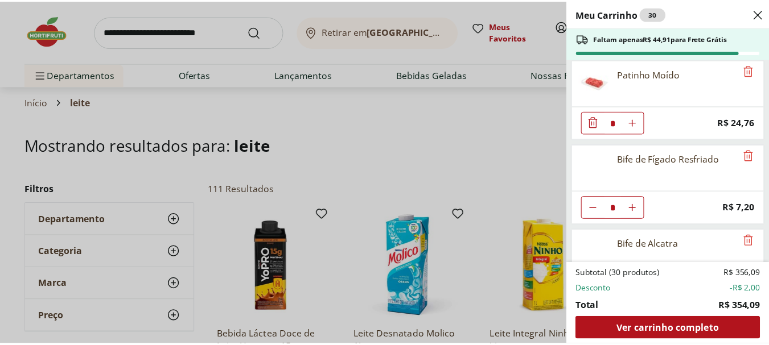
scroll to position [246, 0]
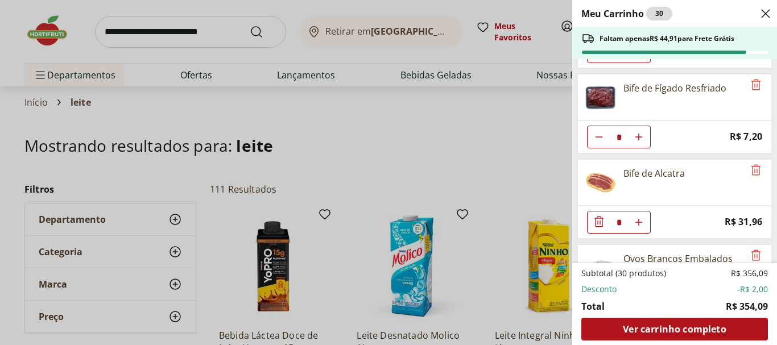
click at [324, 146] on div "Meu Carrinho 30 Faltam apenas R$ 44,91 para Frete Grátis Pão de Forma Original …" at bounding box center [388, 172] width 777 height 345
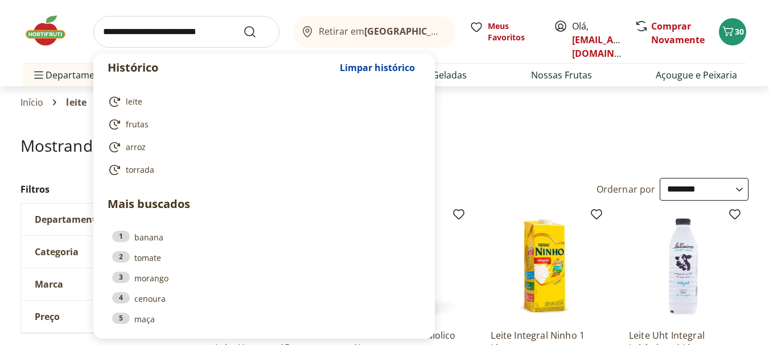
click at [168, 27] on input "search" at bounding box center [186, 32] width 186 height 32
type input "*"
click at [562, 81] on link "Nossas Frutas" at bounding box center [561, 75] width 61 height 14
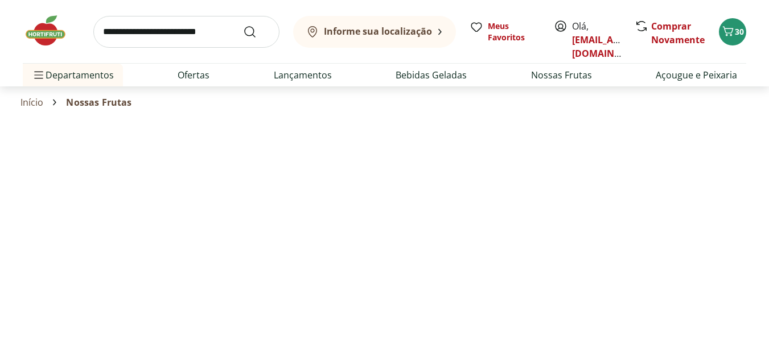
select select "**********"
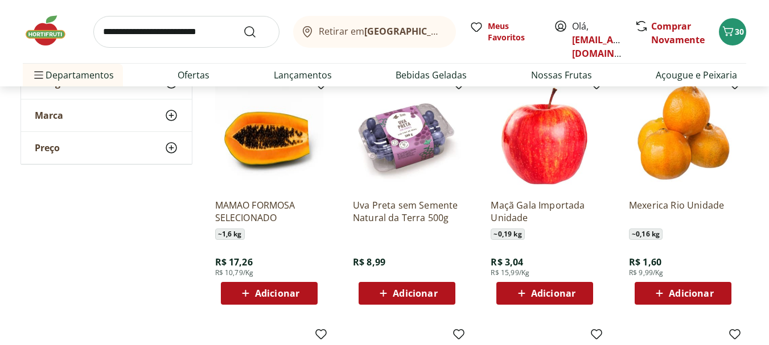
scroll to position [345, 0]
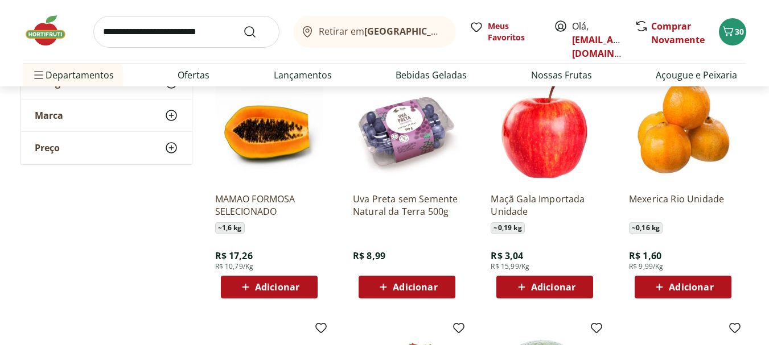
click at [269, 286] on span "Adicionar" at bounding box center [277, 287] width 44 height 9
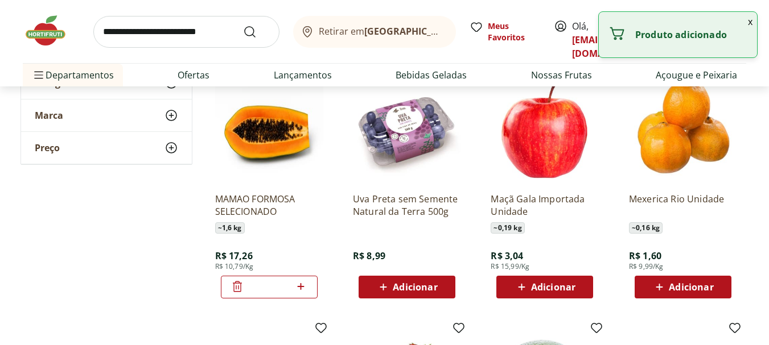
click at [435, 287] on span "Adicionar" at bounding box center [415, 287] width 44 height 9
click at [446, 282] on icon at bounding box center [438, 287] width 14 height 14
type input "*"
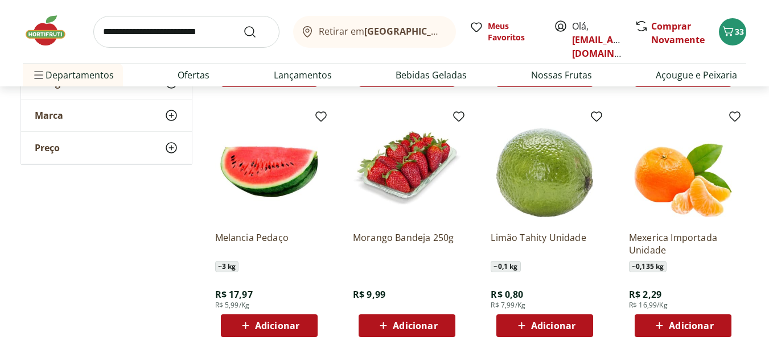
scroll to position [564, 0]
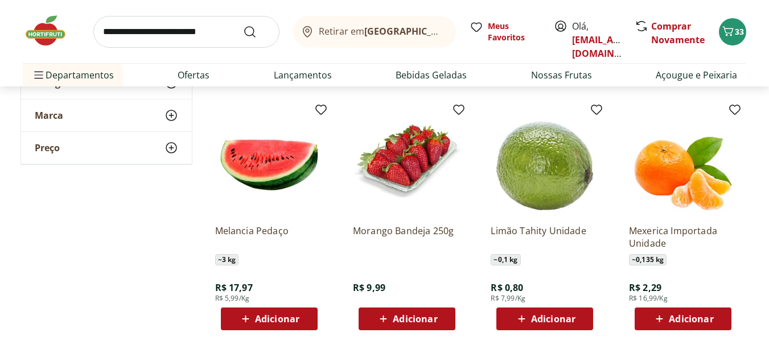
click at [563, 306] on div "Limão Tahity Unidade ~ 0,1 kg R$ 0,80 R$ 7,99/Kg Adicionar" at bounding box center [545, 273] width 108 height 115
click at [570, 312] on div "Adicionar" at bounding box center [544, 319] width 79 height 20
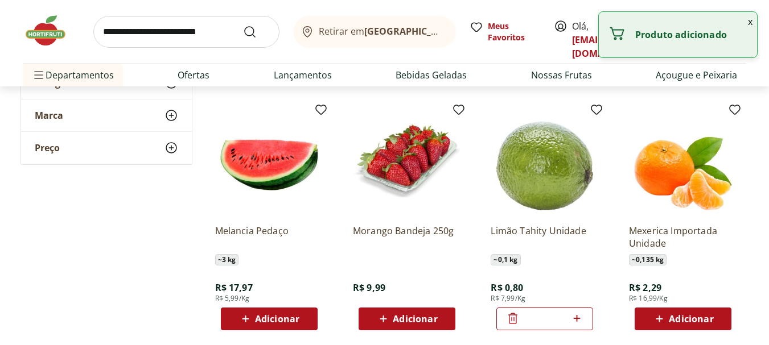
click at [583, 316] on icon at bounding box center [577, 319] width 14 height 14
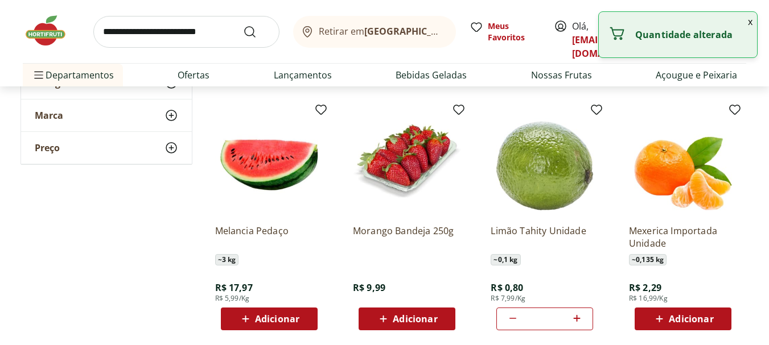
click at [583, 316] on icon at bounding box center [577, 319] width 14 height 14
type input "*"
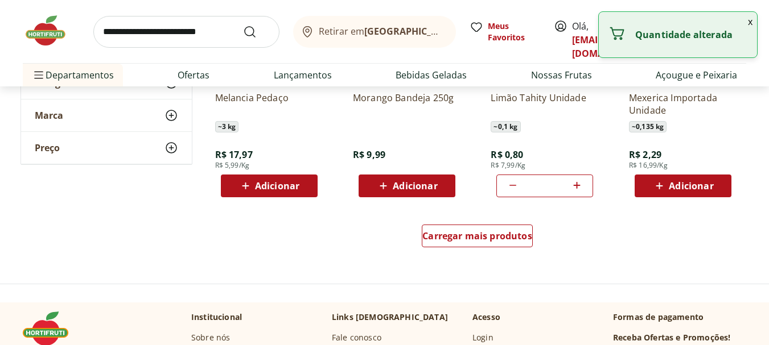
scroll to position [704, 0]
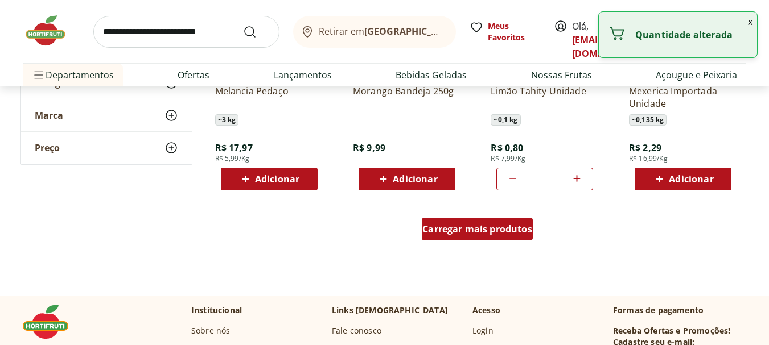
click at [472, 227] on span "Carregar mais produtos" at bounding box center [477, 229] width 110 height 9
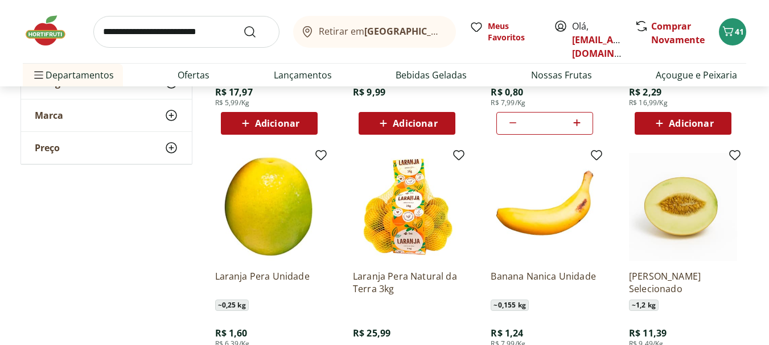
scroll to position [801, 0]
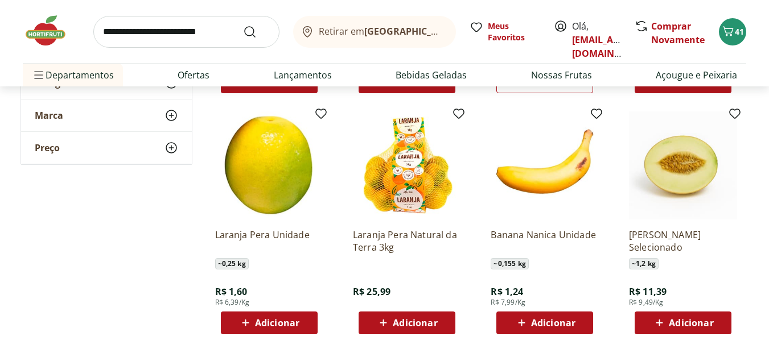
click at [421, 316] on div "Adicionar" at bounding box center [407, 323] width 79 height 20
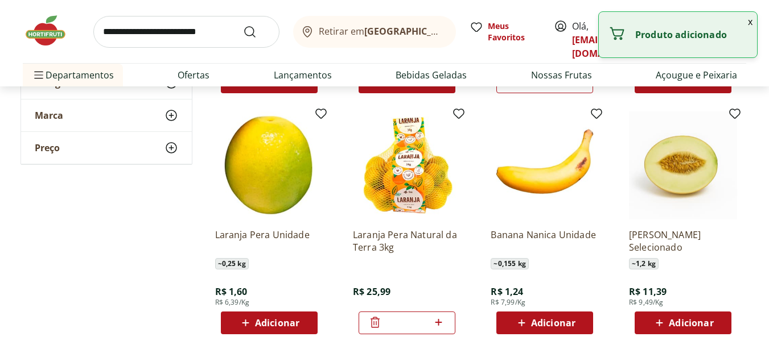
click at [703, 326] on span "Adicionar" at bounding box center [691, 323] width 44 height 9
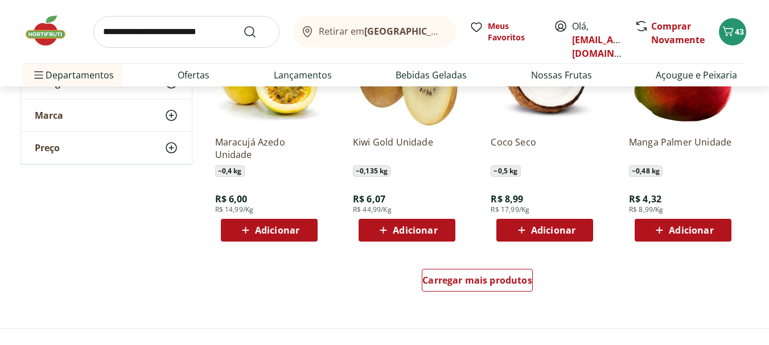
scroll to position [1413, 0]
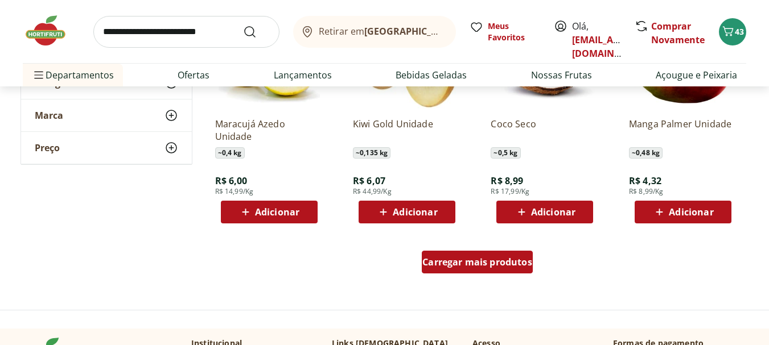
click at [479, 266] on span "Carregar mais produtos" at bounding box center [477, 262] width 110 height 9
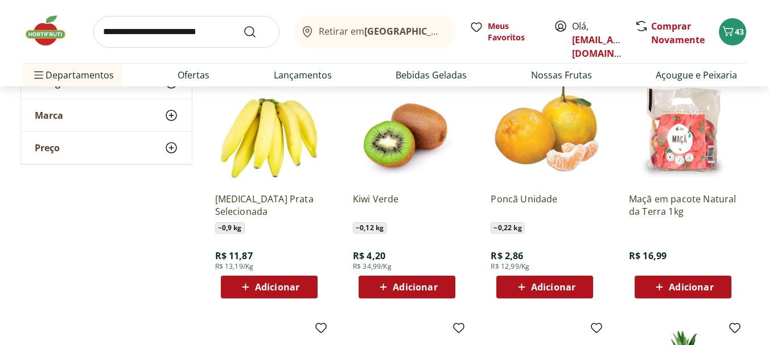
scroll to position [1586, 0]
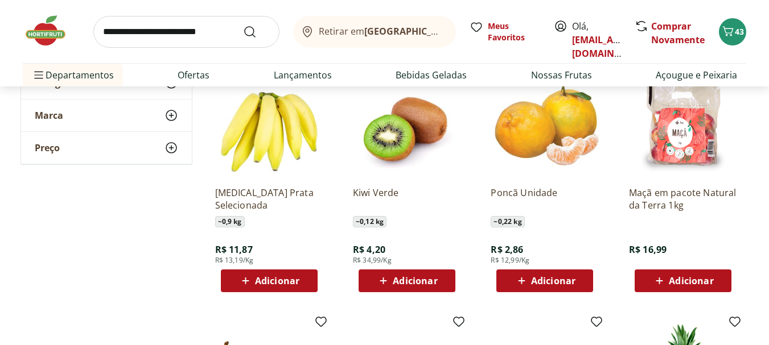
click at [281, 277] on span "Adicionar" at bounding box center [277, 281] width 44 height 9
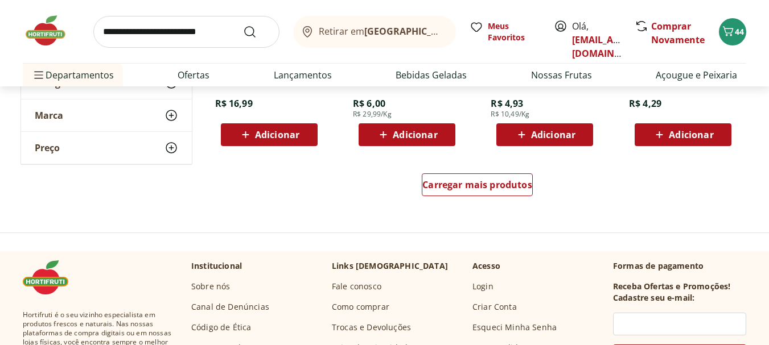
scroll to position [2203, 0]
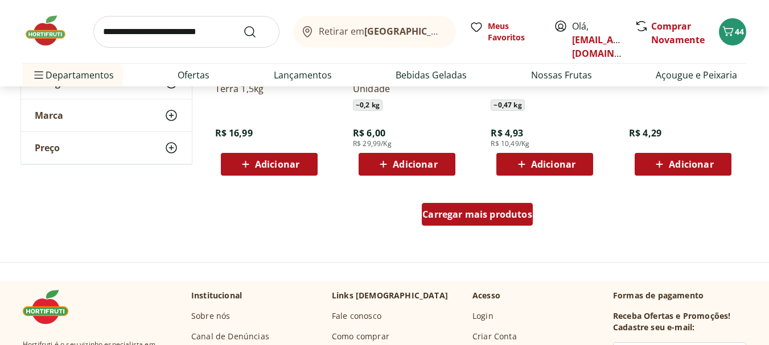
click at [431, 211] on span "Carregar mais produtos" at bounding box center [477, 214] width 110 height 9
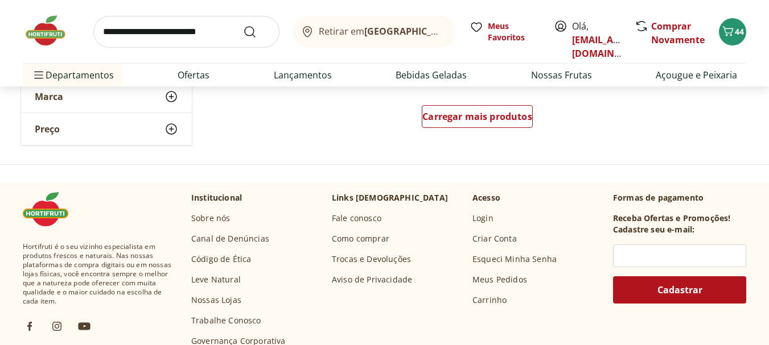
scroll to position [3072, 0]
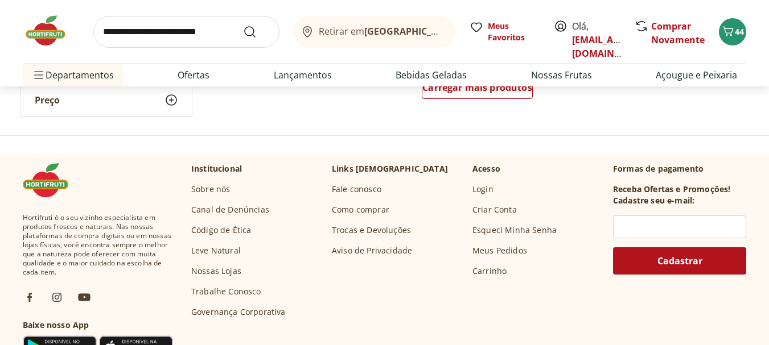
click at [485, 105] on div "Carregar mais produtos" at bounding box center [477, 90] width 552 height 55
click at [471, 87] on span "Carregar mais produtos" at bounding box center [477, 87] width 110 height 9
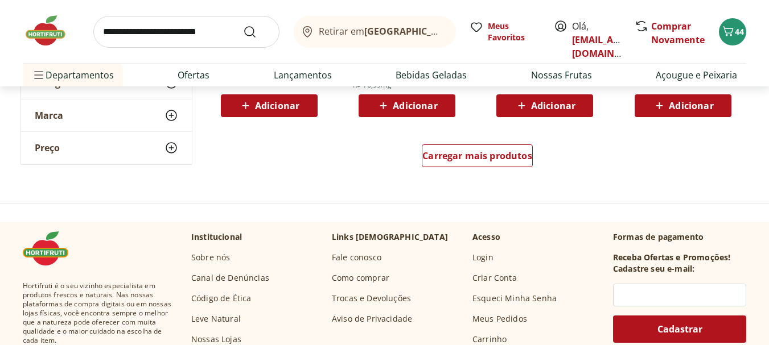
scroll to position [3720, 0]
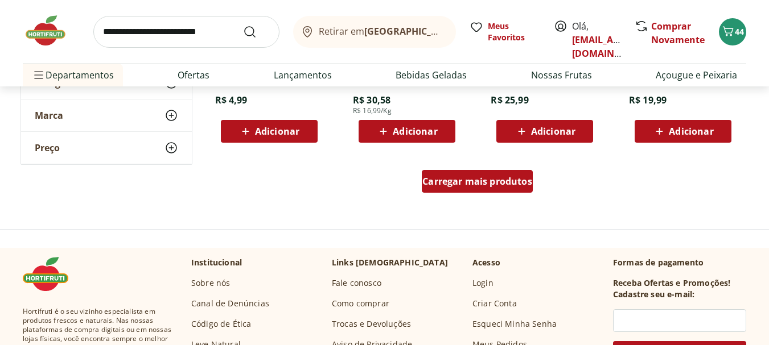
click at [476, 177] on span "Carregar mais produtos" at bounding box center [477, 181] width 110 height 9
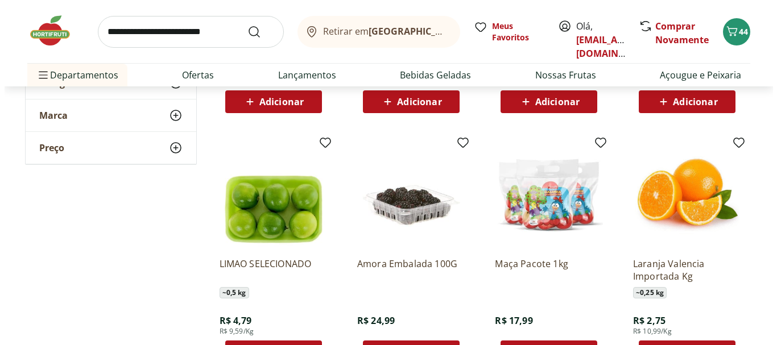
scroll to position [4261, 0]
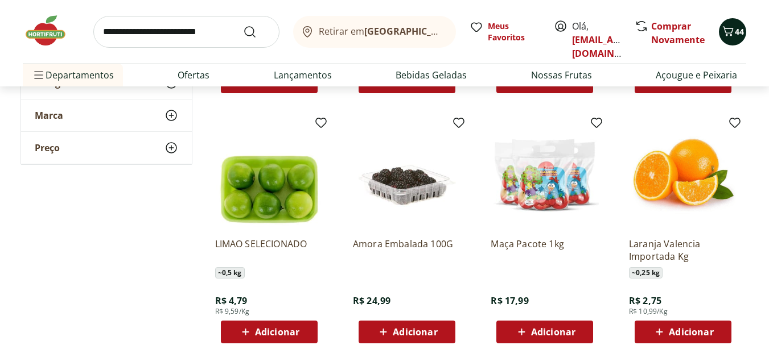
click at [727, 39] on button "44" at bounding box center [732, 31] width 27 height 27
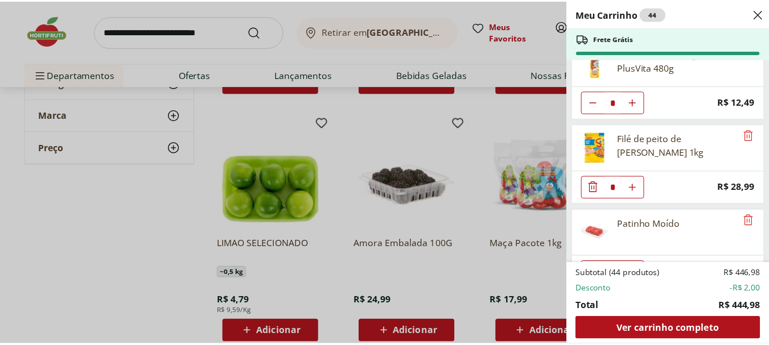
scroll to position [0, 0]
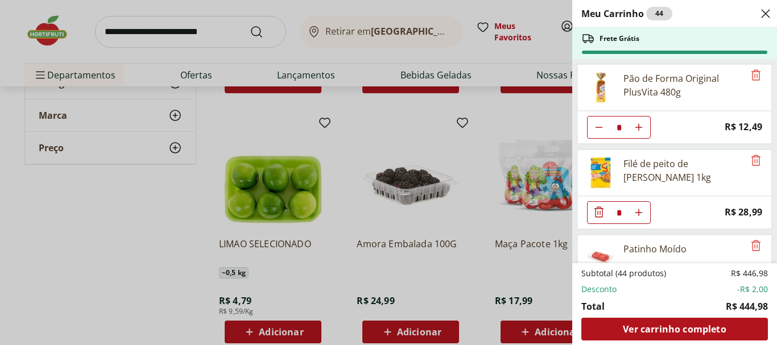
click at [392, 128] on div "Meu Carrinho 44 Frete Grátis Pão de Forma Original PlusVita 480g * Price: R$ 12…" at bounding box center [388, 172] width 777 height 345
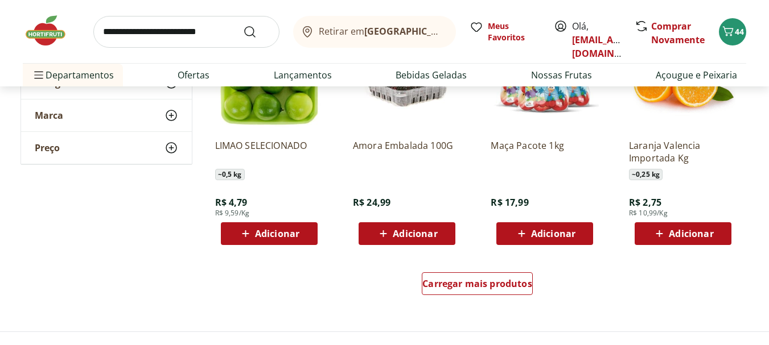
scroll to position [4350, 0]
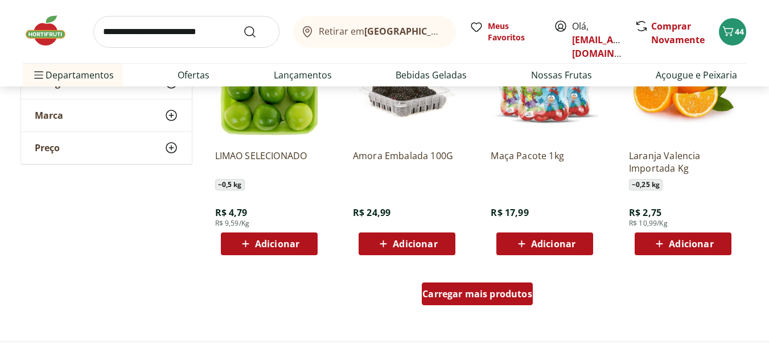
click at [474, 299] on span "Carregar mais produtos" at bounding box center [477, 294] width 110 height 9
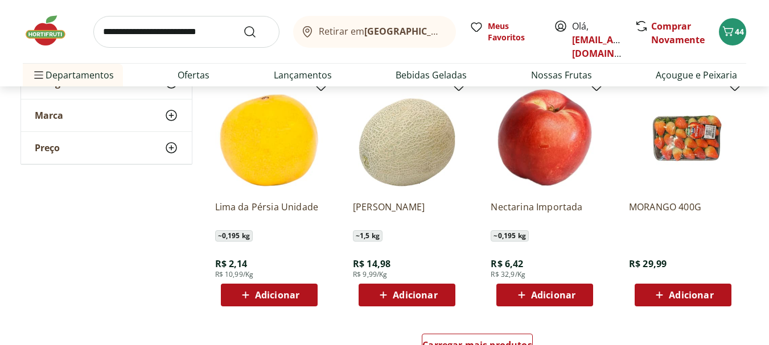
scroll to position [5196, 0]
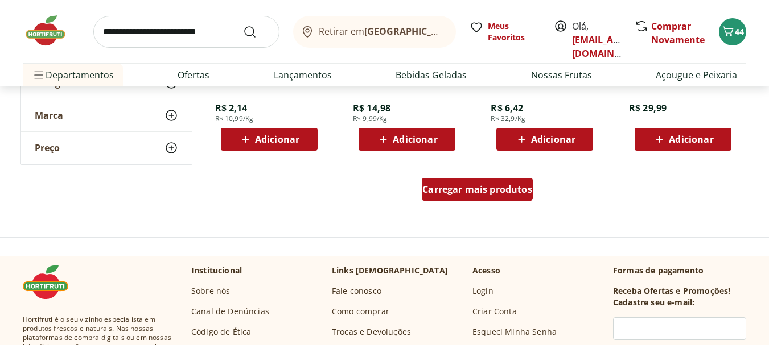
click at [475, 187] on span "Carregar mais produtos" at bounding box center [477, 189] width 110 height 9
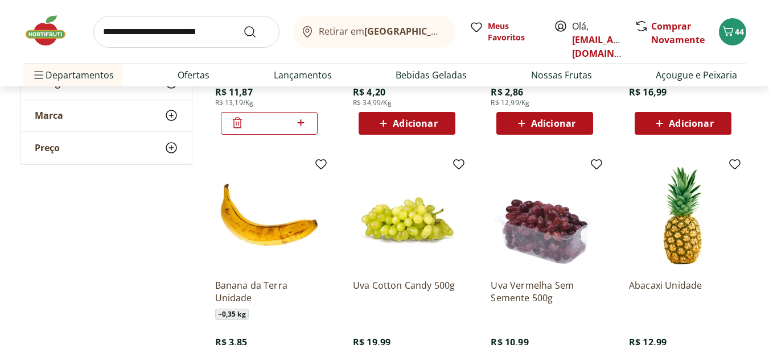
scroll to position [116, 0]
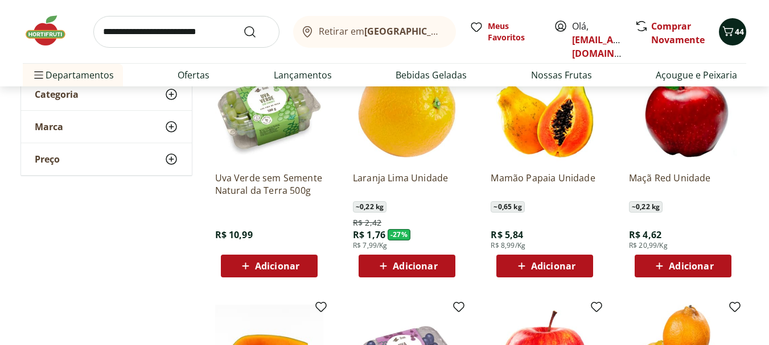
click at [730, 32] on icon "Carrinho" at bounding box center [728, 31] width 14 height 14
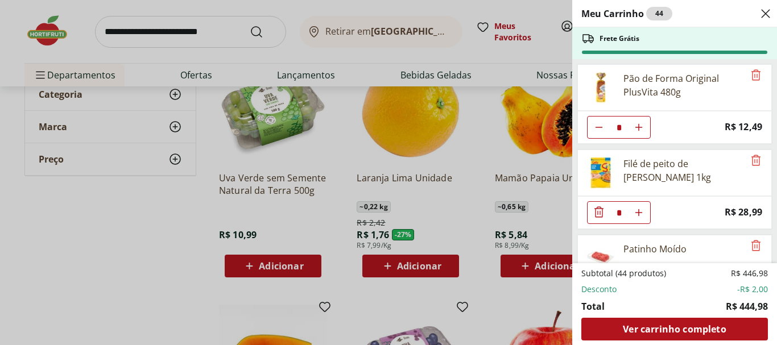
click at [767, 17] on icon "Close" at bounding box center [766, 14] width 14 height 14
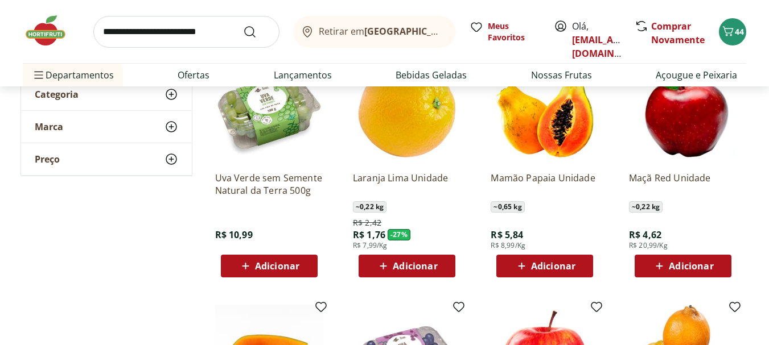
click at [151, 50] on div "Retirar em Rio de Janeiro/RJ Meus Favoritos Olá, aquariobrasilrio@outlook.com C…" at bounding box center [384, 31] width 723 height 63
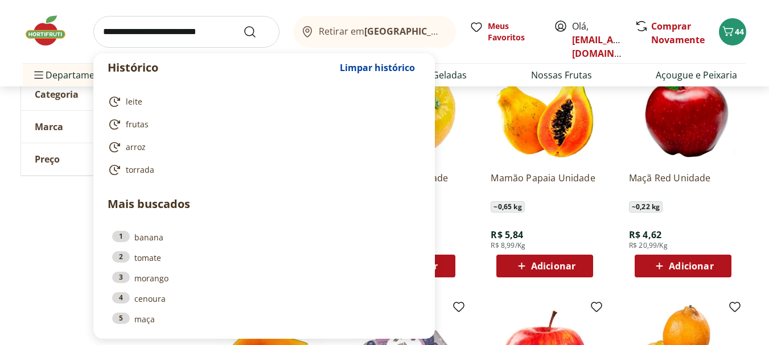
click at [151, 27] on input "search" at bounding box center [186, 32] width 186 height 32
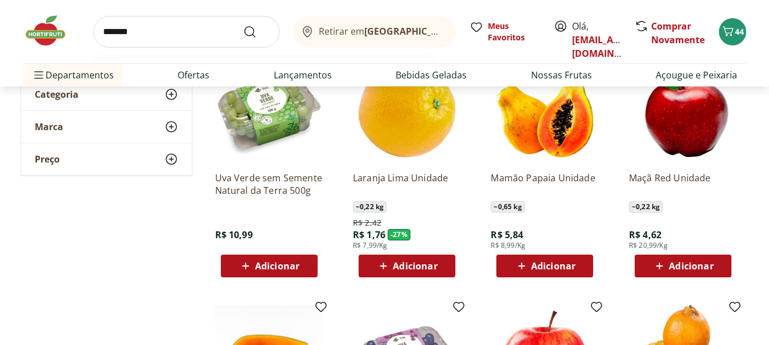
type input "******"
click at [243, 25] on button "Submit Search" at bounding box center [256, 32] width 27 height 14
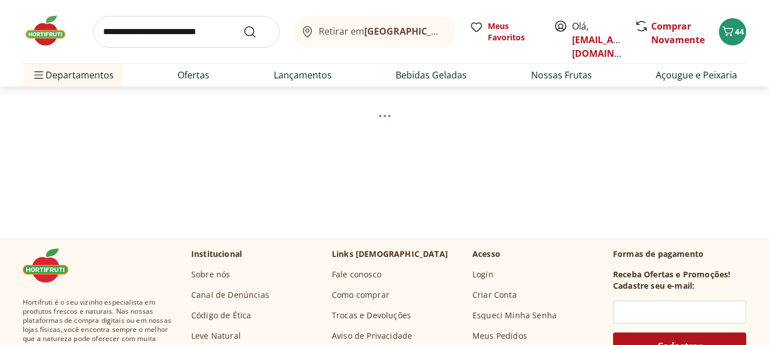
scroll to position [68, 0]
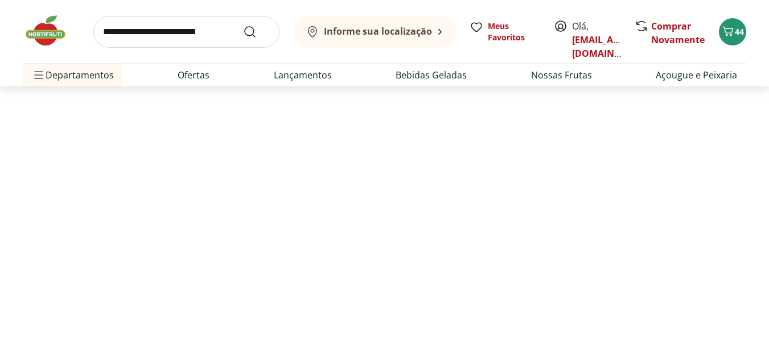
select select "**********"
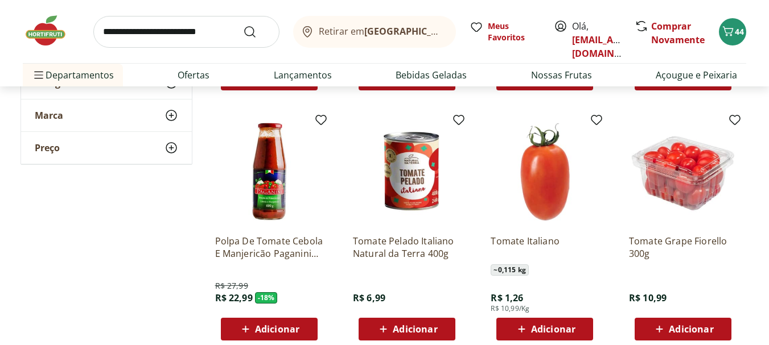
scroll to position [401, 0]
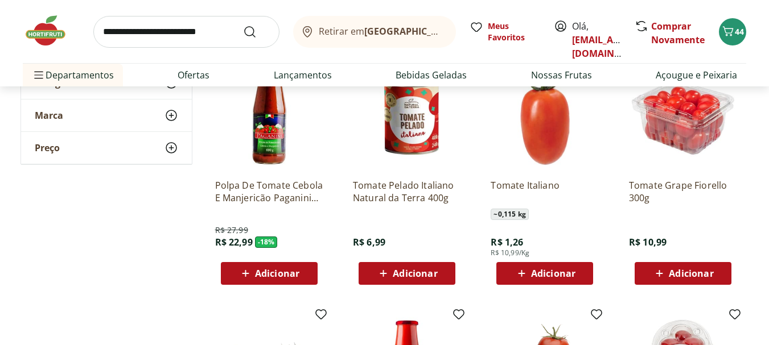
click at [577, 274] on div "Adicionar" at bounding box center [544, 273] width 79 height 20
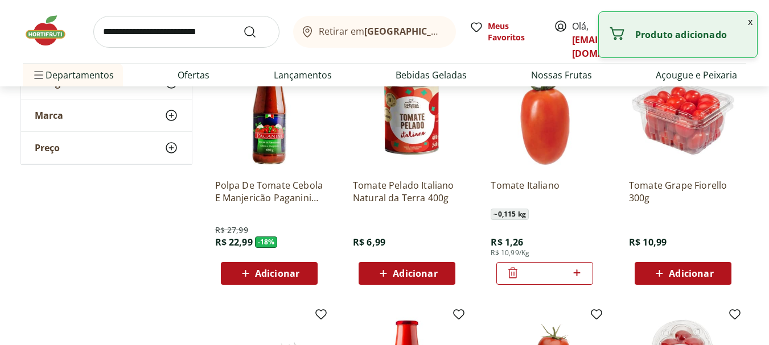
click at [580, 275] on icon at bounding box center [577, 273] width 14 height 14
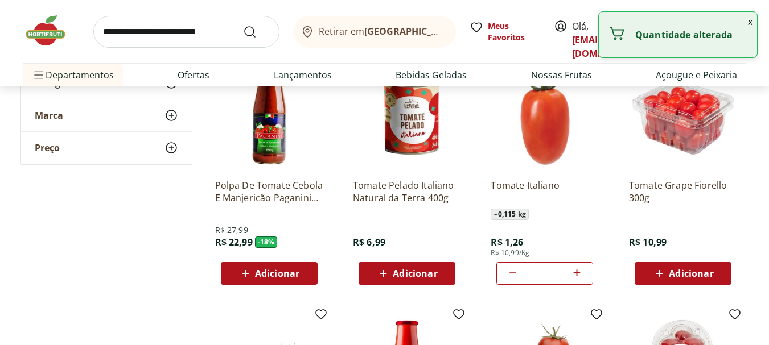
type input "*"
click at [160, 36] on input "search" at bounding box center [186, 32] width 186 height 32
type input "******"
click at [243, 25] on button "Submit Search" at bounding box center [256, 32] width 27 height 14
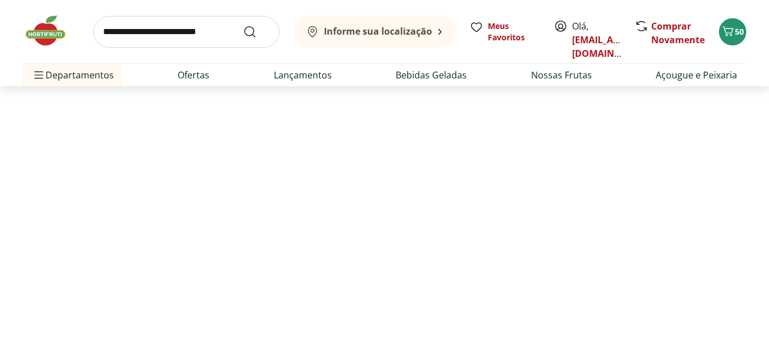
select select "**********"
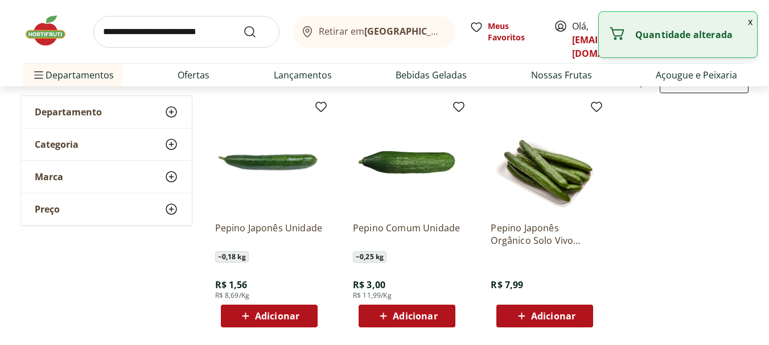
scroll to position [114, 0]
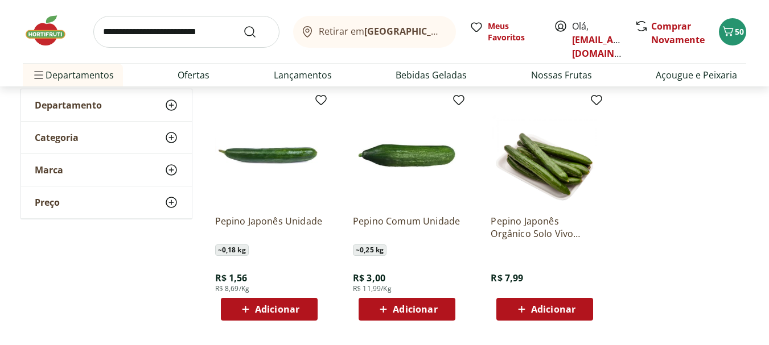
click at [295, 308] on span "Adicionar" at bounding box center [277, 309] width 44 height 9
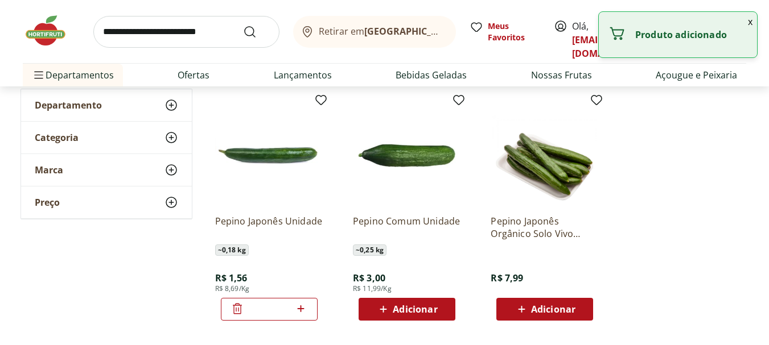
click at [302, 307] on icon at bounding box center [301, 309] width 14 height 14
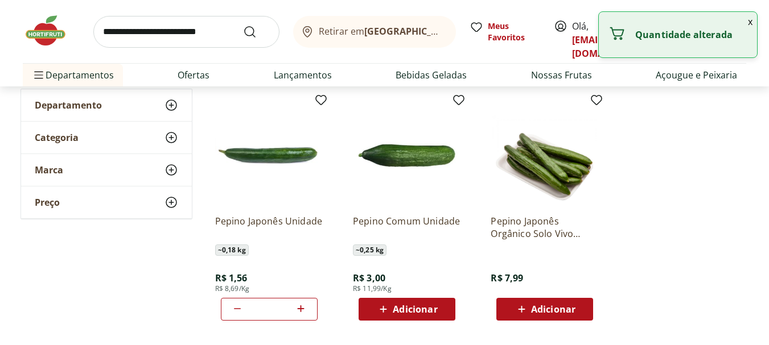
type input "*"
click at [181, 42] on input "search" at bounding box center [186, 32] width 186 height 32
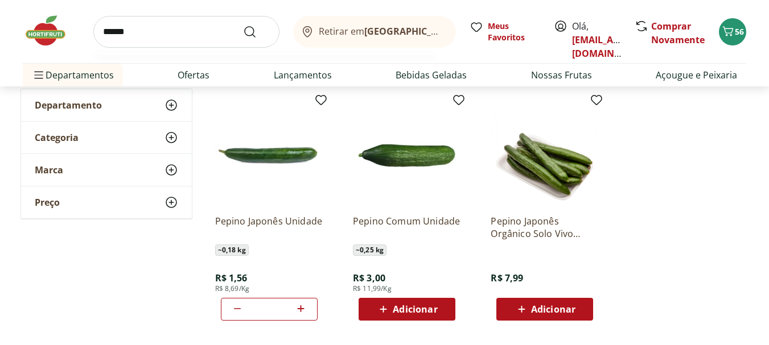
type input "******"
click at [243, 25] on button "Submit Search" at bounding box center [256, 32] width 27 height 14
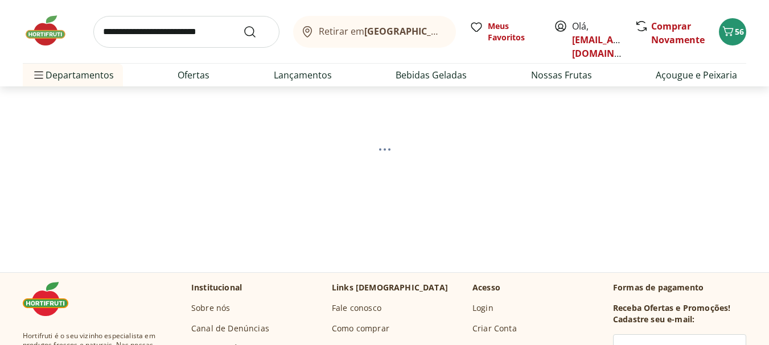
scroll to position [57, 0]
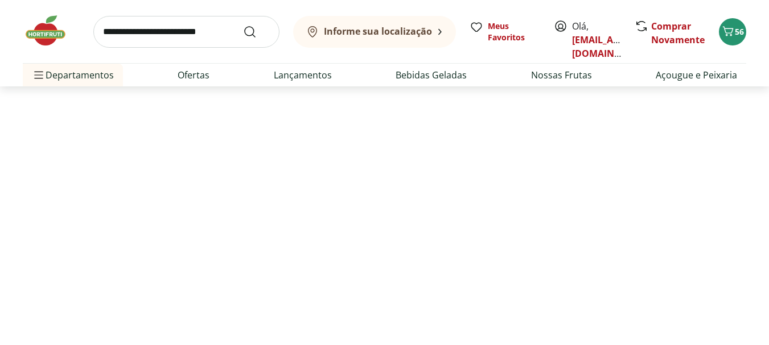
select select "**********"
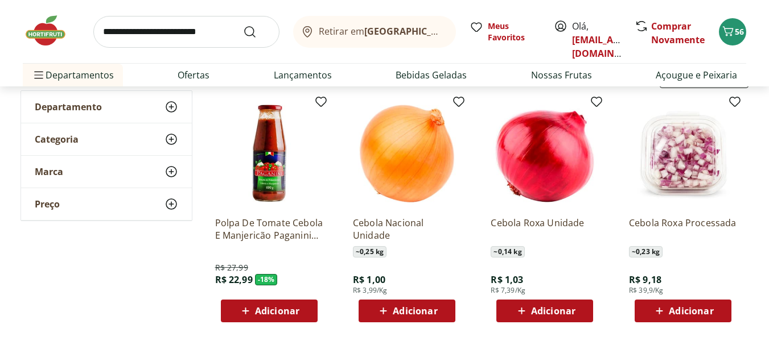
scroll to position [117, 0]
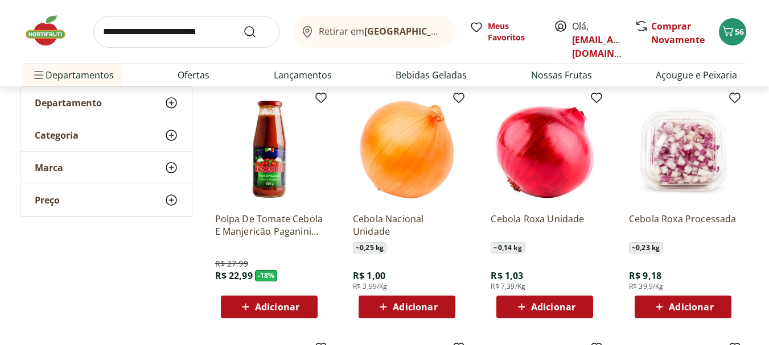
click at [420, 309] on span "Adicionar" at bounding box center [415, 307] width 44 height 9
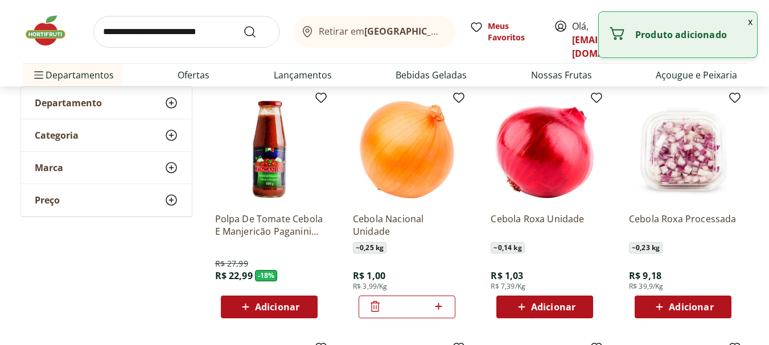
click at [439, 304] on icon at bounding box center [438, 307] width 14 height 14
type input "*"
click at [139, 27] on input "search" at bounding box center [186, 32] width 186 height 32
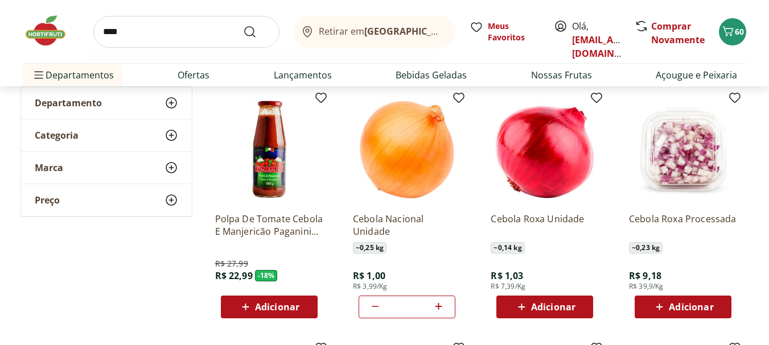
type input "****"
click at [243, 25] on button "Submit Search" at bounding box center [256, 32] width 27 height 14
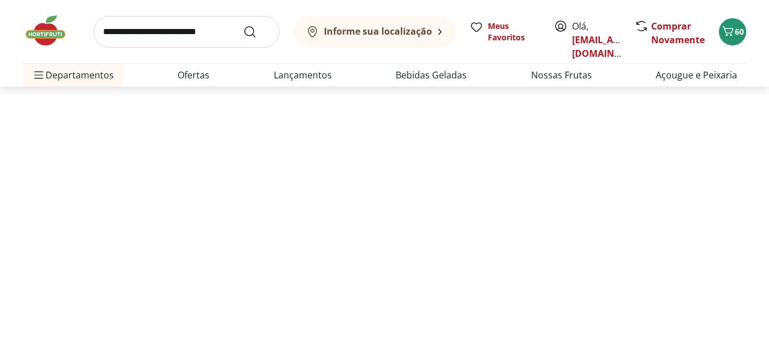
select select "**********"
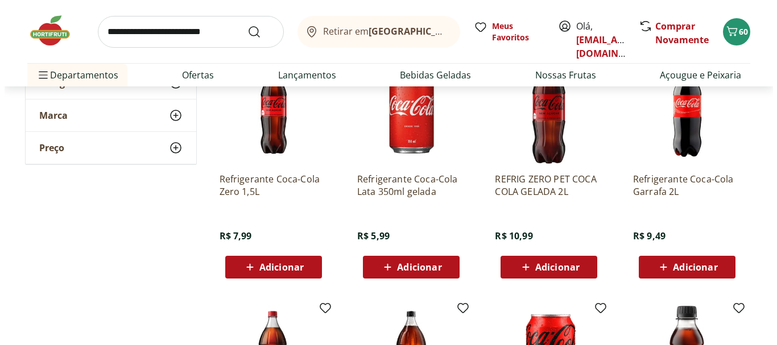
scroll to position [381, 0]
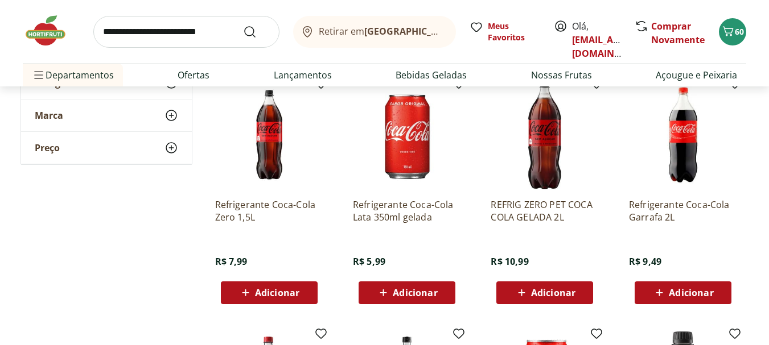
click at [268, 299] on span "Adicionar" at bounding box center [268, 293] width 61 height 14
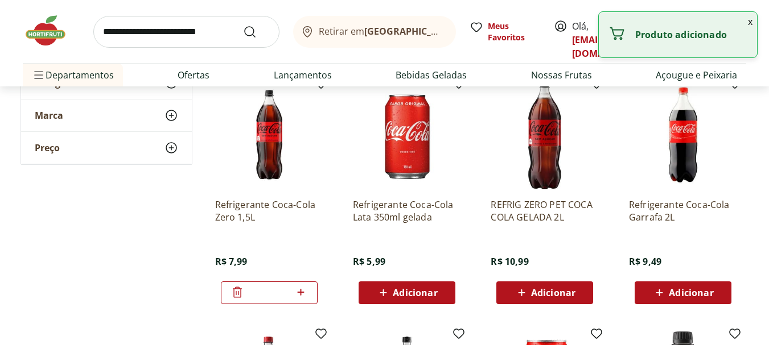
click at [303, 292] on icon at bounding box center [301, 292] width 7 height 7
type input "*"
click at [753, 22] on button "x" at bounding box center [750, 21] width 14 height 19
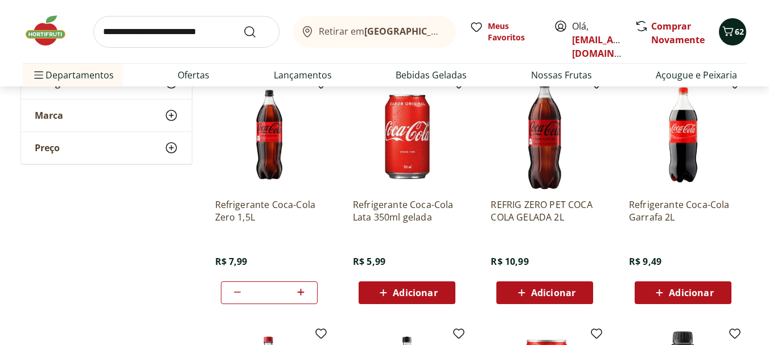
click at [731, 28] on icon "Carrinho" at bounding box center [728, 31] width 14 height 14
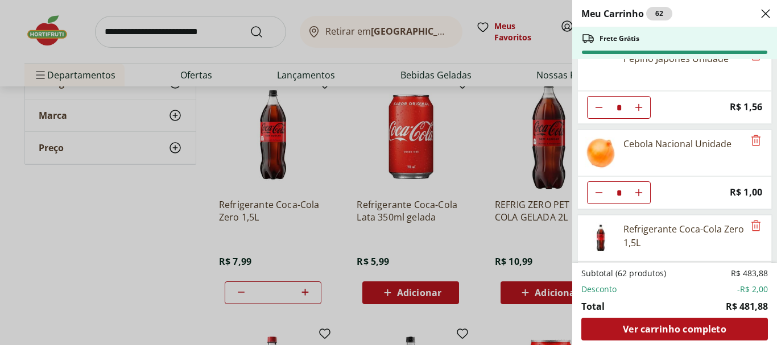
scroll to position [2276, 0]
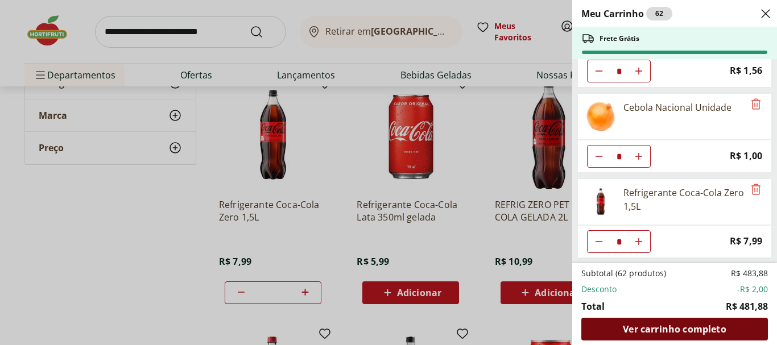
click at [684, 334] on span "Ver carrinho completo" at bounding box center [674, 329] width 103 height 9
